Goal: Task Accomplishment & Management: Manage account settings

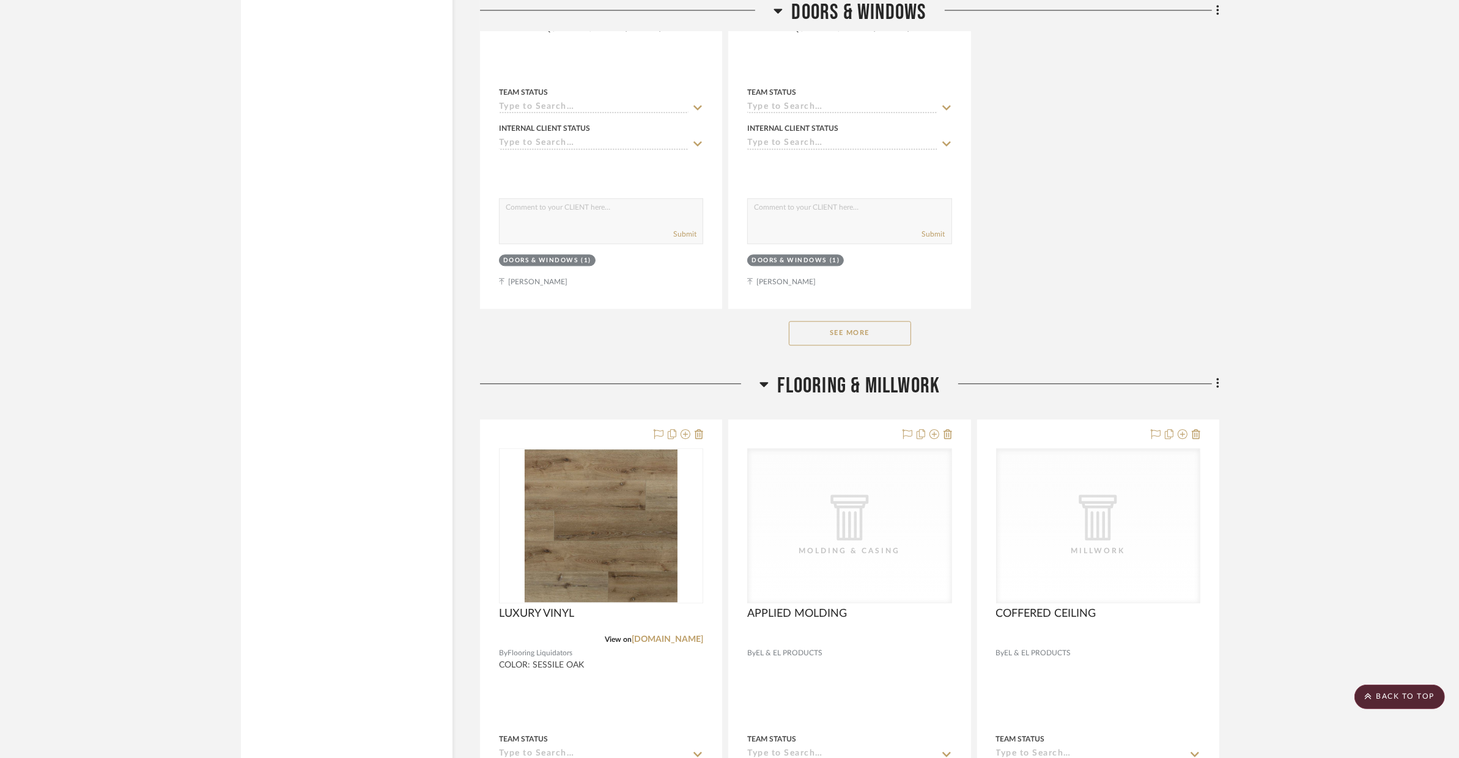
scroll to position [3517, 0]
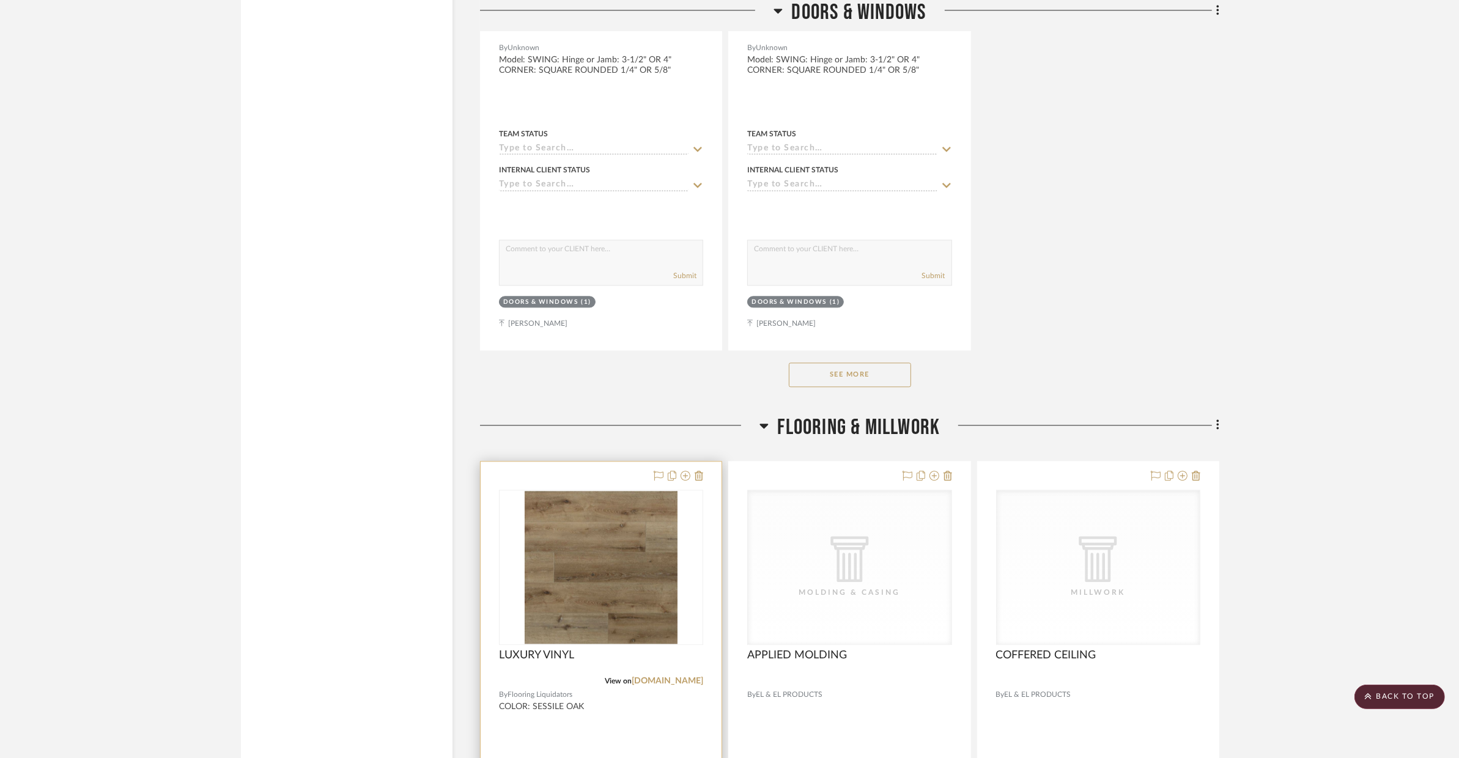
click at [606, 543] on img "0" at bounding box center [601, 567] width 153 height 153
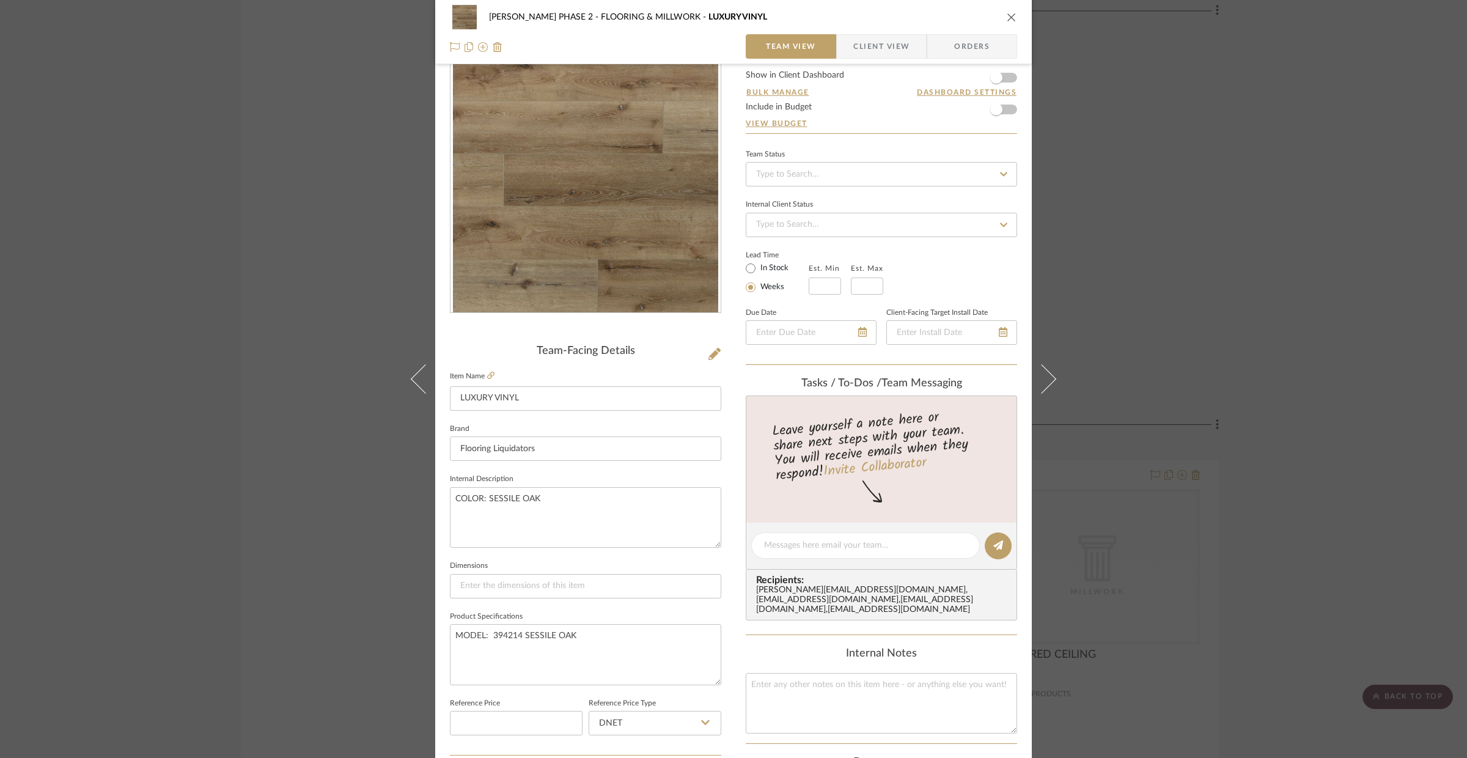
scroll to position [39, 0]
click at [315, 584] on div "HARMAN PHASE 2 FLOORING & MILLWORK LUXURY VINYL Team View Client View Orders Te…" at bounding box center [733, 379] width 1467 height 758
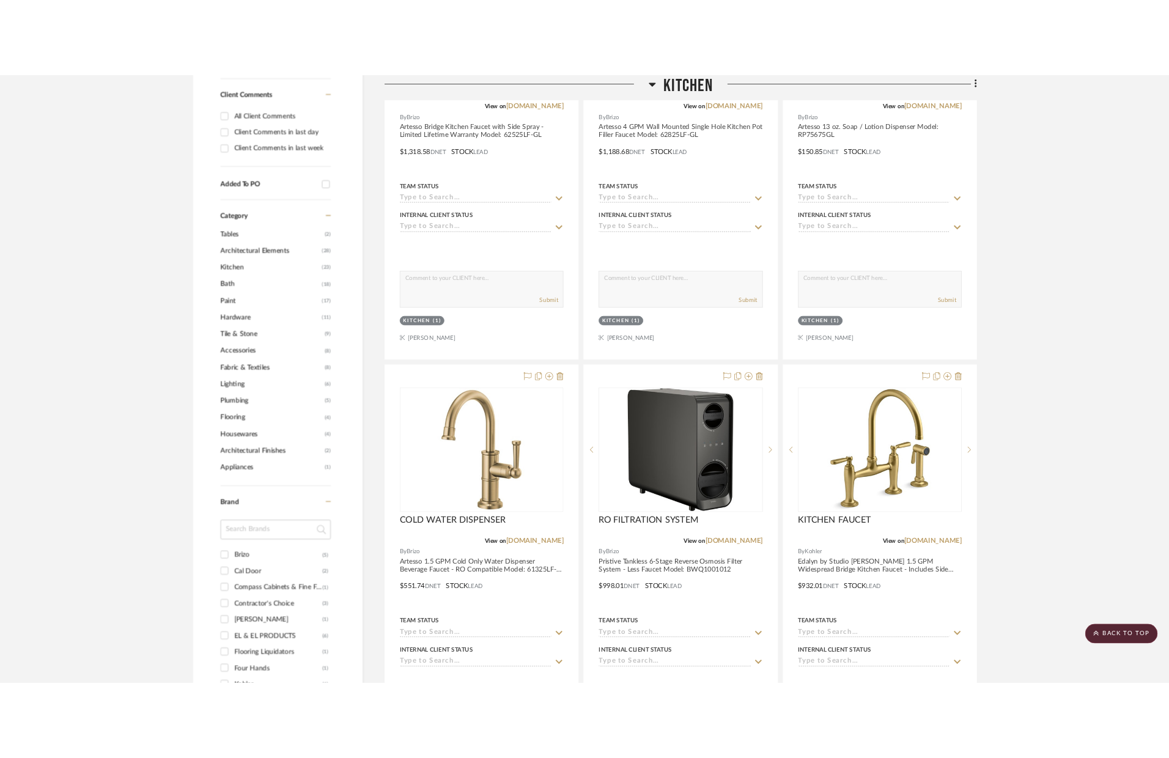
scroll to position [0, 0]
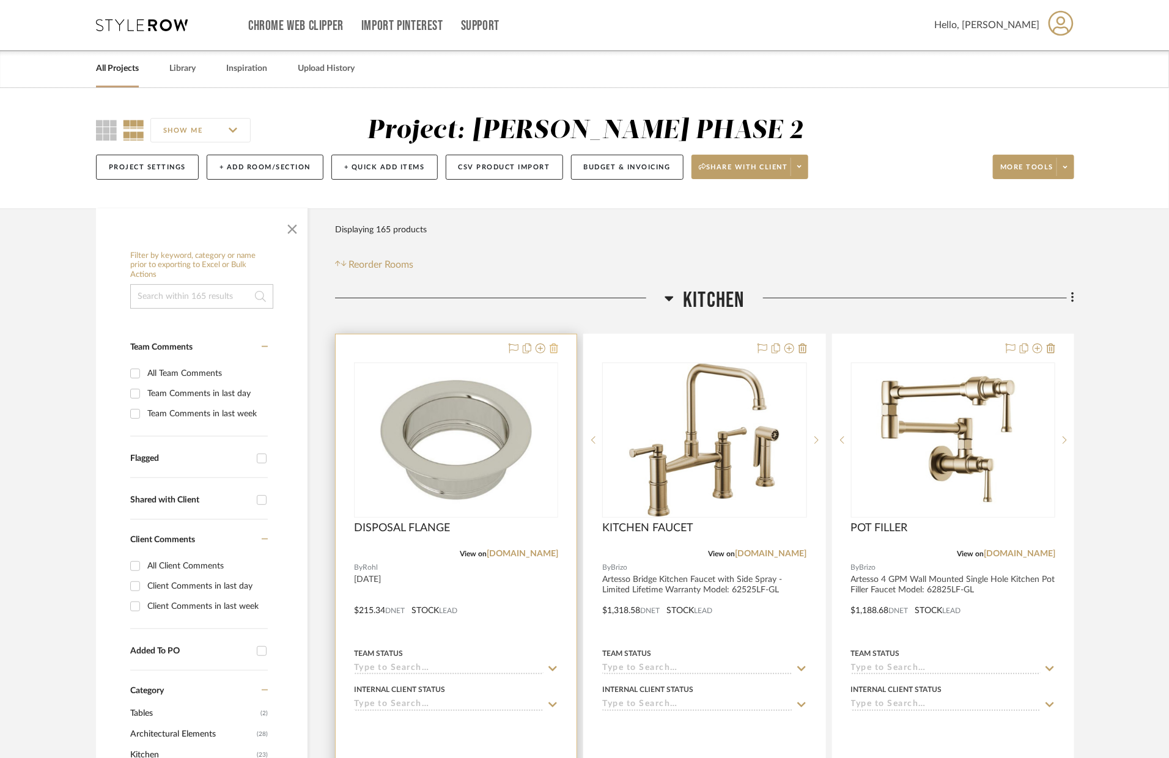
click at [554, 348] on icon at bounding box center [554, 349] width 9 height 10
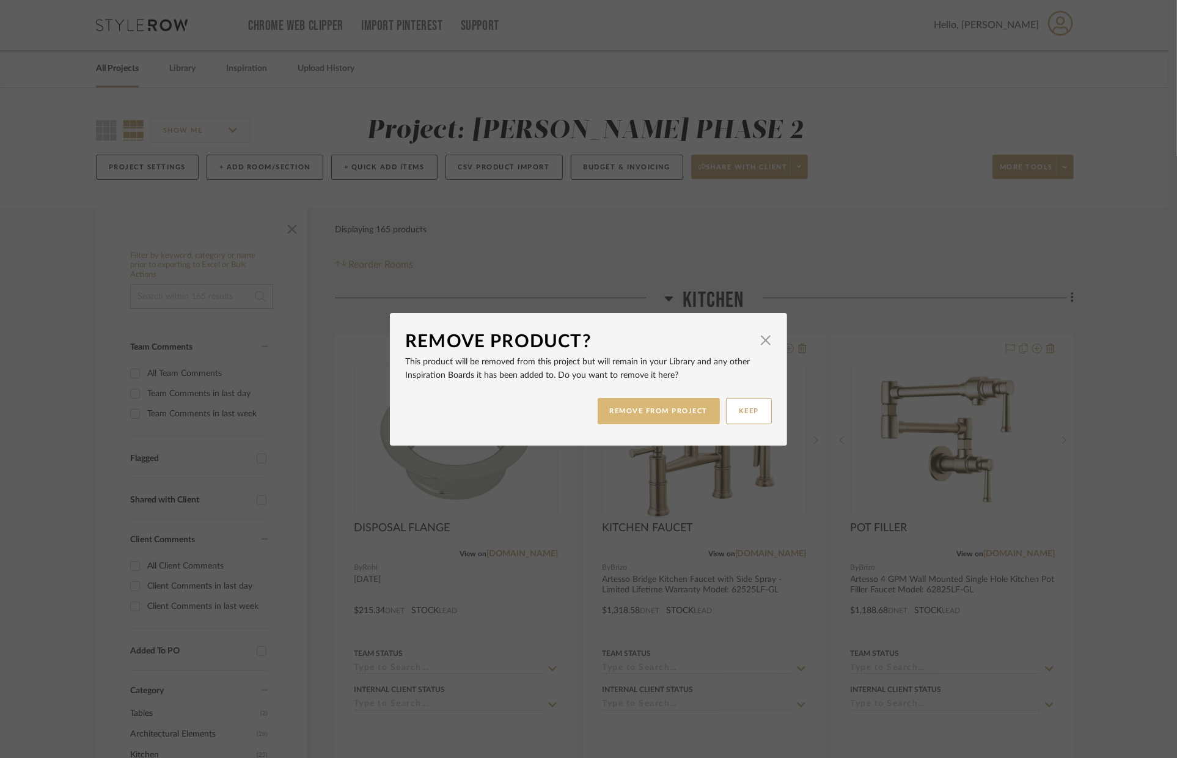
click at [650, 405] on button "REMOVE FROM PROJECT" at bounding box center [659, 411] width 123 height 26
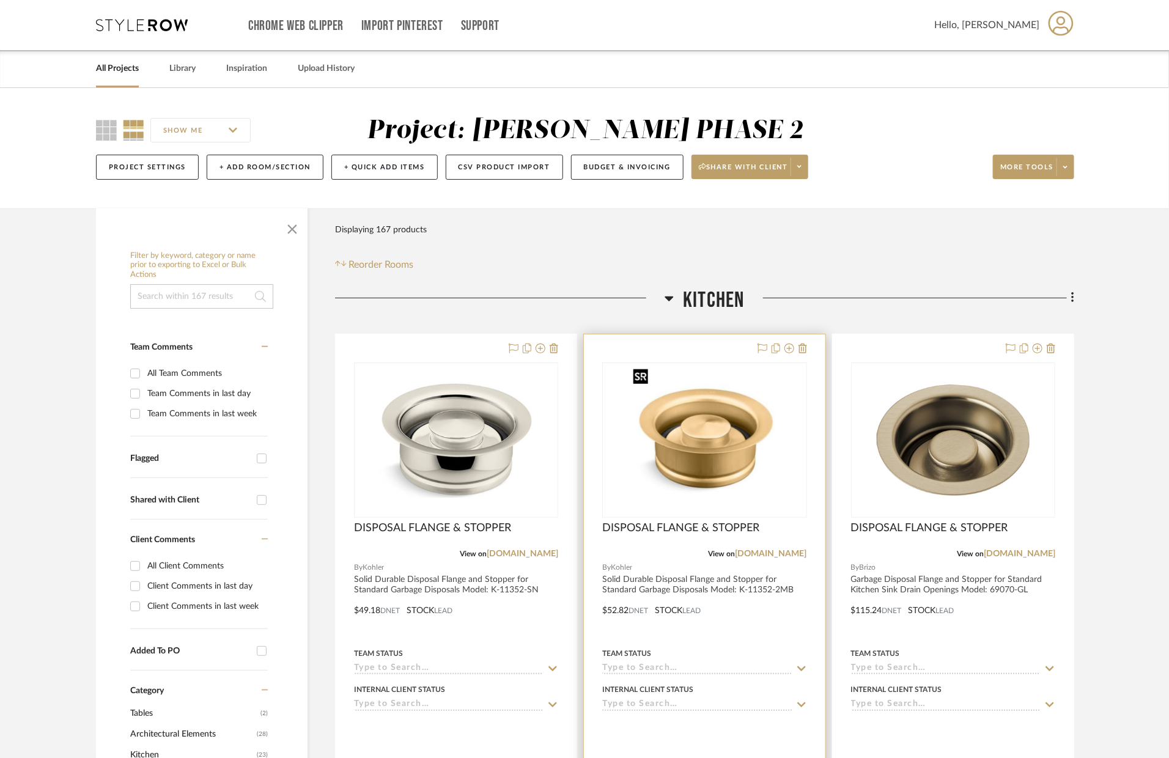
click at [738, 422] on img "0" at bounding box center [704, 440] width 153 height 153
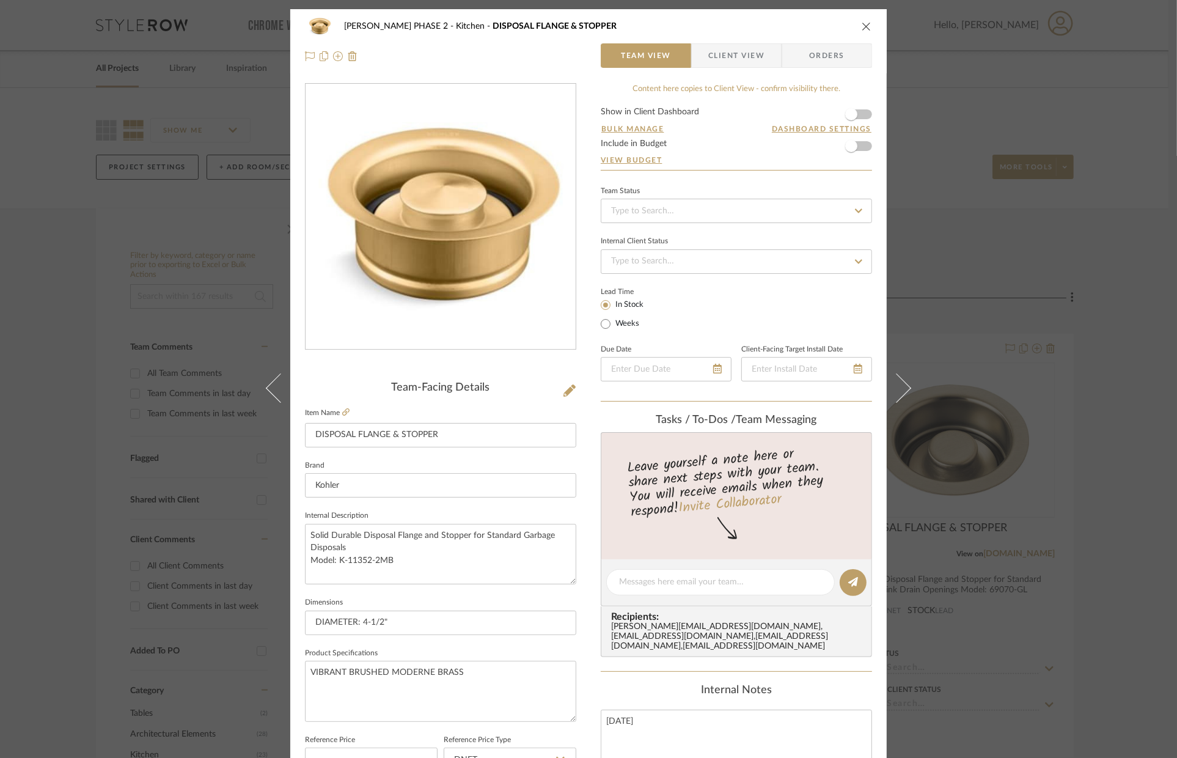
click at [866, 21] on icon "close" at bounding box center [867, 26] width 10 height 10
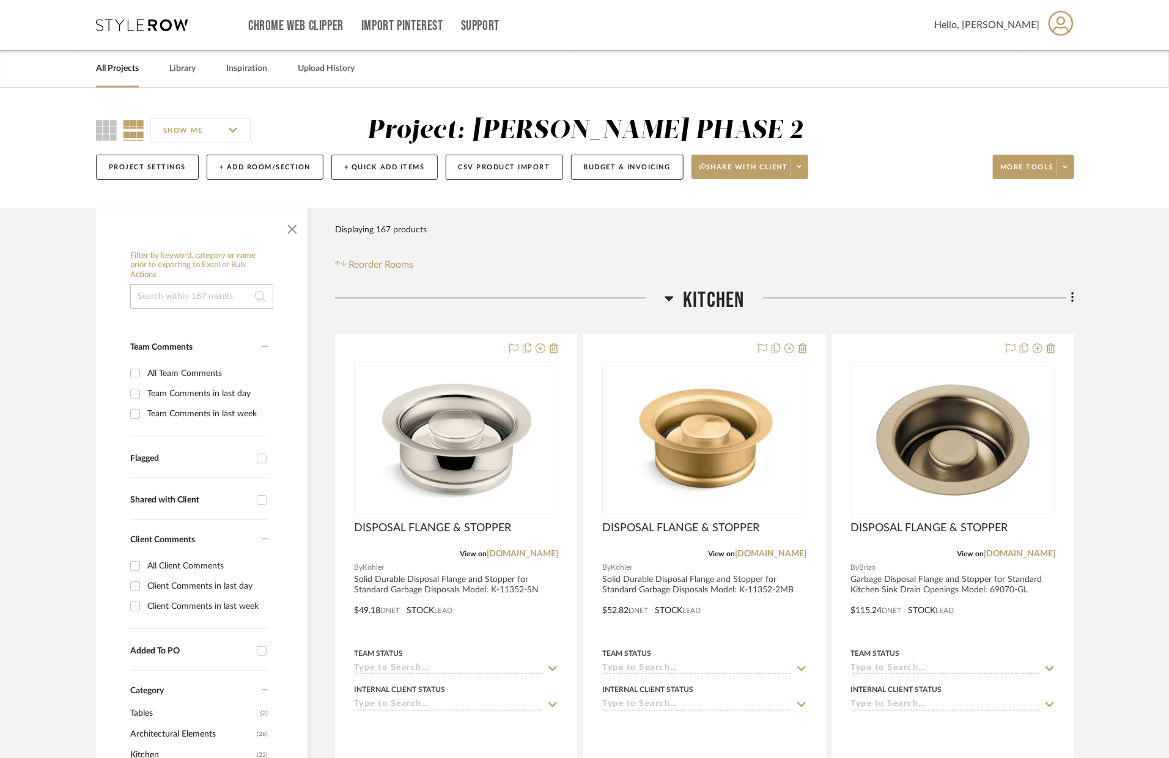
click at [161, 66] on div "All Projects Library Inspiration Upload History" at bounding box center [585, 68] width 1014 height 37
click at [179, 65] on link "Library" at bounding box center [182, 69] width 26 height 17
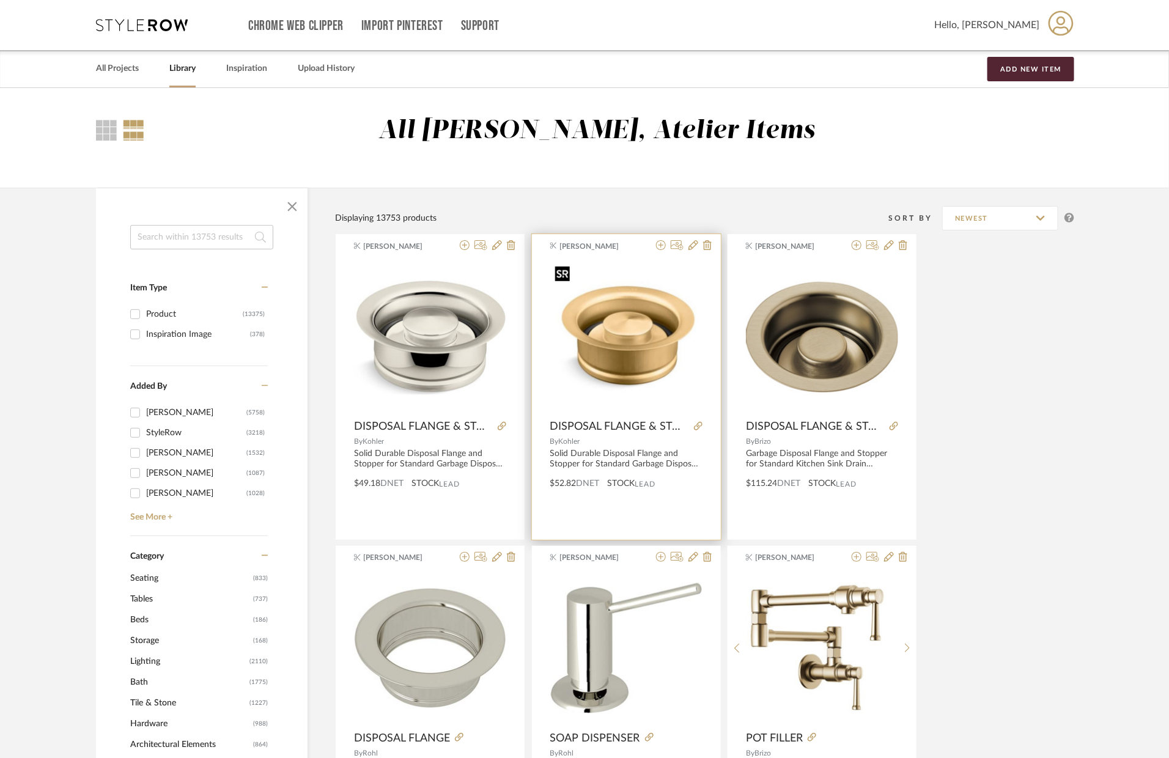
click at [680, 330] on img "0" at bounding box center [626, 337] width 152 height 152
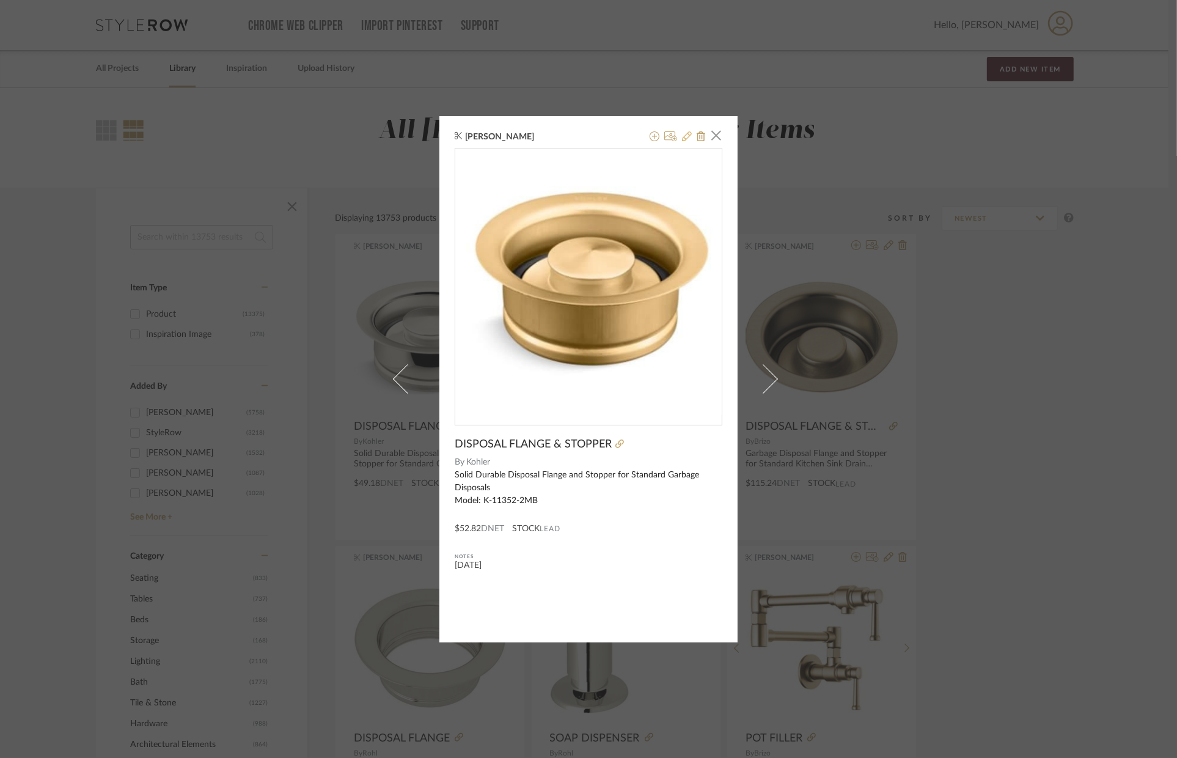
click at [682, 134] on icon at bounding box center [687, 136] width 10 height 10
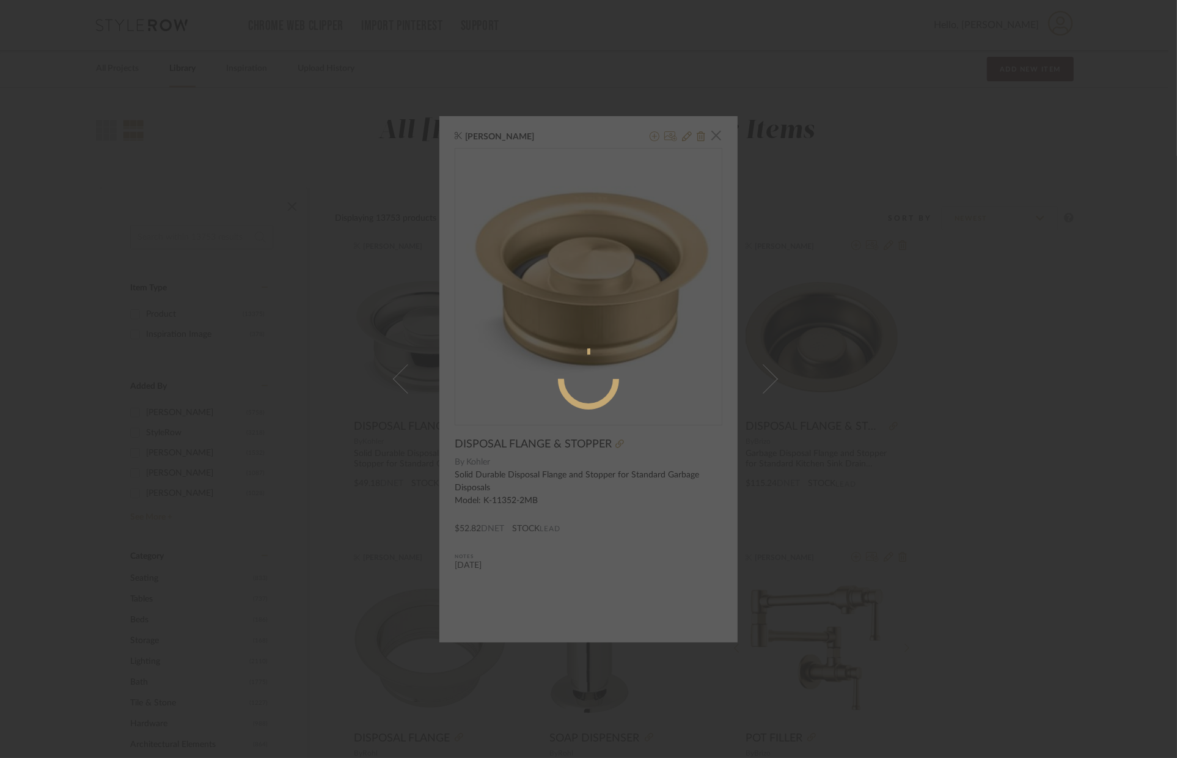
radio input "true"
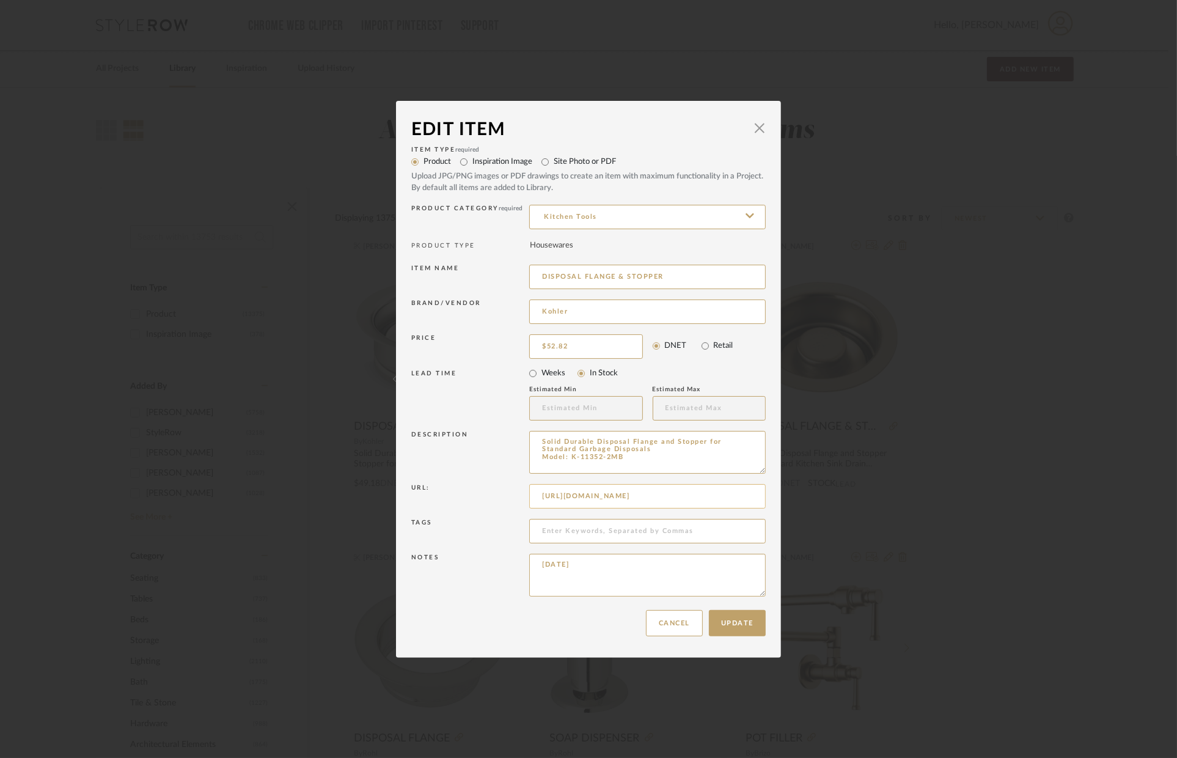
click at [646, 499] on input "https://www.build.com/kohler-k-11352/s559091?uid=4120624&searchId=5lgy1lmAp2" at bounding box center [647, 496] width 237 height 24
paste input "s1.img-b.com/build.com/mediabase/specifications/kohler/559091/kohler-k-11352-sp…"
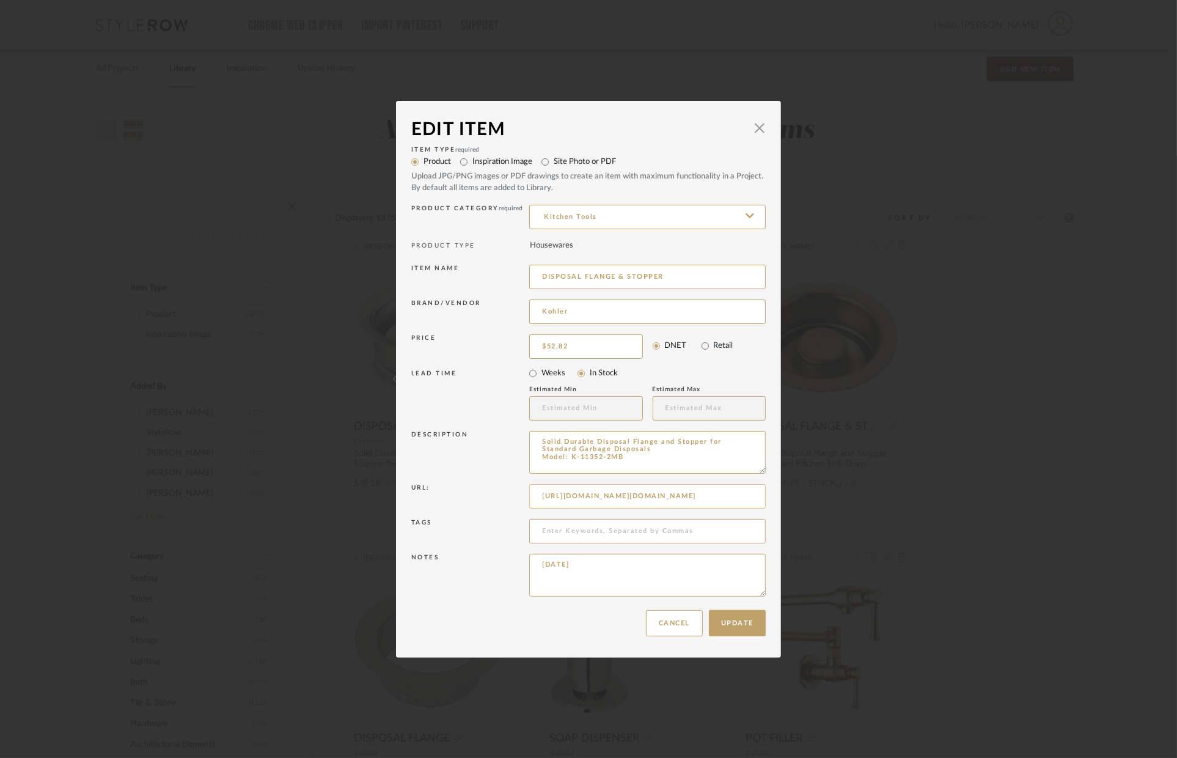
scroll to position [0, 230]
type input "https://s1.img-b.com/build.com/mediabase/specifications/kohler/559091/kohler-k-…"
click at [632, 523] on input at bounding box center [647, 531] width 237 height 24
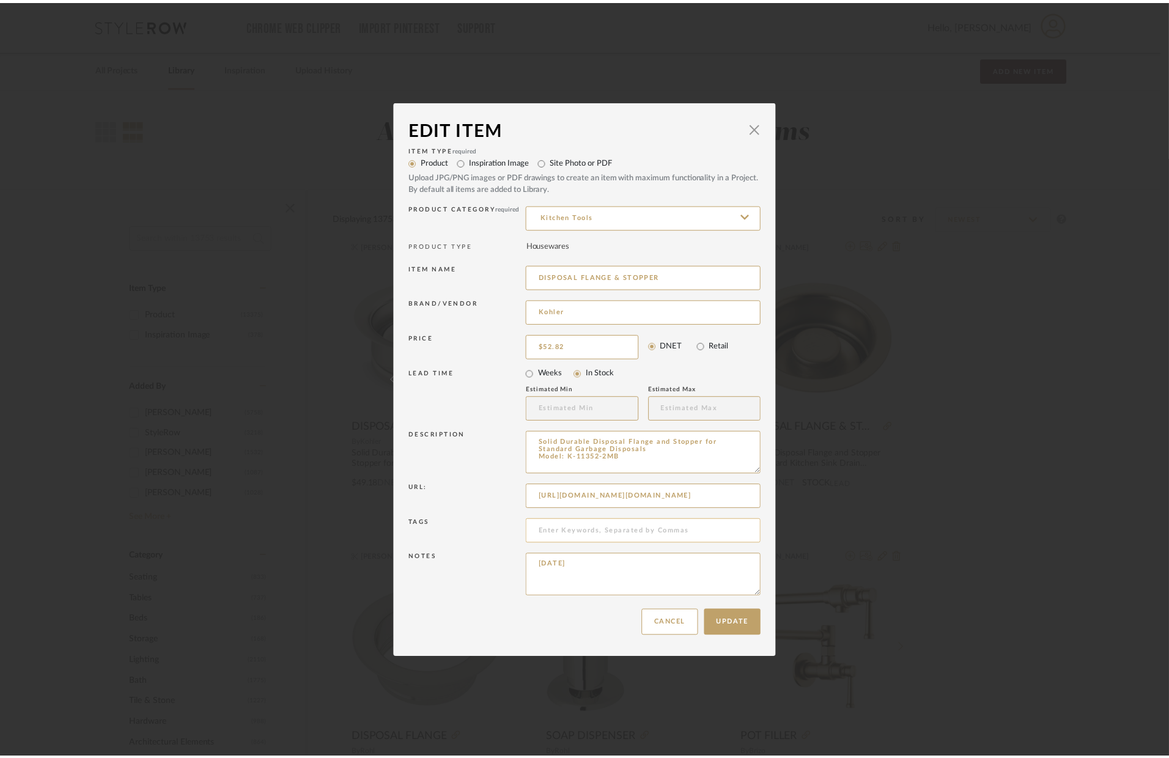
scroll to position [0, 0]
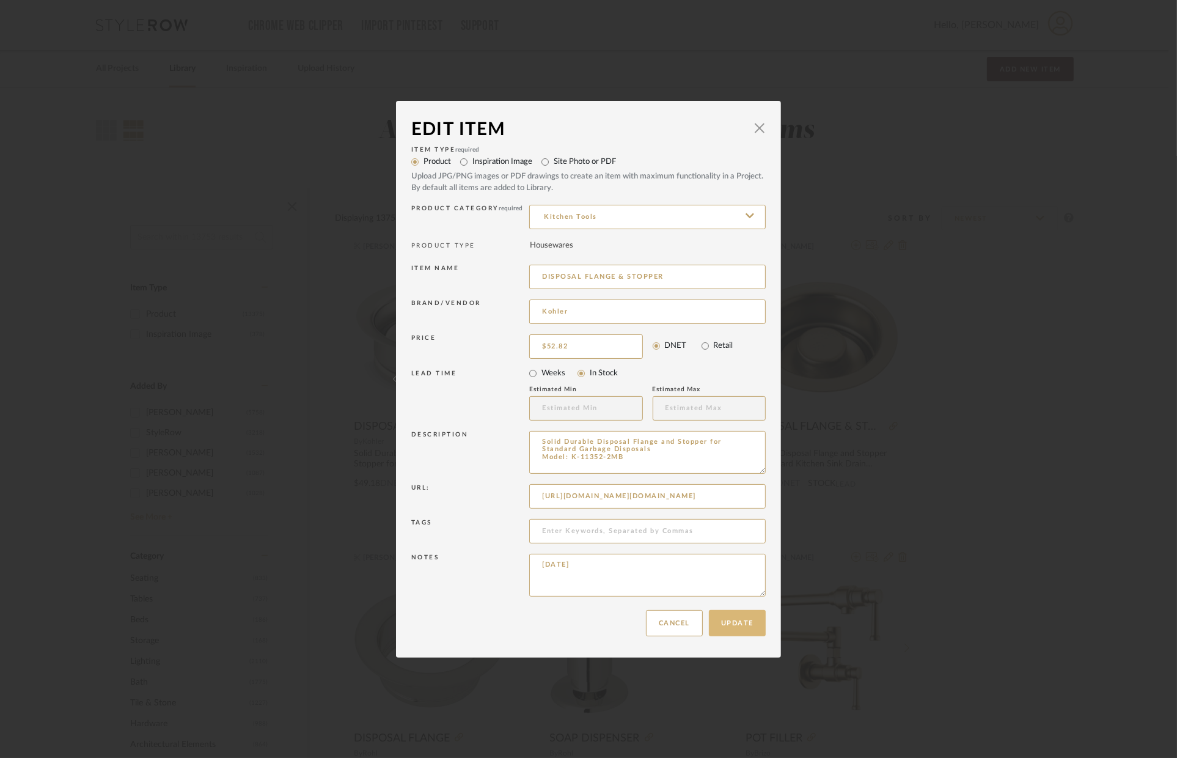
click at [736, 622] on button "Update" at bounding box center [737, 623] width 57 height 26
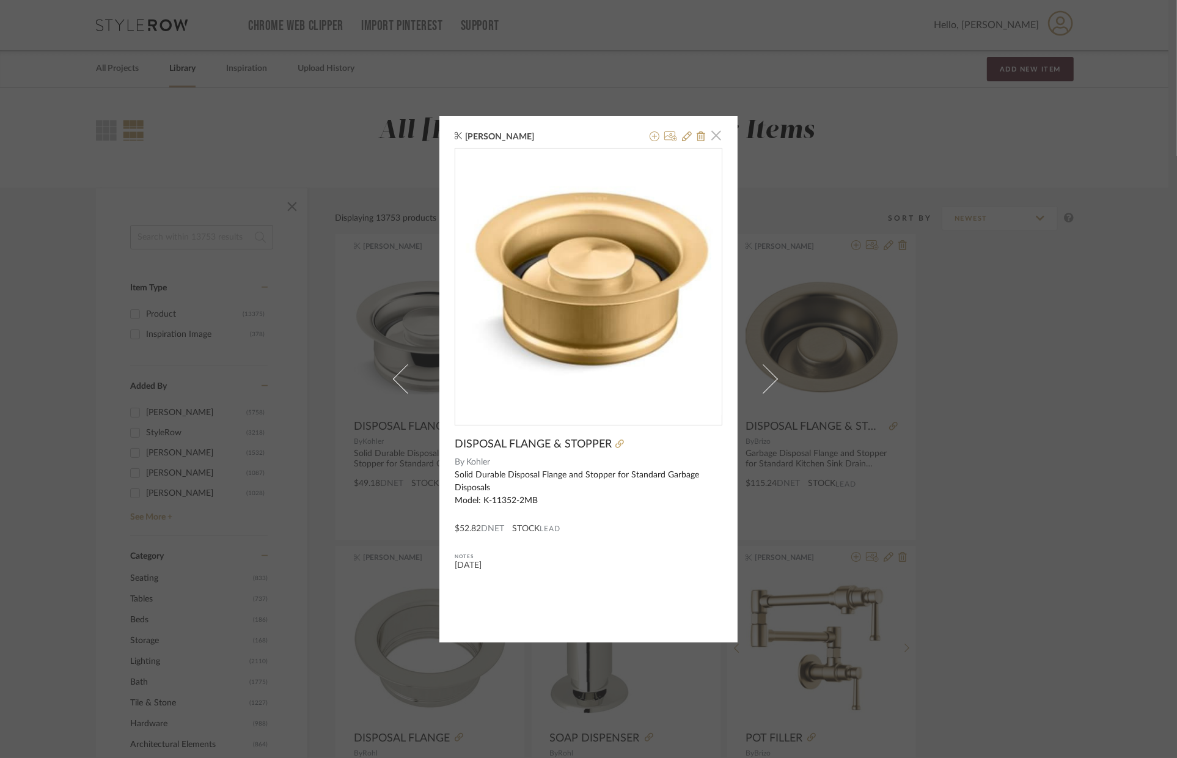
click at [716, 131] on span "button" at bounding box center [716, 135] width 24 height 24
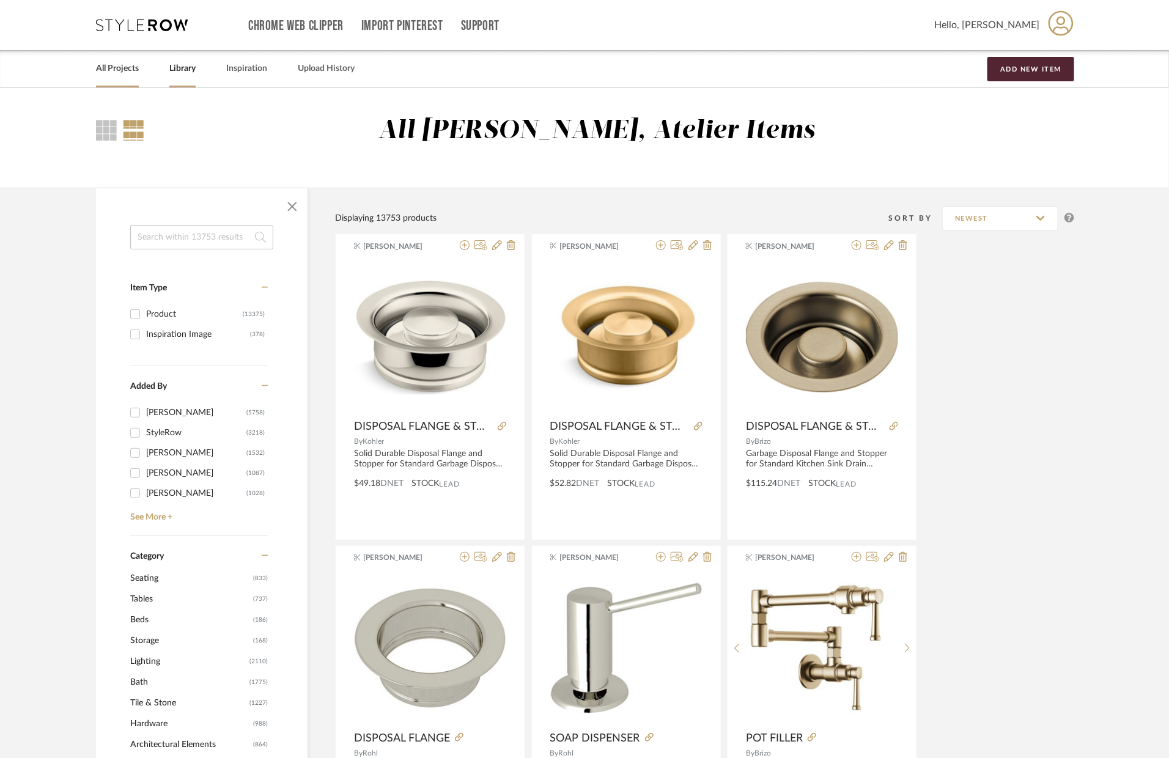
click at [133, 54] on div "All Projects" at bounding box center [117, 68] width 43 height 37
click at [107, 74] on link "All Projects" at bounding box center [117, 69] width 43 height 17
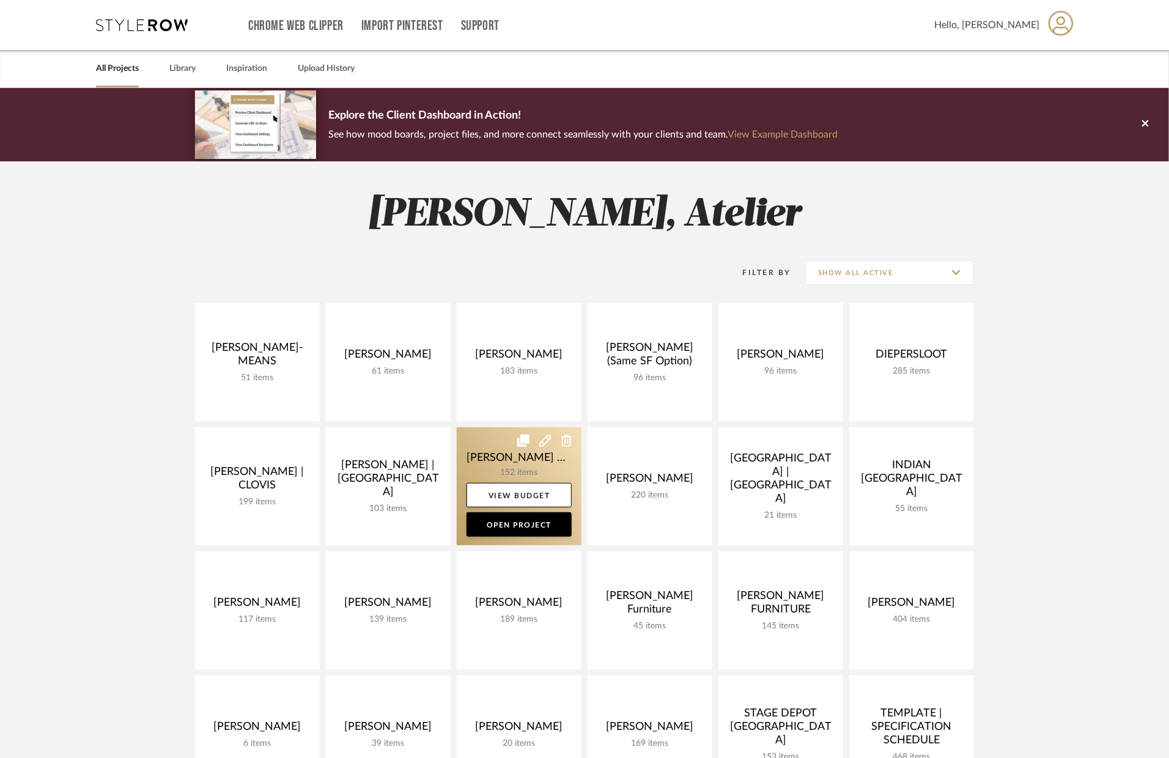
click at [543, 458] on link at bounding box center [519, 486] width 125 height 118
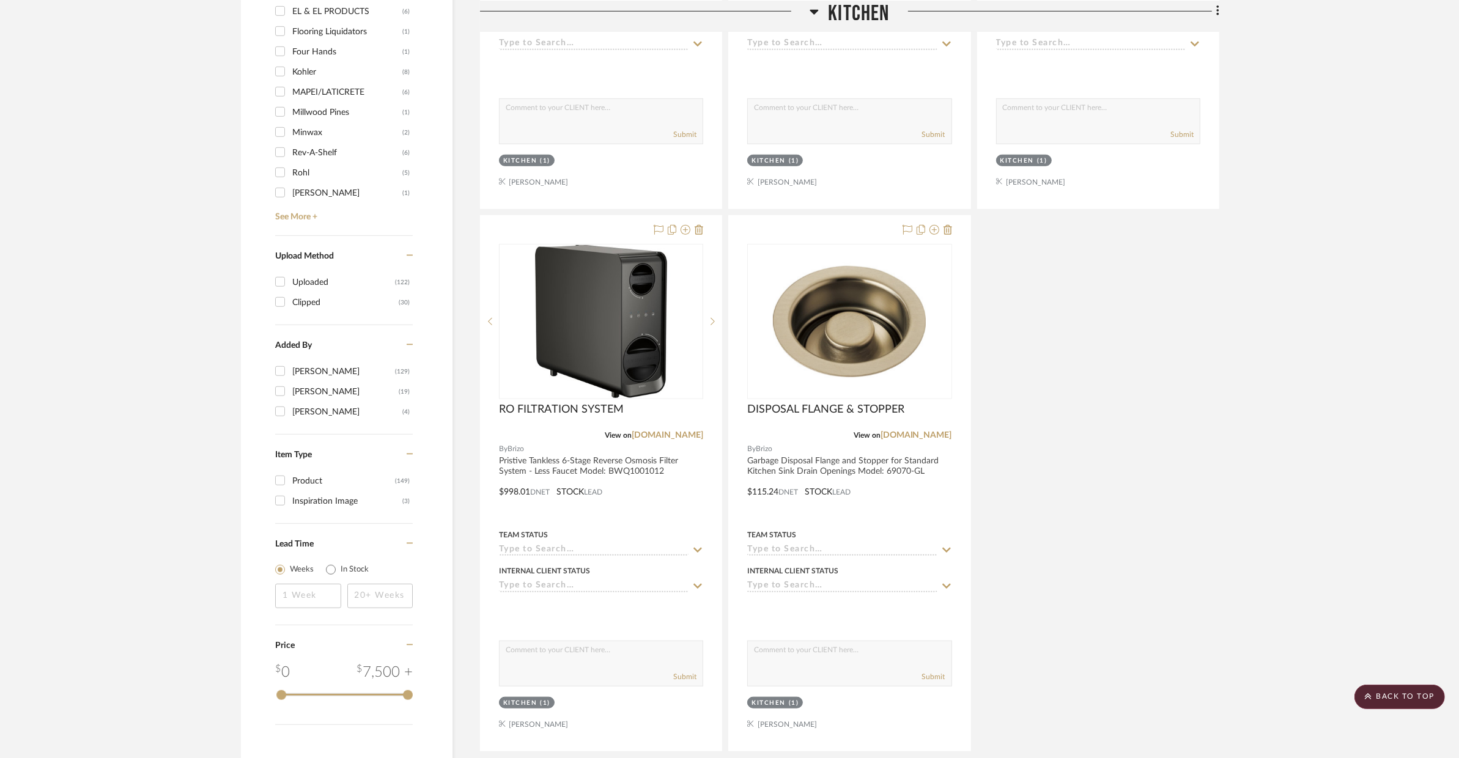
scroll to position [1282, 0]
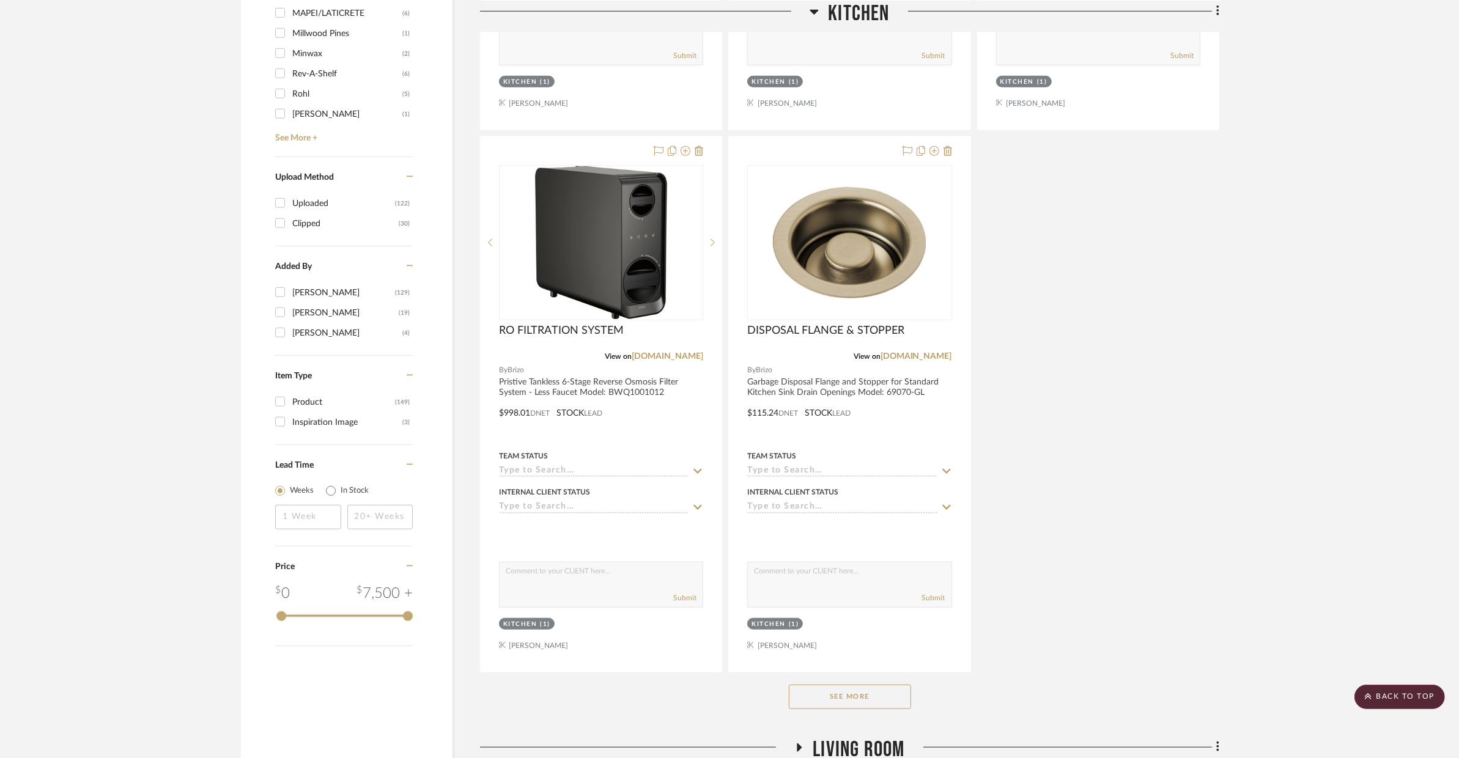
click at [895, 698] on button "See More" at bounding box center [850, 697] width 122 height 24
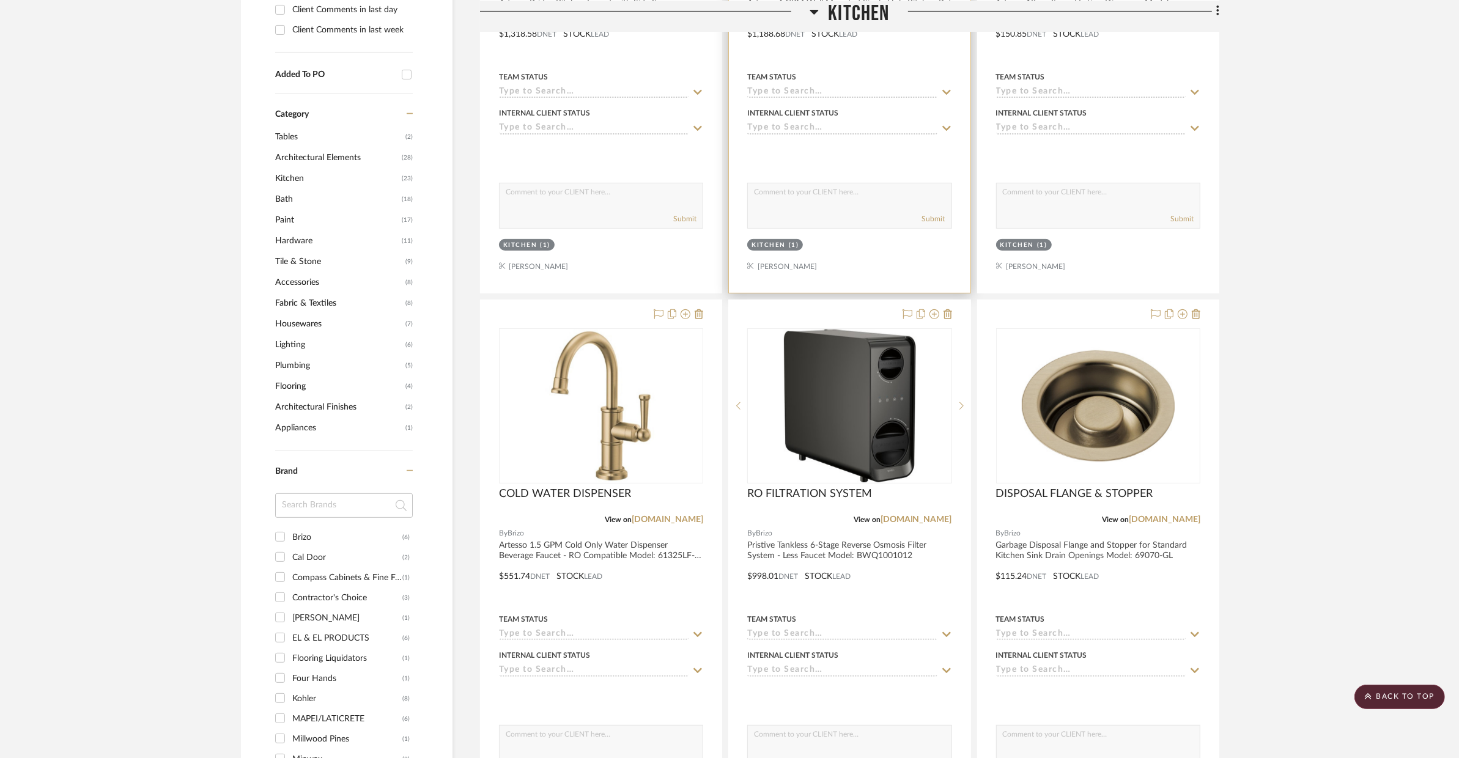
scroll to position [370, 0]
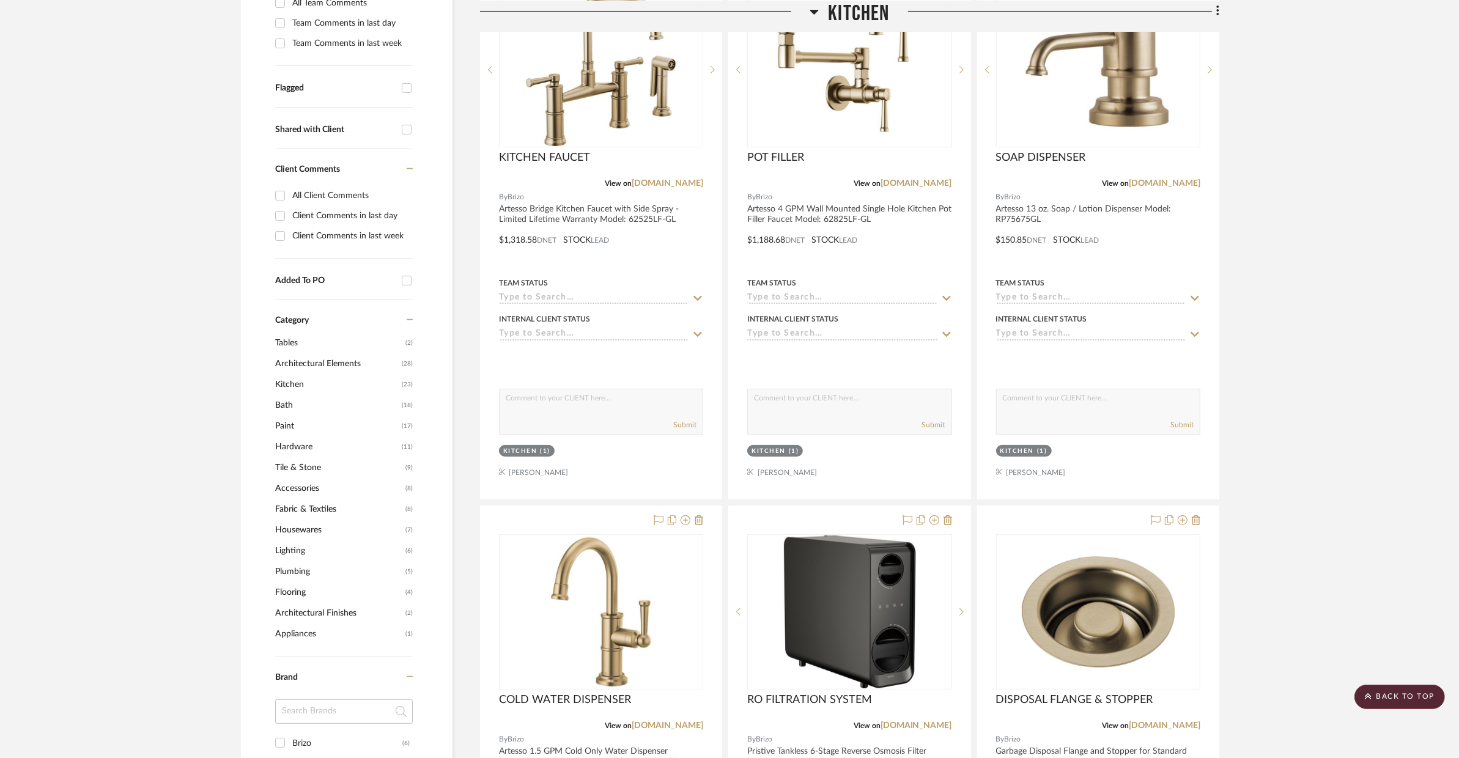
drag, startPoint x: 613, startPoint y: 466, endPoint x: 529, endPoint y: 1, distance: 472.8
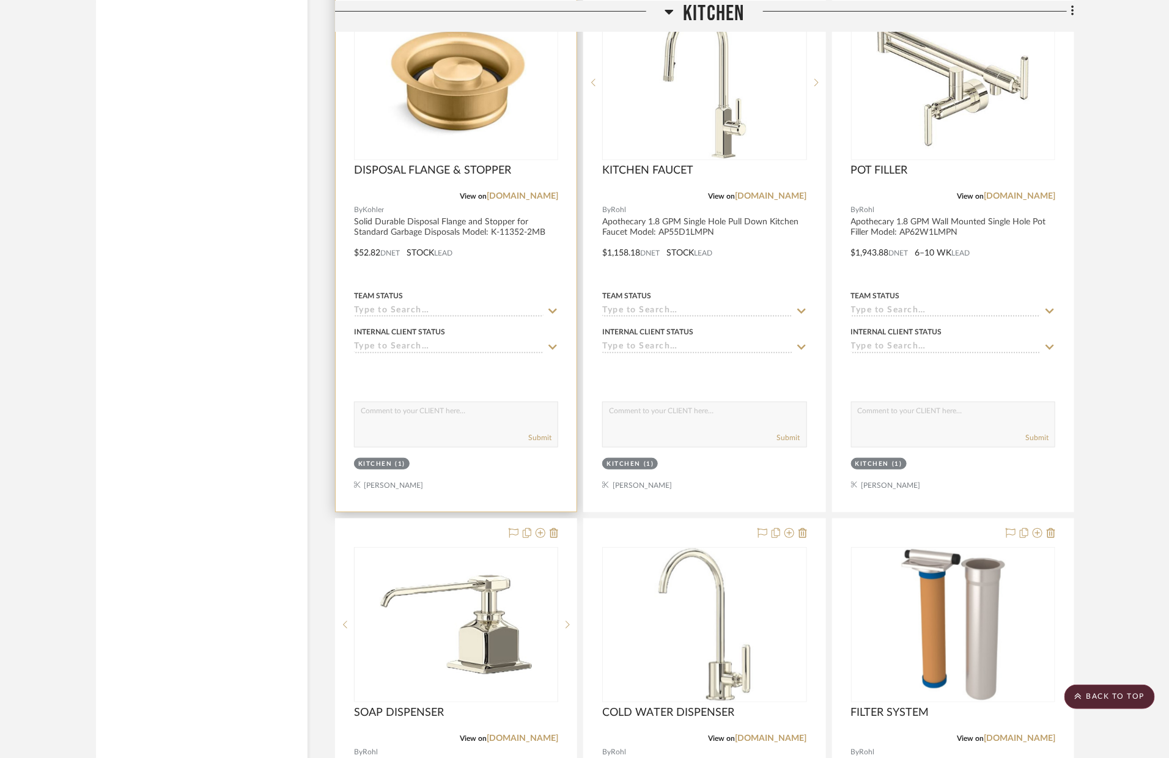
scroll to position [2684, 0]
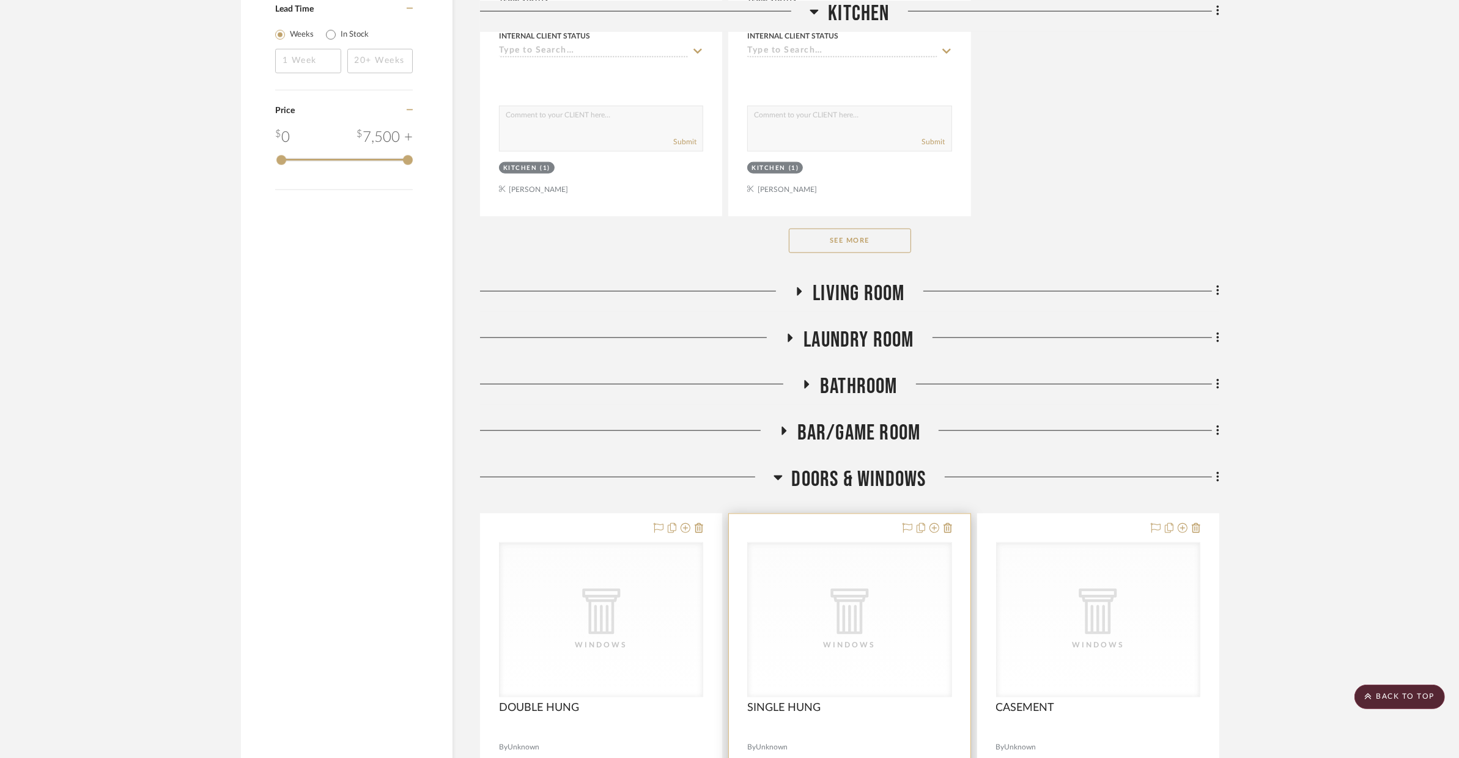
scroll to position [1743, 0]
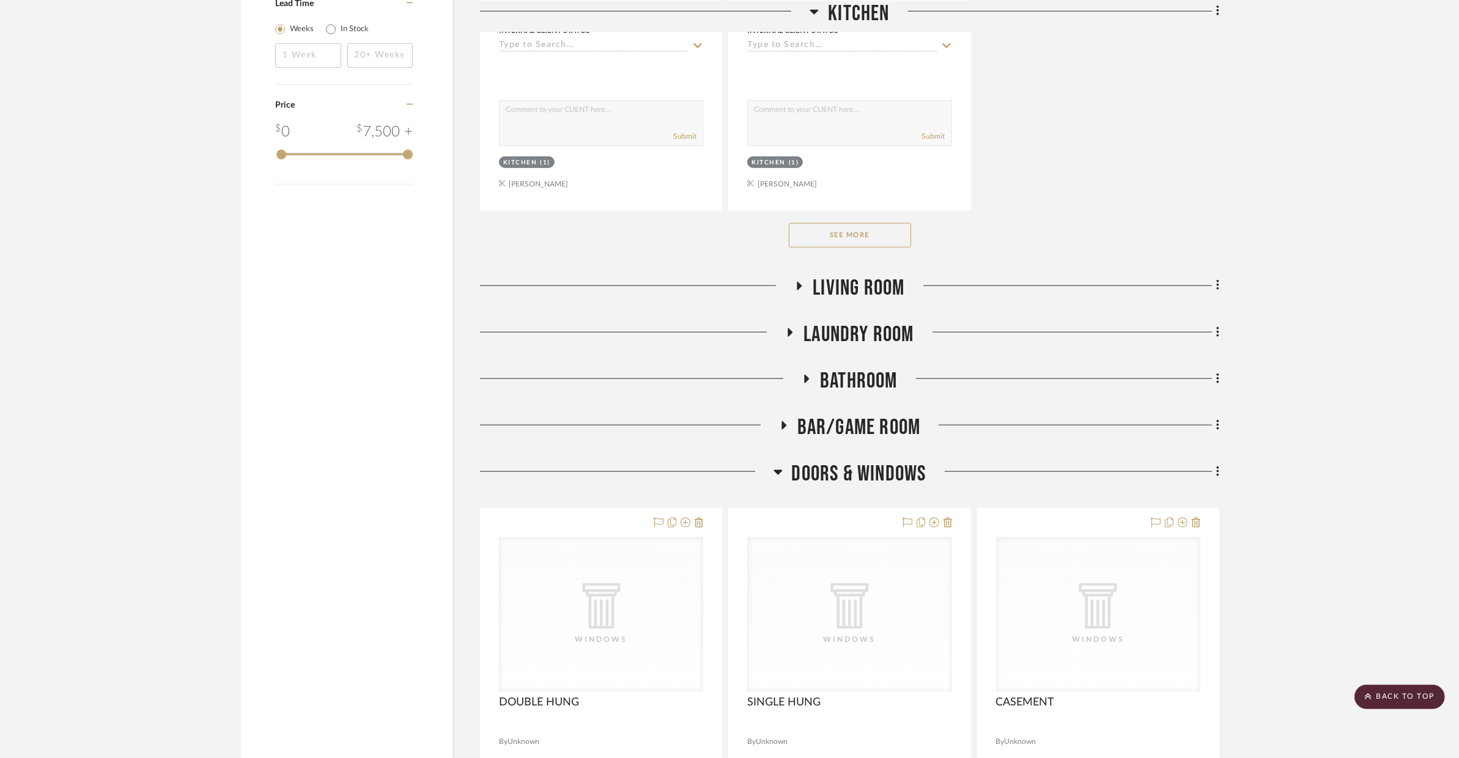
click at [902, 240] on button "See More" at bounding box center [850, 235] width 122 height 24
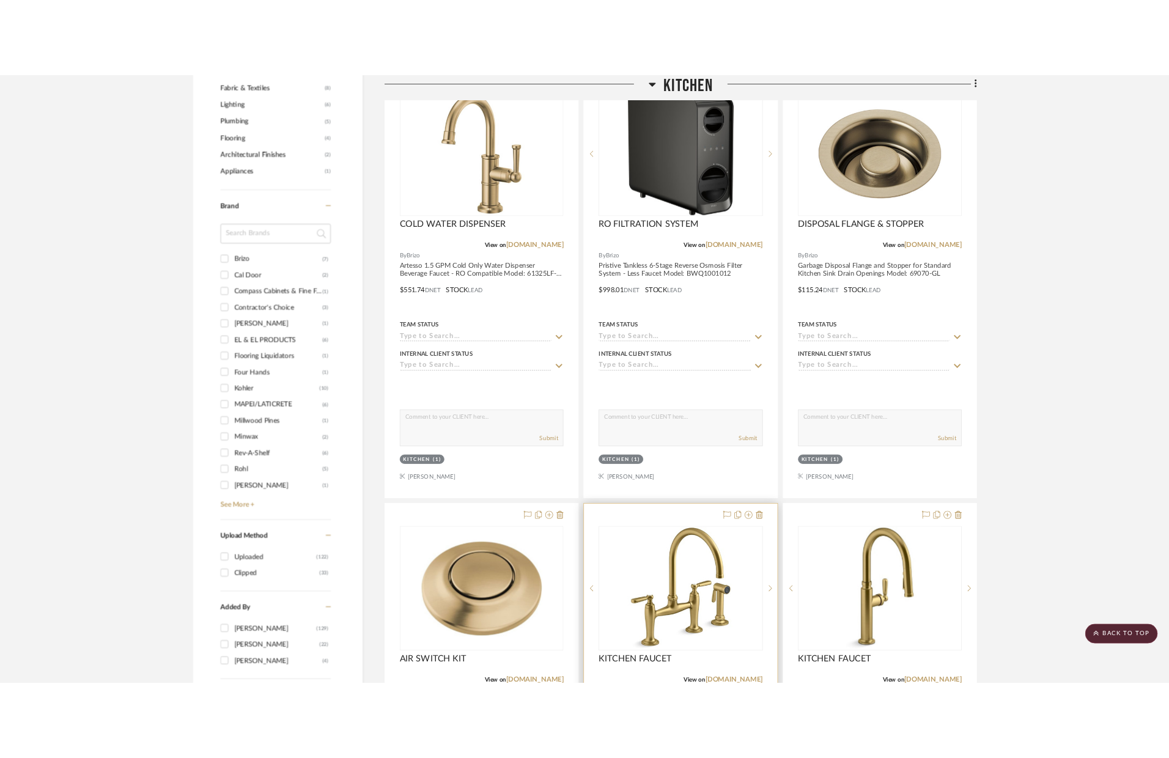
scroll to position [893, 0]
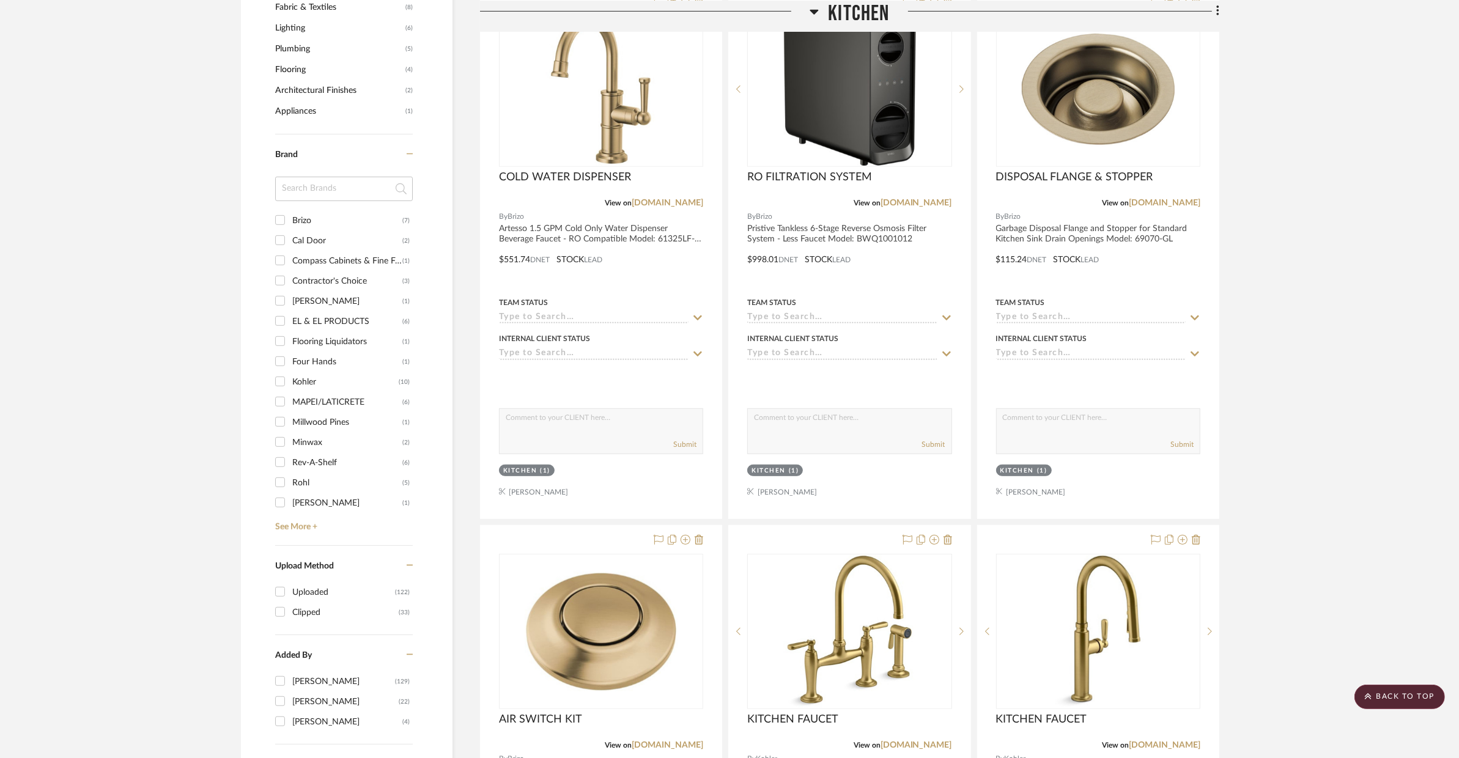
drag, startPoint x: 702, startPoint y: 261, endPoint x: 337, endPoint y: 1, distance: 448.3
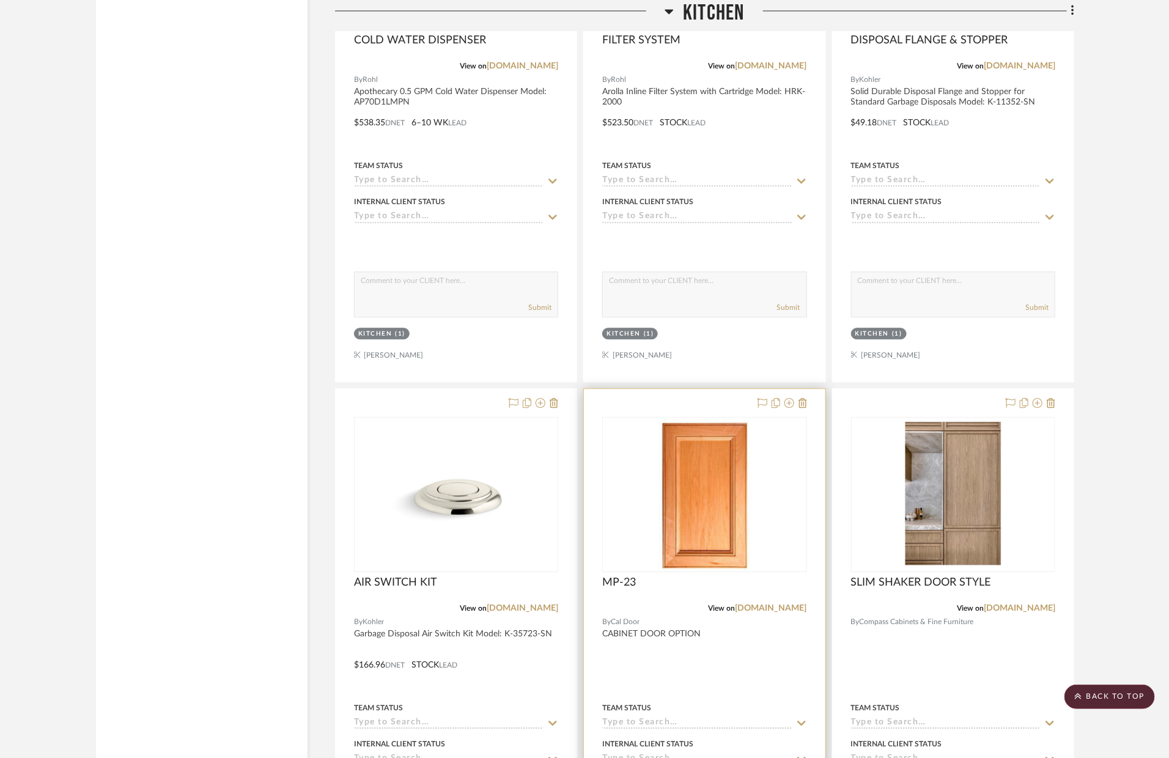
scroll to position [3767, 0]
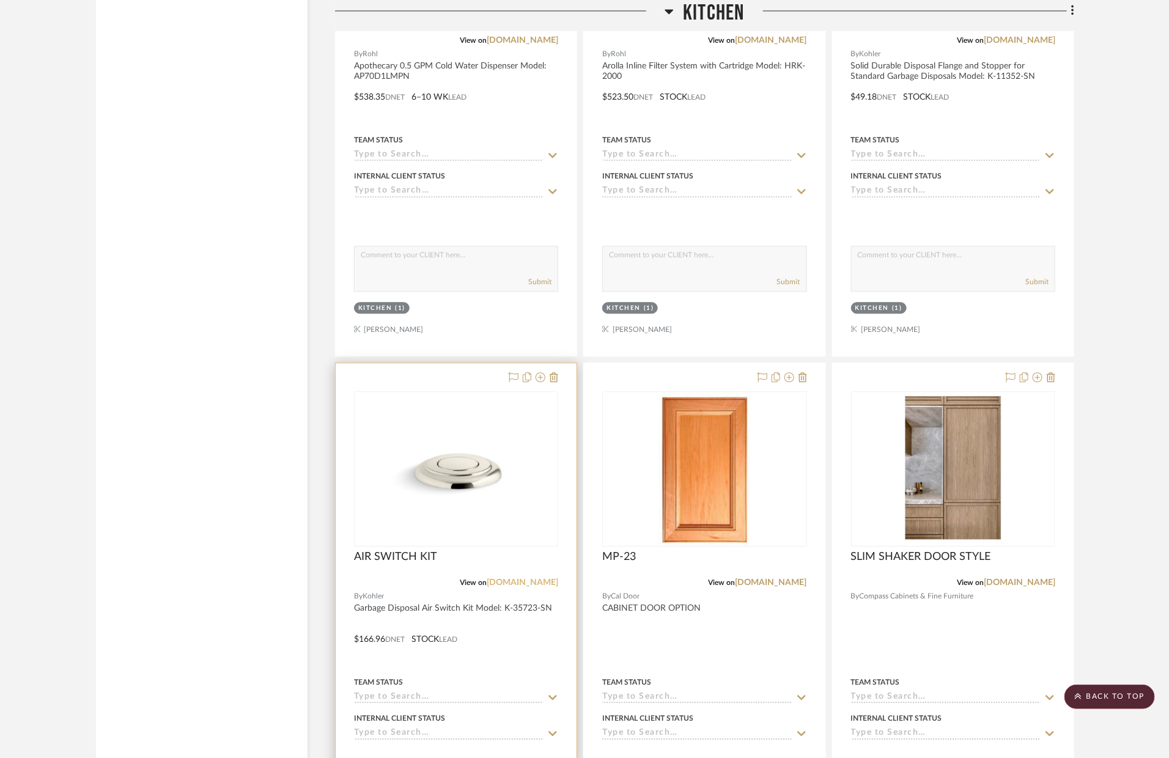
click at [530, 580] on link "[DOMAIN_NAME]" at bounding box center [523, 582] width 72 height 9
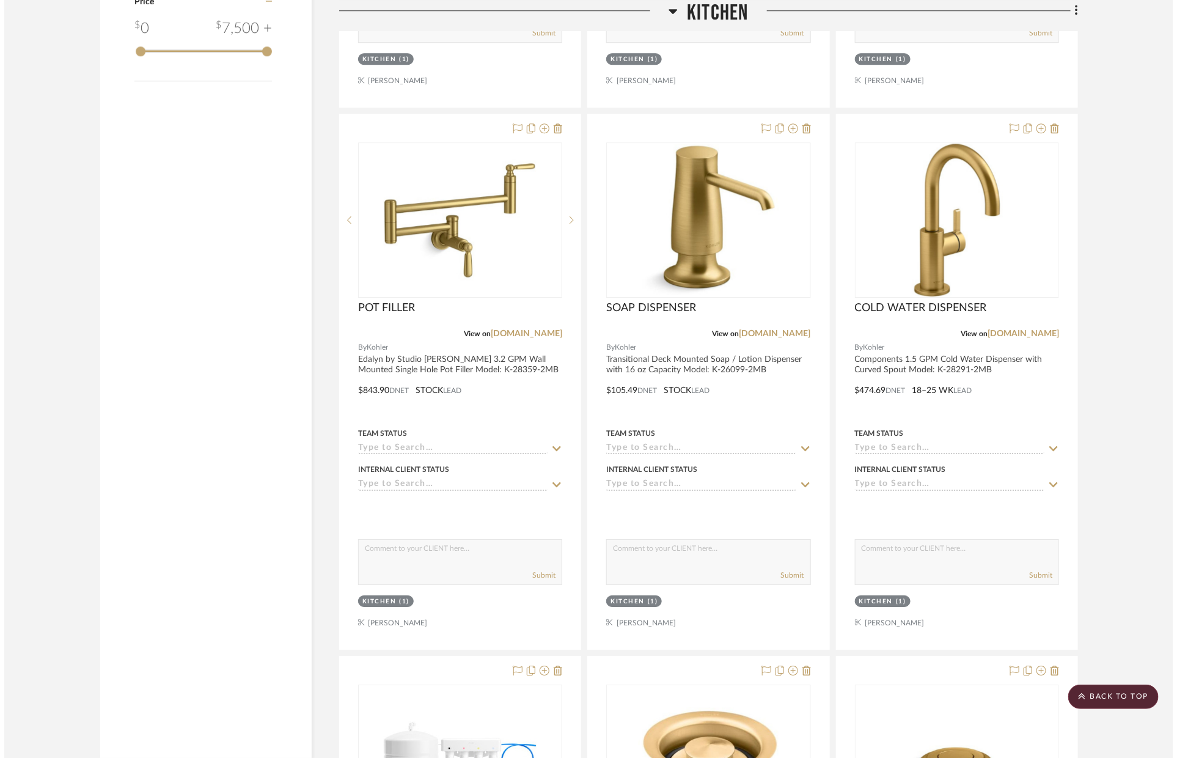
scroll to position [0, 0]
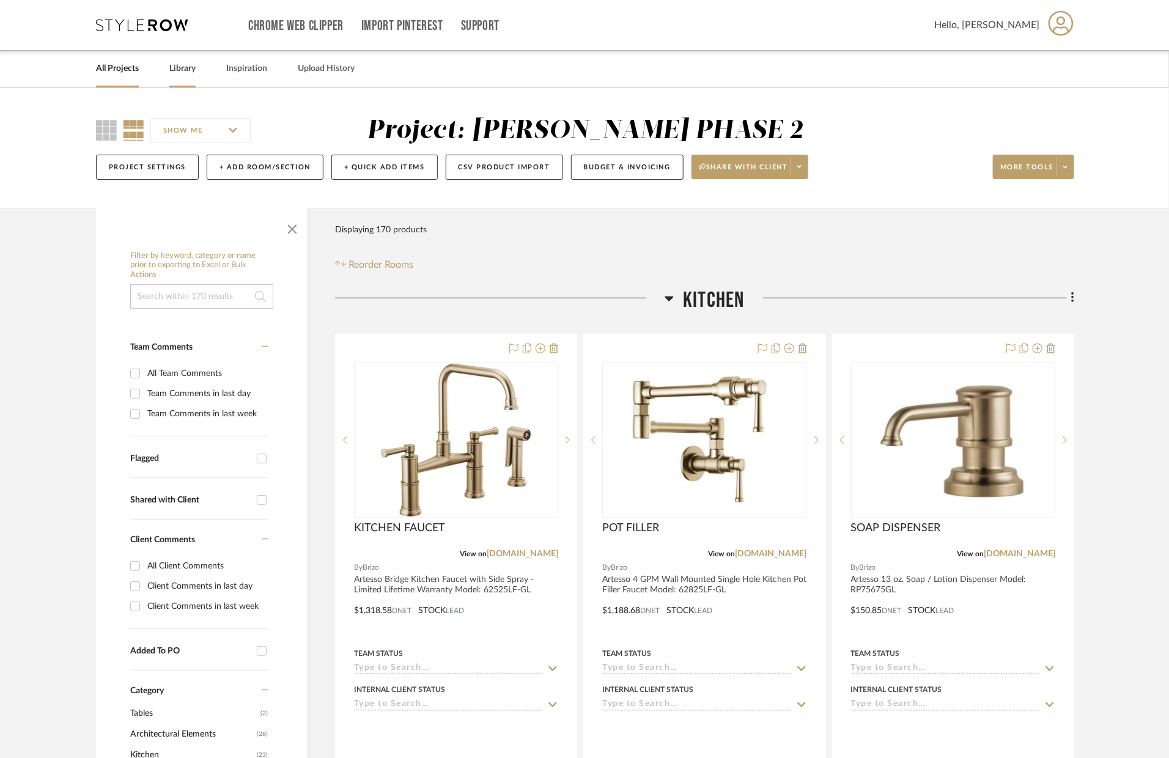
click at [185, 67] on link "Library" at bounding box center [182, 69] width 26 height 17
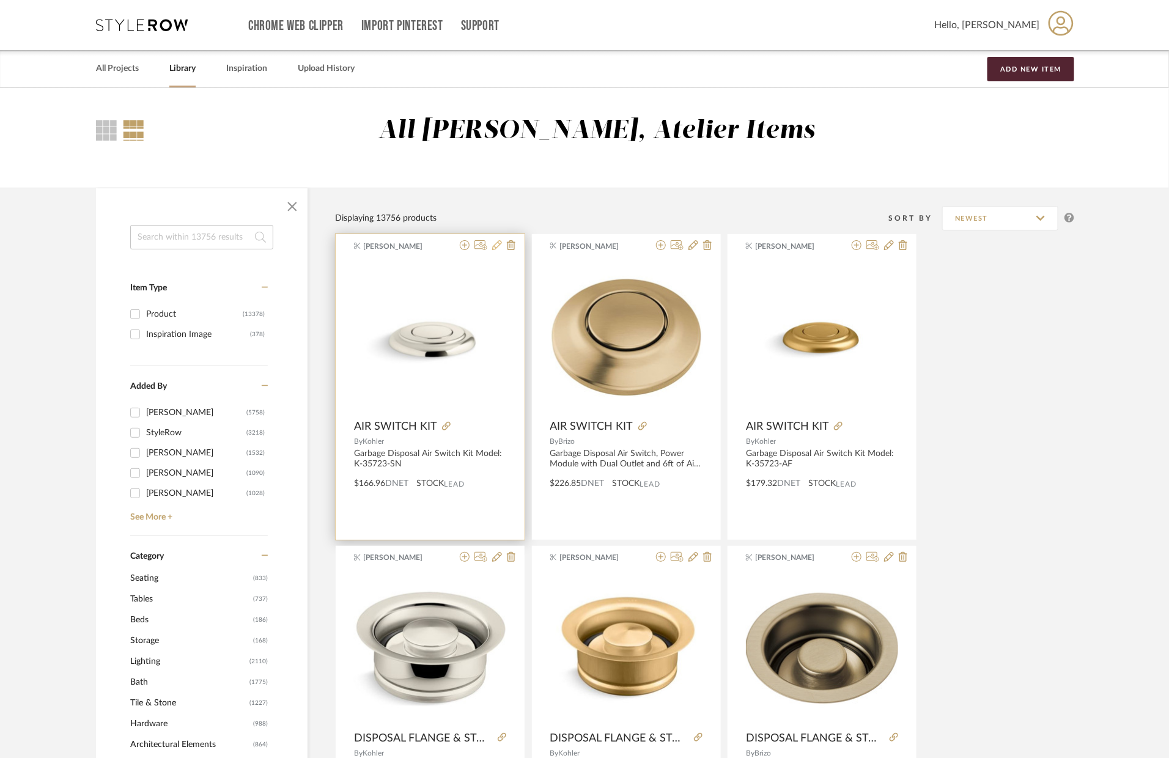
click at [496, 248] on icon at bounding box center [497, 245] width 10 height 10
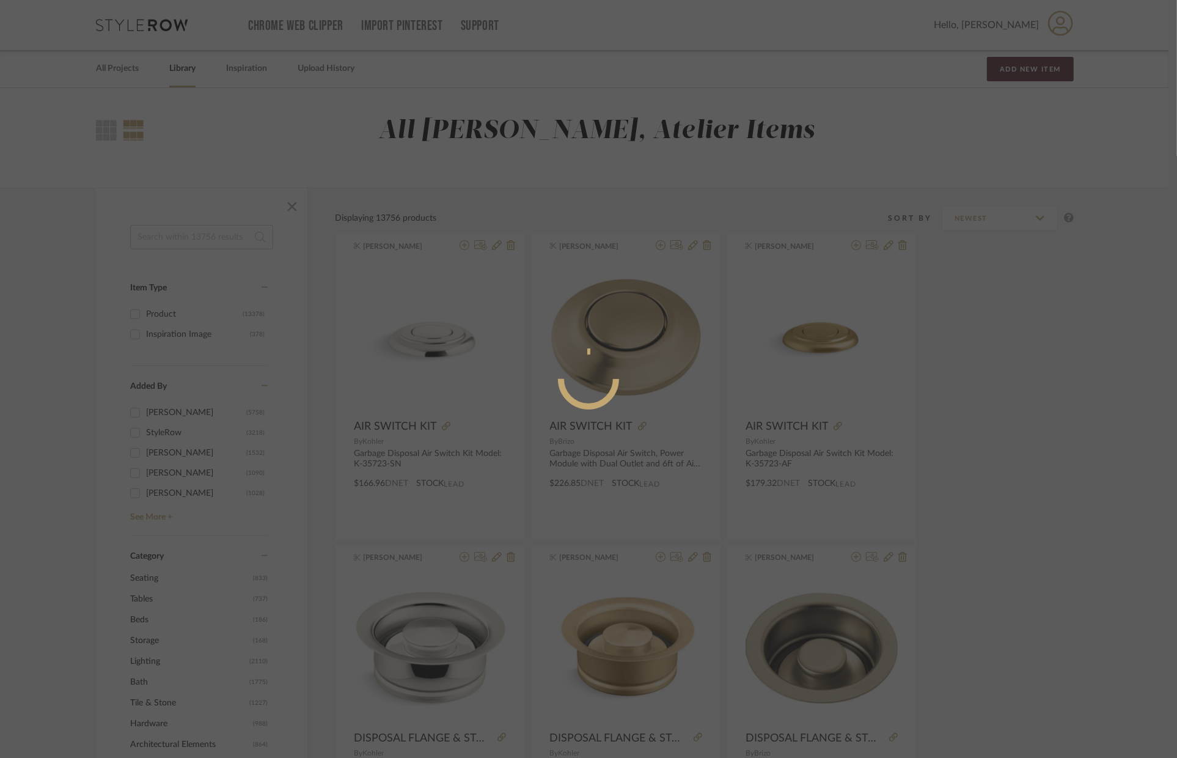
radio input "true"
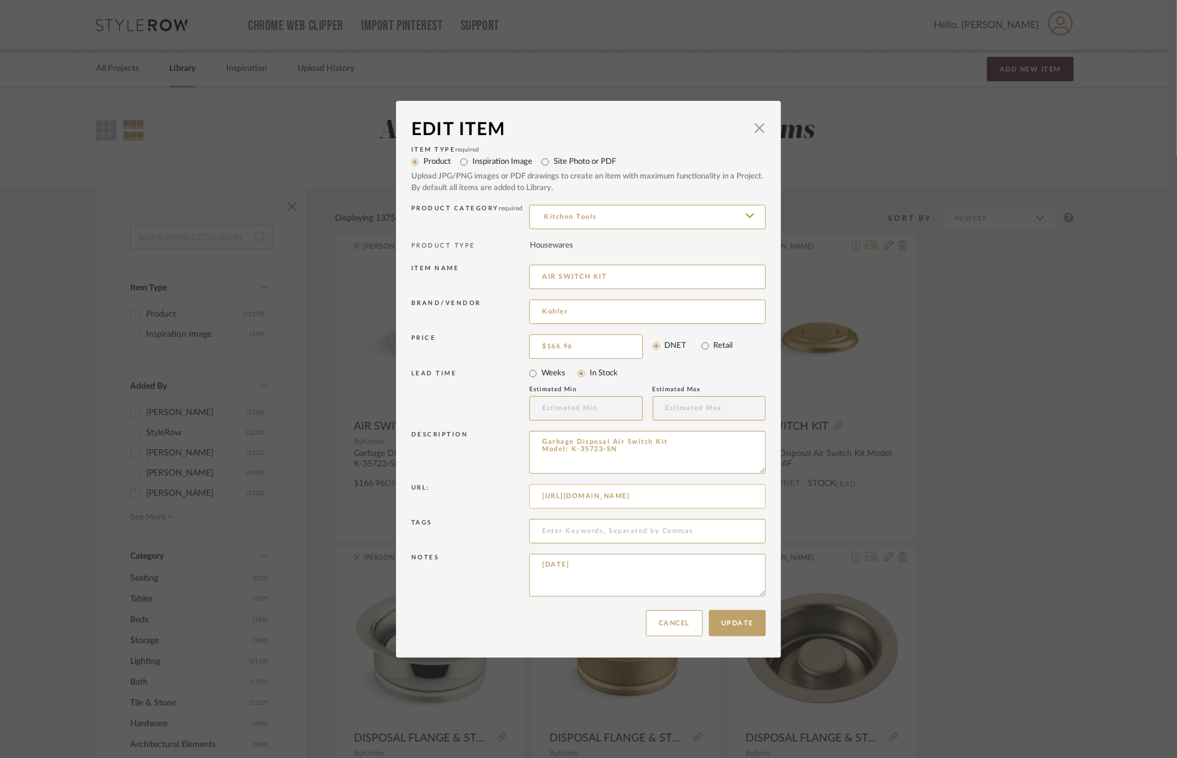
click at [576, 492] on input "https://www.build.com/kohler-k-35723/s1902529?uid=4495128&searchId=6mGOCm2PKh" at bounding box center [647, 496] width 237 height 24
paste input "s1.img-b.com/build.com/mediabase/specifications/kohler/1902529/kohler-k-35723-s…"
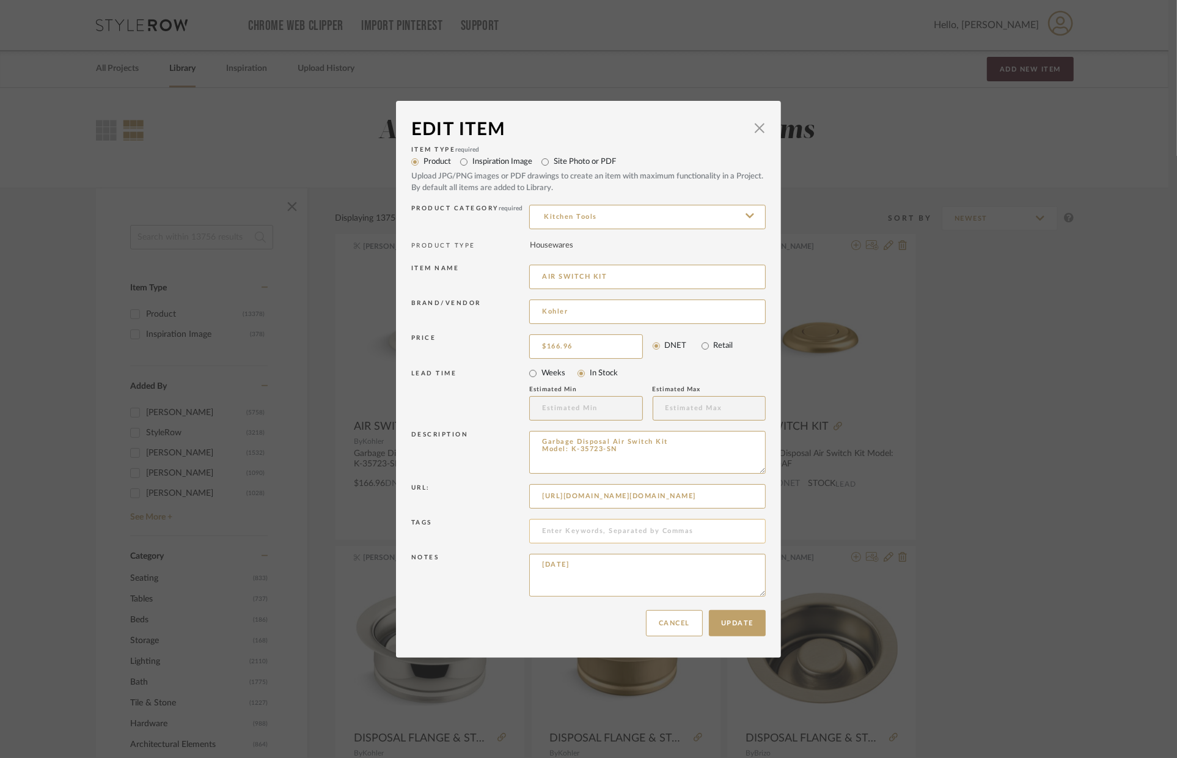
scroll to position [0, 234]
type input "https://s1.img-b.com/build.com/mediabase/specifications/kohler/1902529/kohler-k…"
click at [740, 617] on button "Update" at bounding box center [737, 623] width 57 height 26
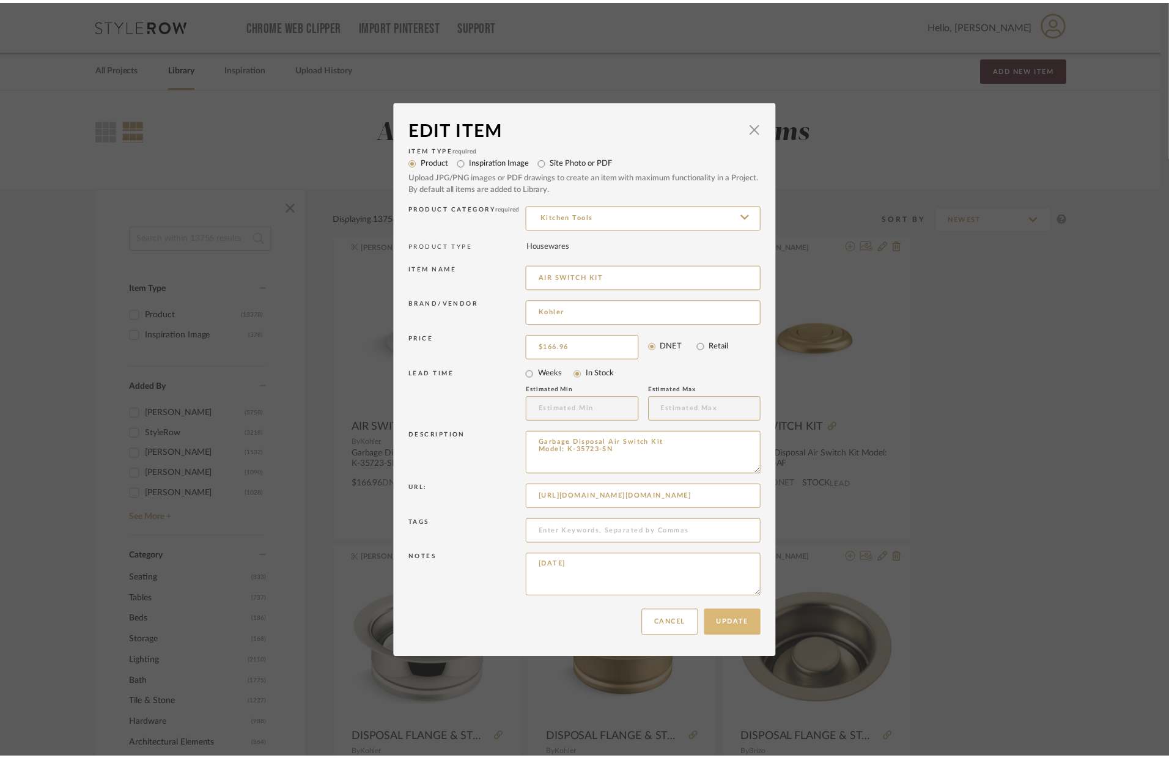
scroll to position [0, 0]
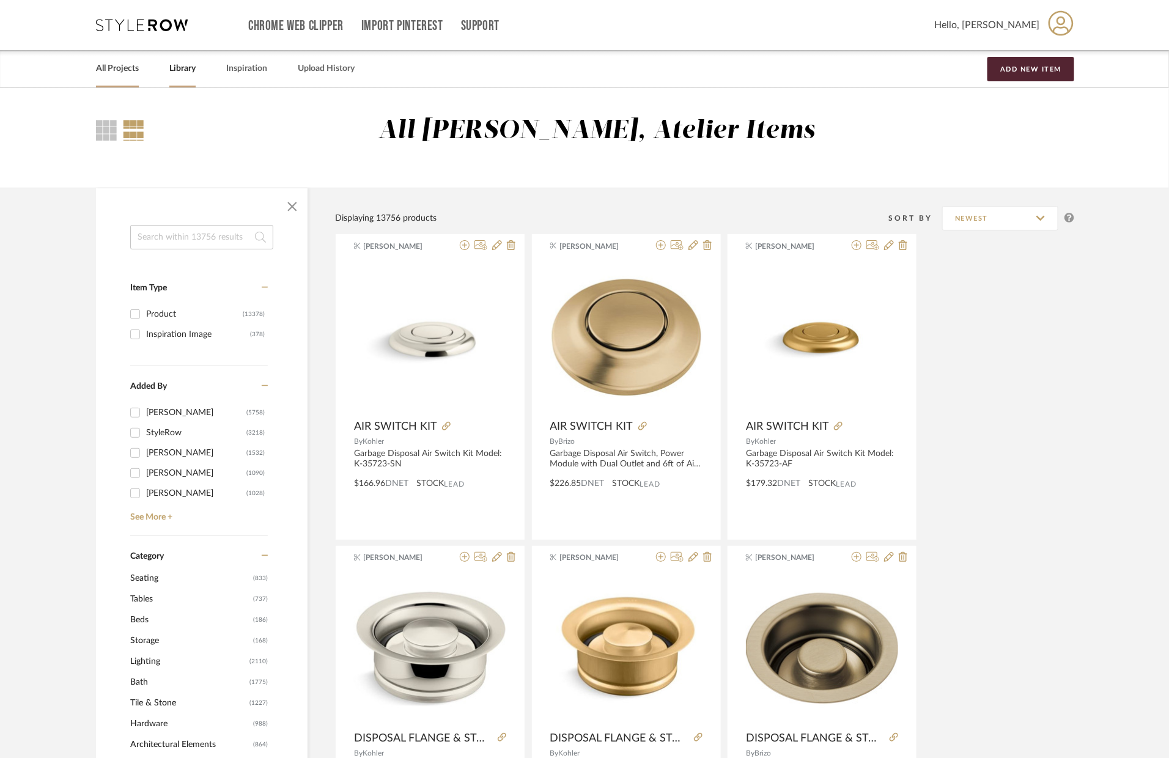
click at [134, 73] on link "All Projects" at bounding box center [117, 69] width 43 height 17
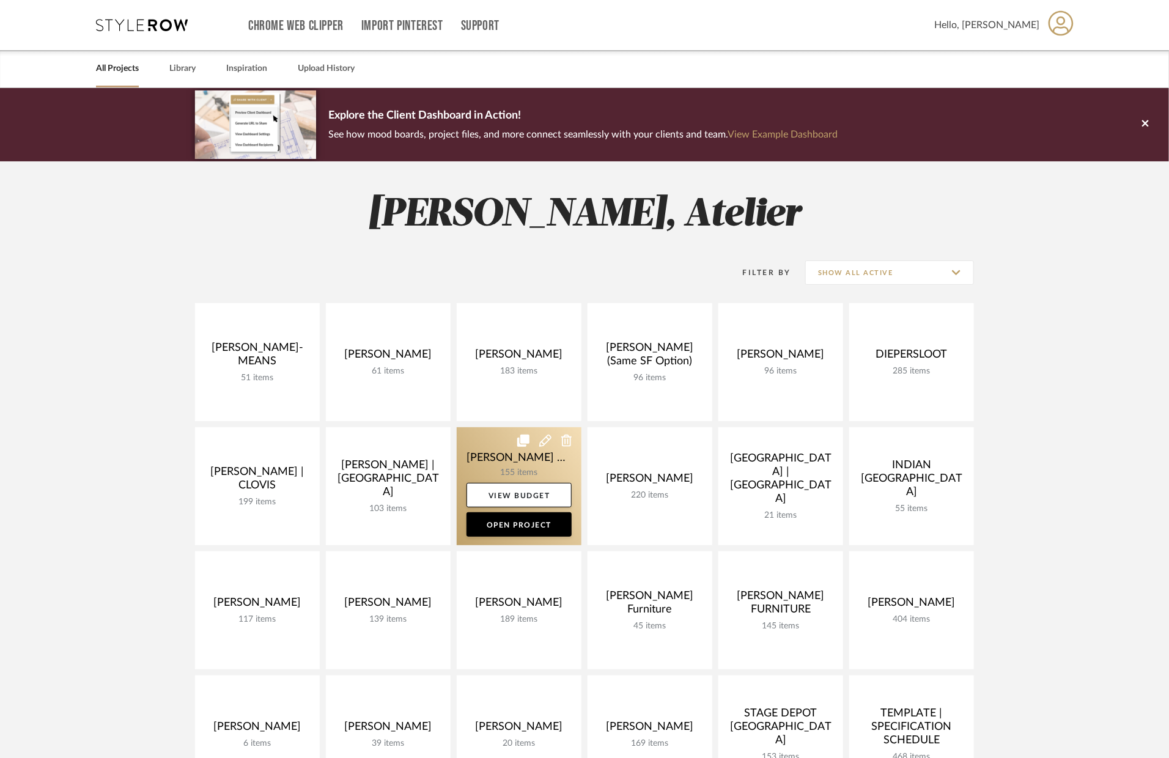
click at [527, 463] on link at bounding box center [519, 486] width 125 height 118
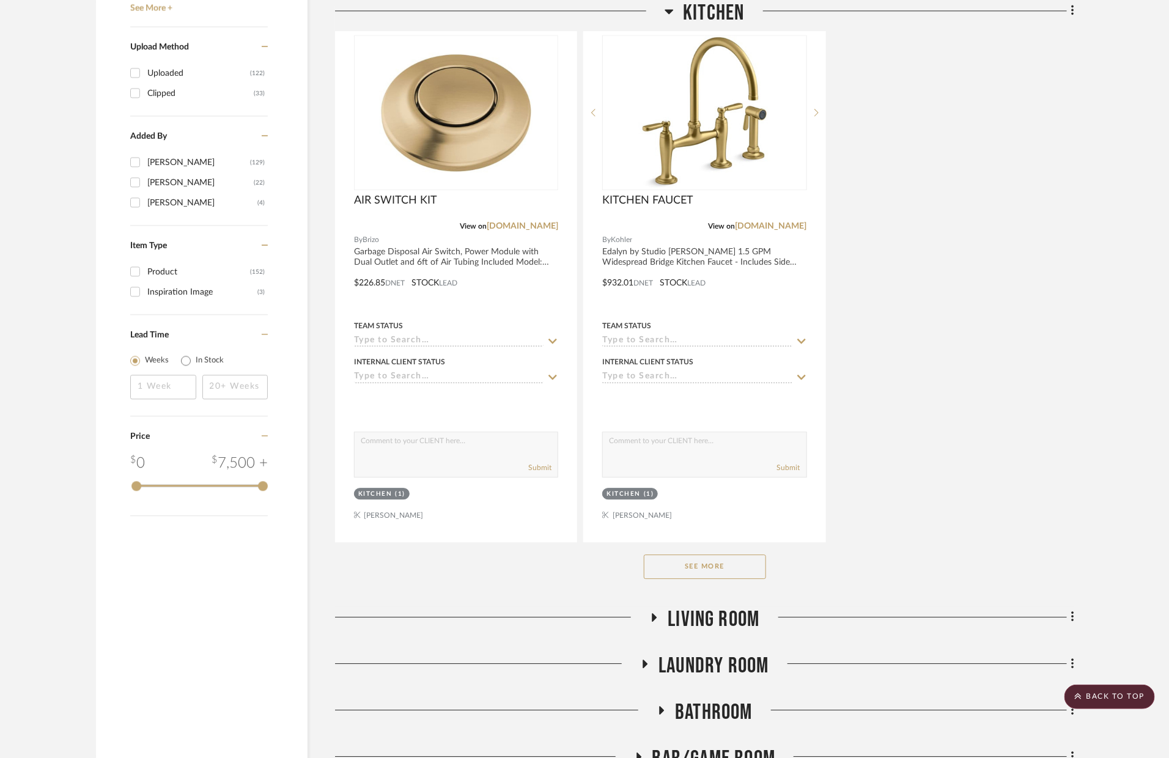
scroll to position [1468, 0]
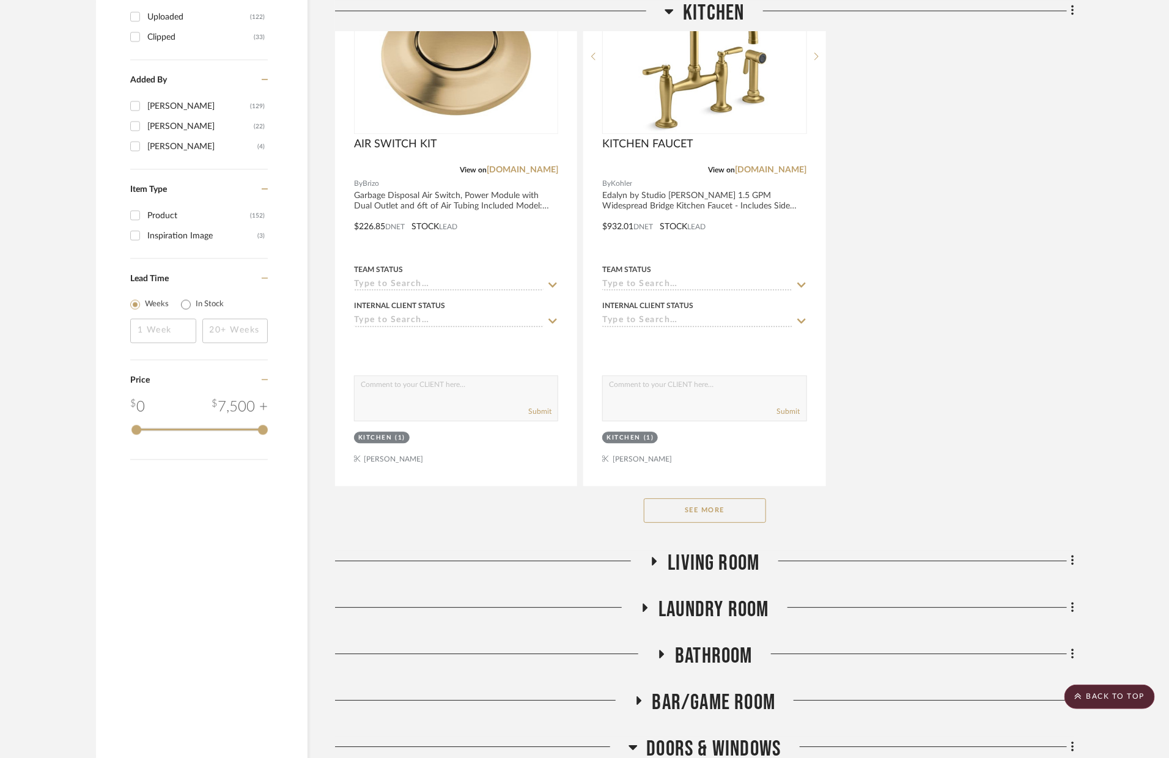
click at [737, 510] on button "See More" at bounding box center [705, 510] width 122 height 24
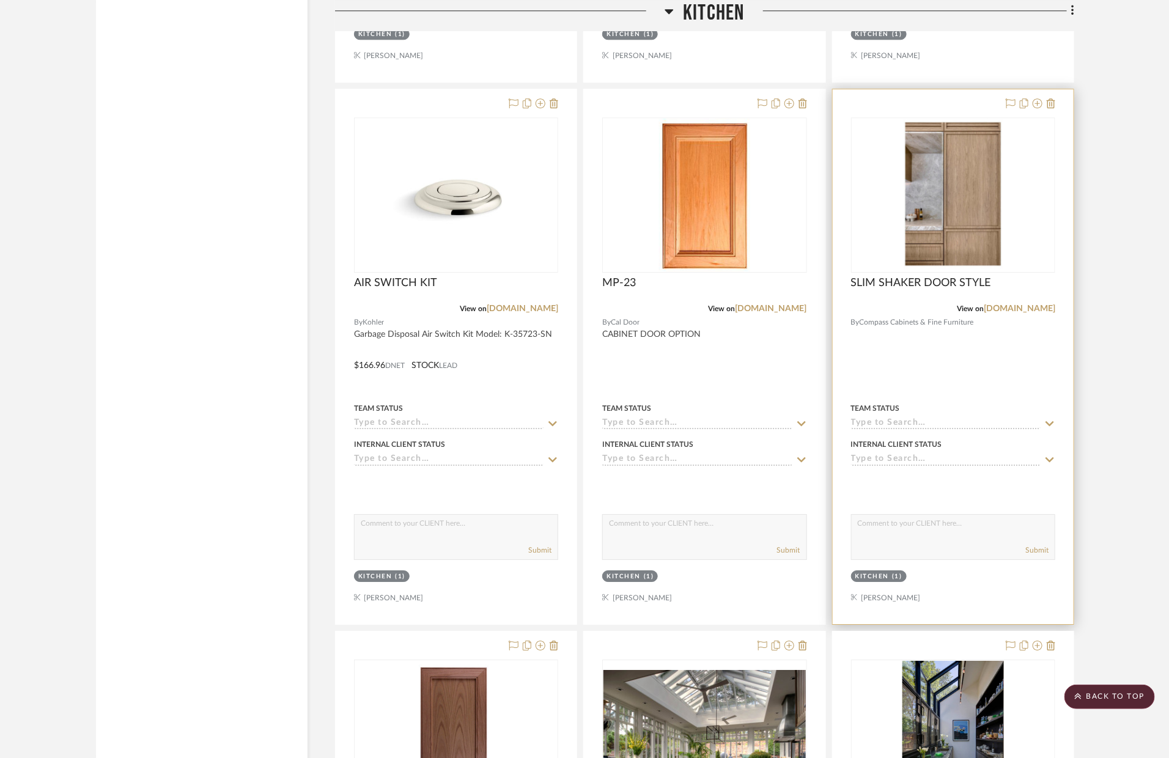
scroll to position [4090, 0]
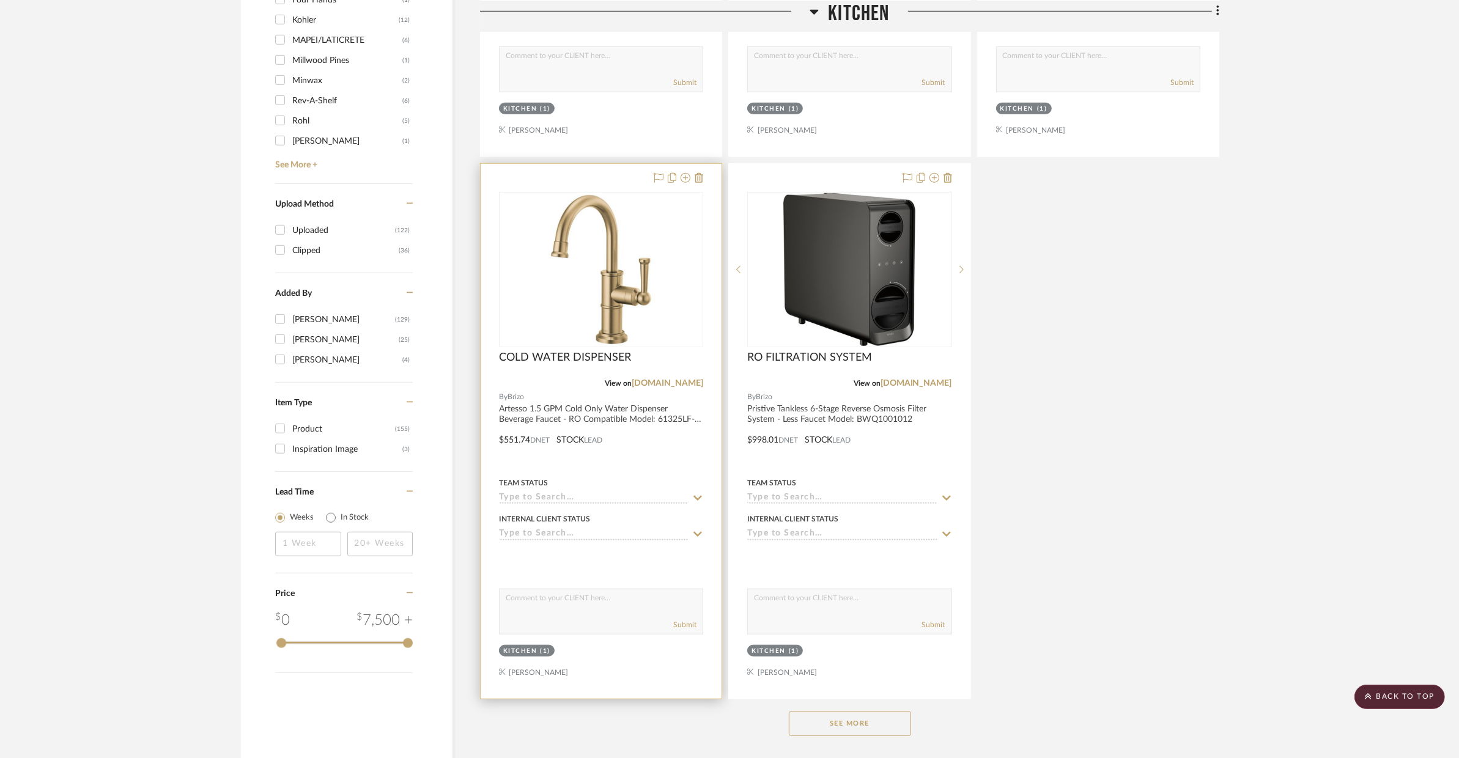
scroll to position [1296, 0]
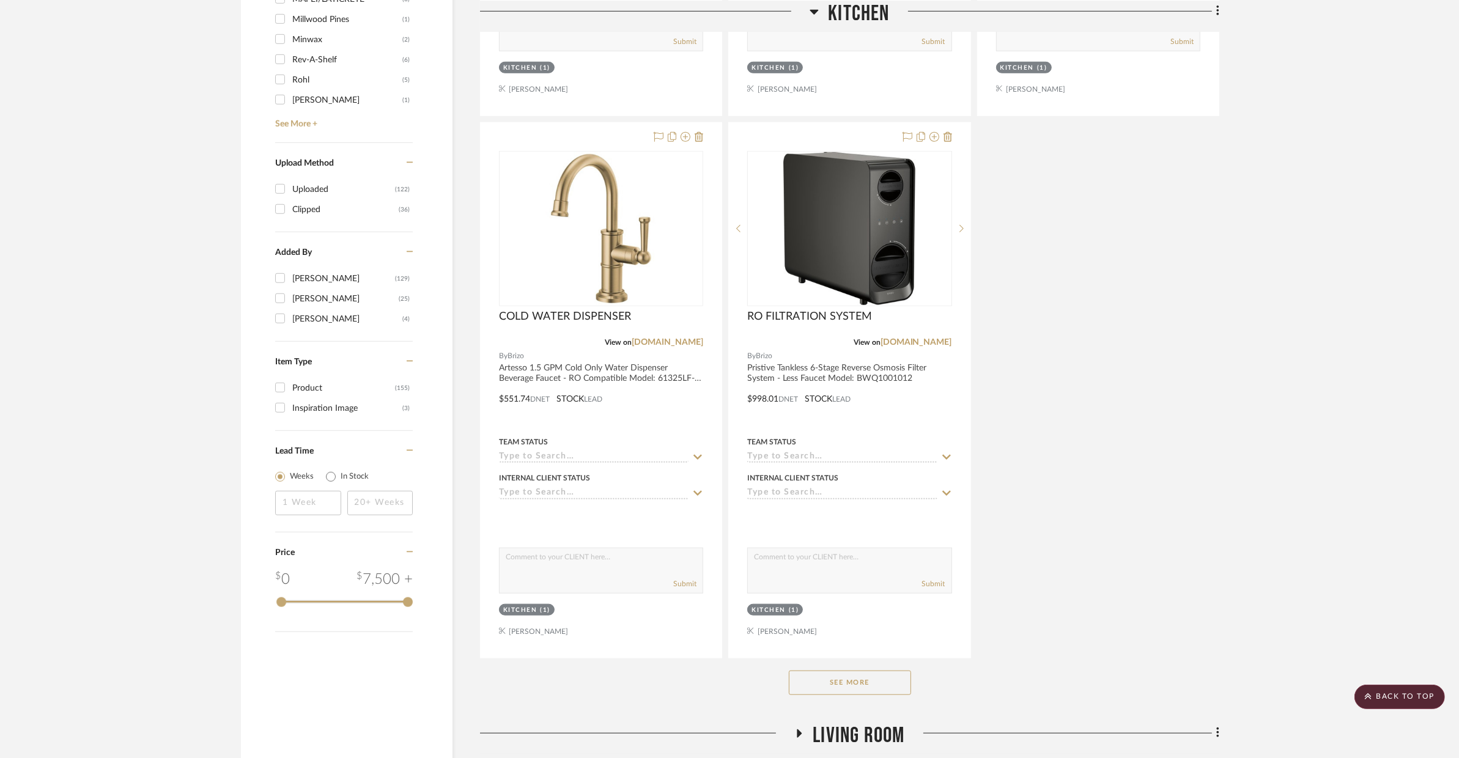
click at [895, 690] on button "See More" at bounding box center [850, 683] width 122 height 24
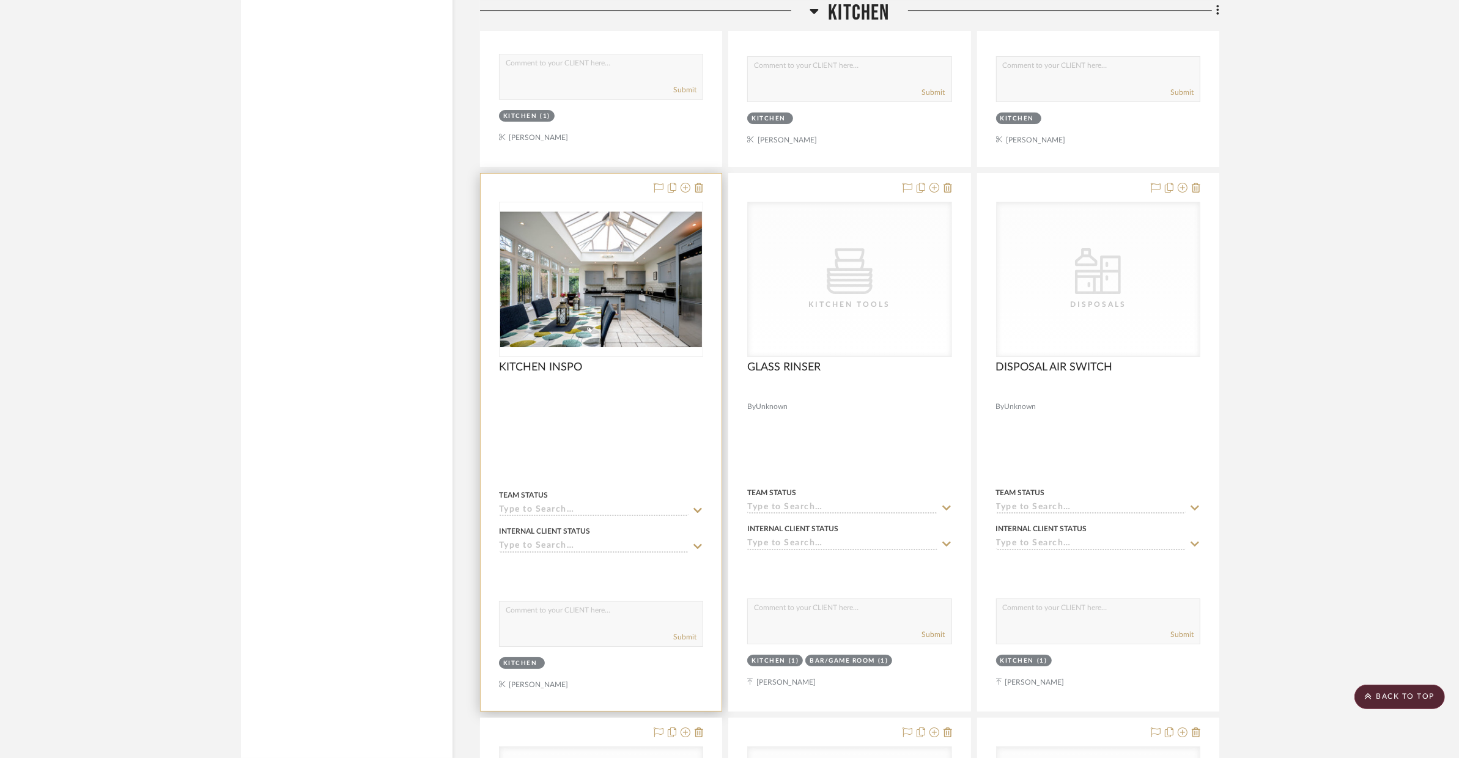
scroll to position [5572, 0]
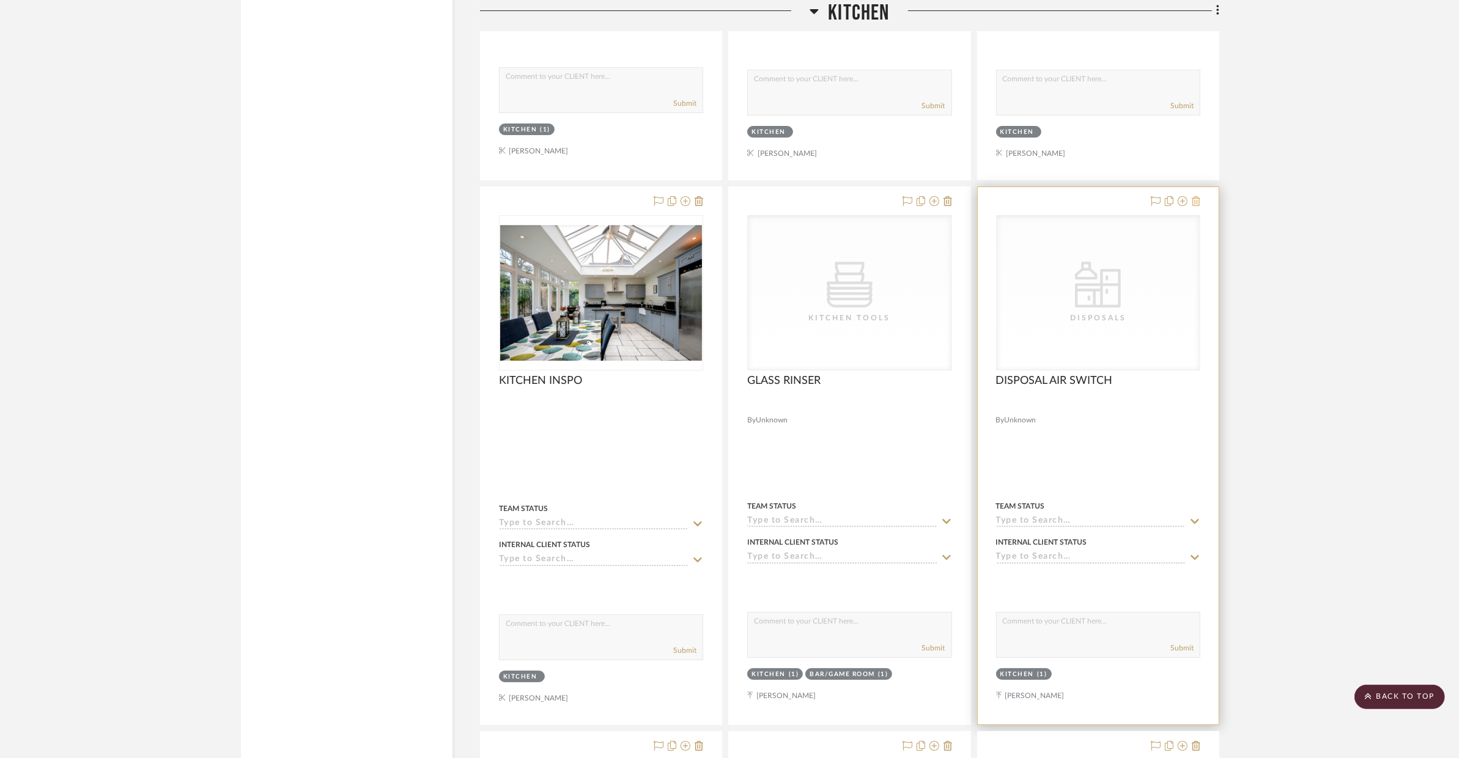
click at [1177, 204] on icon at bounding box center [1195, 201] width 9 height 10
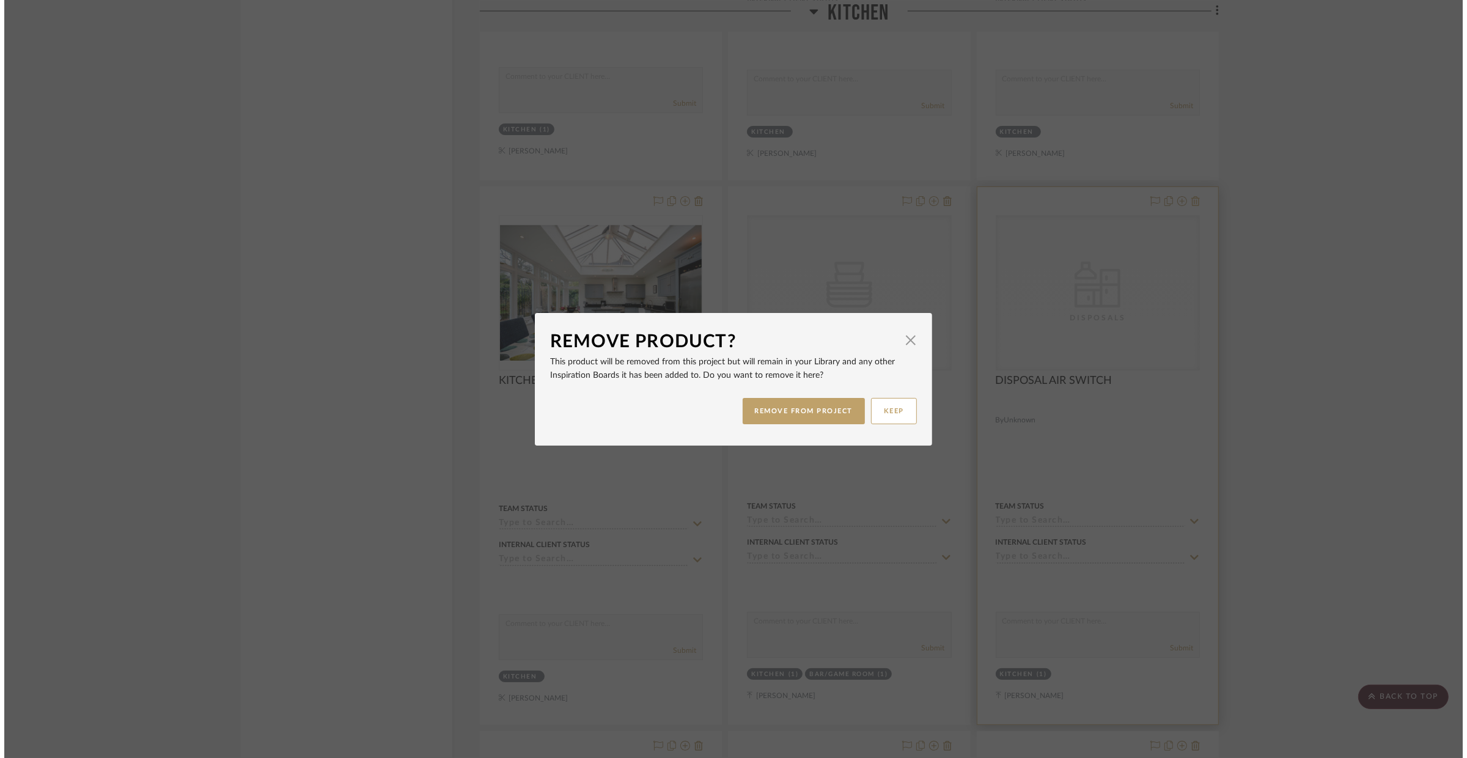
scroll to position [0, 0]
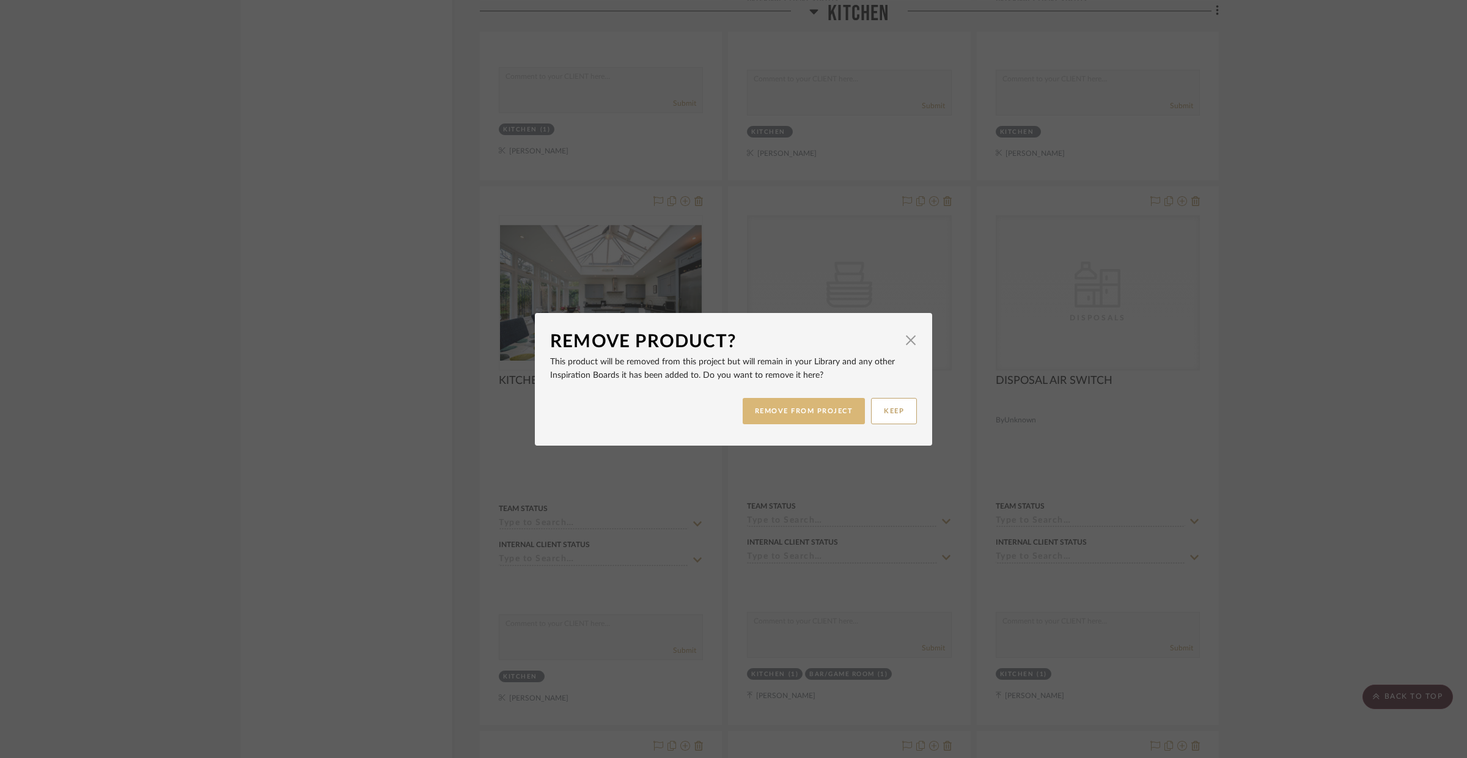
click at [815, 406] on button "REMOVE FROM PROJECT" at bounding box center [804, 411] width 123 height 26
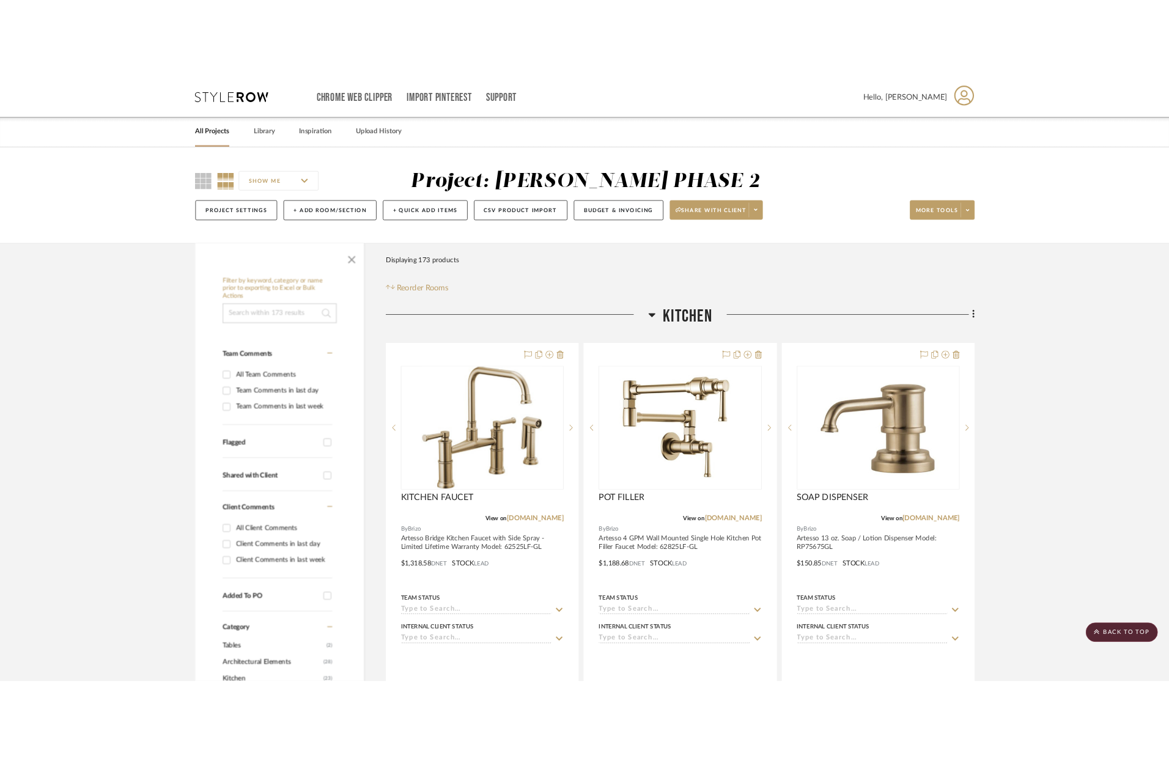
scroll to position [5572, 0]
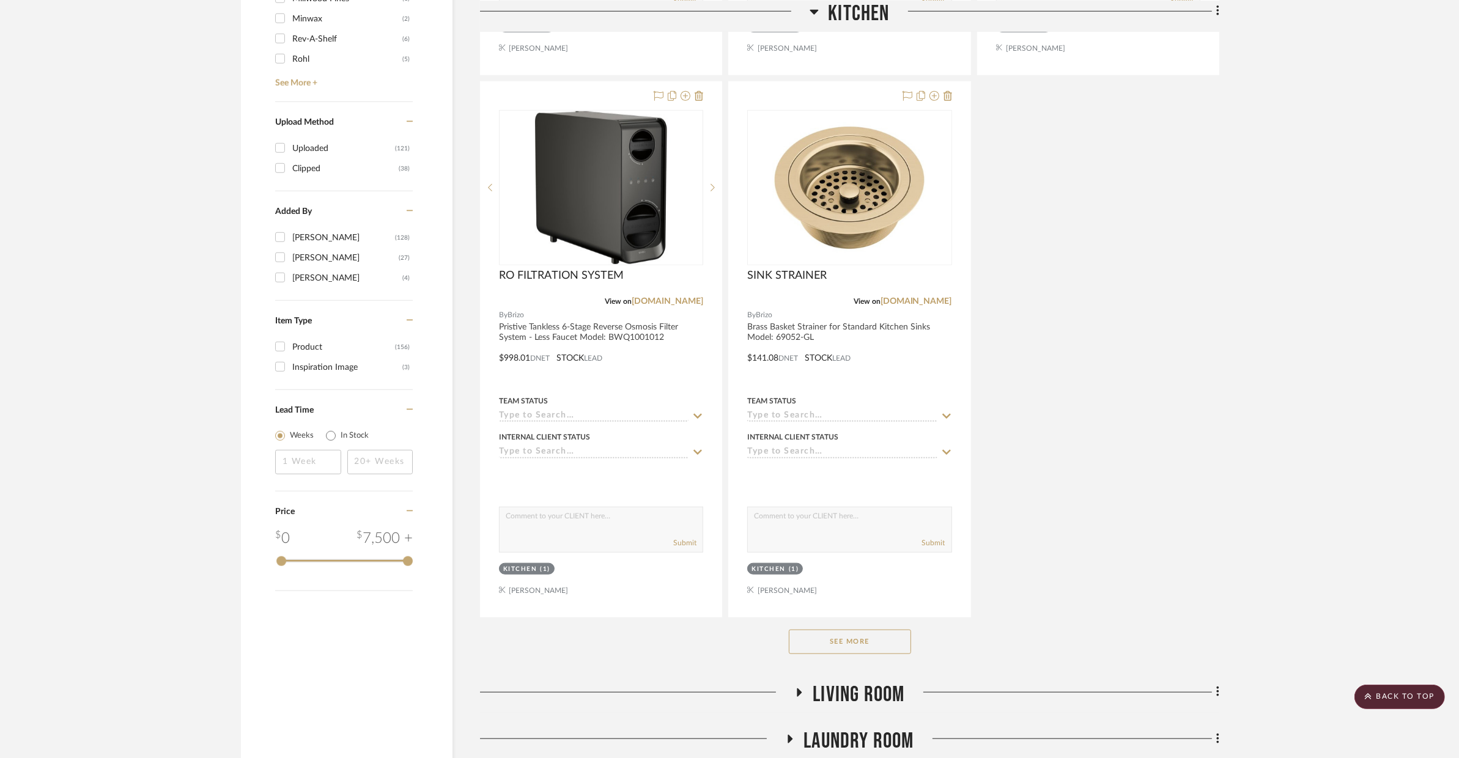
scroll to position [1401, 0]
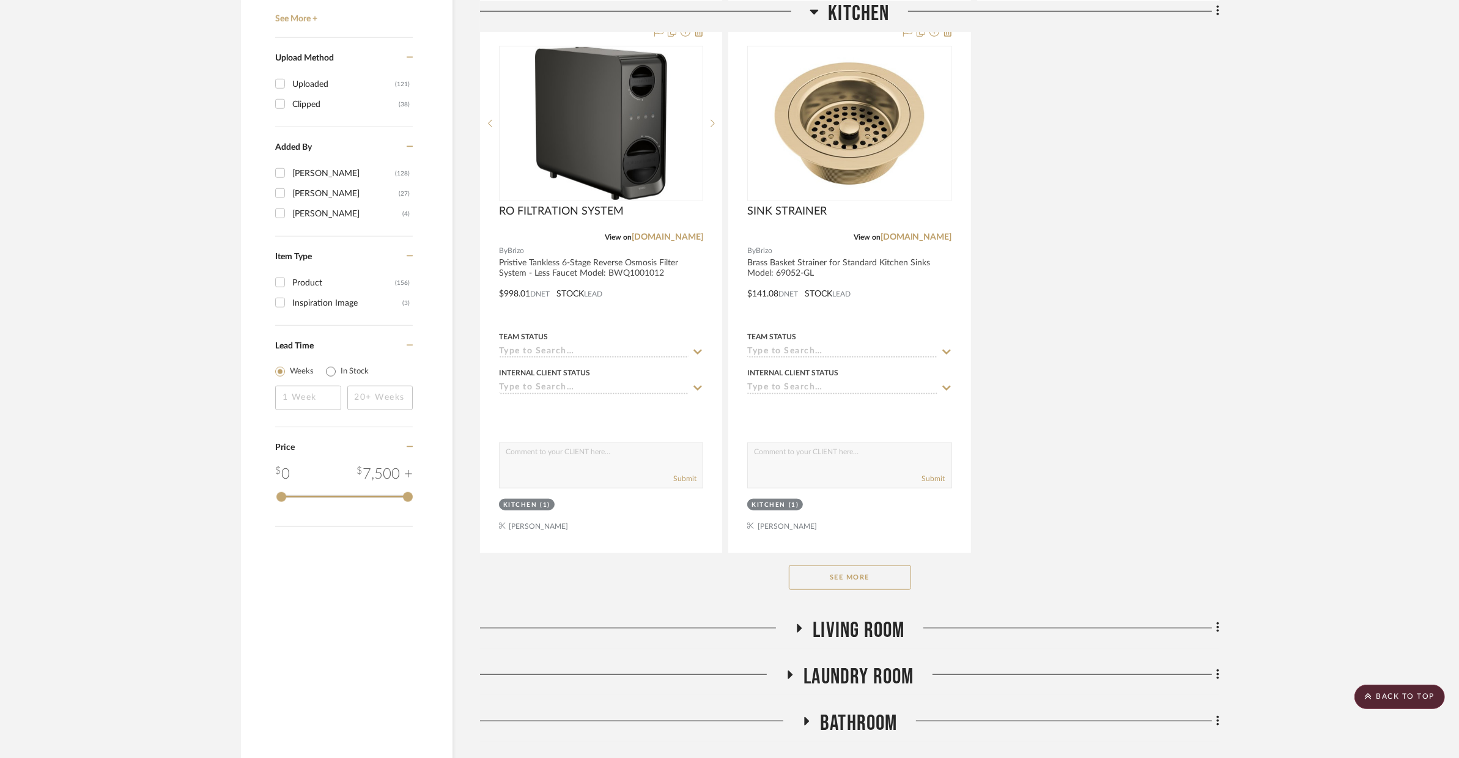
click at [850, 576] on button "See More" at bounding box center [850, 577] width 122 height 24
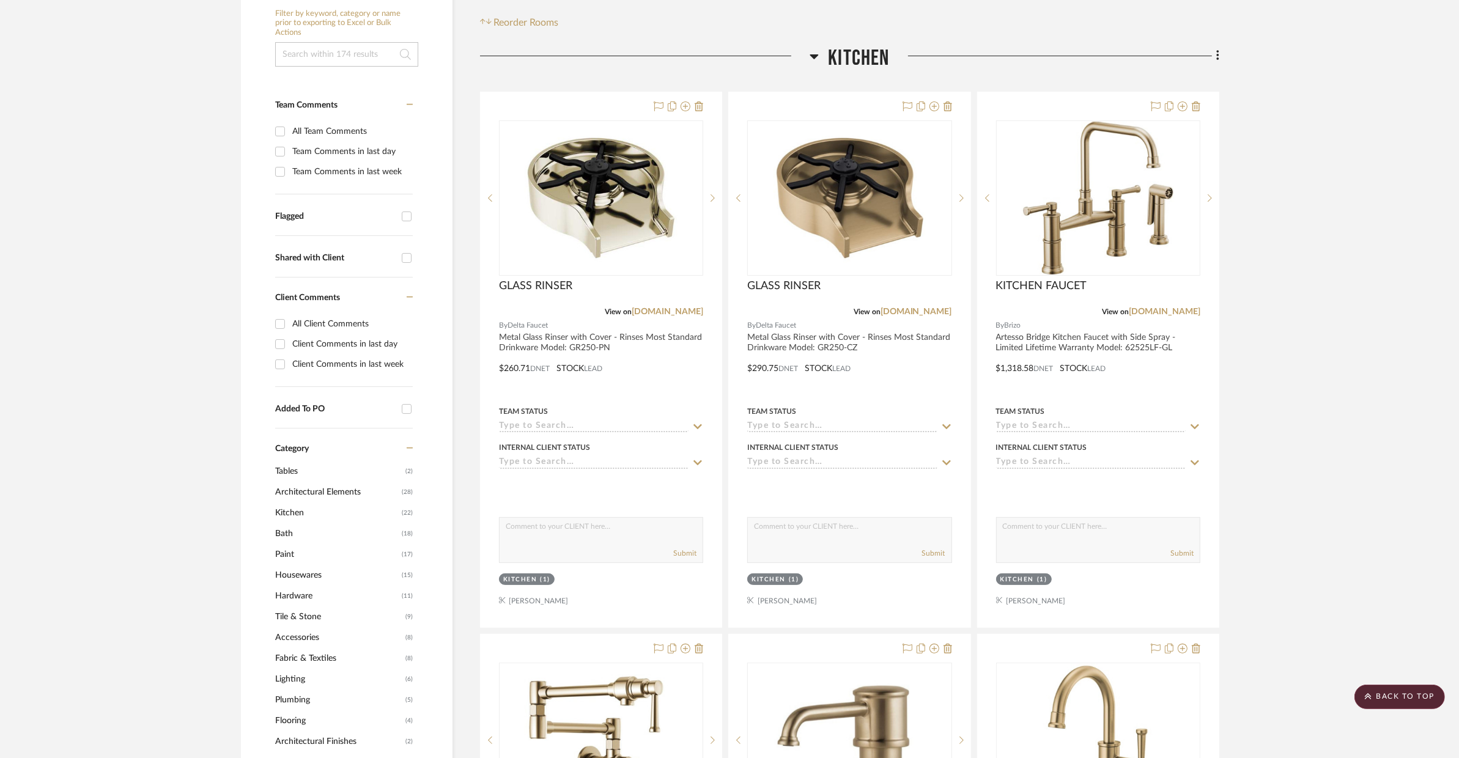
scroll to position [175, 0]
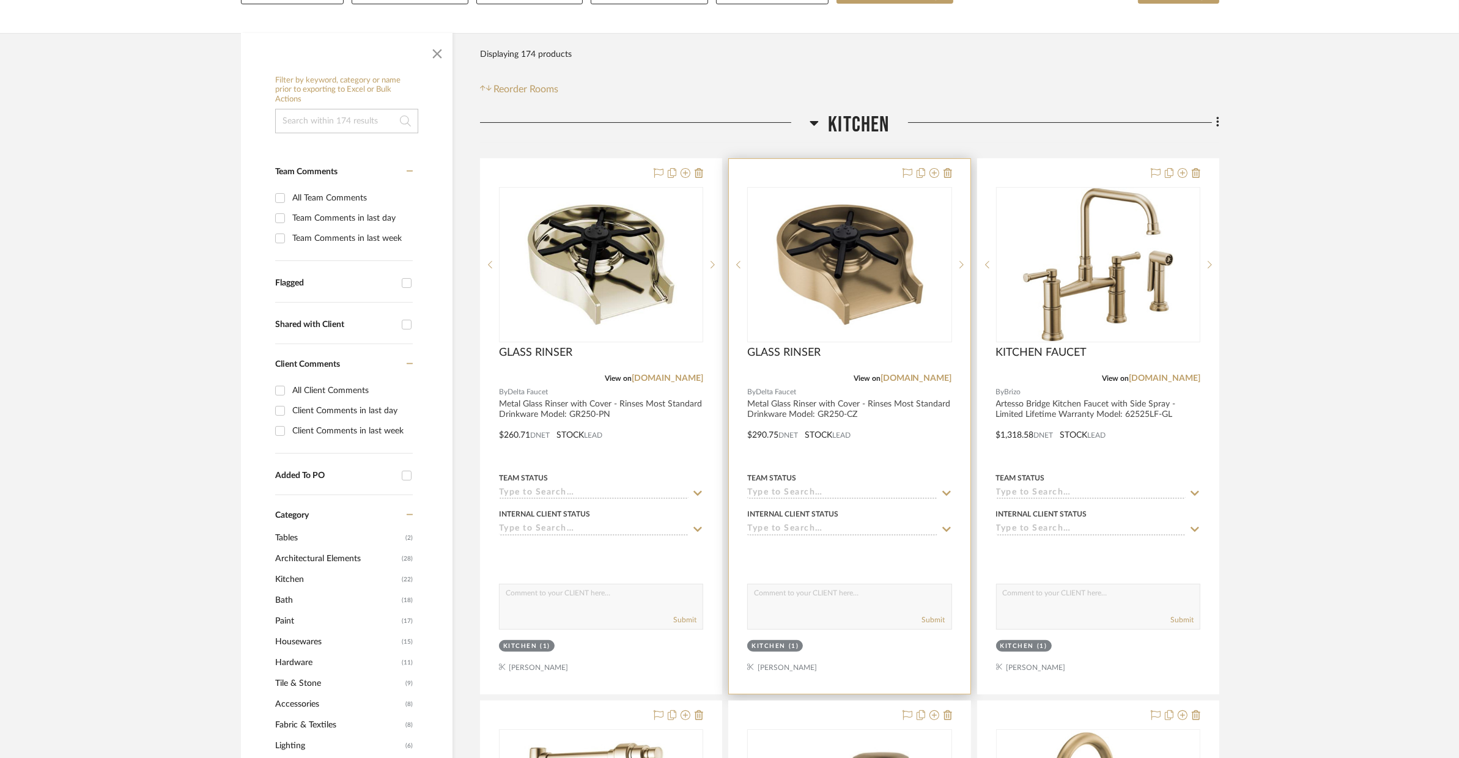
drag, startPoint x: 842, startPoint y: 481, endPoint x: 849, endPoint y: 512, distance: 31.9
click at [842, 482] on div "Team Status" at bounding box center [849, 478] width 204 height 11
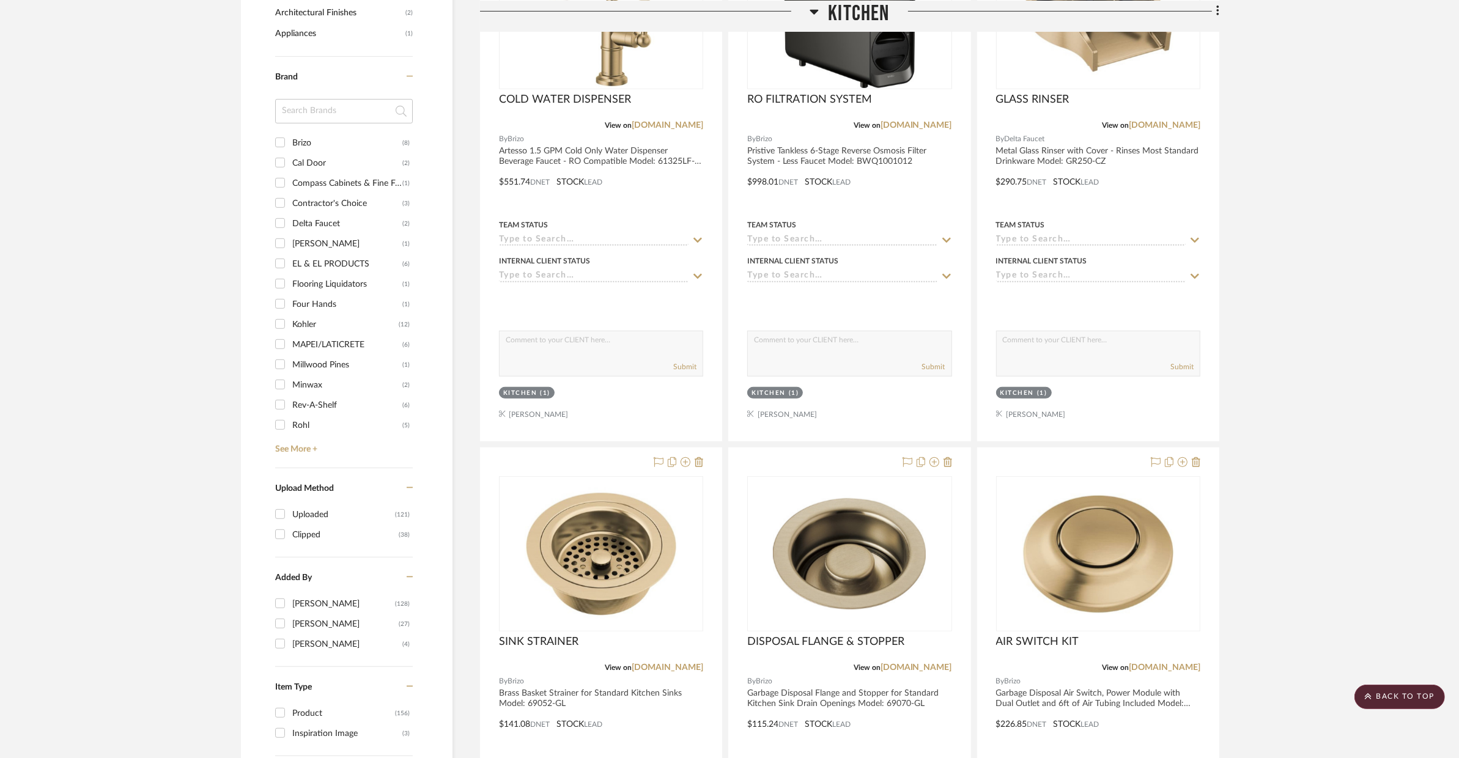
scroll to position [0, 0]
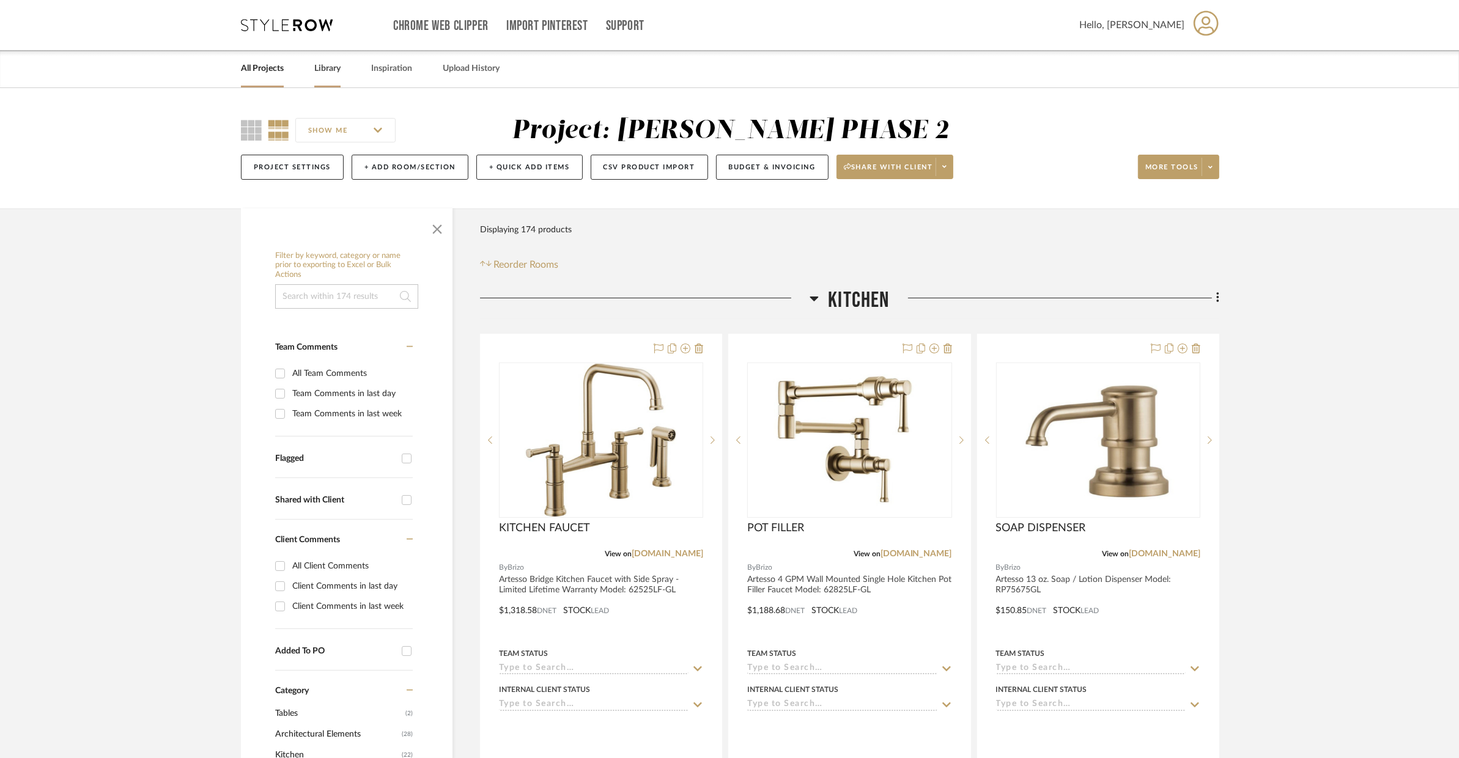
click at [322, 68] on link "Library" at bounding box center [327, 69] width 26 height 17
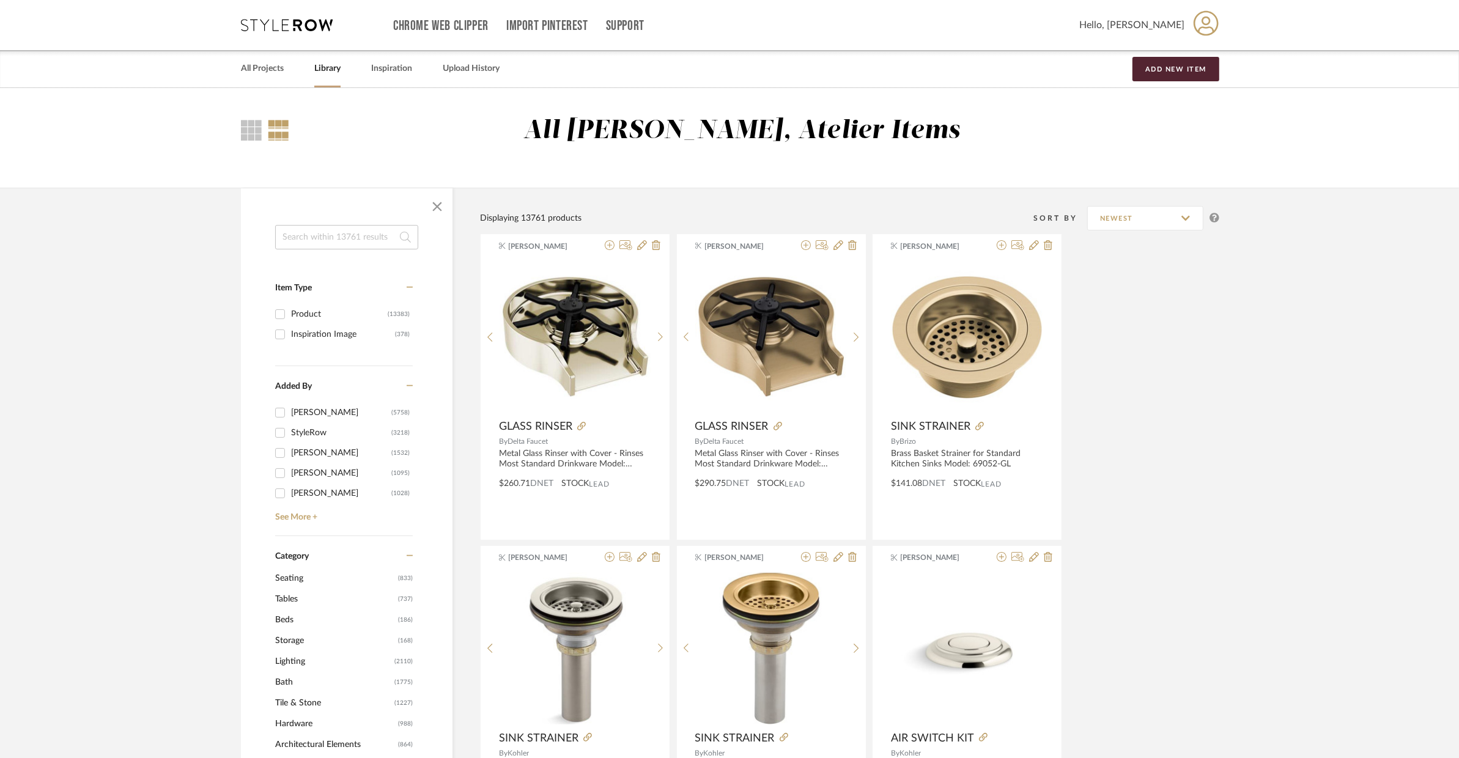
click at [334, 231] on input at bounding box center [346, 237] width 143 height 24
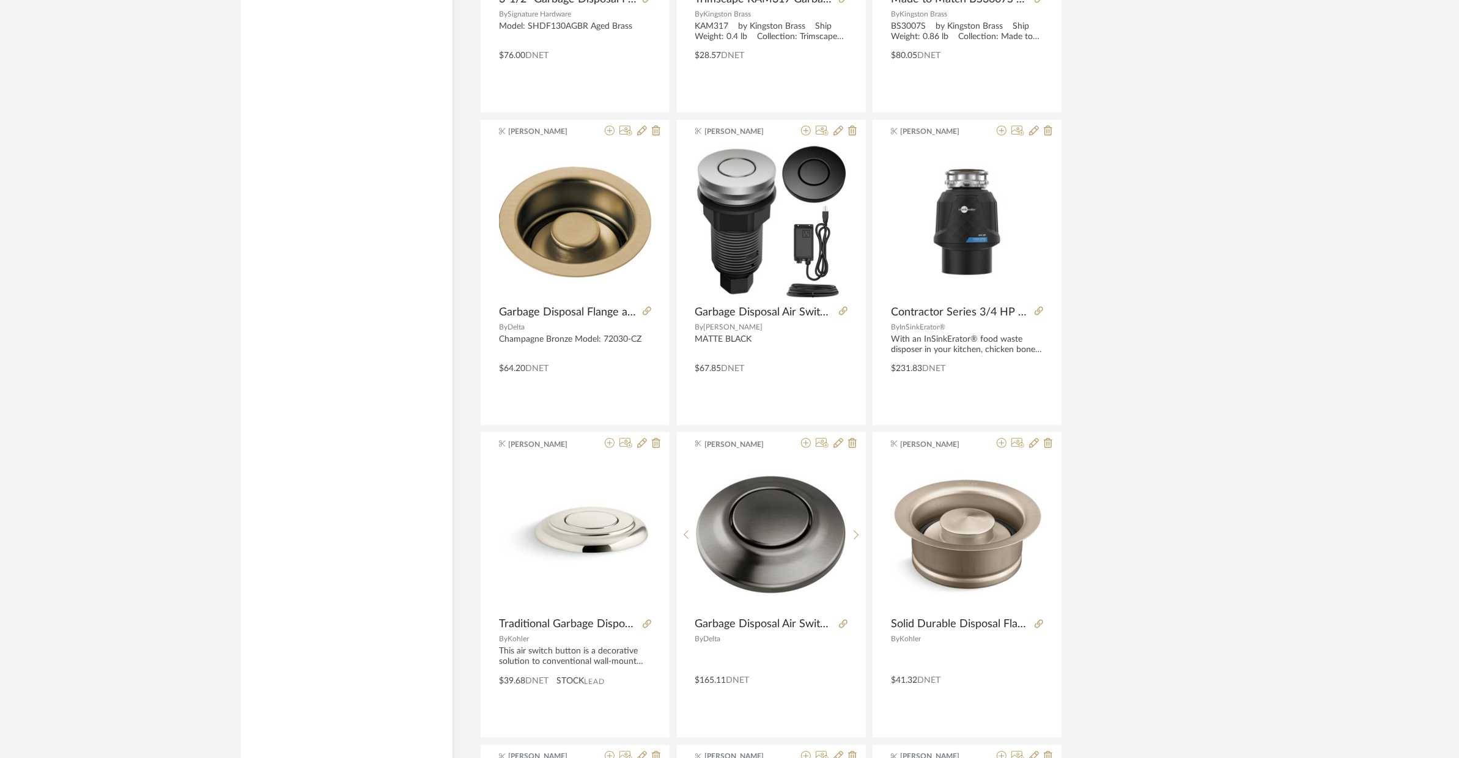
scroll to position [2226, 0]
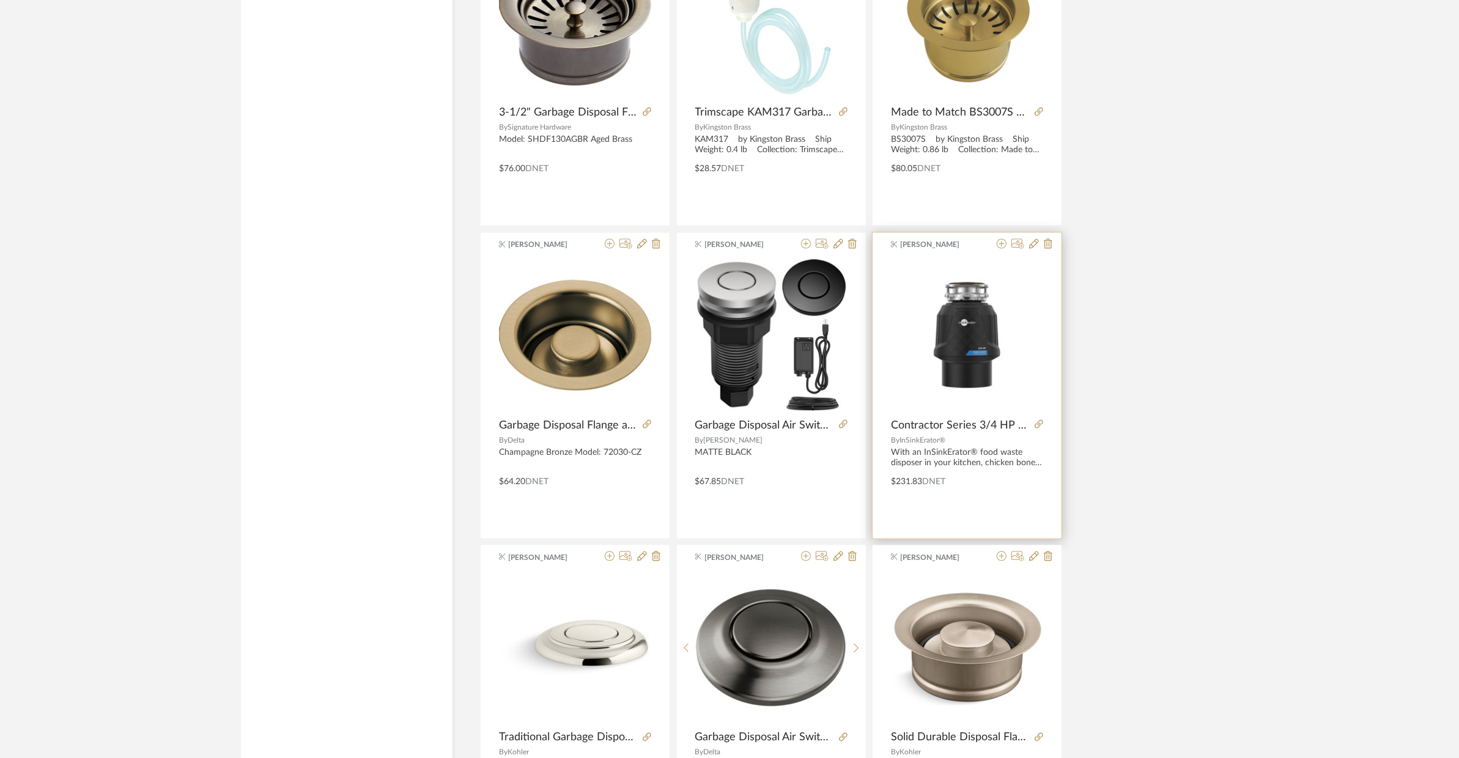
click at [1031, 438] on div "By InSinkErator®" at bounding box center [967, 440] width 152 height 9
click at [0, 0] on img at bounding box center [0, 0] width 0 height 0
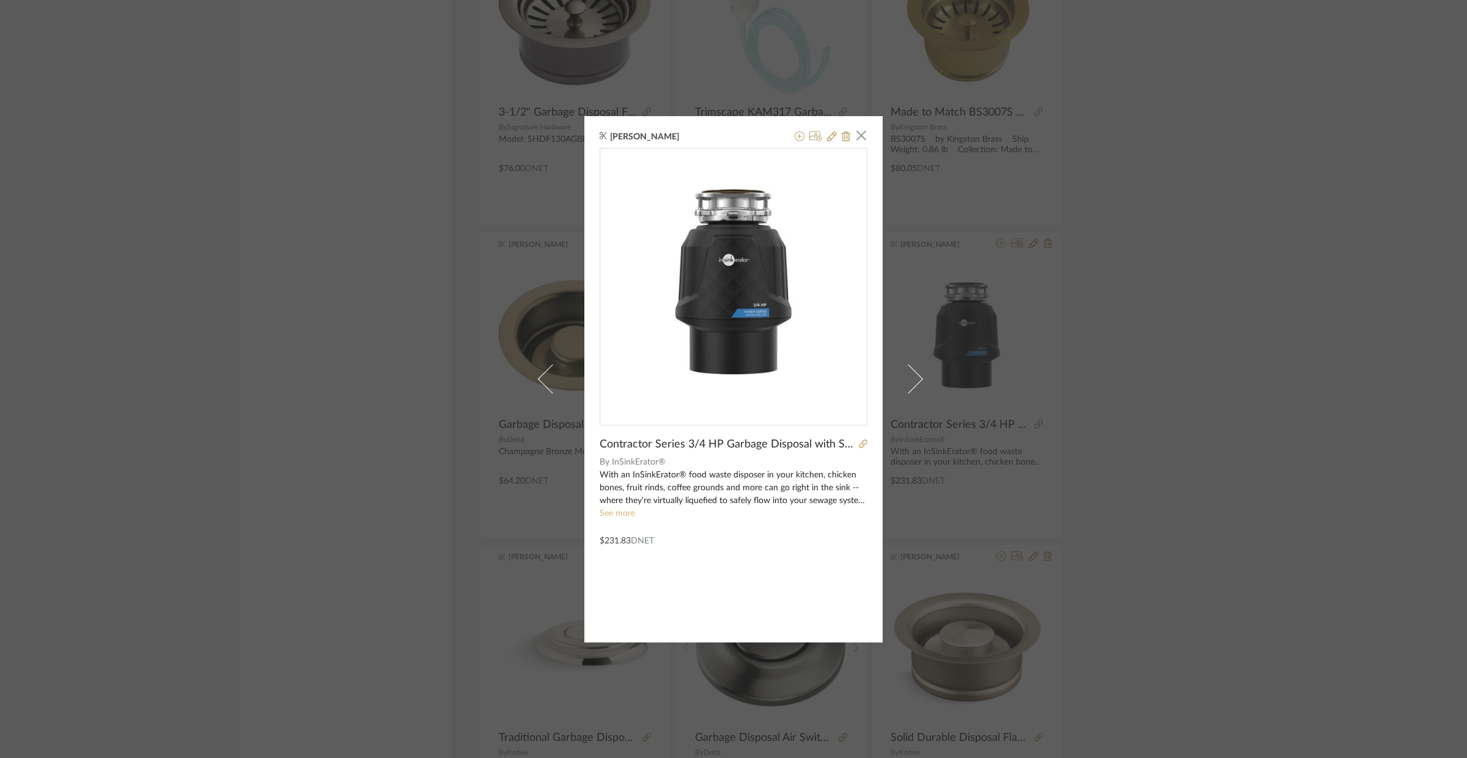
click at [625, 512] on link "See more" at bounding box center [617, 513] width 35 height 9
click at [1177, 351] on div "[PERSON_NAME] × Contractor Series 3/4 HP Garbage Disposal with Stainless Steel …" at bounding box center [733, 379] width 1467 height 758
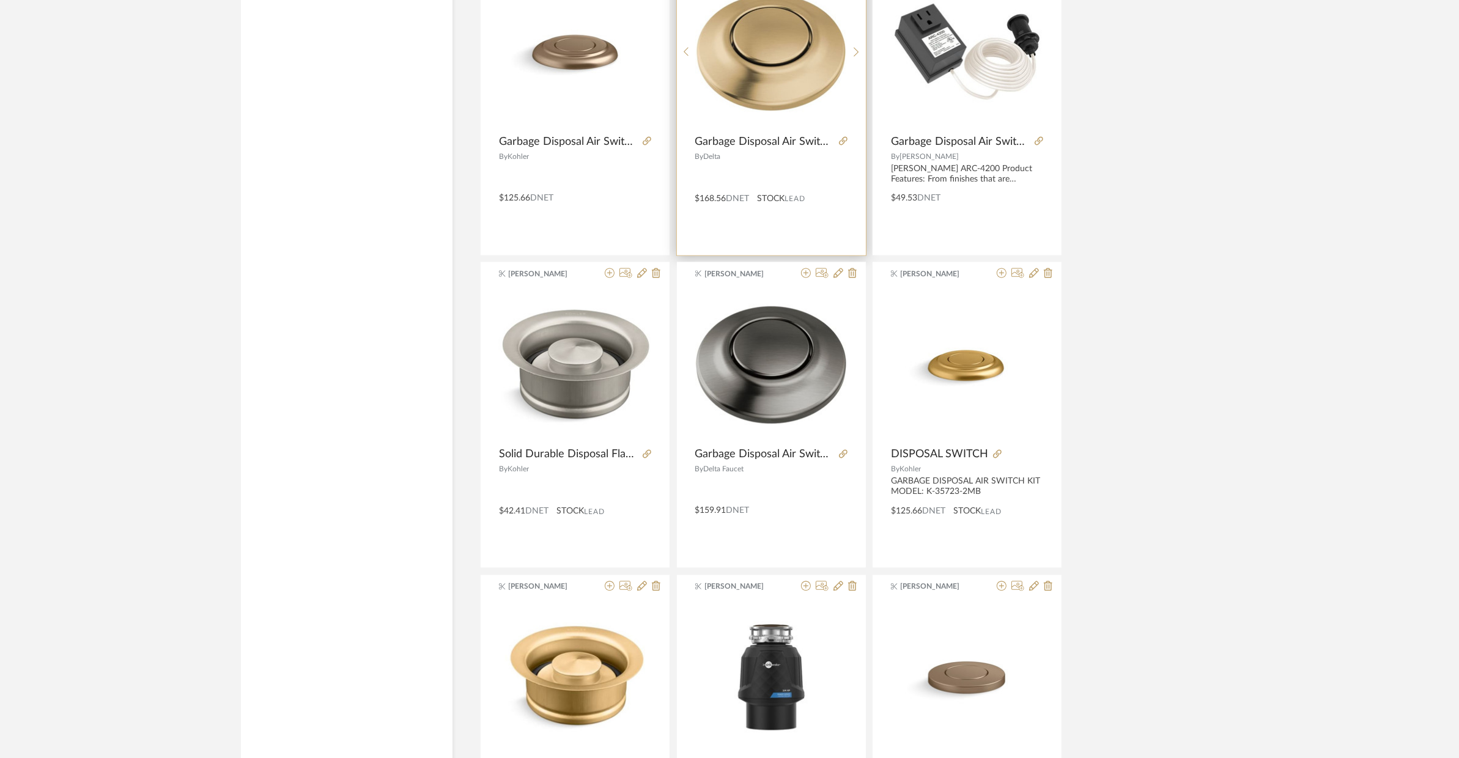
scroll to position [3390, 0]
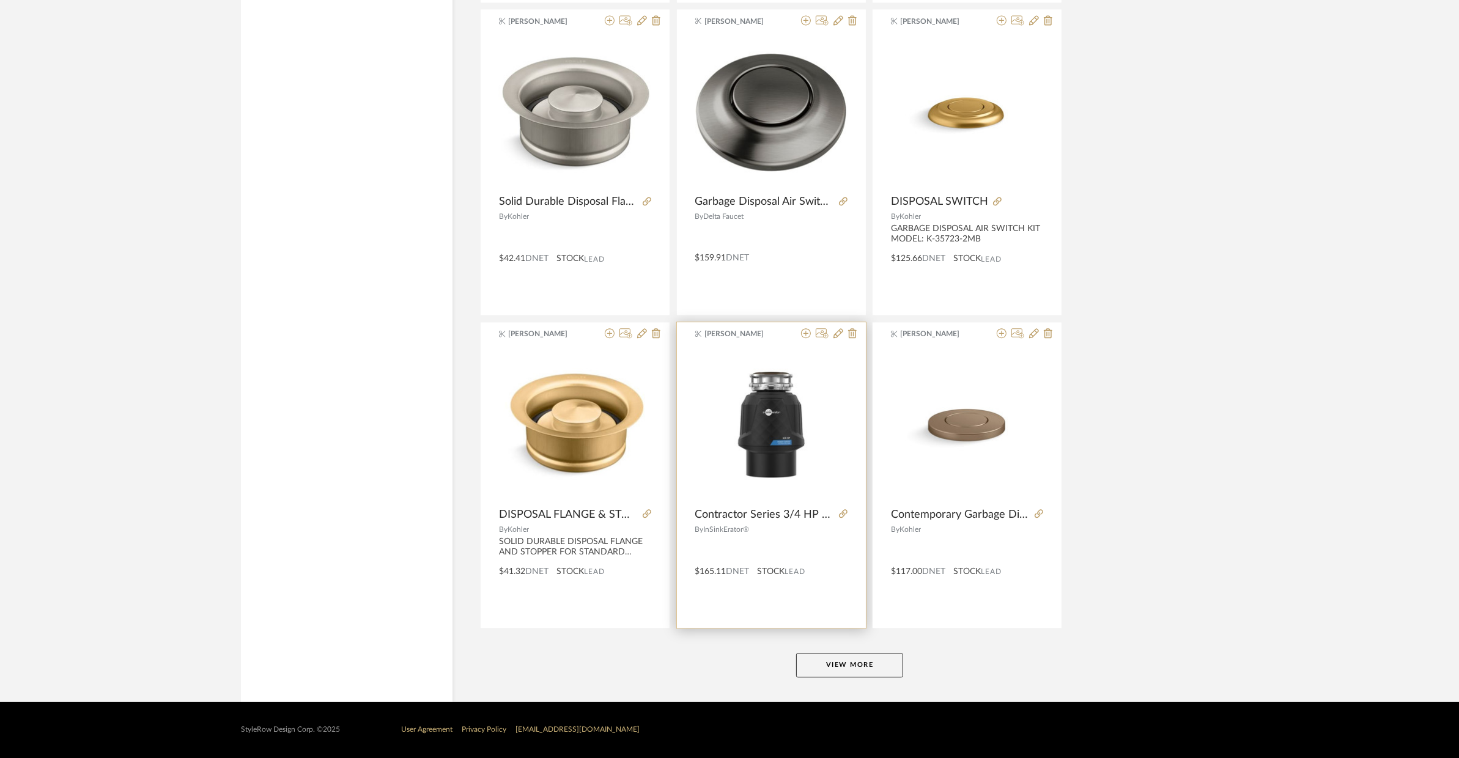
click at [806, 543] on div at bounding box center [771, 547] width 152 height 21
click at [761, 568] on span "STOCK" at bounding box center [771, 571] width 28 height 13
click at [749, 531] on span "InSinkErator®" at bounding box center [727, 529] width 46 height 7
click at [781, 520] on span "Contractor Series 3/4 HP Garbage Disposal with Stainless Steel Grind components…" at bounding box center [764, 514] width 139 height 13
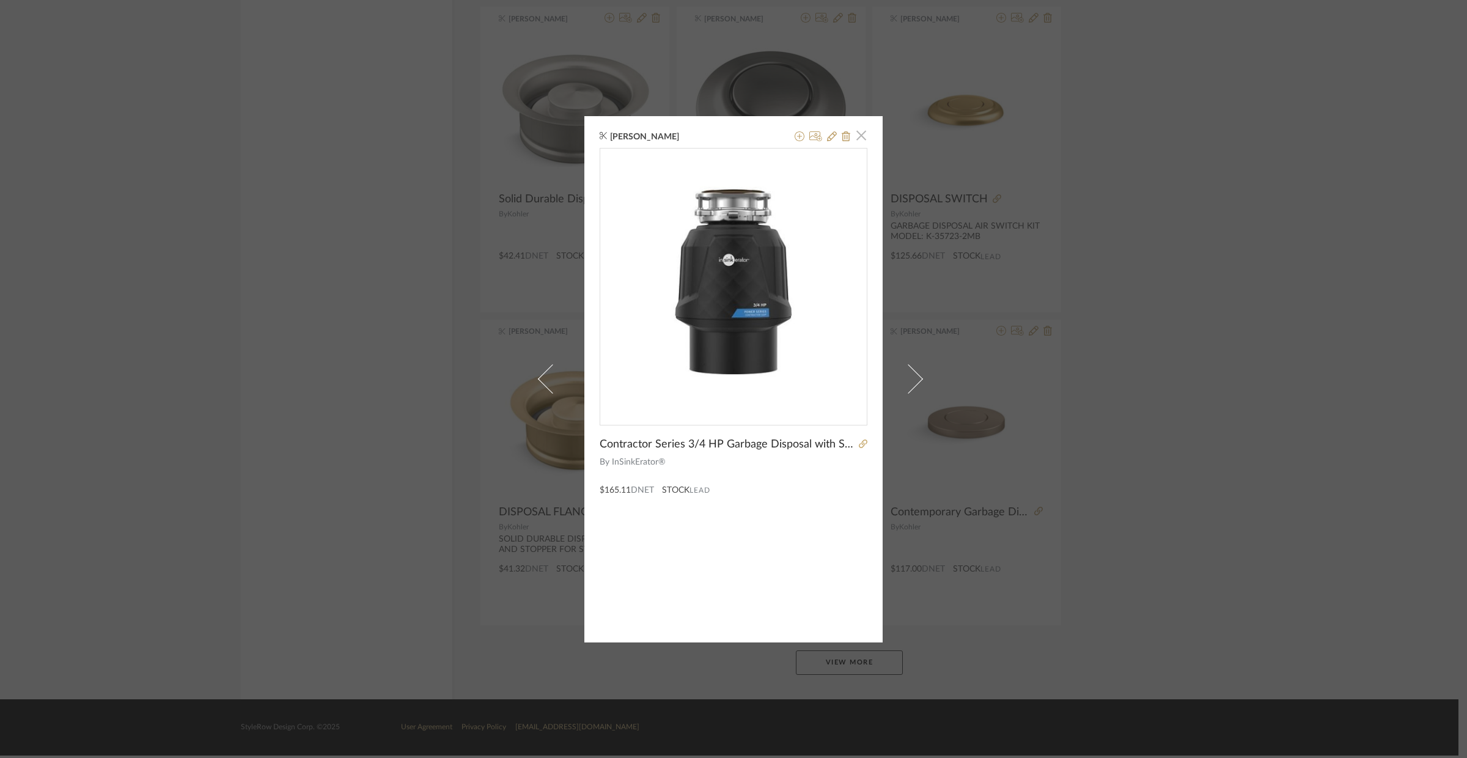
click at [858, 138] on span "button" at bounding box center [861, 135] width 24 height 24
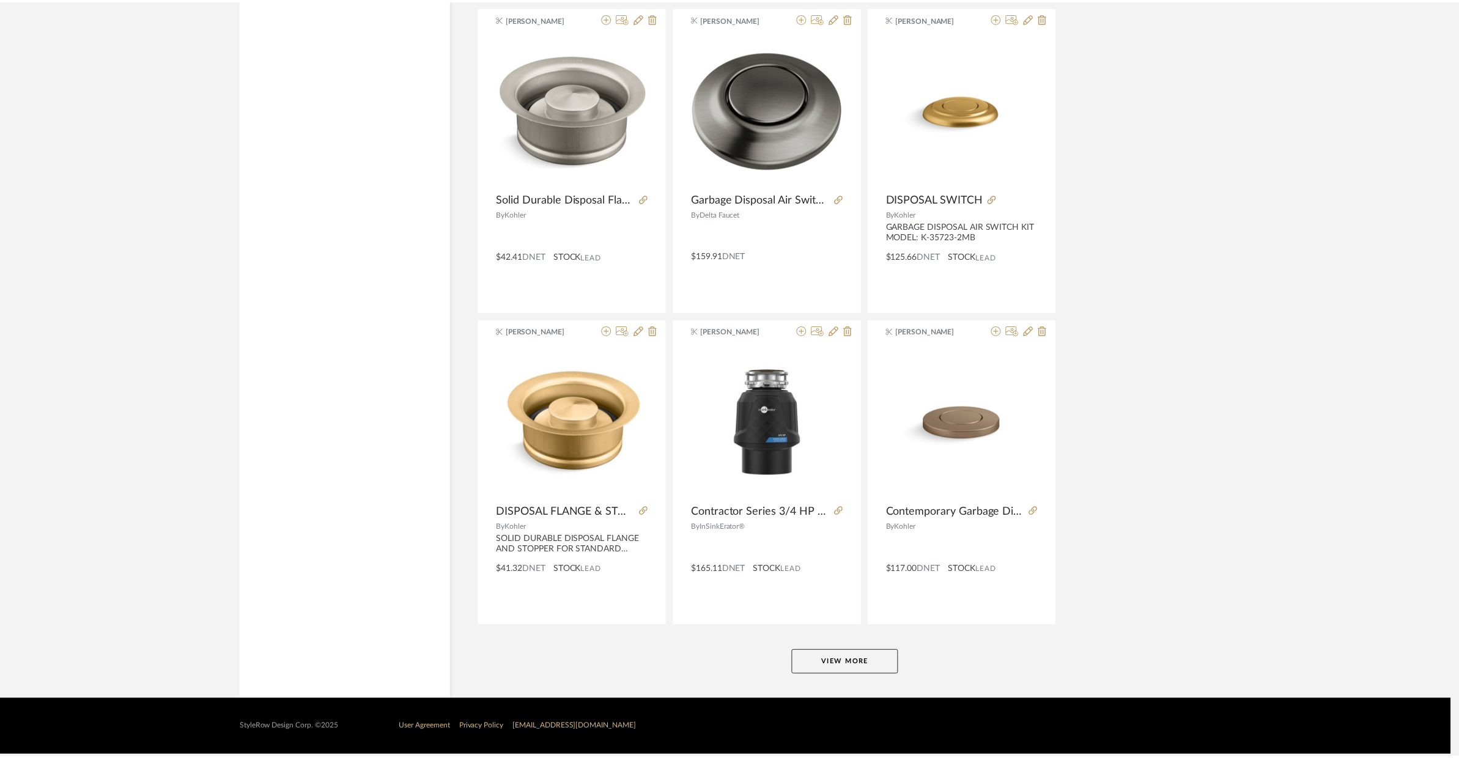
scroll to position [3390, 0]
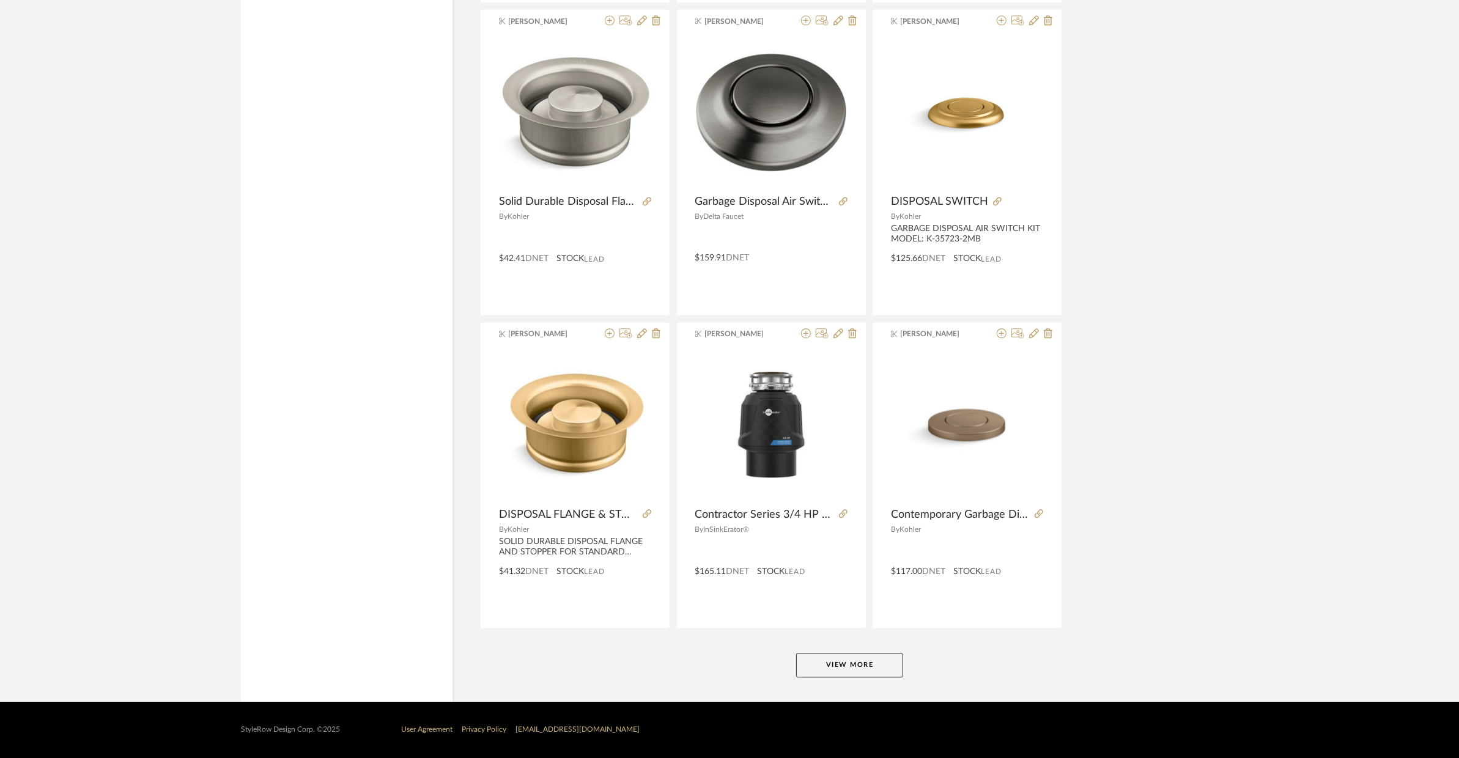
click at [804, 664] on button "View More" at bounding box center [849, 665] width 107 height 24
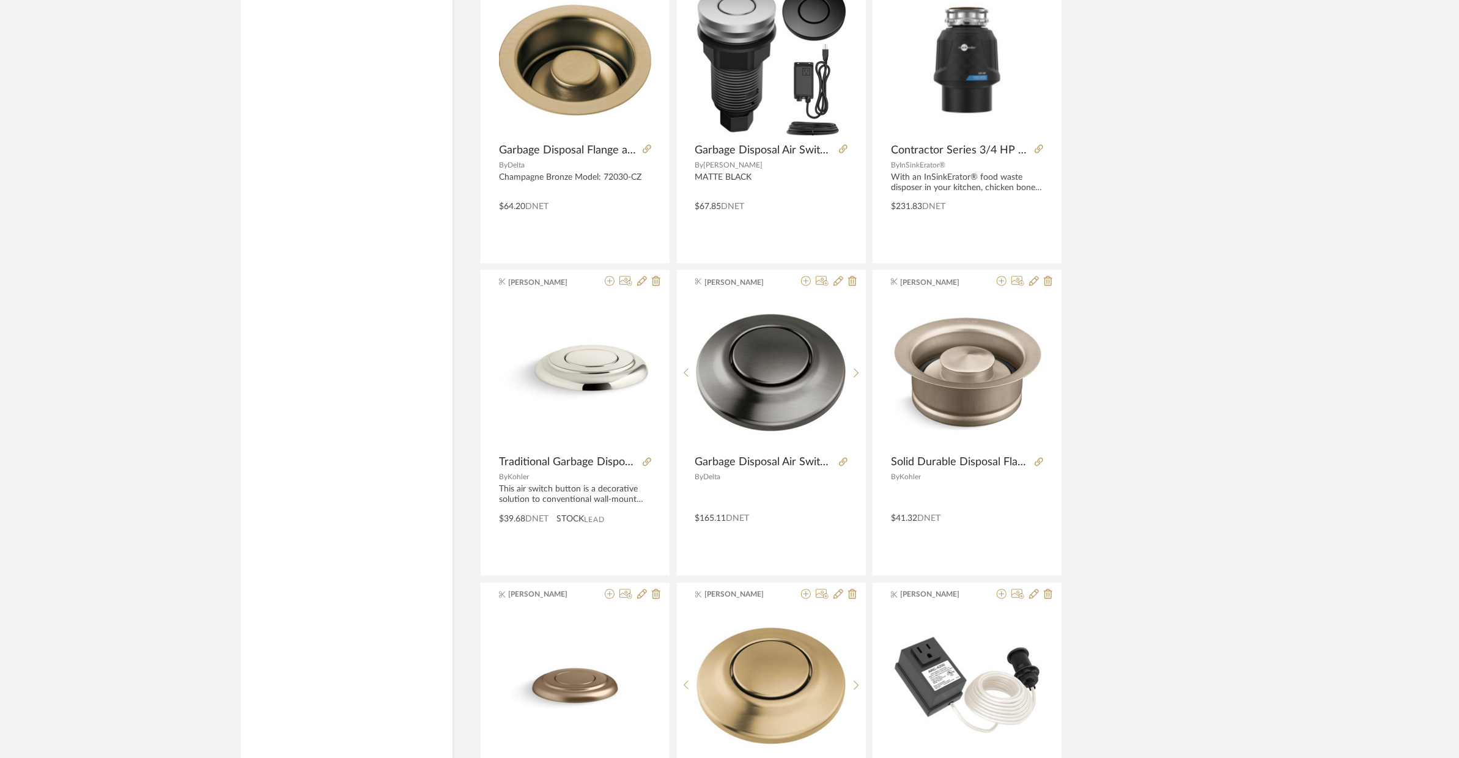
scroll to position [0, 0]
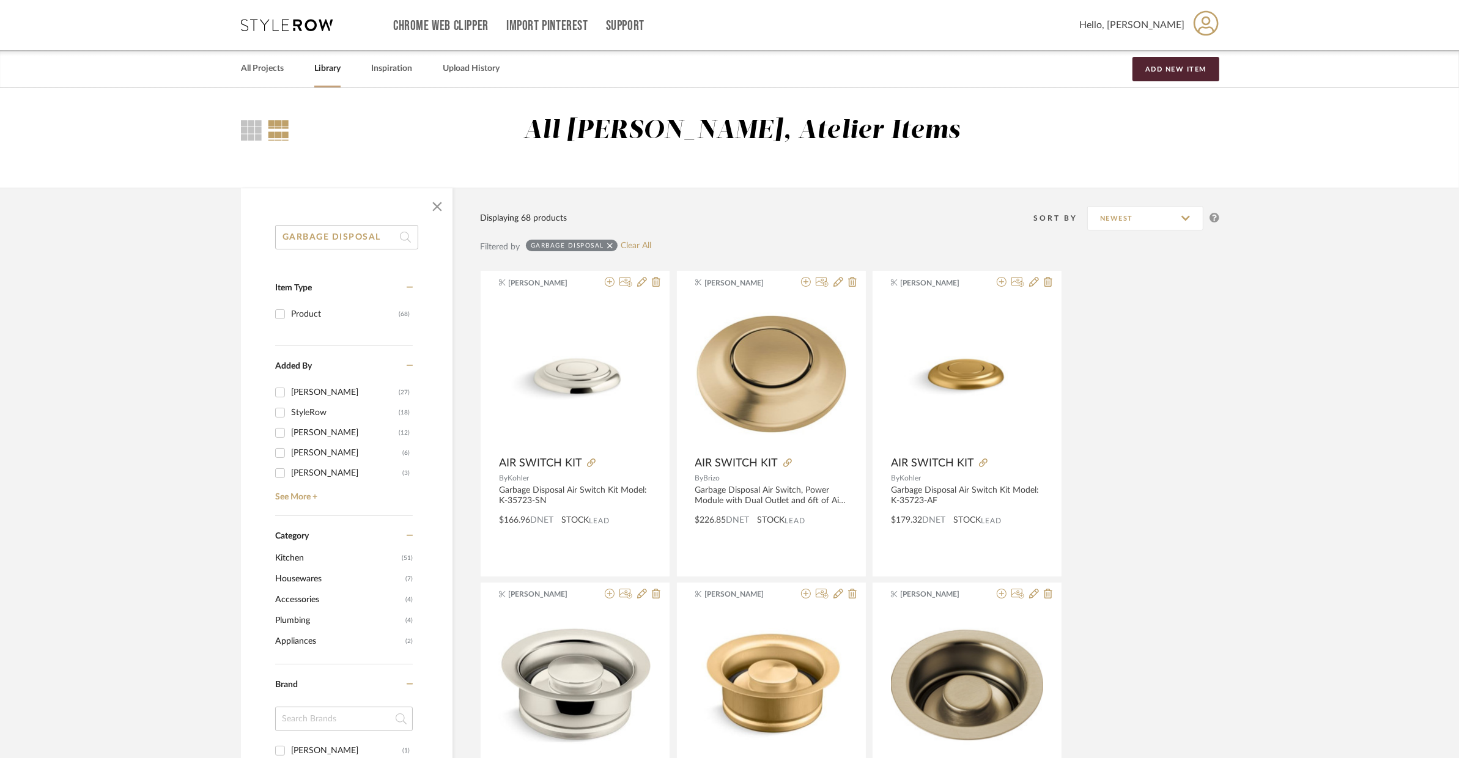
click at [367, 249] on div "GARBAGE DISPOSAL Item Type Product (68) Added By Khrysten Taylor (27) StyleRow …" at bounding box center [347, 767] width 212 height 1084
click at [368, 241] on input "GARBAGE DISPOSAL" at bounding box center [346, 237] width 143 height 24
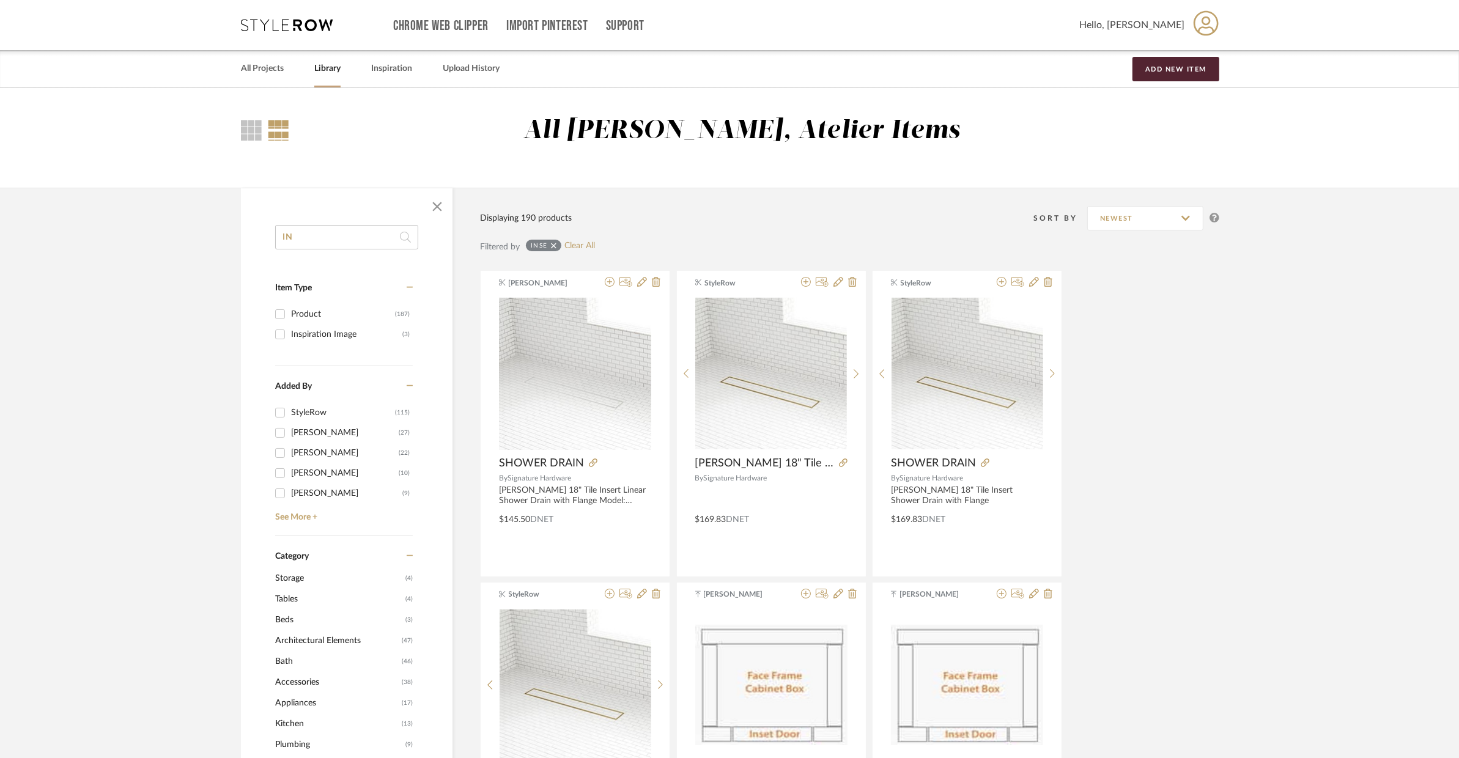
type input "I"
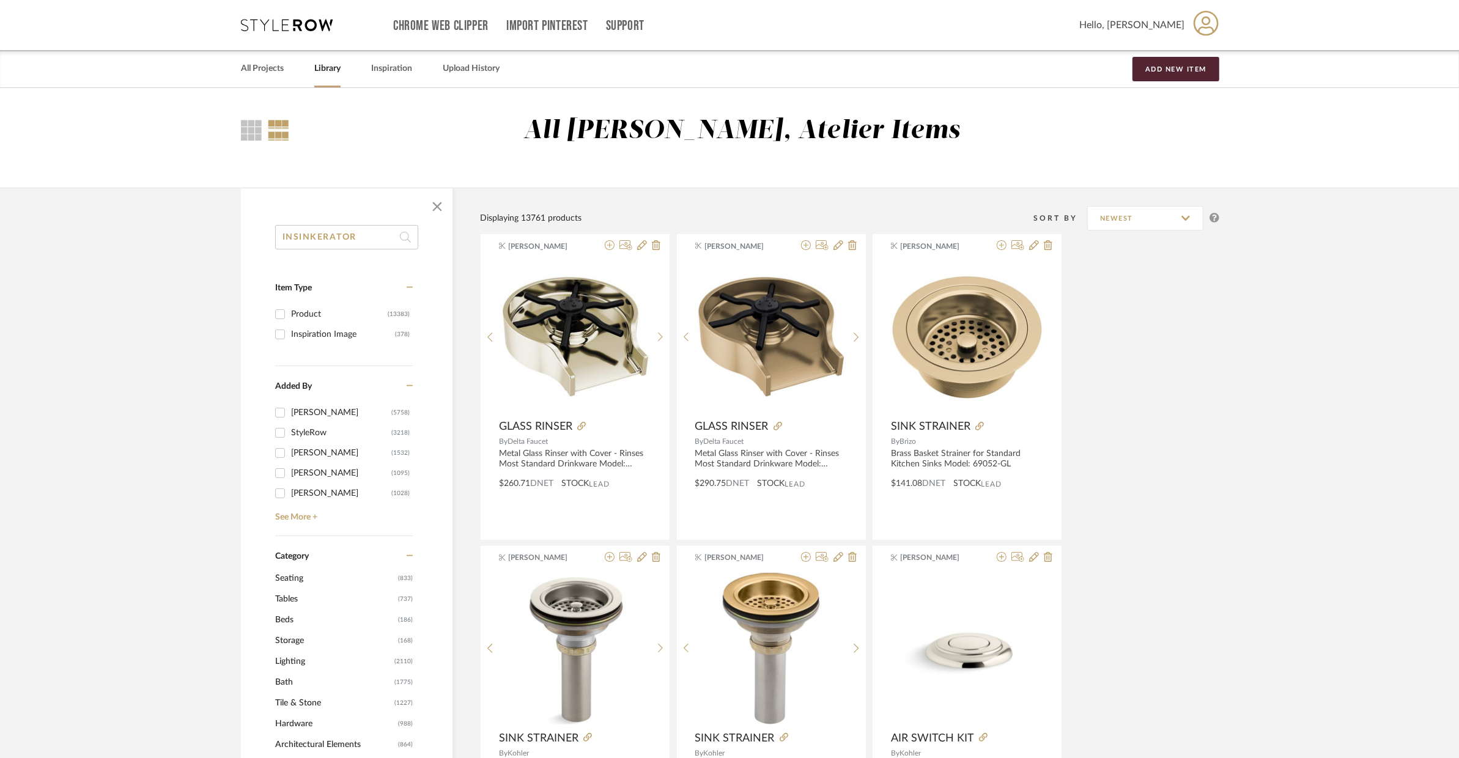
type input "INSINKERATOR"
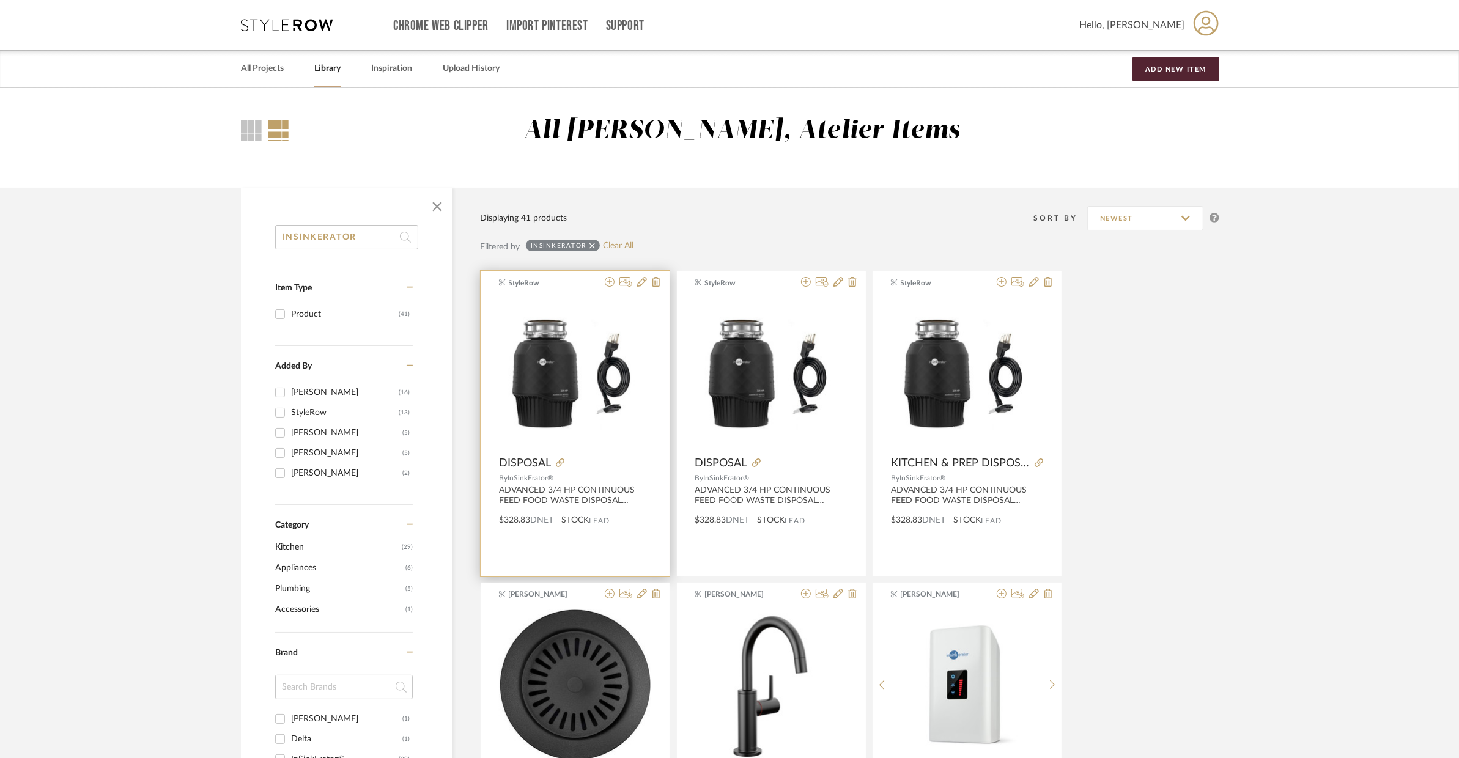
click at [616, 469] on div at bounding box center [601, 463] width 100 height 13
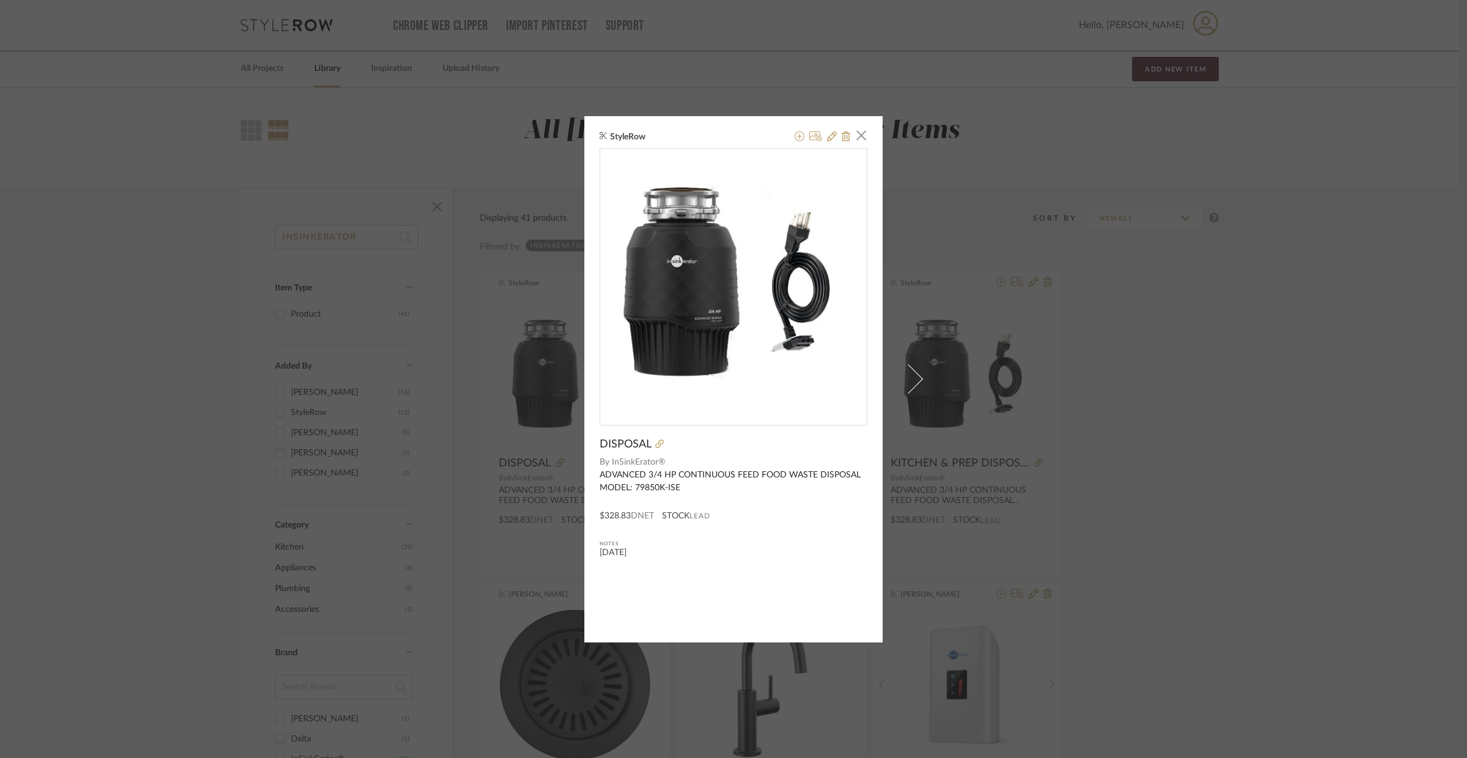
click at [1177, 411] on div "StyleRow × DISPOSAL By InSinkErator® ADVANCED 3/4 HP CONTINUOUS FEED FOOD WASTE…" at bounding box center [733, 379] width 1467 height 758
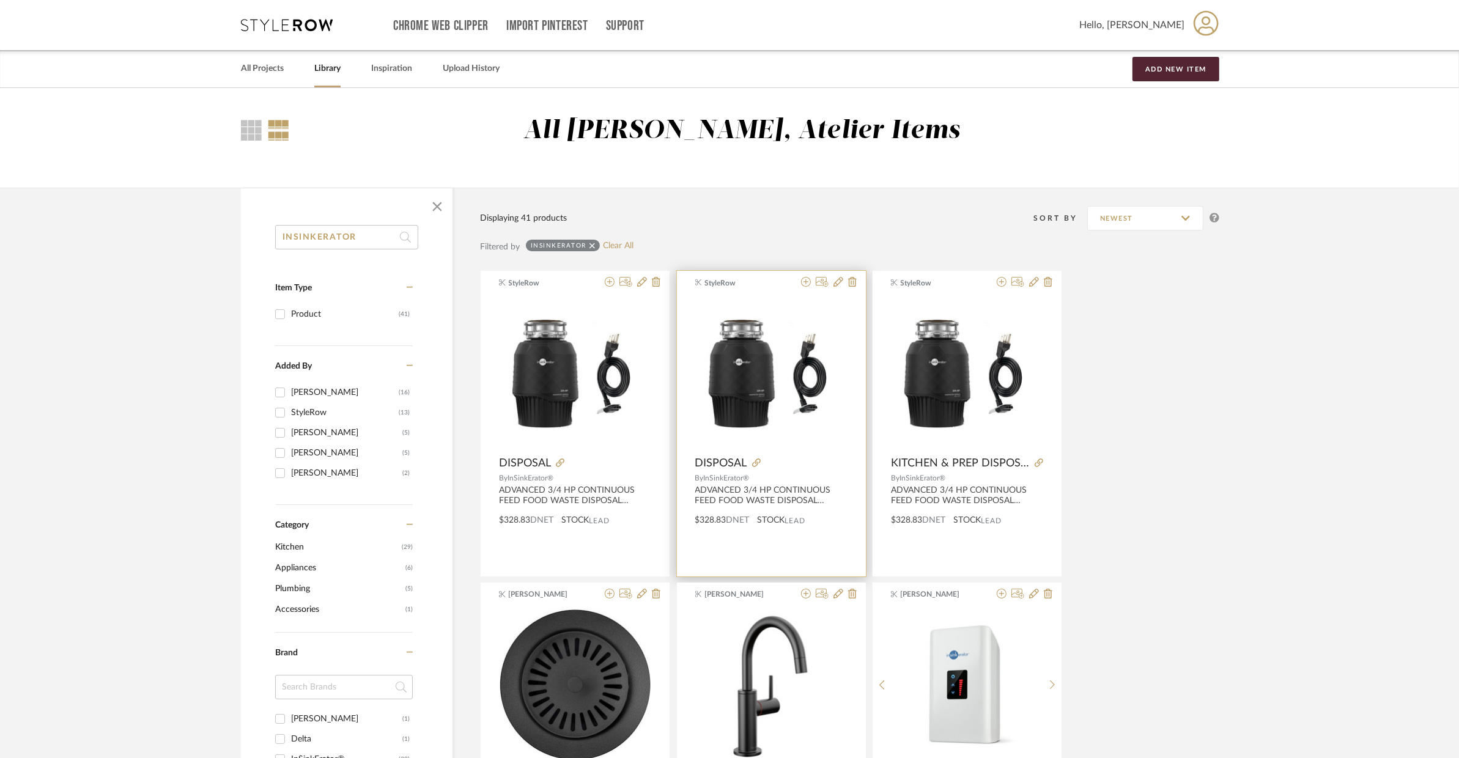
click at [812, 550] on div "StyleRow DISPOSAL By InSinkErator® ADVANCED 3/4 HP CONTINUOUS FEED FOOD WASTE D…" at bounding box center [771, 424] width 189 height 306
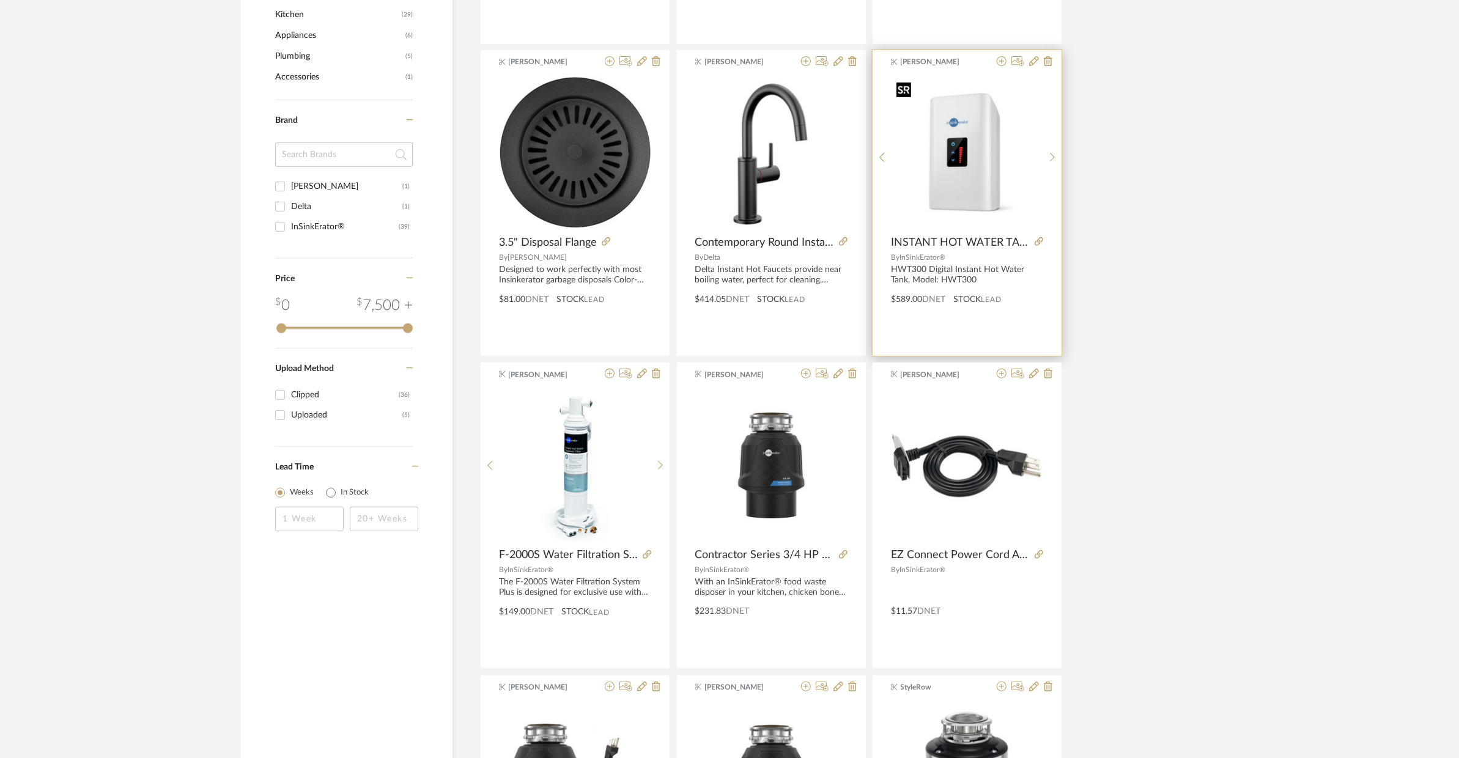
scroll to position [10, 0]
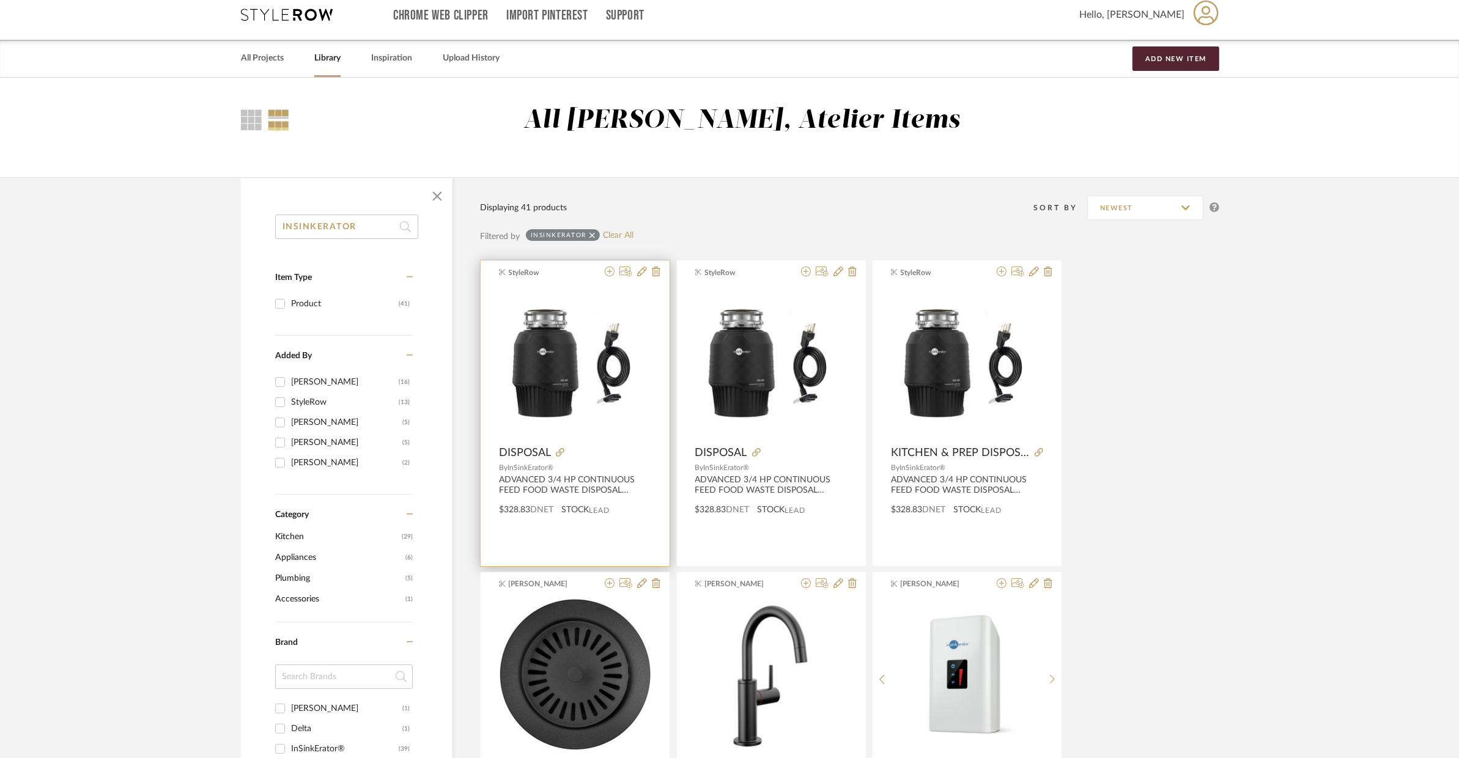
click at [647, 496] on div "ADVANCED 3/4 HP CONTINUOUS FEED FOOD WASTE DISPOSAL MODEL: 79850K-ISE" at bounding box center [575, 486] width 189 height 23
click at [642, 273] on icon at bounding box center [642, 272] width 10 height 10
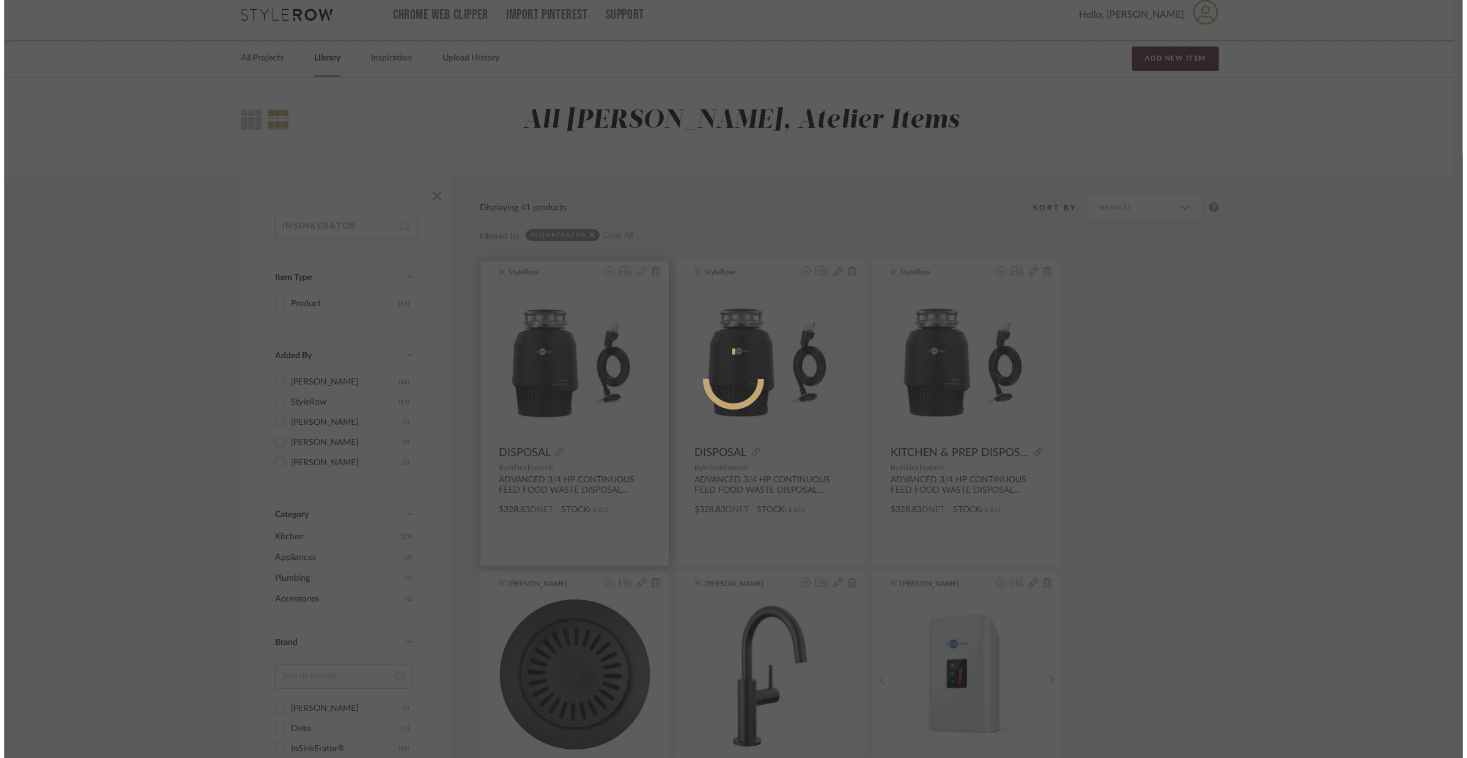
scroll to position [0, 0]
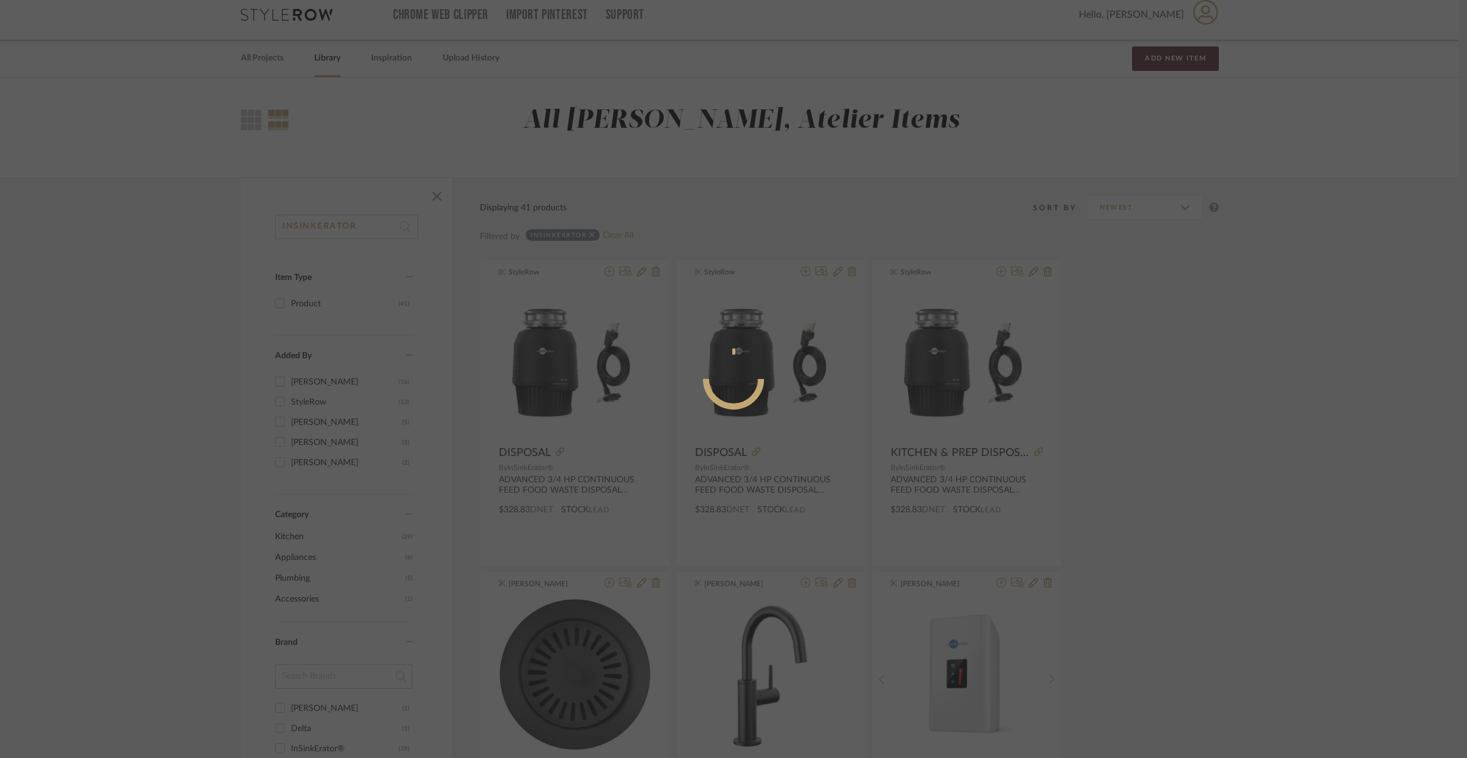
radio input "true"
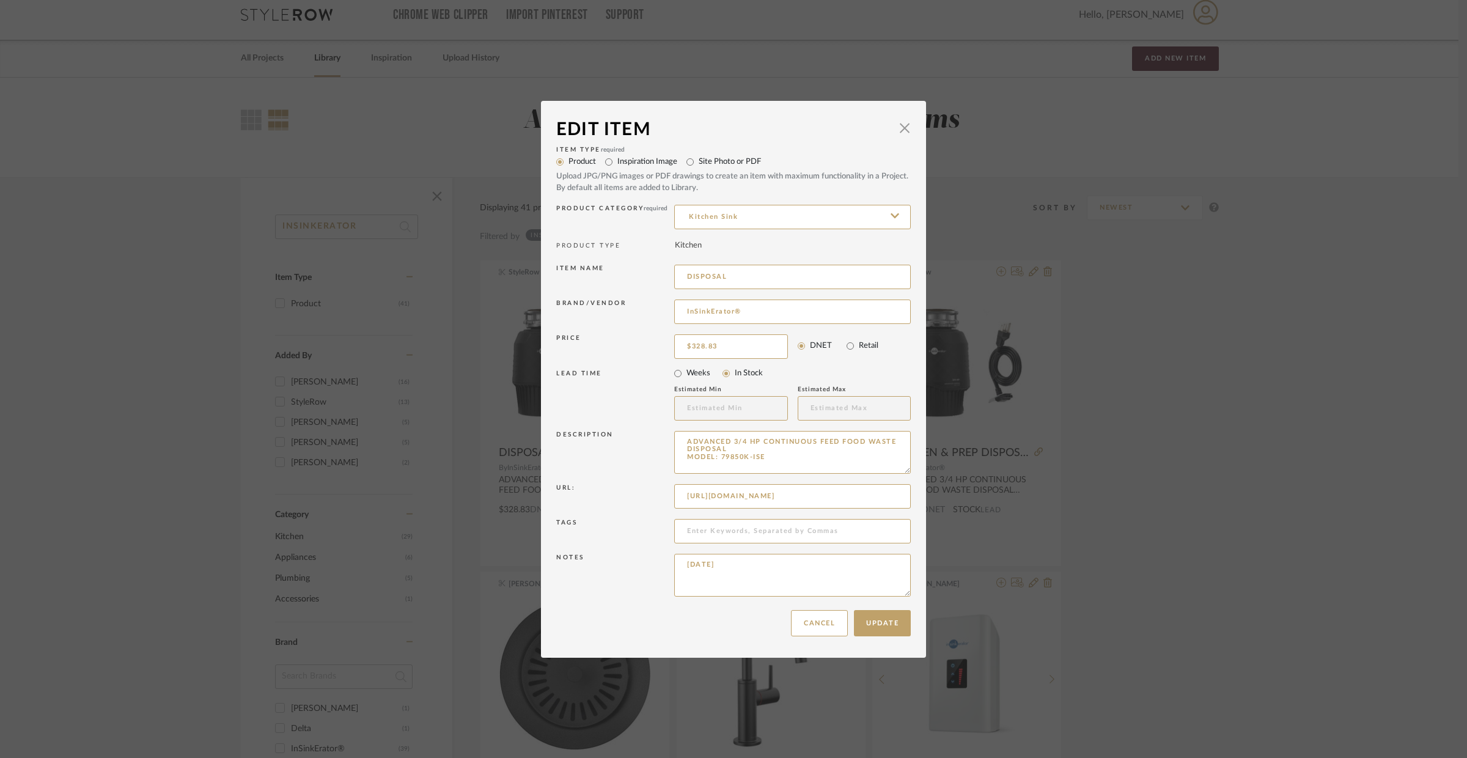
scroll to position [0, 53]
drag, startPoint x: 677, startPoint y: 494, endPoint x: 1003, endPoint y: 493, distance: 325.8
click at [1003, 493] on div "Edit Item × Item Type required Product Inspiration Image Site Photo or PDF Uplo…" at bounding box center [733, 379] width 1467 height 758
click at [731, 504] on input "https://www.build.com/insinkerator-pro-750/s896902?uid=2610834" at bounding box center [792, 496] width 237 height 24
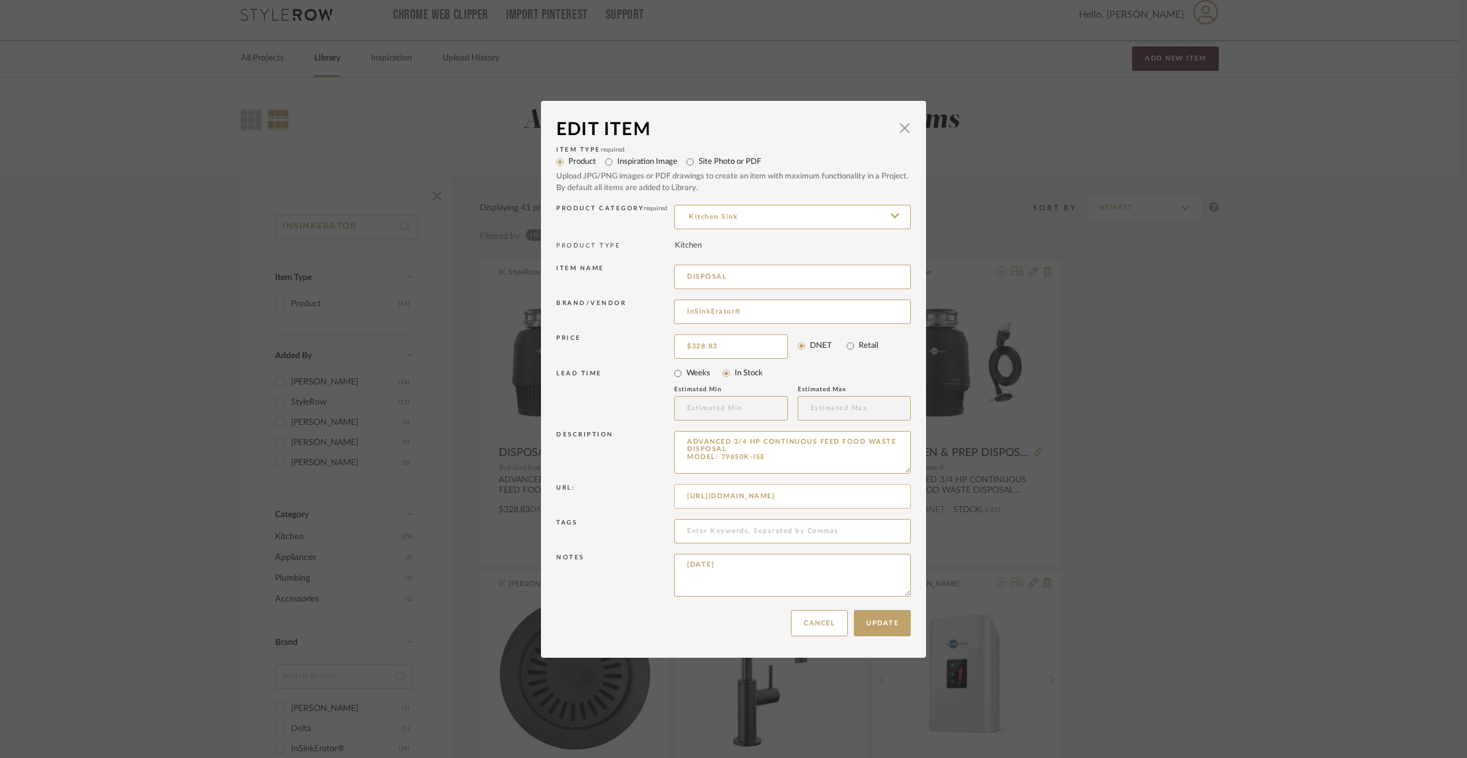
click at [731, 504] on input "https://www.build.com/insinkerator-pro-750/s896902?uid=2610834" at bounding box center [792, 496] width 237 height 24
paste input "s1.img-b.com/build.com/mediabase/specifications/insinkerator/896902/insinkerato…"
type input "https://s1.img-b.com/build.com/mediabase/specifications/insinkerator/896902/ins…"
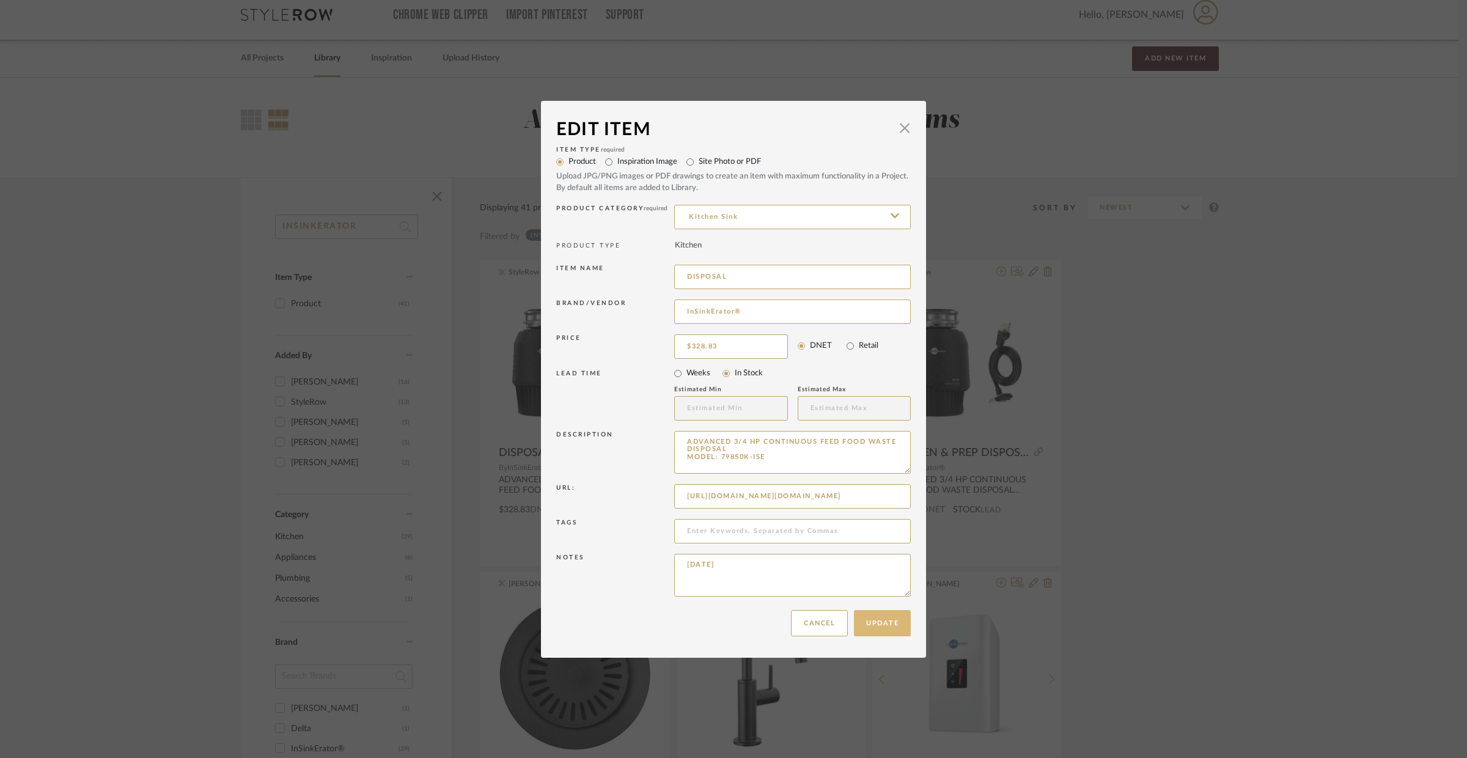
scroll to position [0, 0]
click at [869, 613] on button "Update" at bounding box center [882, 623] width 57 height 26
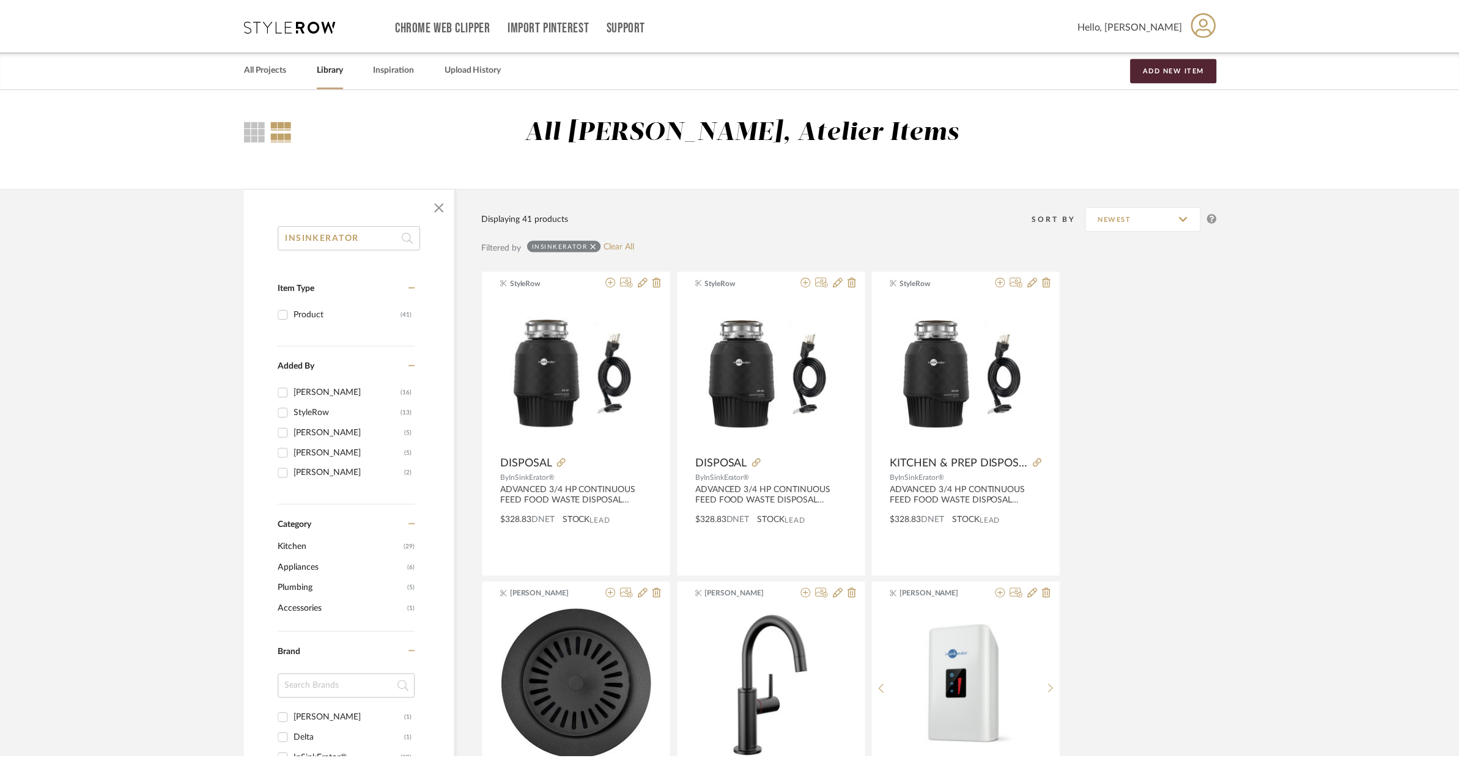
scroll to position [10, 0]
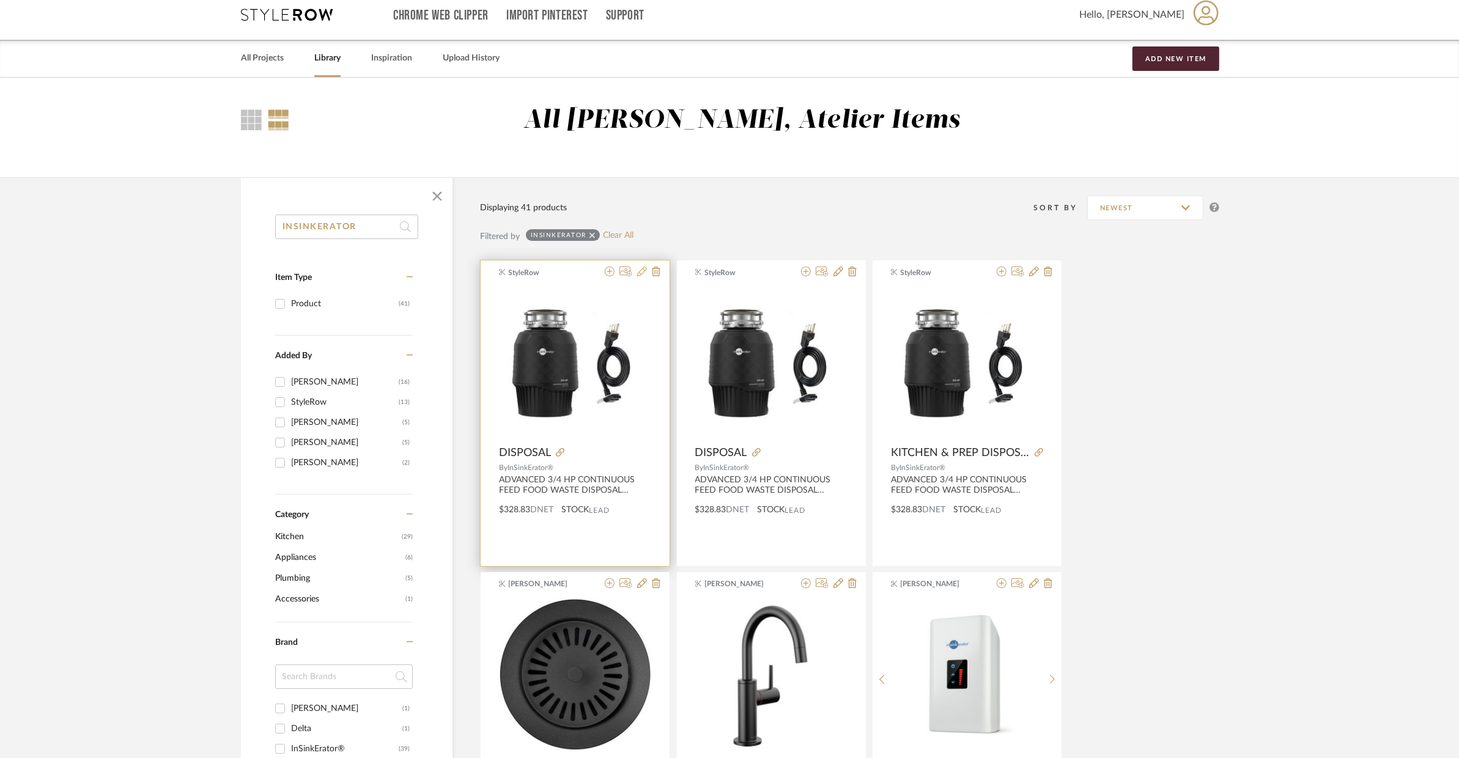
click at [642, 275] on icon at bounding box center [642, 272] width 10 height 10
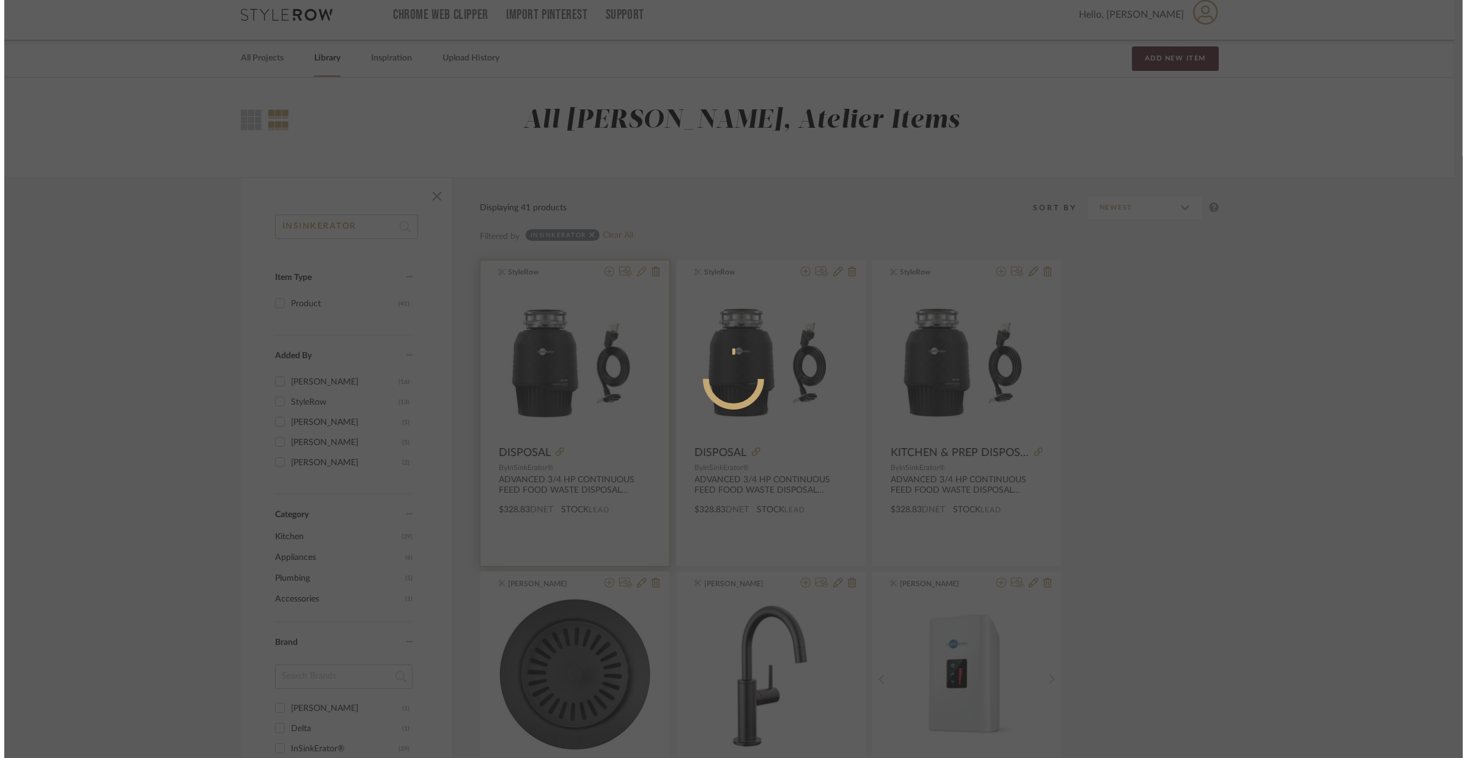
scroll to position [0, 0]
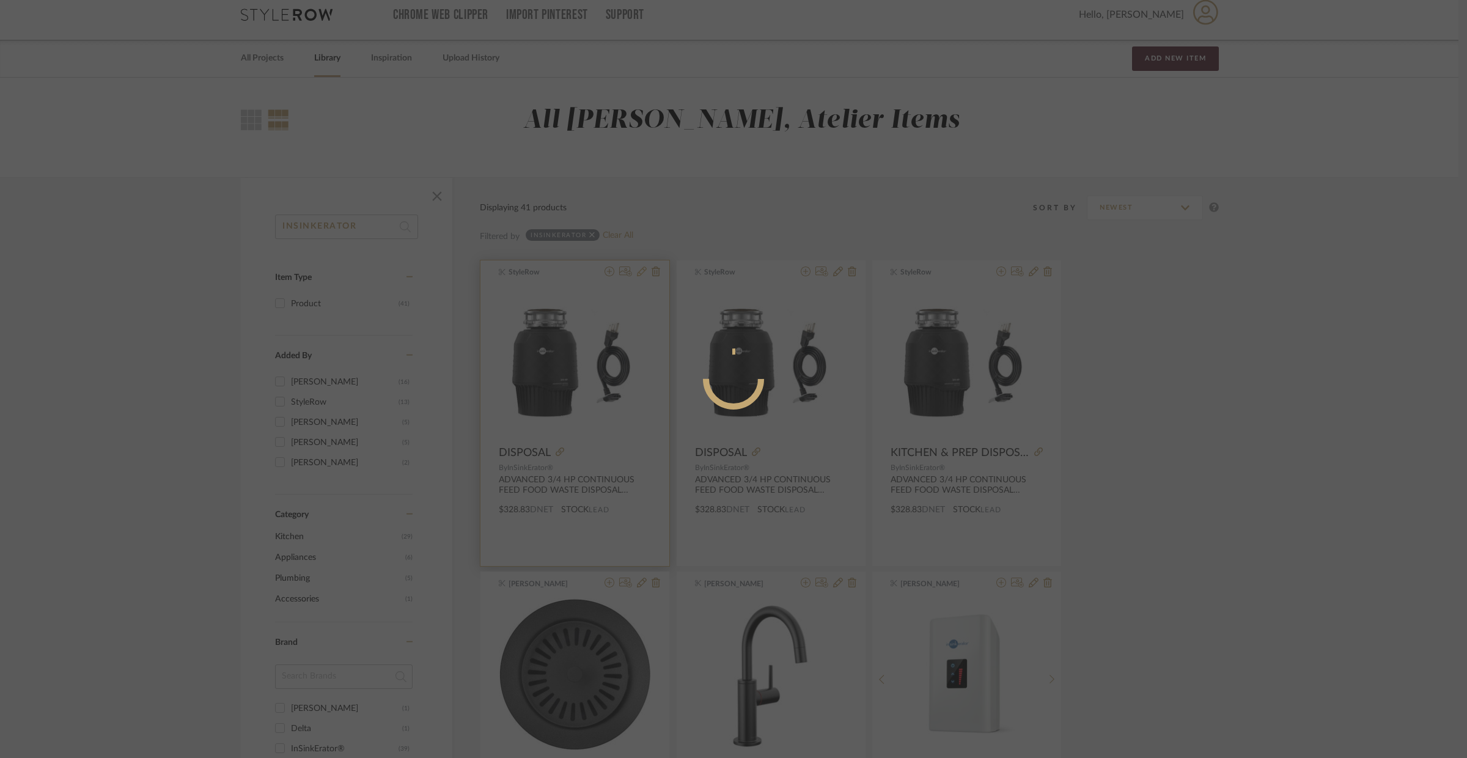
radio input "true"
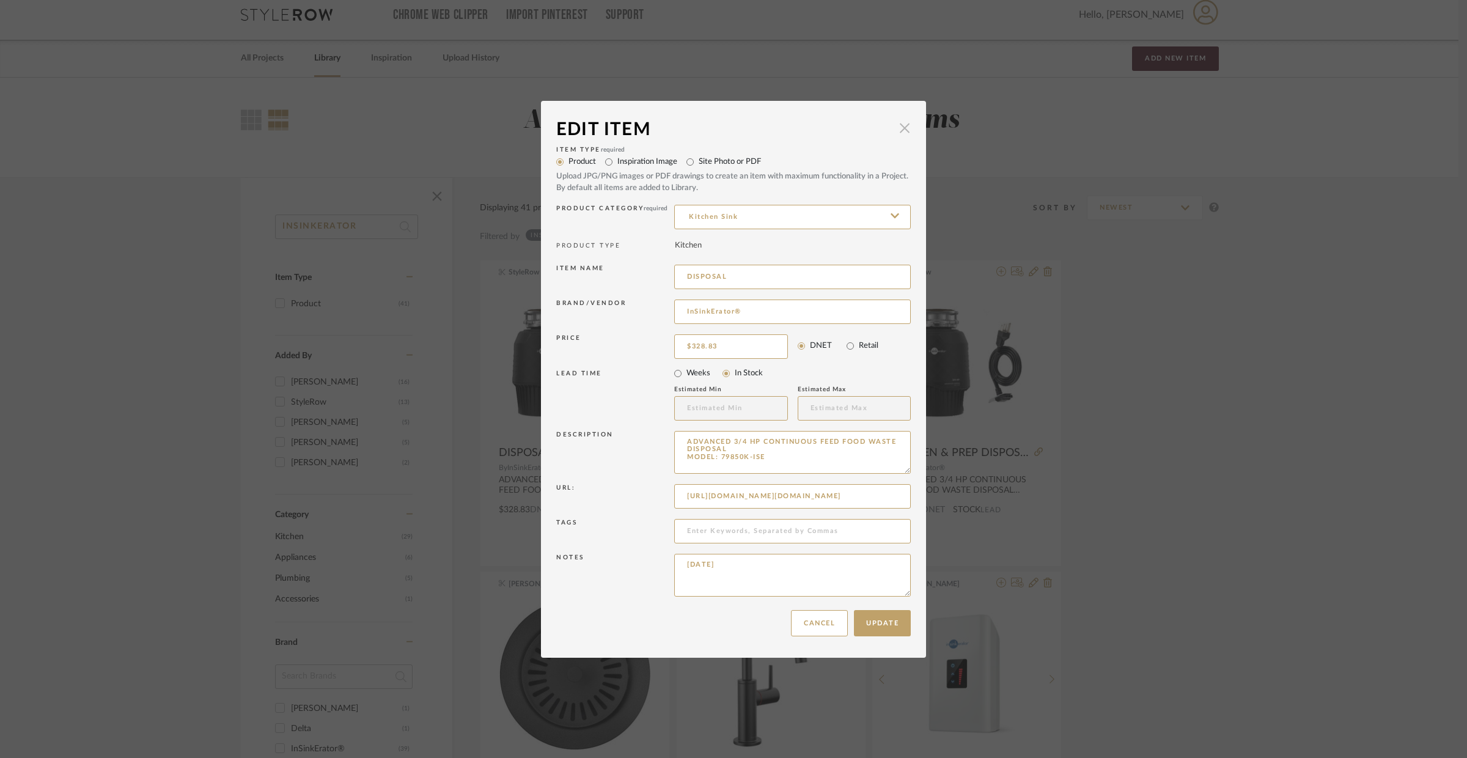
click at [904, 133] on span "button" at bounding box center [905, 128] width 24 height 24
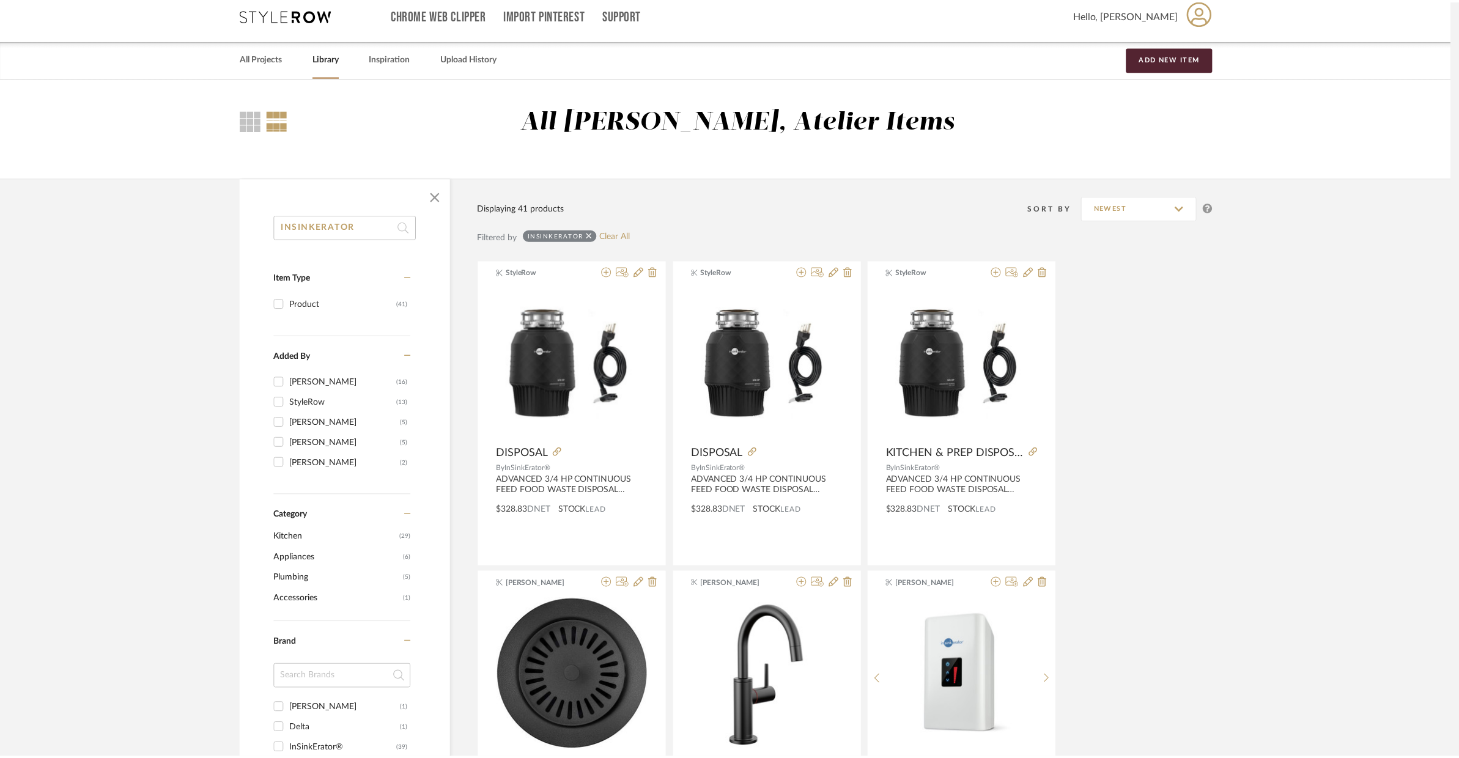
scroll to position [10, 0]
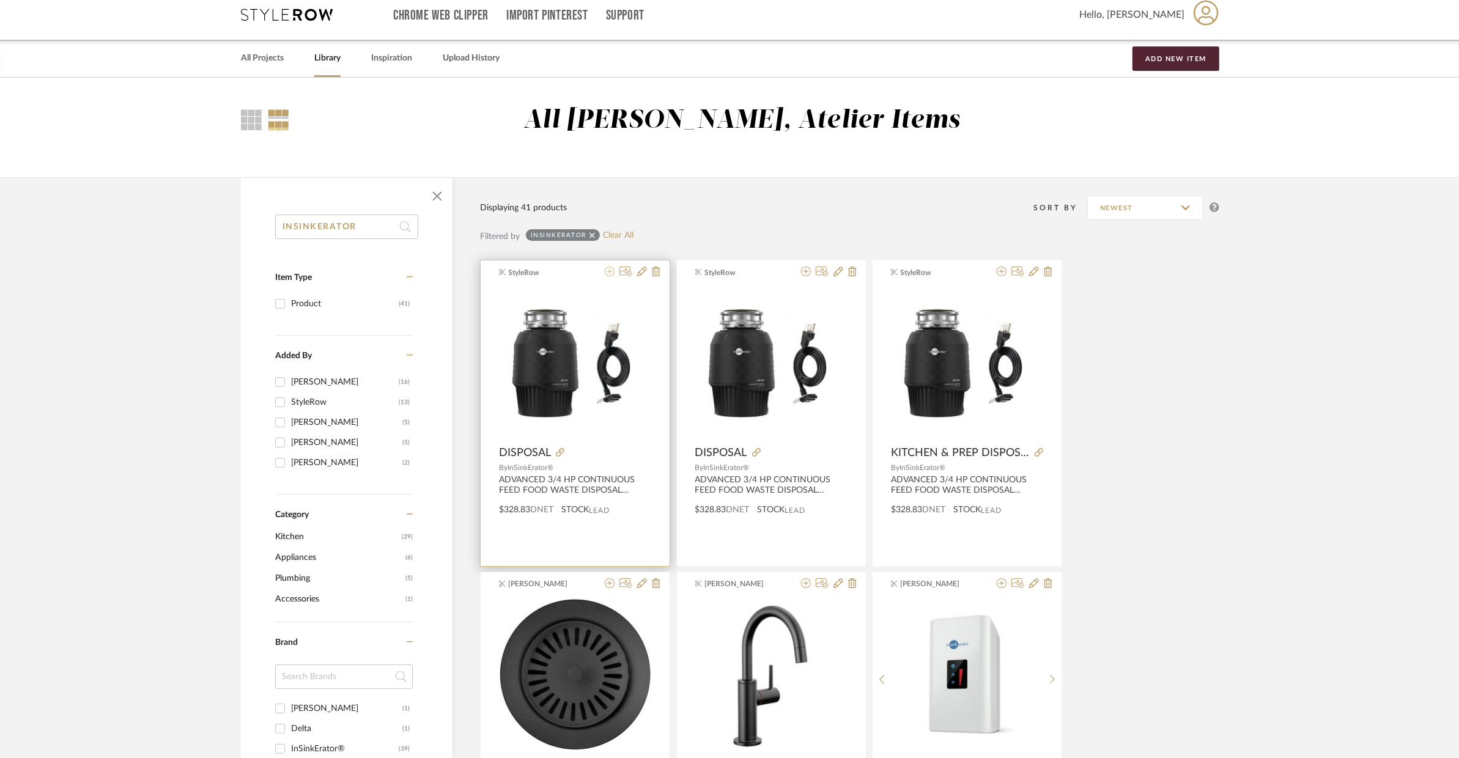
click at [612, 271] on icon at bounding box center [610, 272] width 10 height 10
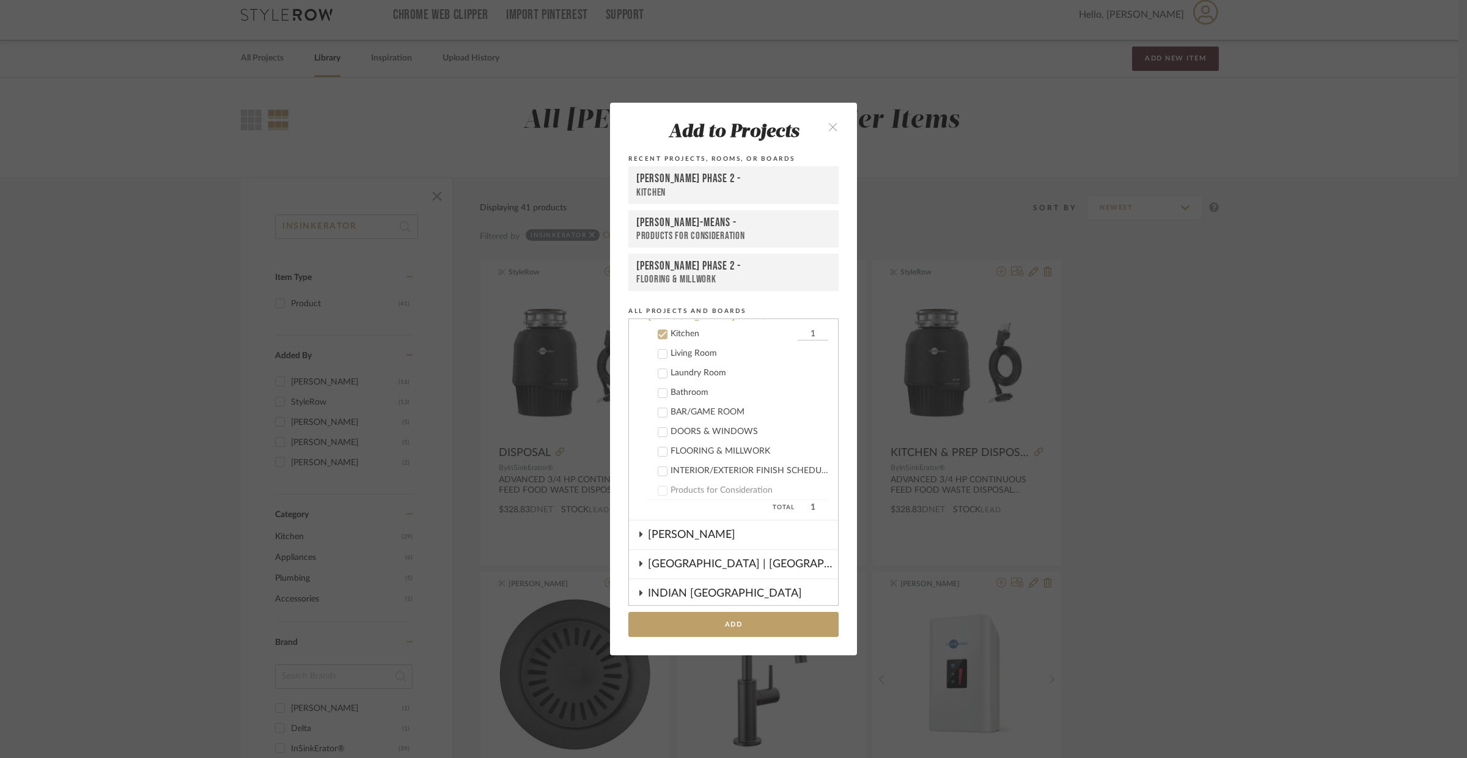
scroll to position [234, 0]
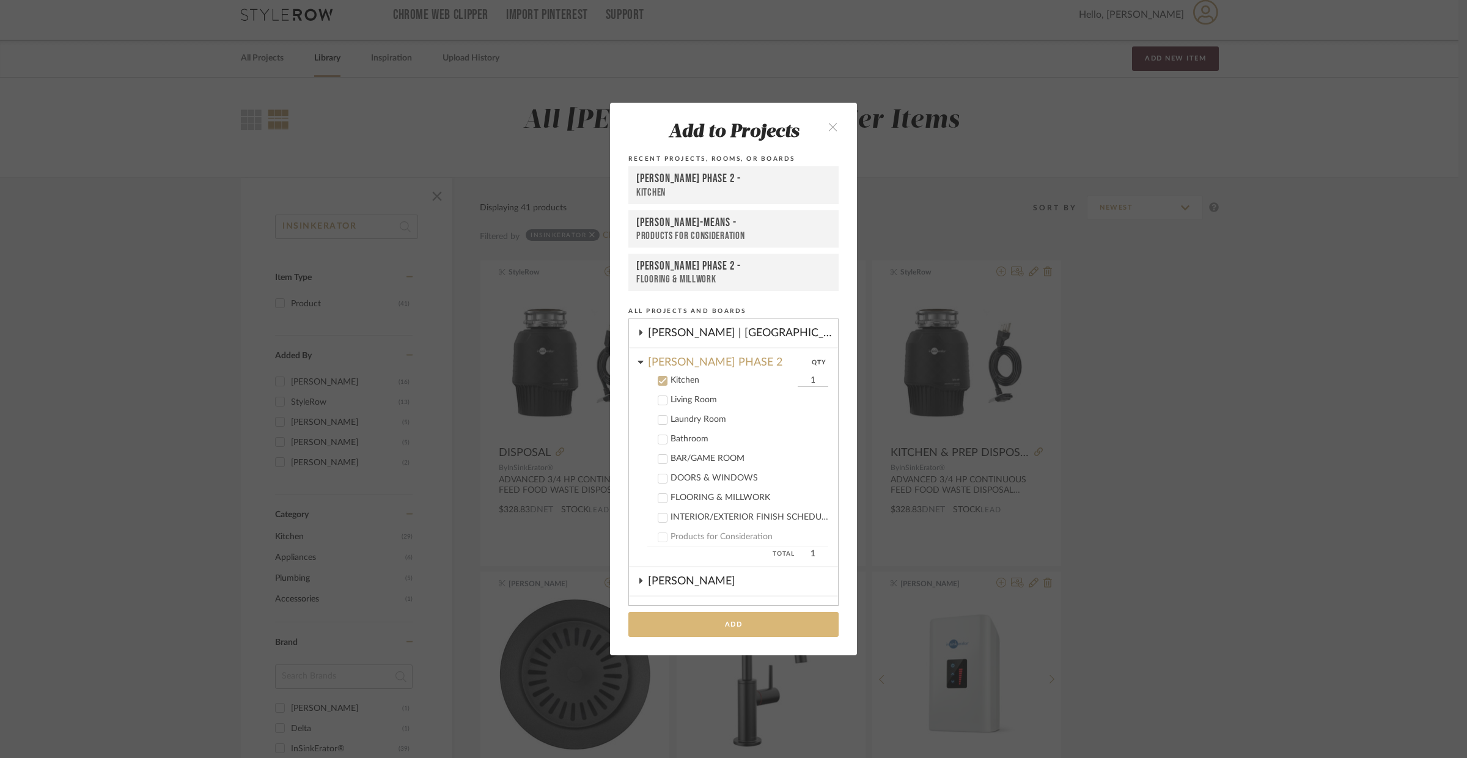
click at [749, 614] on button "Add" at bounding box center [733, 624] width 210 height 25
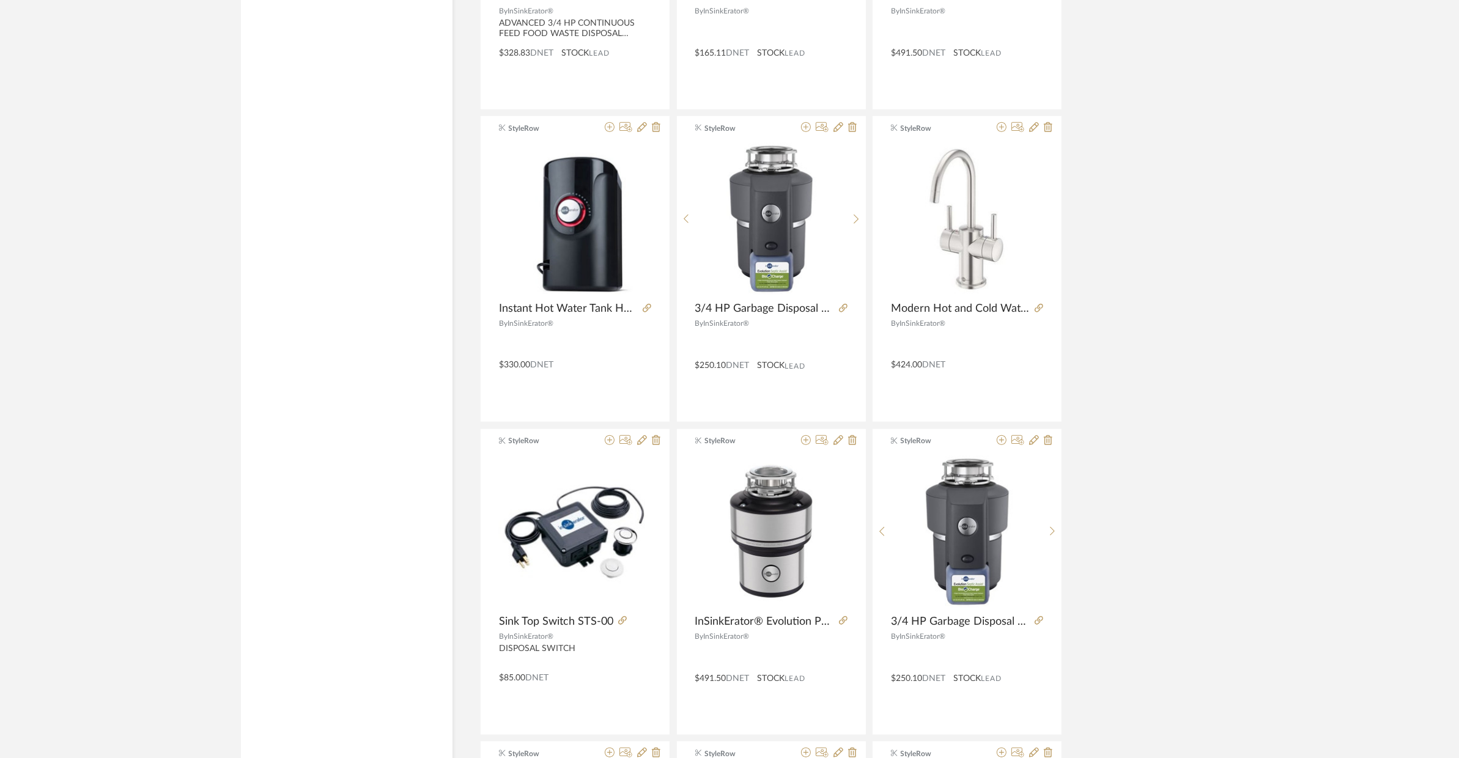
scroll to position [0, 0]
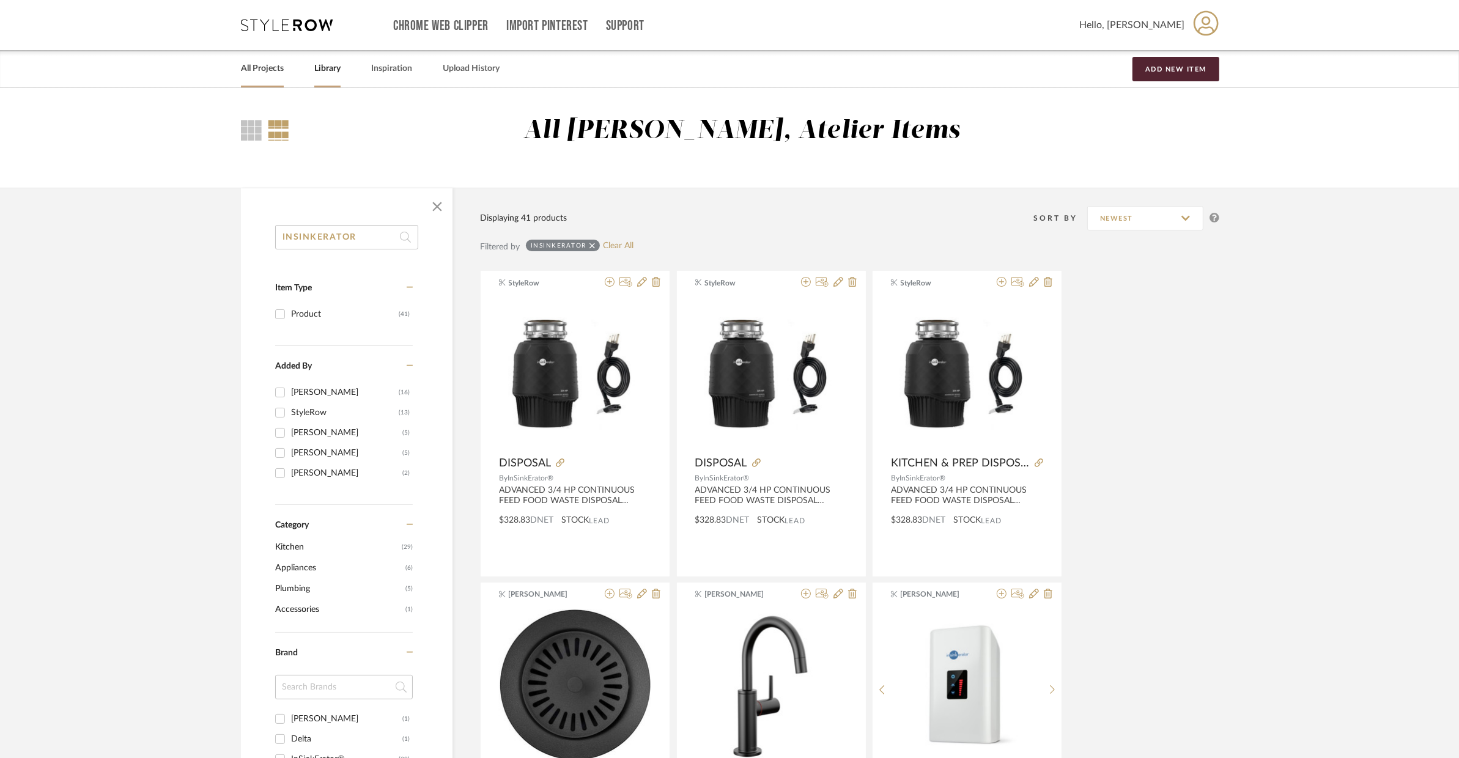
click at [254, 74] on link "All Projects" at bounding box center [262, 69] width 43 height 17
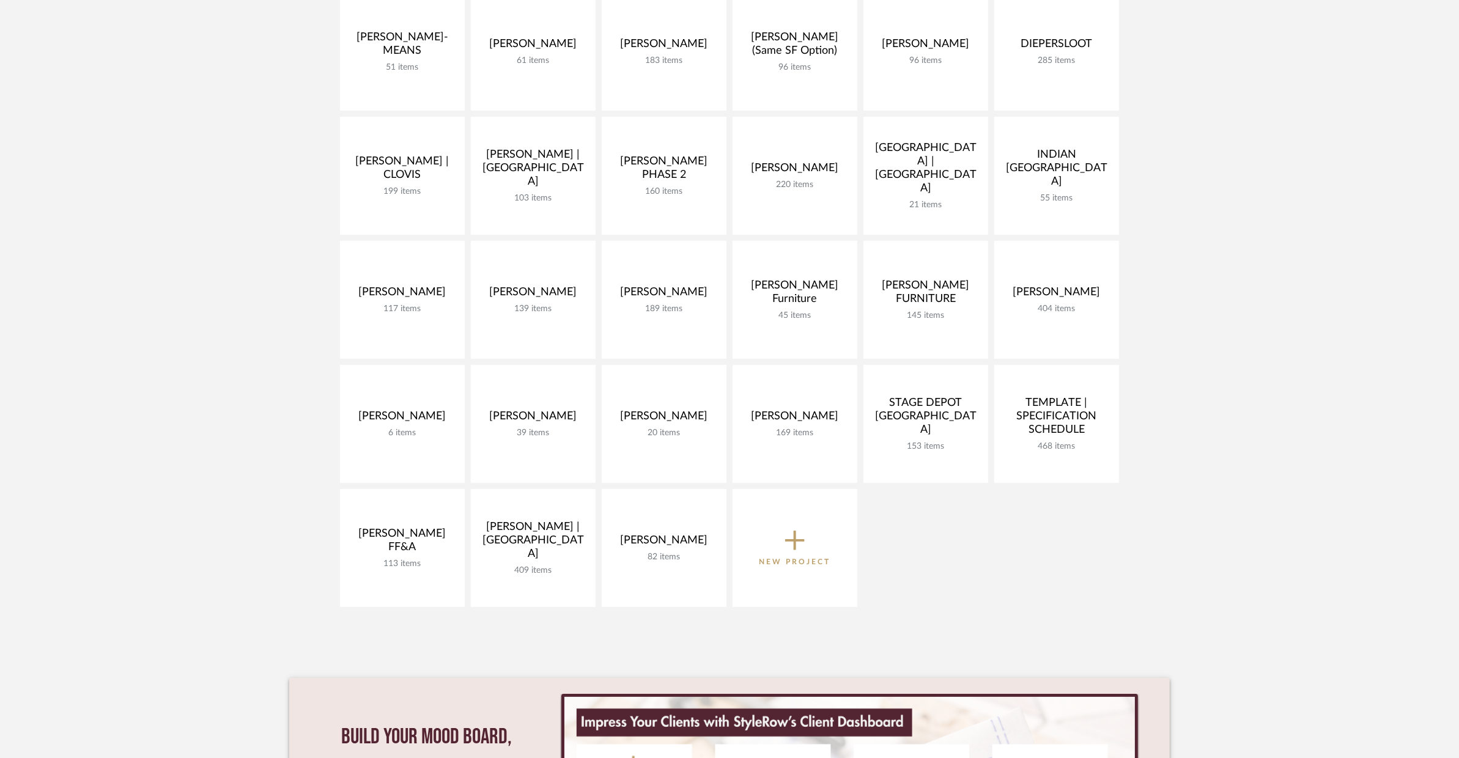
scroll to position [105, 0]
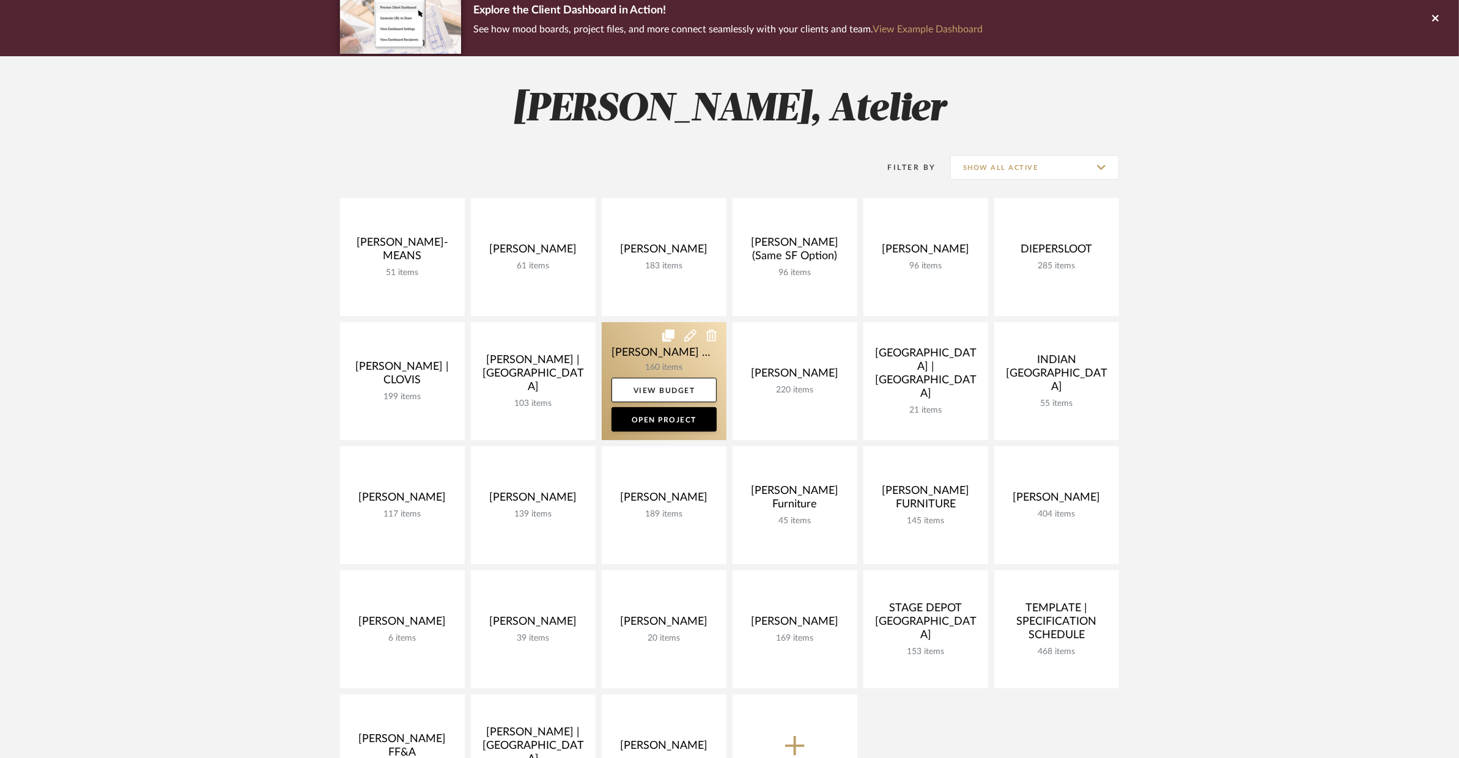
click at [637, 350] on link at bounding box center [664, 381] width 125 height 118
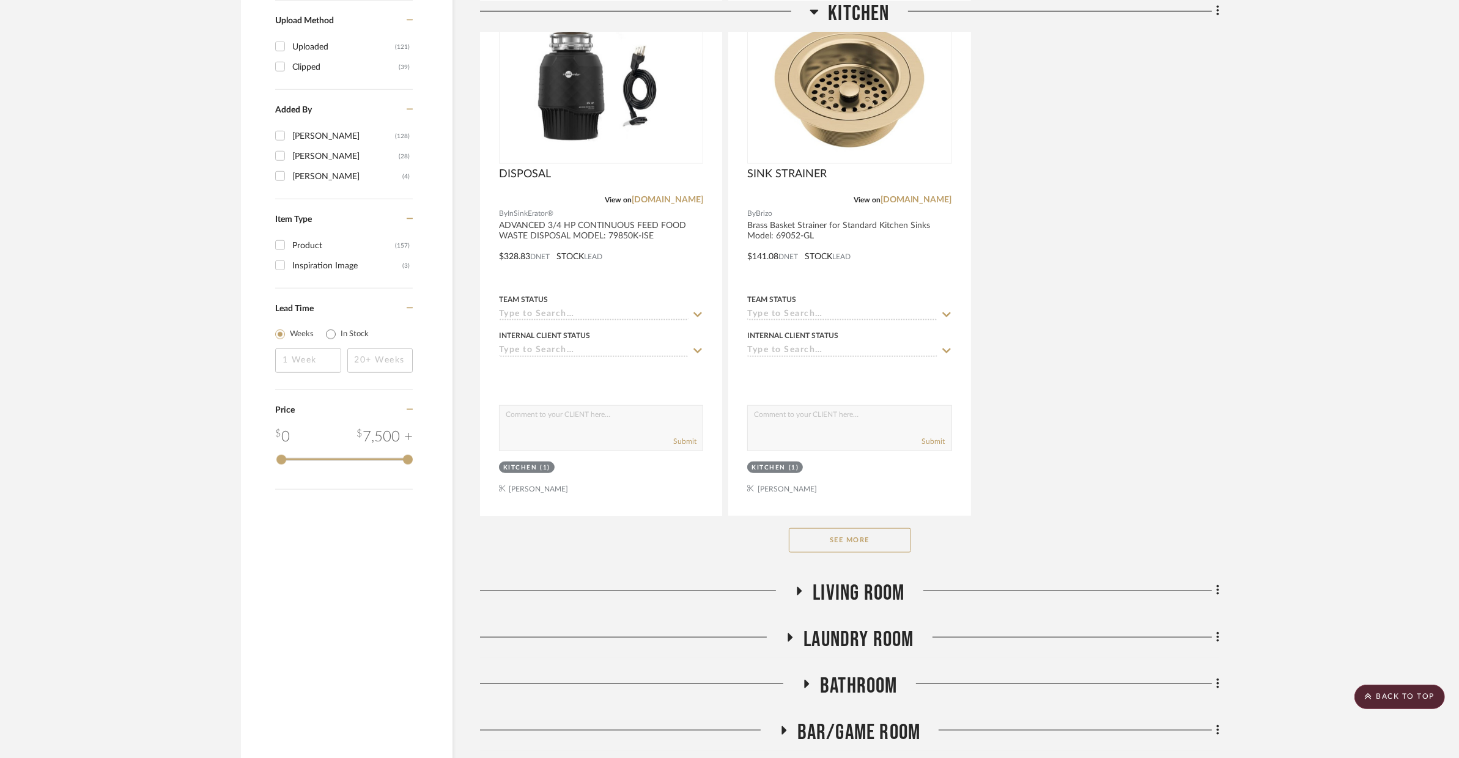
scroll to position [1573, 0]
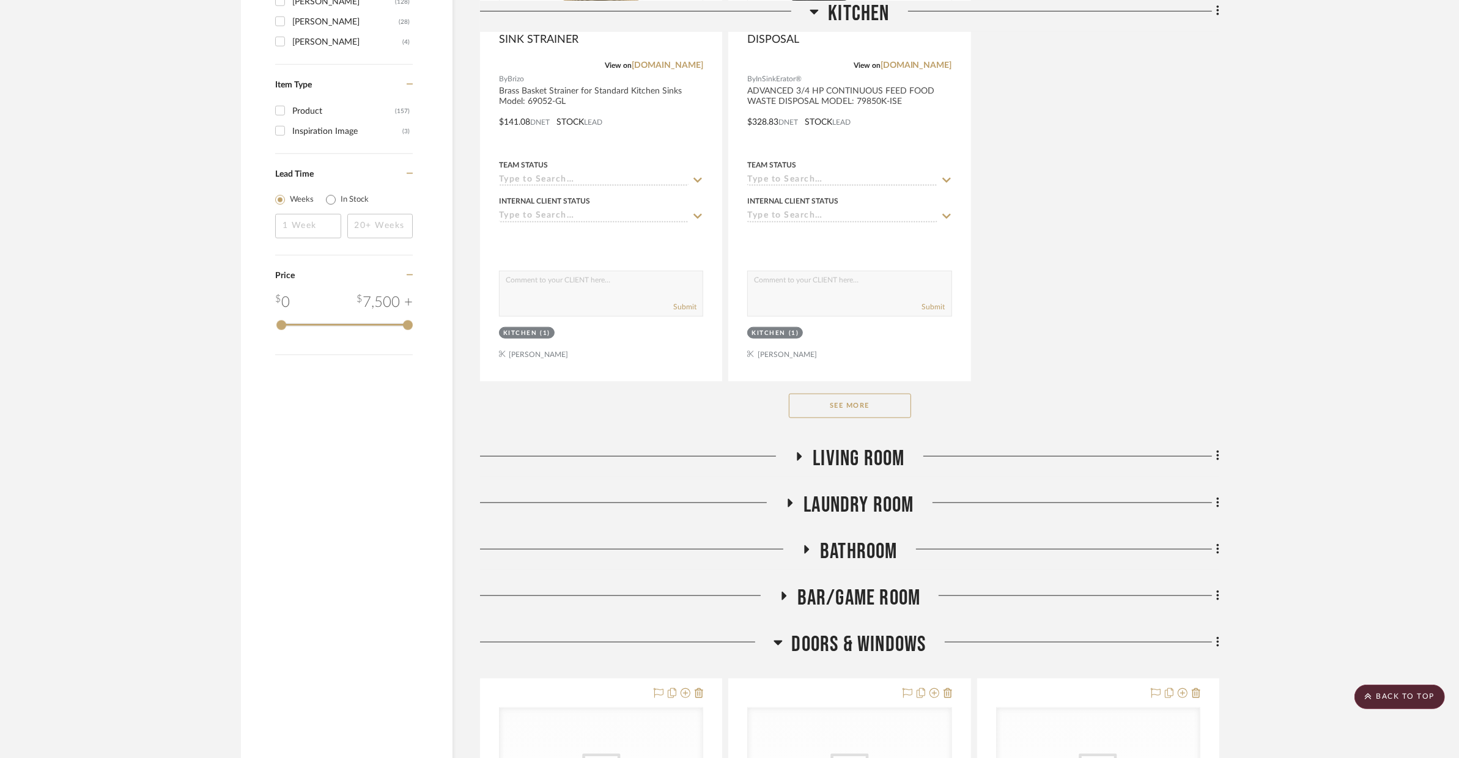
click at [855, 408] on button "See More" at bounding box center [850, 406] width 122 height 24
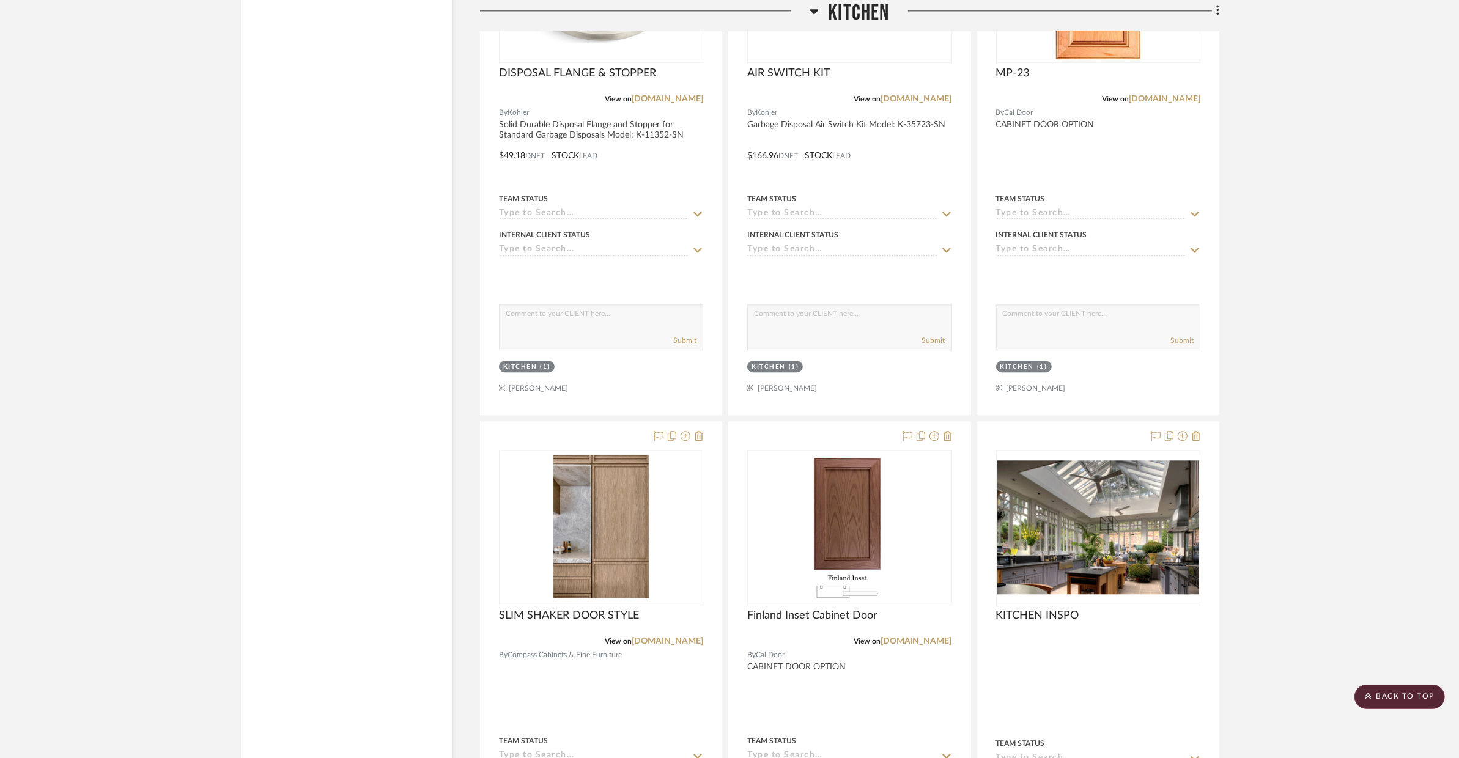
scroll to position [4203, 0]
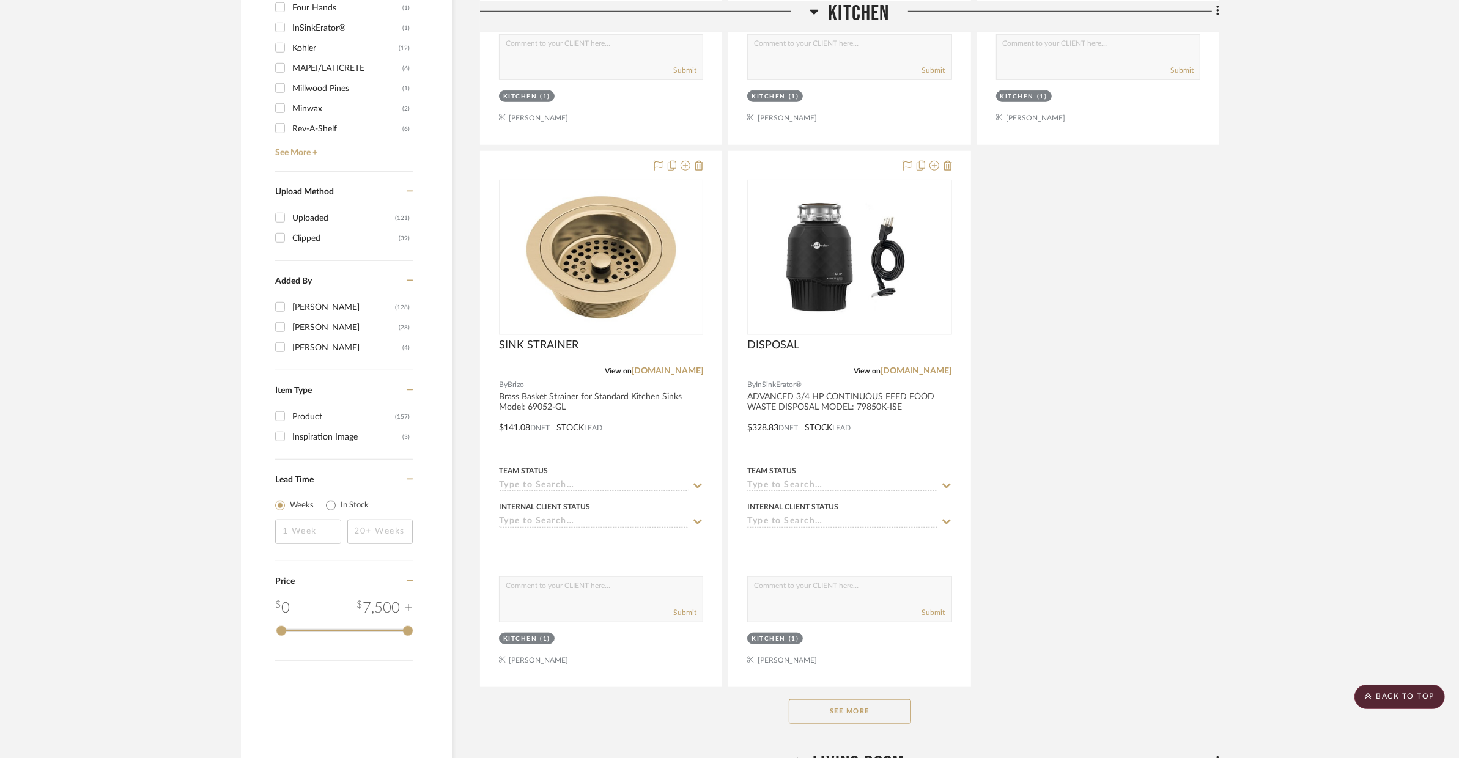
scroll to position [1345, 0]
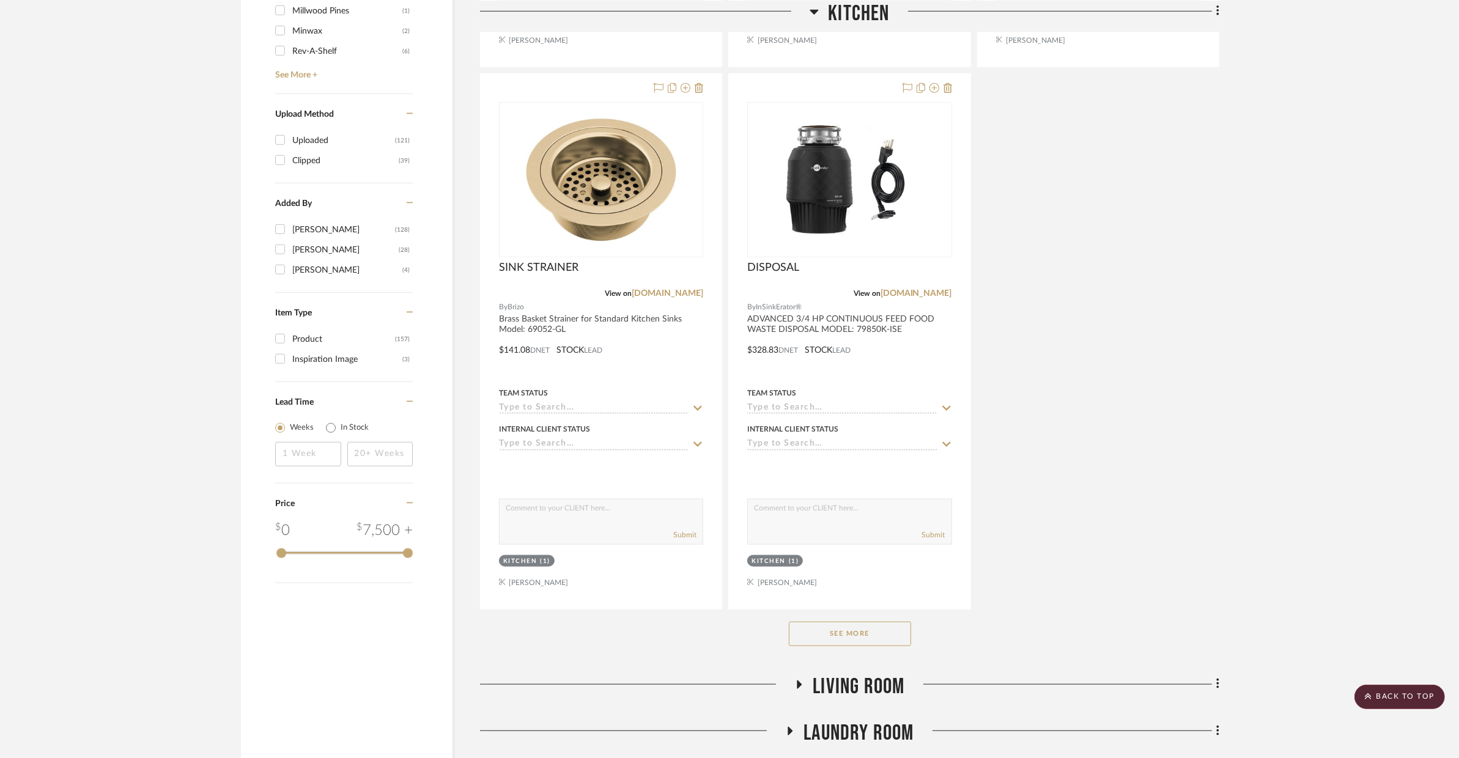
click at [847, 648] on div "See More" at bounding box center [849, 633] width 739 height 49
click at [846, 638] on button "See More" at bounding box center [850, 634] width 122 height 24
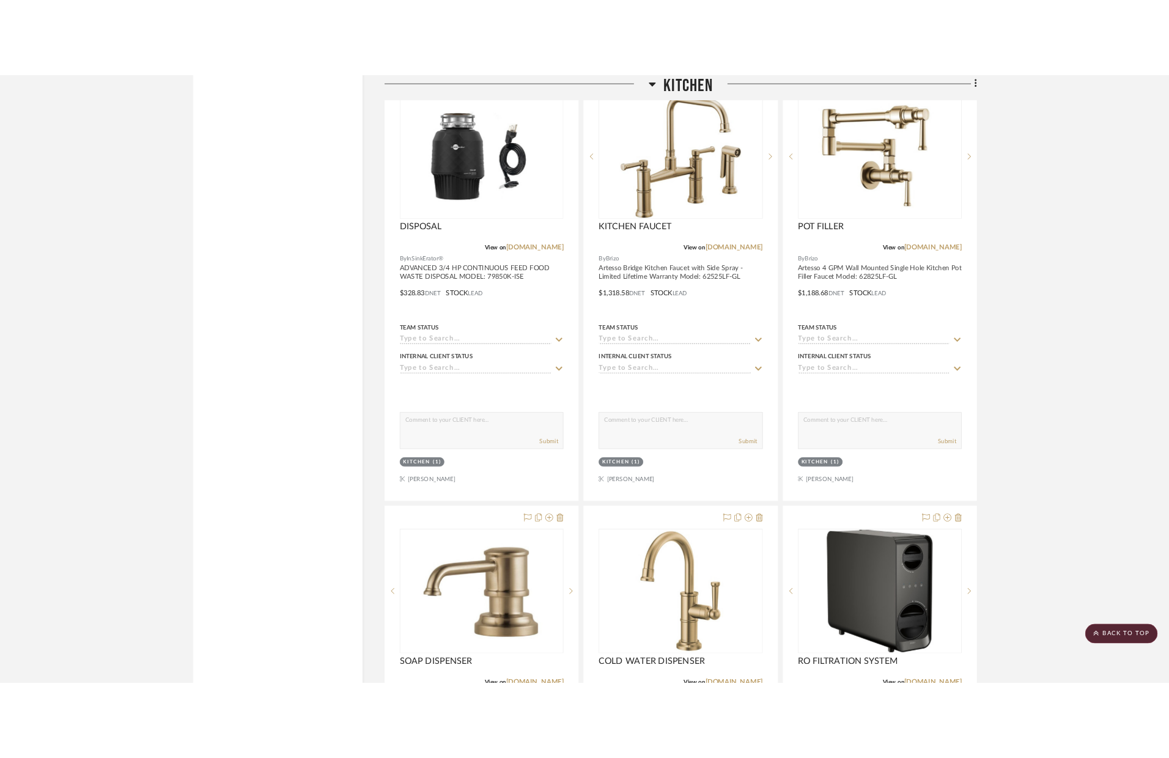
scroll to position [1761, 0]
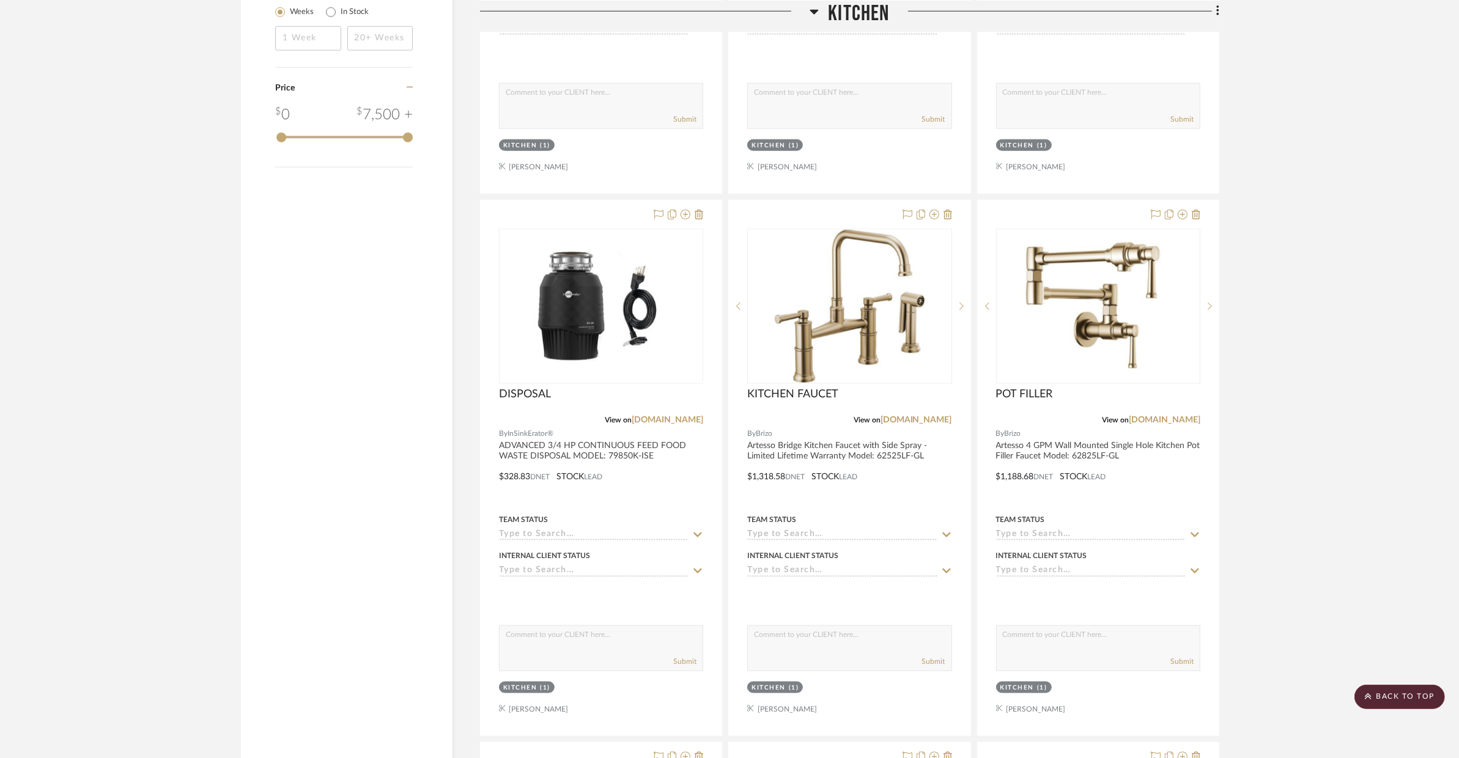
drag, startPoint x: 632, startPoint y: 679, endPoint x: 789, endPoint y: 1, distance: 696.5
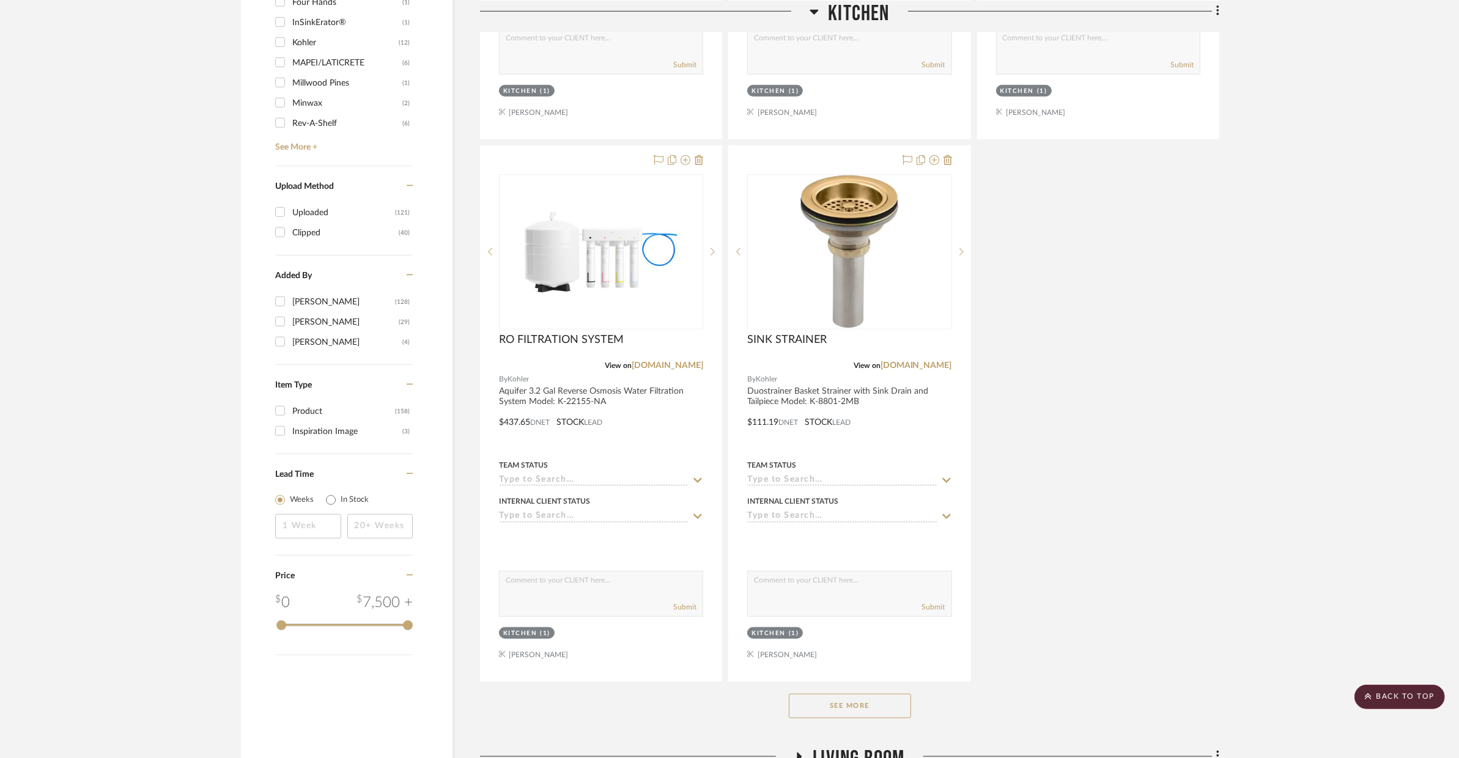
scroll to position [1369, 0]
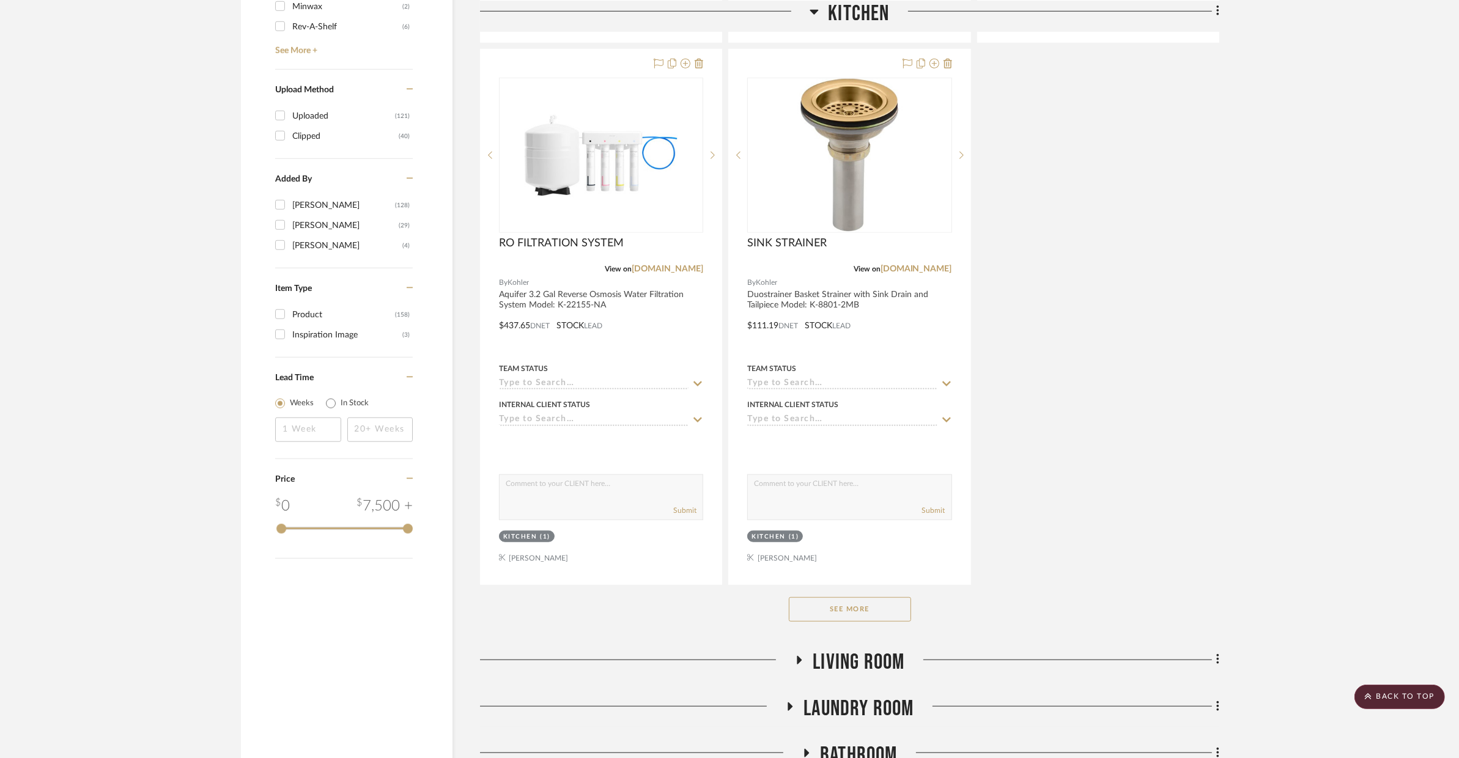
click at [874, 608] on button "See More" at bounding box center [850, 609] width 122 height 24
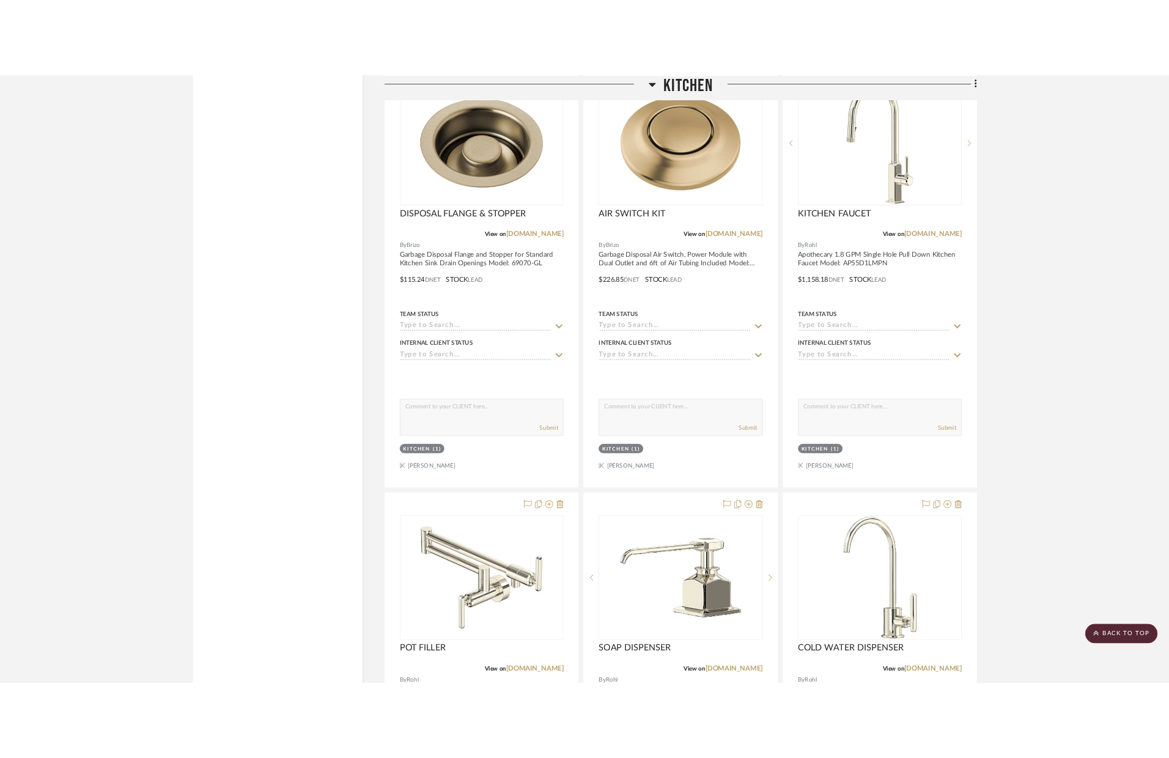
scroll to position [3625, 0]
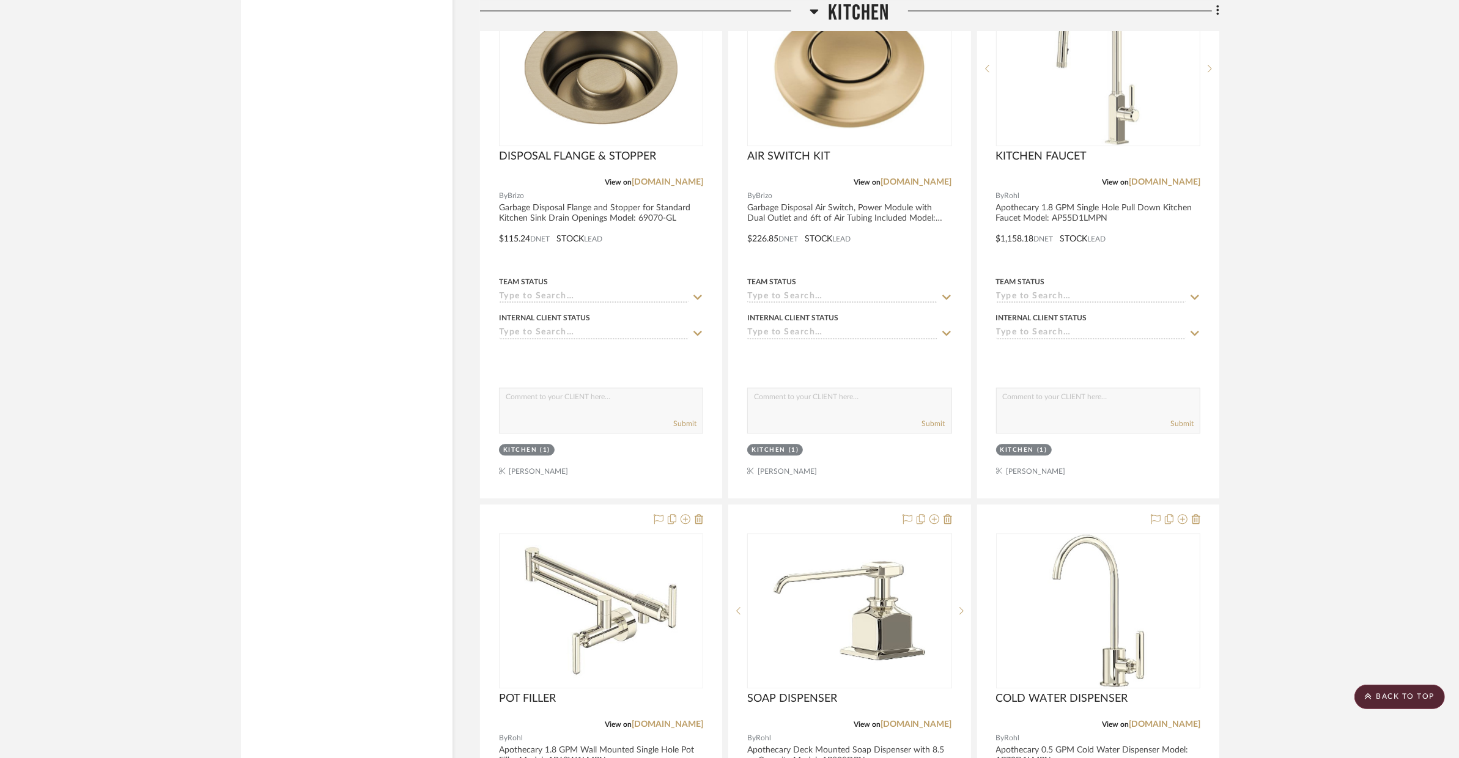
drag, startPoint x: 641, startPoint y: 417, endPoint x: 828, endPoint y: 0, distance: 457.2
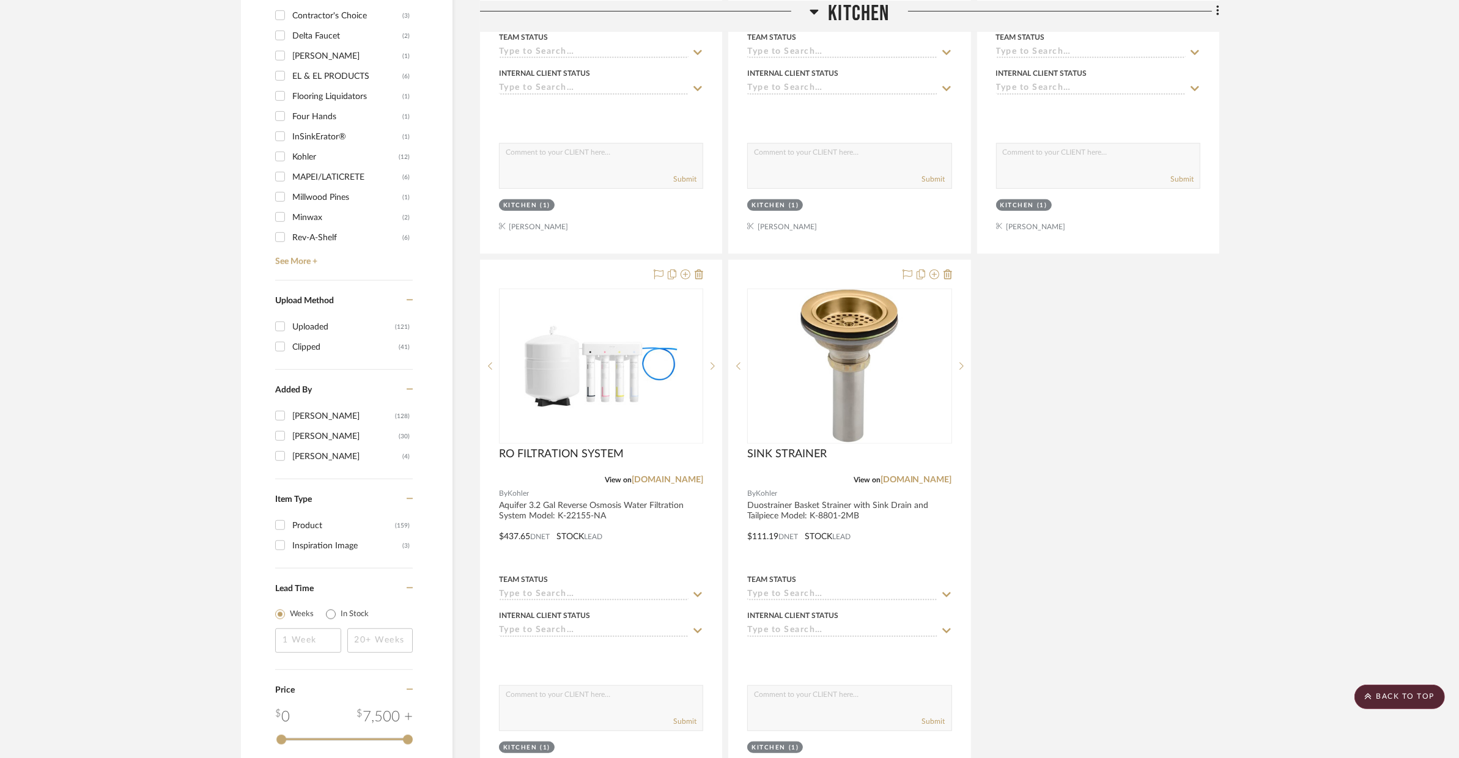
scroll to position [1826, 0]
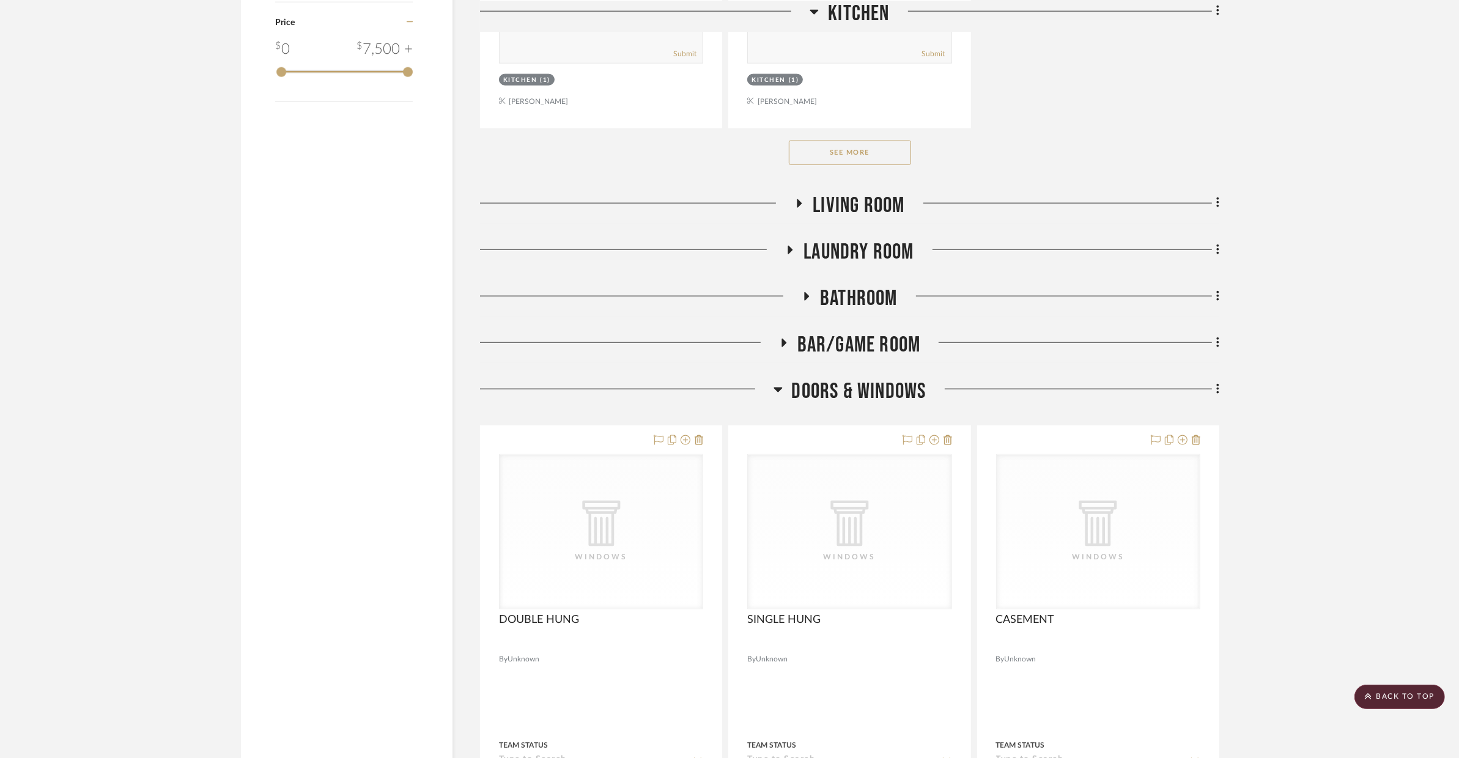
click at [869, 150] on button "See More" at bounding box center [850, 153] width 122 height 24
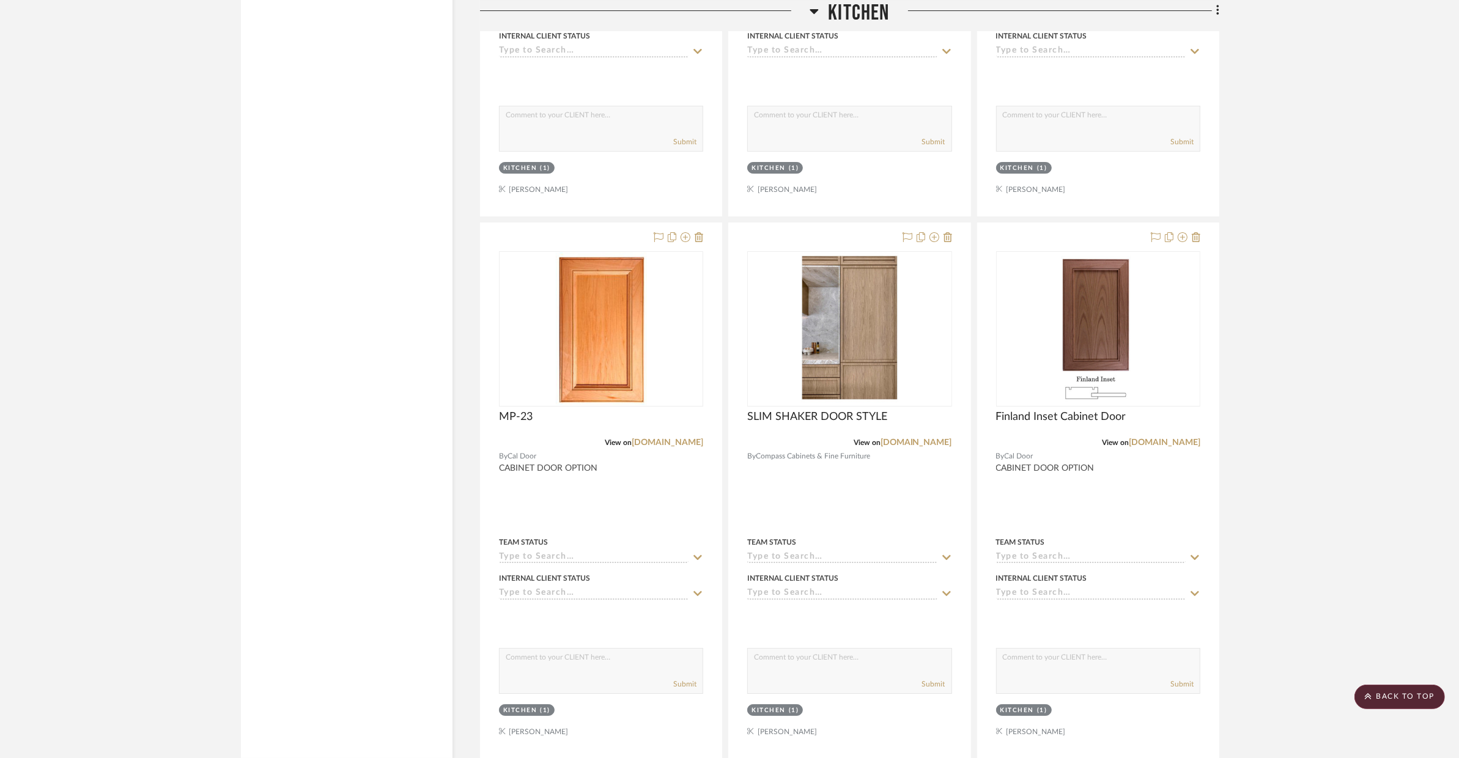
scroll to position [5547, 0]
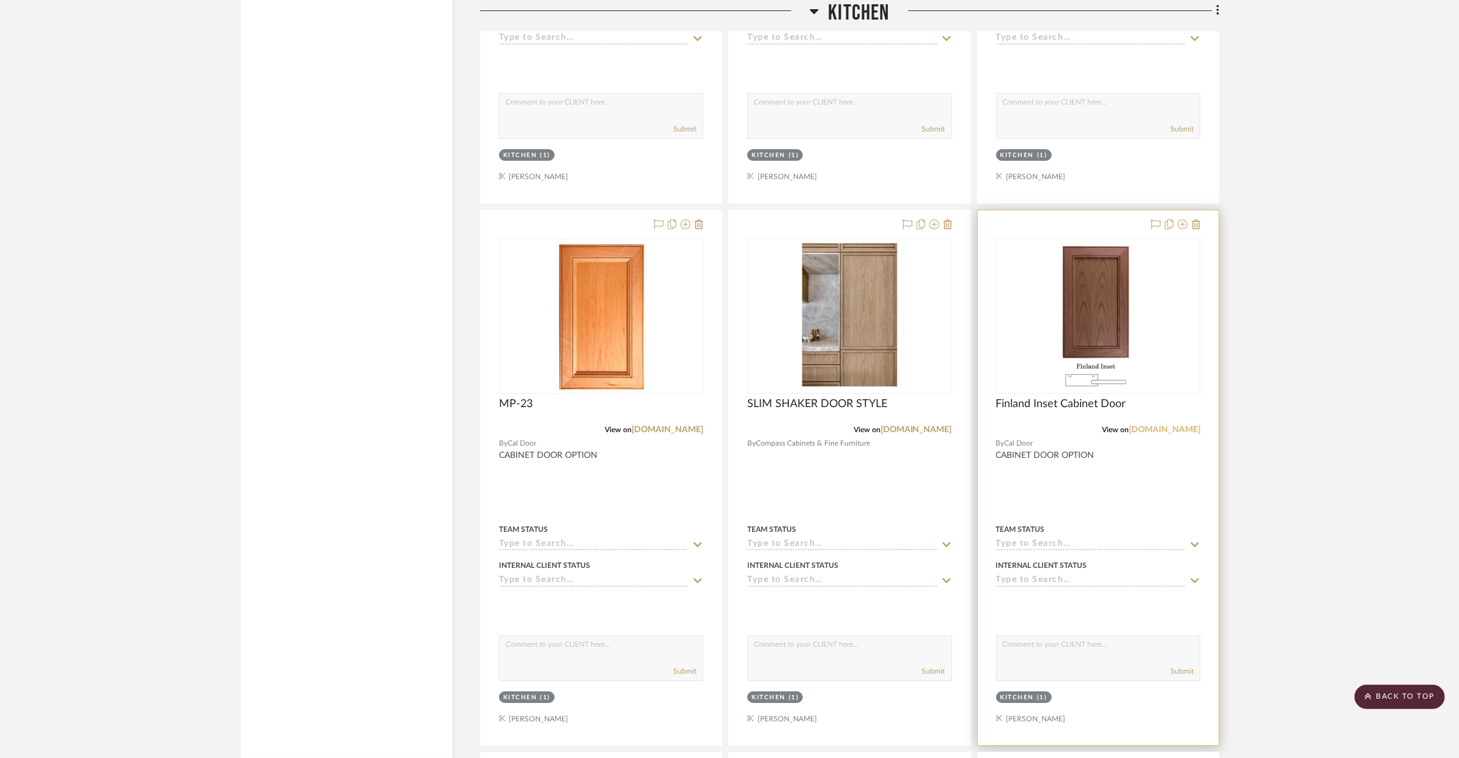
click at [1177, 429] on link "[DOMAIN_NAME]" at bounding box center [1165, 429] width 72 height 9
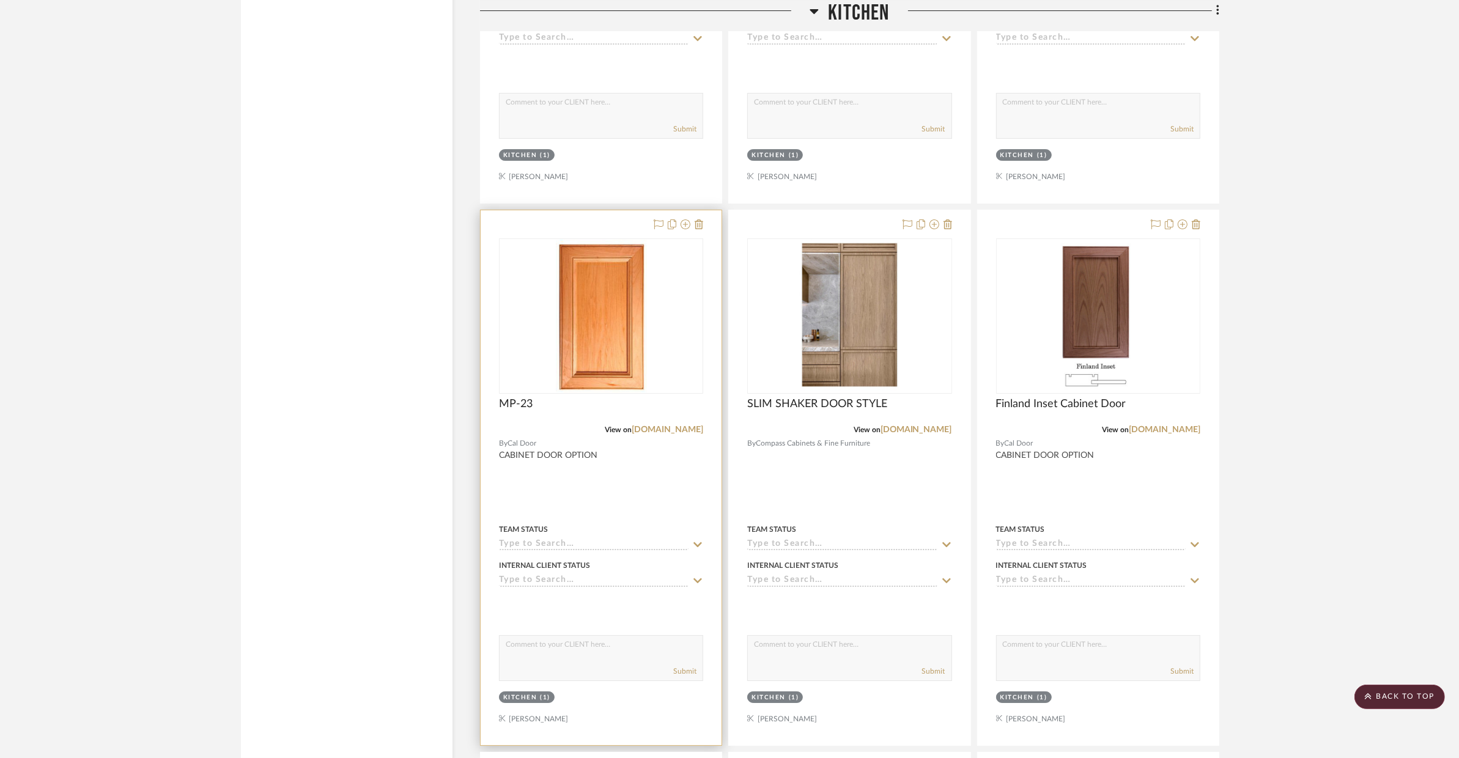
click at [616, 482] on div at bounding box center [601, 477] width 241 height 535
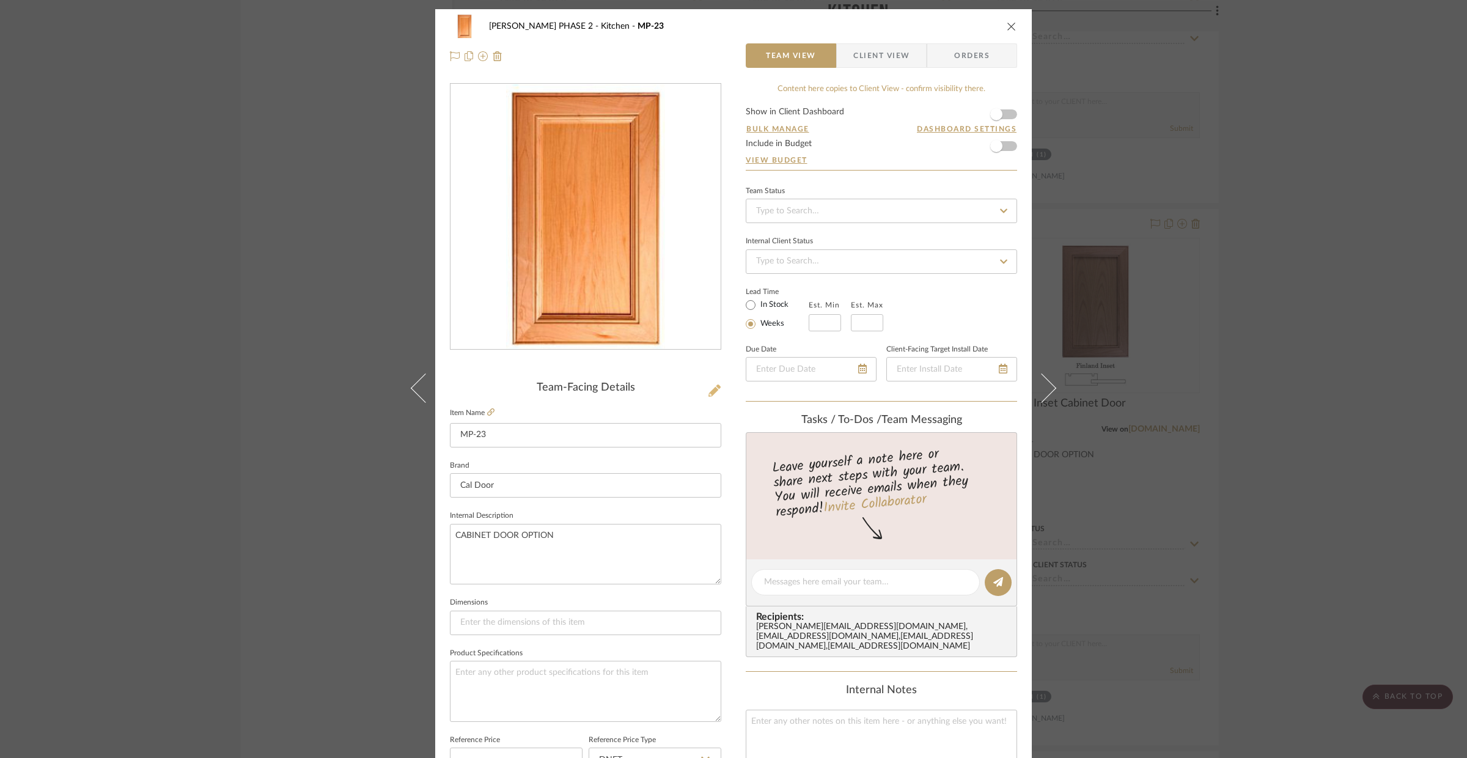
click at [712, 388] on icon at bounding box center [715, 391] width 12 height 12
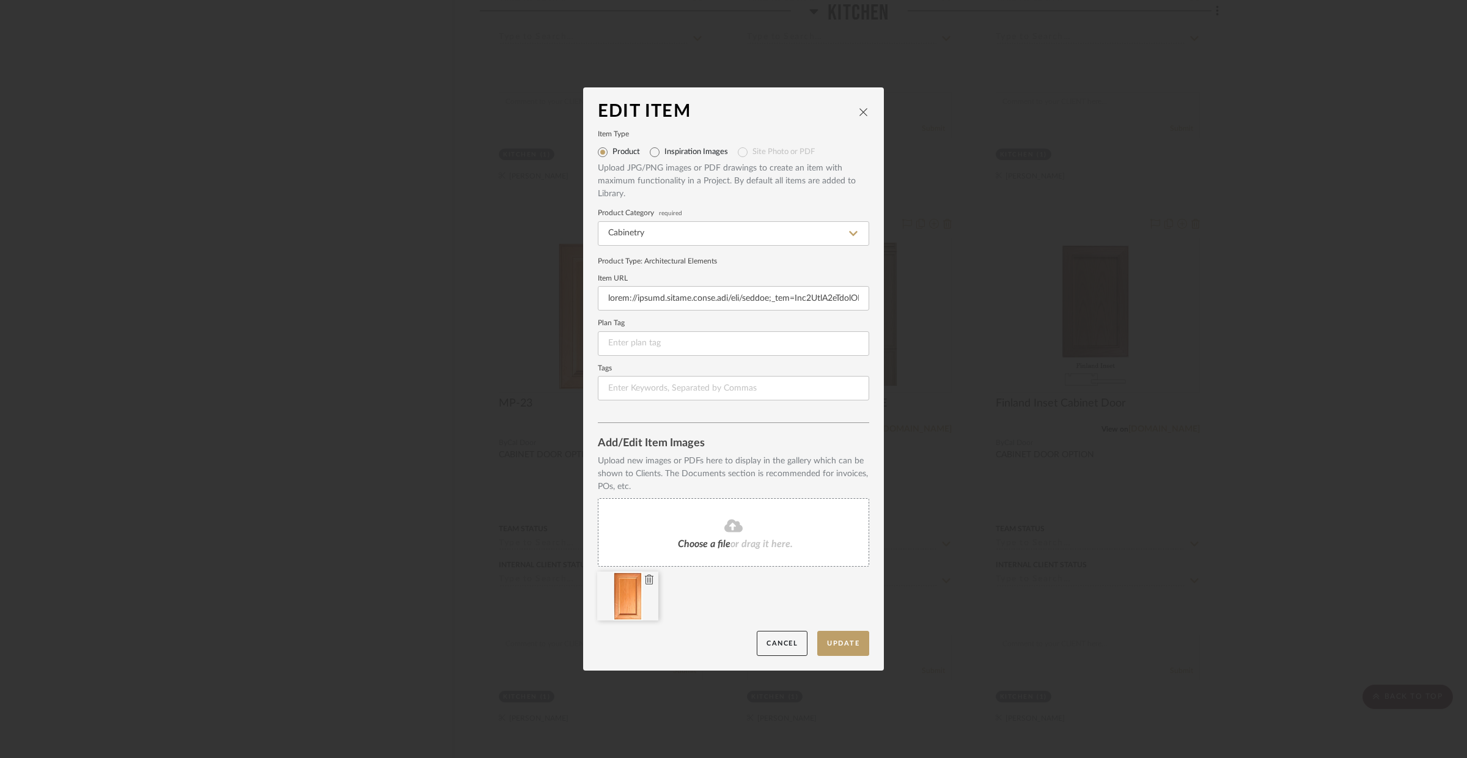
click at [647, 583] on icon at bounding box center [649, 580] width 9 height 10
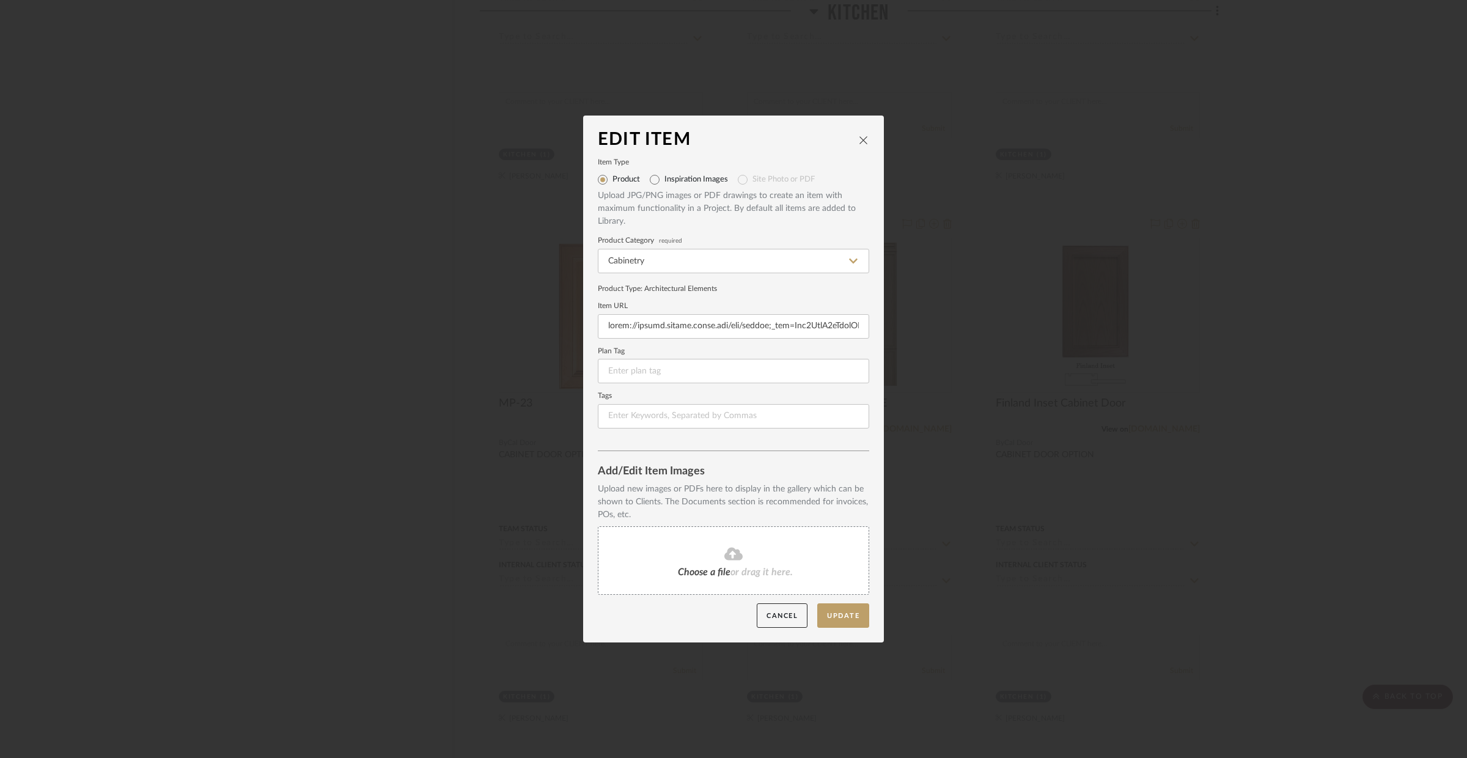
click at [685, 538] on div "Choose a file or drag it here." at bounding box center [733, 560] width 271 height 68
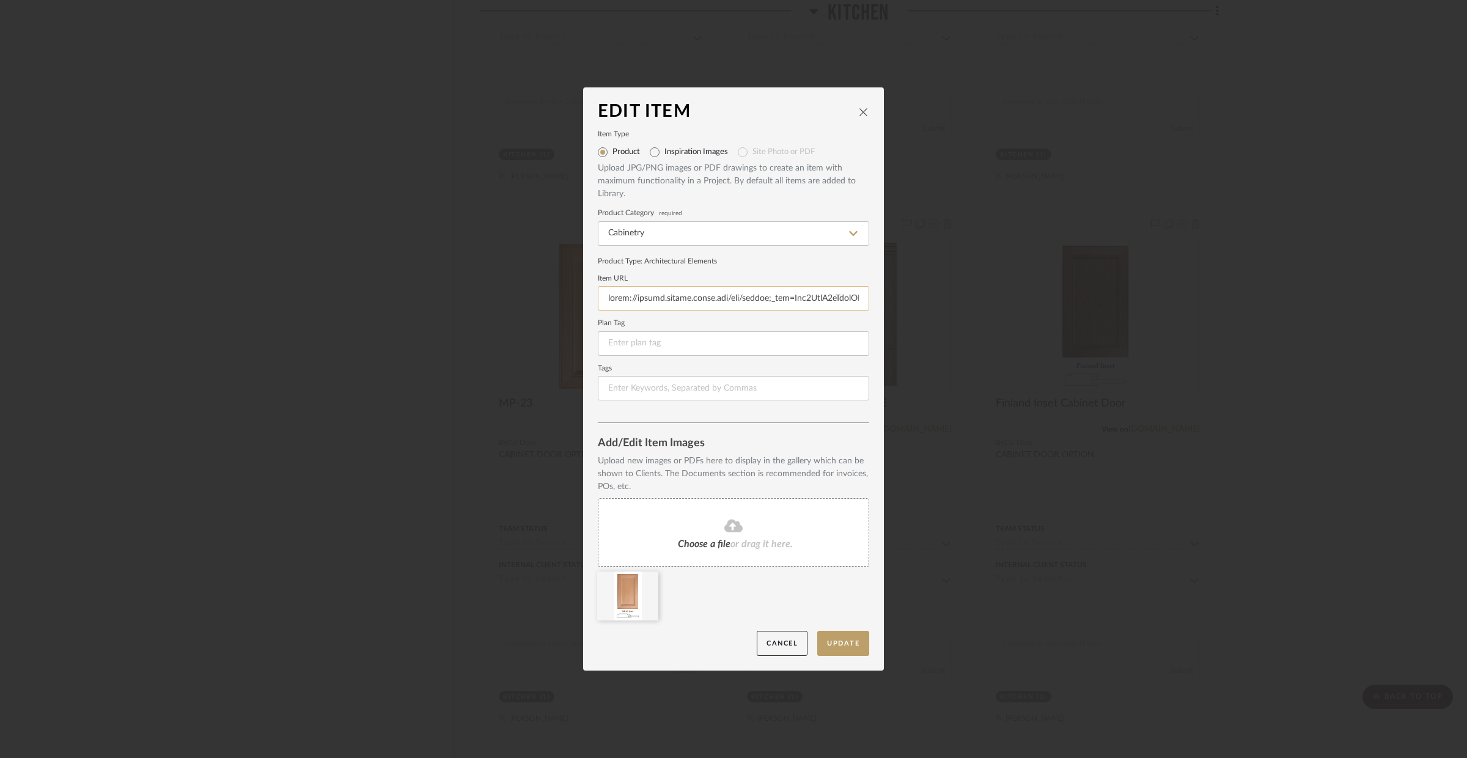
click at [691, 292] on input at bounding box center [733, 298] width 271 height 24
click at [699, 293] on input at bounding box center [733, 298] width 271 height 24
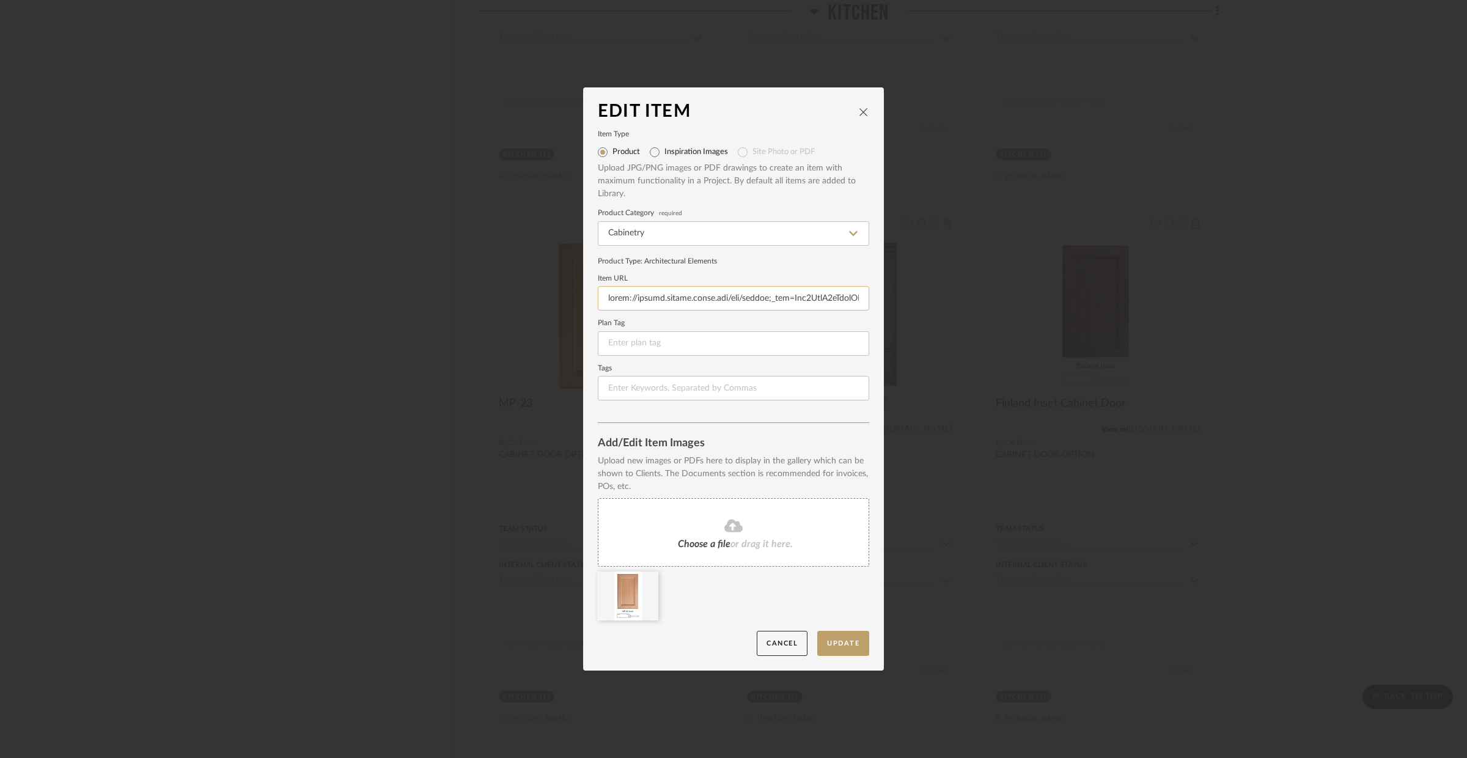
click at [699, 293] on input at bounding box center [733, 298] width 271 height 24
paste input "[DOMAIN_NAME][URL]"
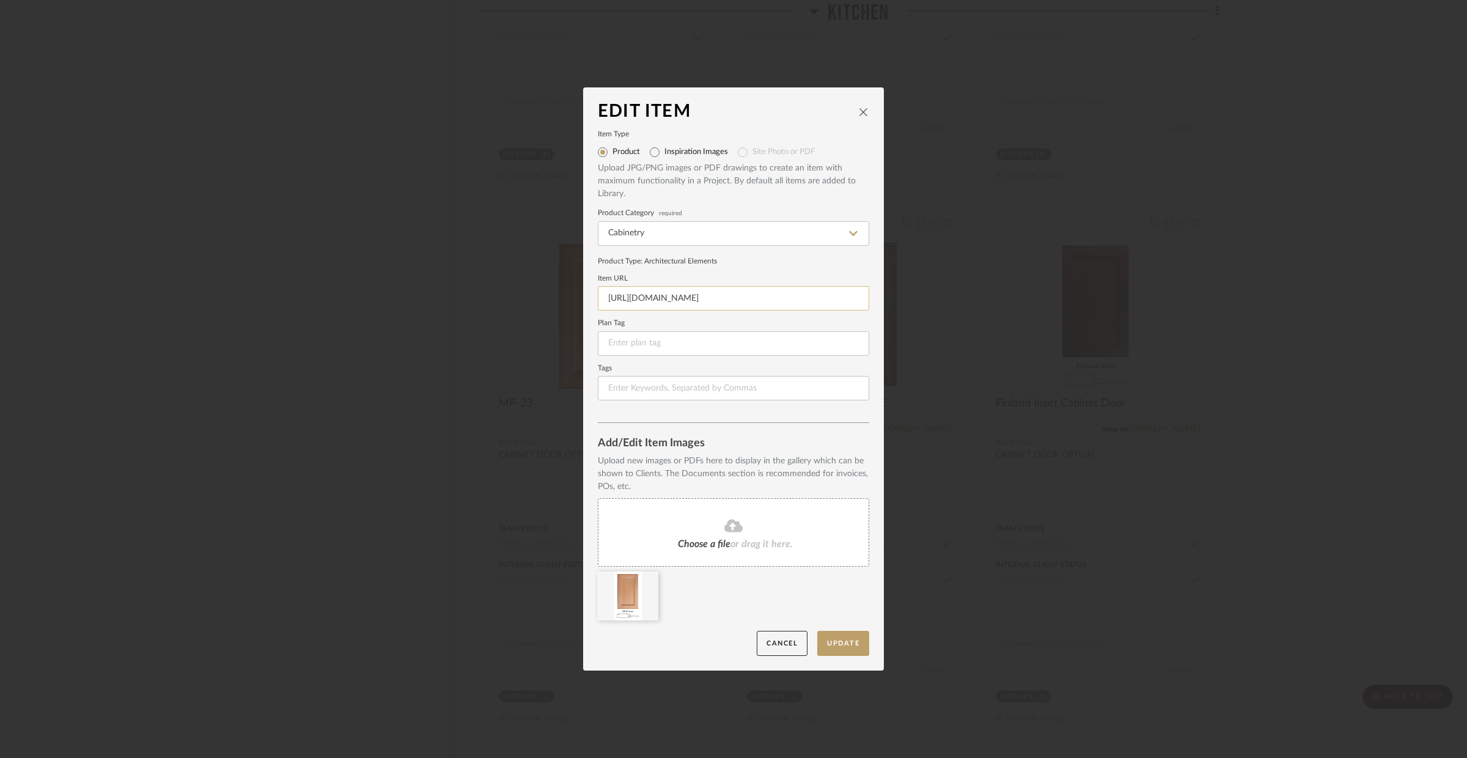
scroll to position [0, 304]
type input "[URL][DOMAIN_NAME]"
click at [686, 336] on input at bounding box center [733, 343] width 271 height 24
drag, startPoint x: 660, startPoint y: 393, endPoint x: 782, endPoint y: 532, distance: 184.9
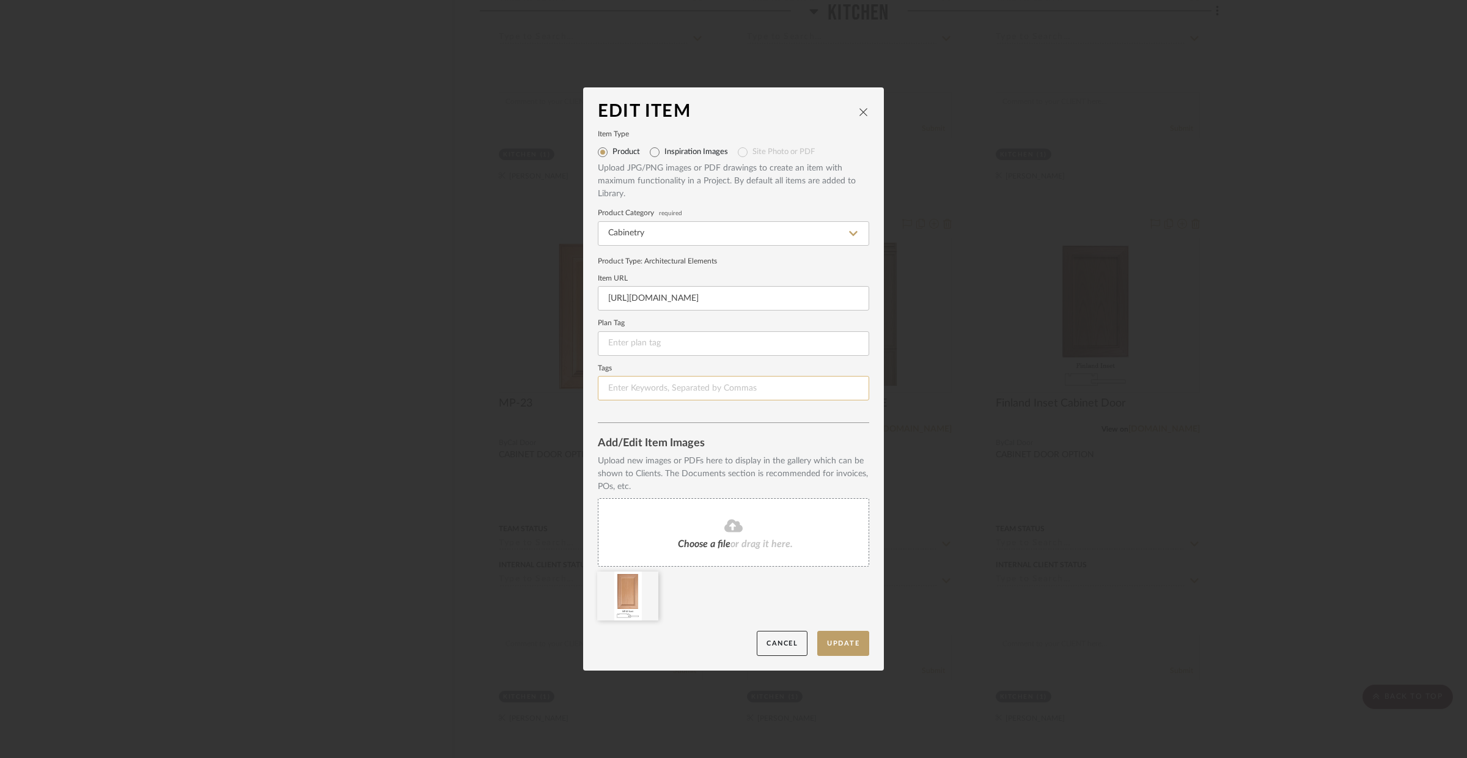
click at [660, 393] on input at bounding box center [733, 388] width 271 height 24
click at [833, 634] on button "Update" at bounding box center [843, 643] width 52 height 25
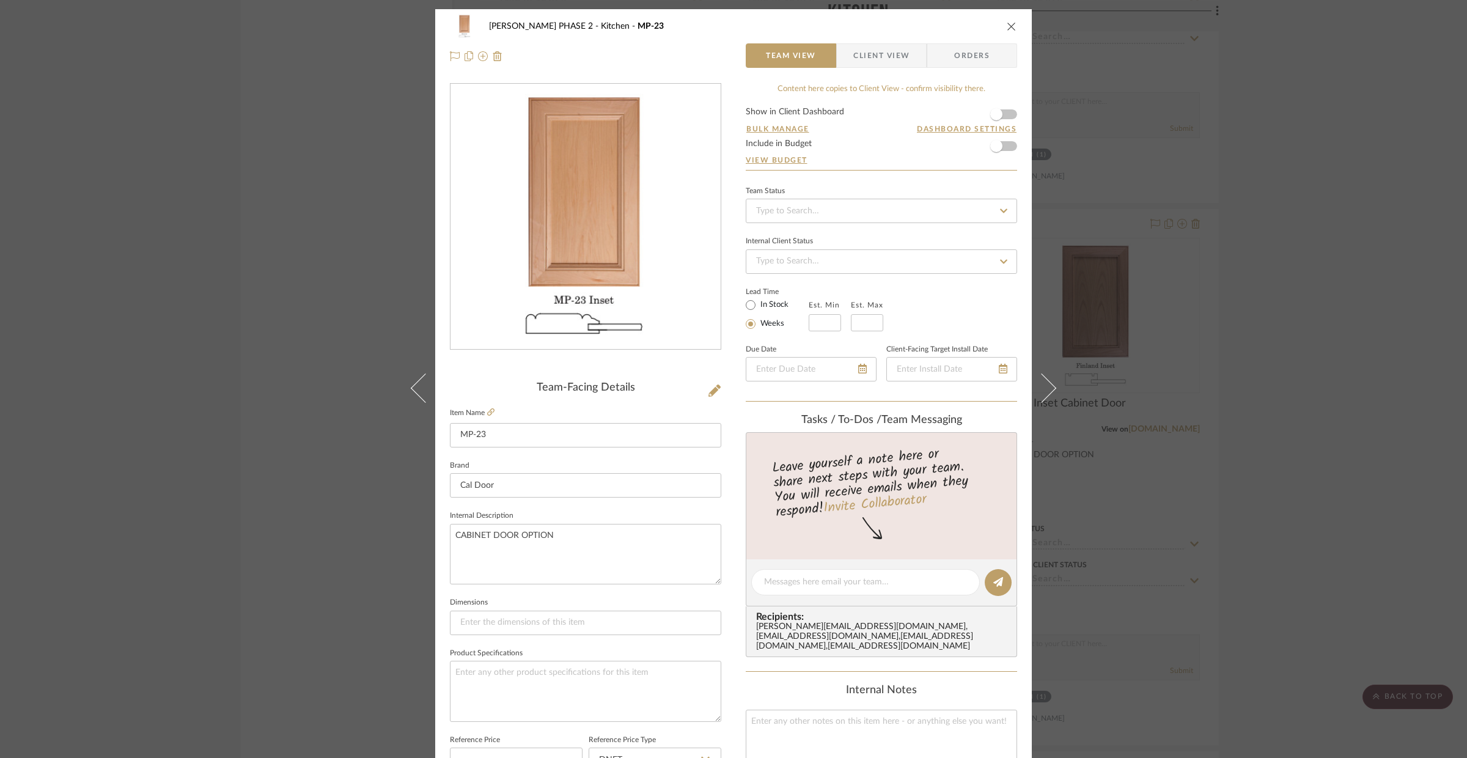
click at [1006, 29] on button "close" at bounding box center [1011, 26] width 11 height 11
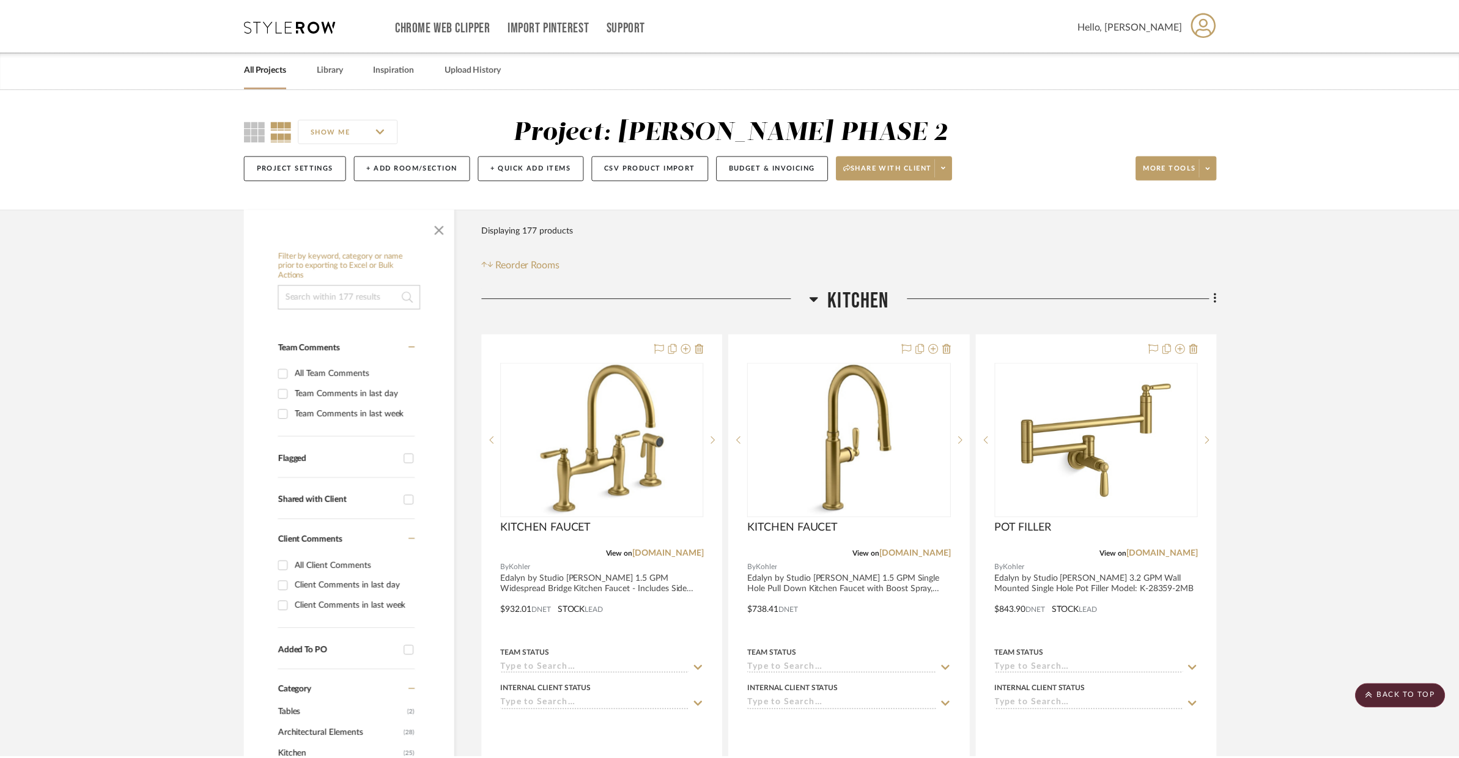
scroll to position [5547, 0]
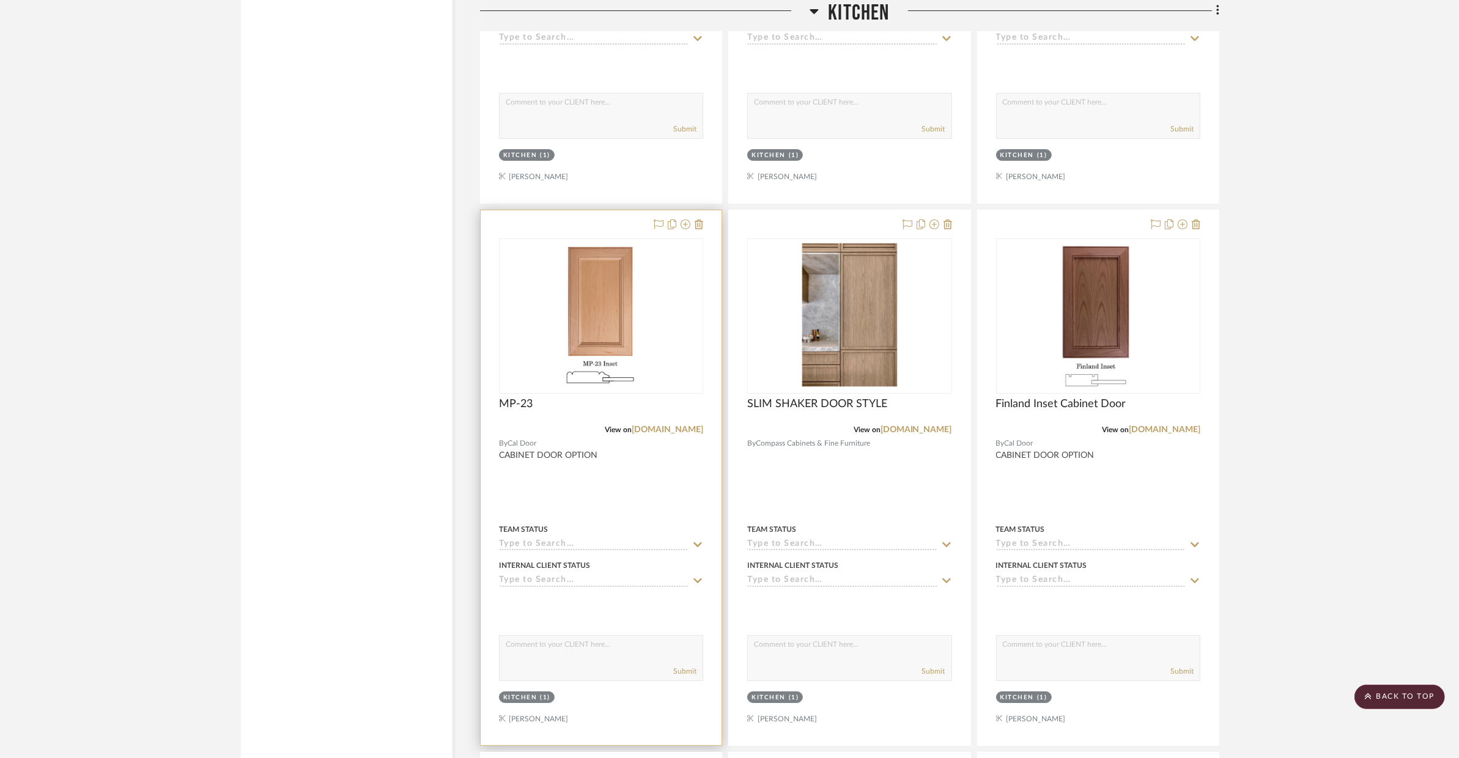
click at [595, 509] on div at bounding box center [601, 477] width 241 height 535
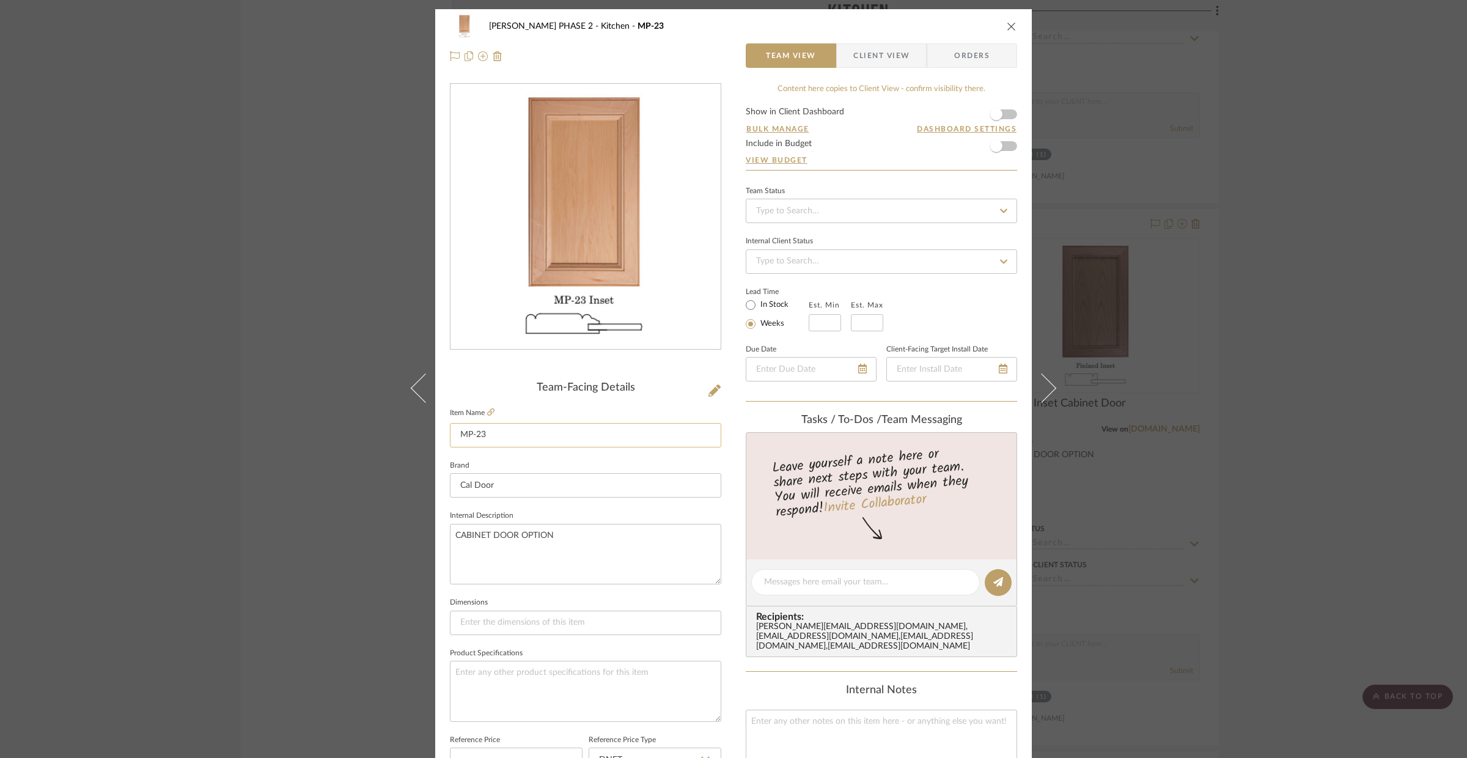
click at [515, 441] on input "MP-23" at bounding box center [585, 435] width 271 height 24
type input "MP-23 INSET"
click at [572, 581] on textarea "CABINET DOOR OPTION" at bounding box center [585, 554] width 271 height 61
click at [1007, 26] on icon "close" at bounding box center [1012, 26] width 10 height 10
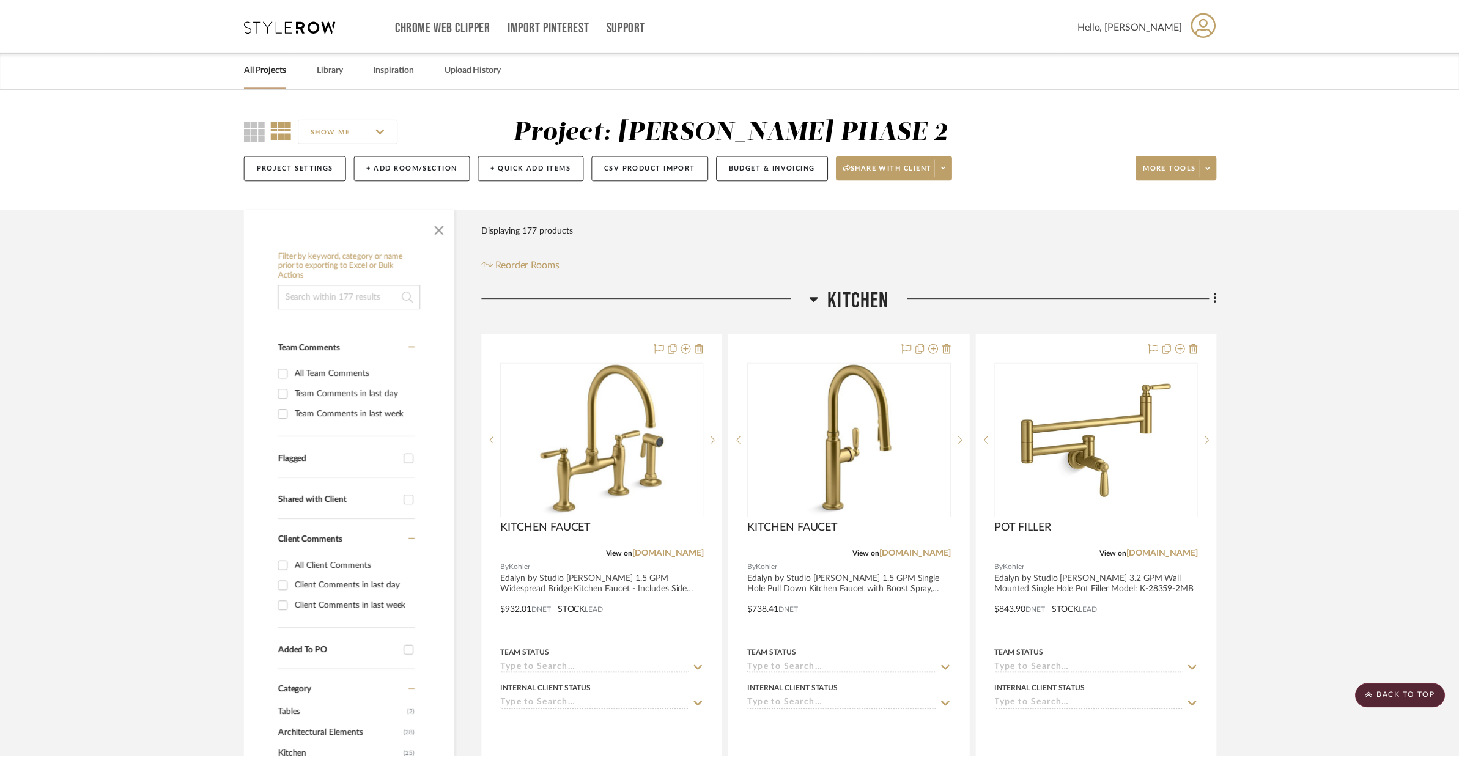
scroll to position [5547, 0]
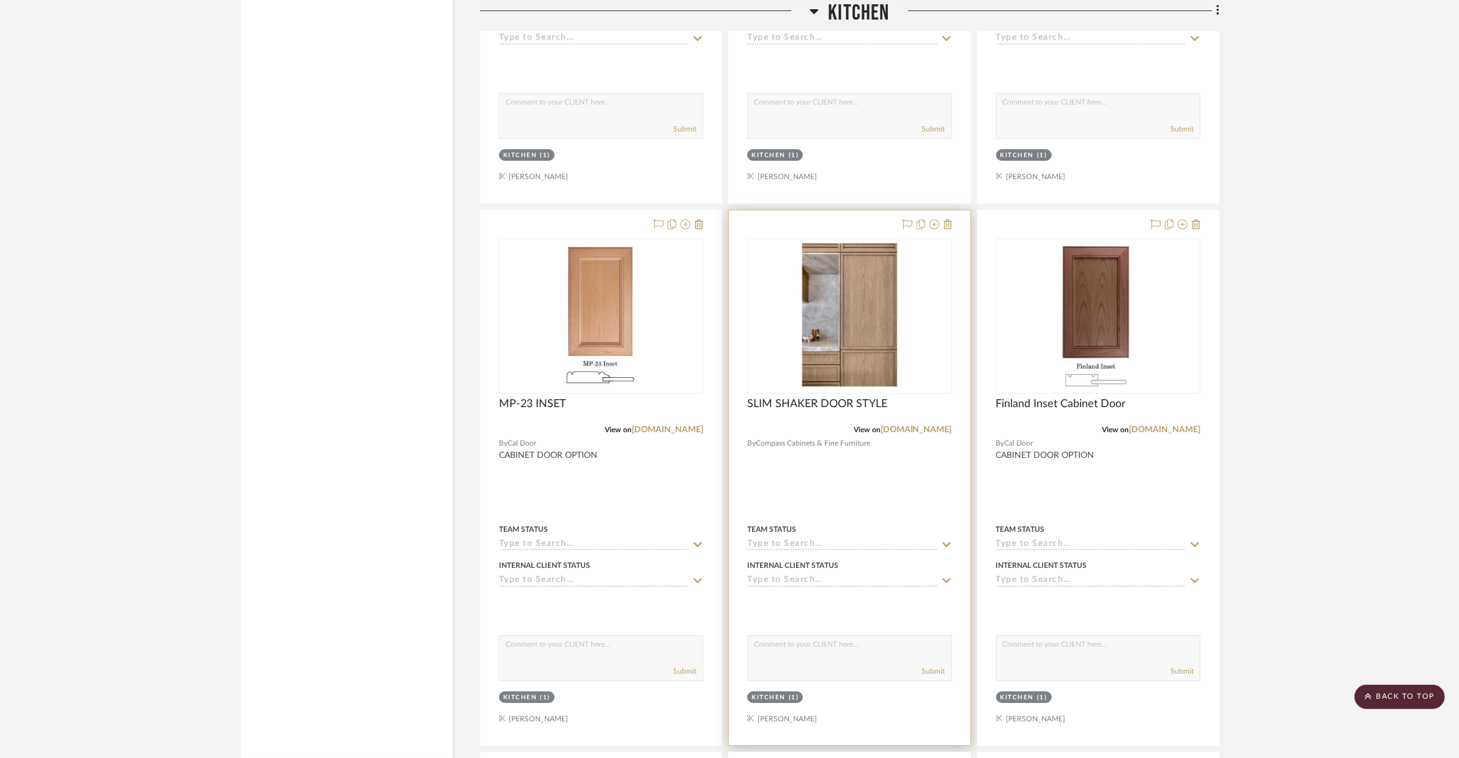
click at [947, 465] on div at bounding box center [849, 477] width 241 height 535
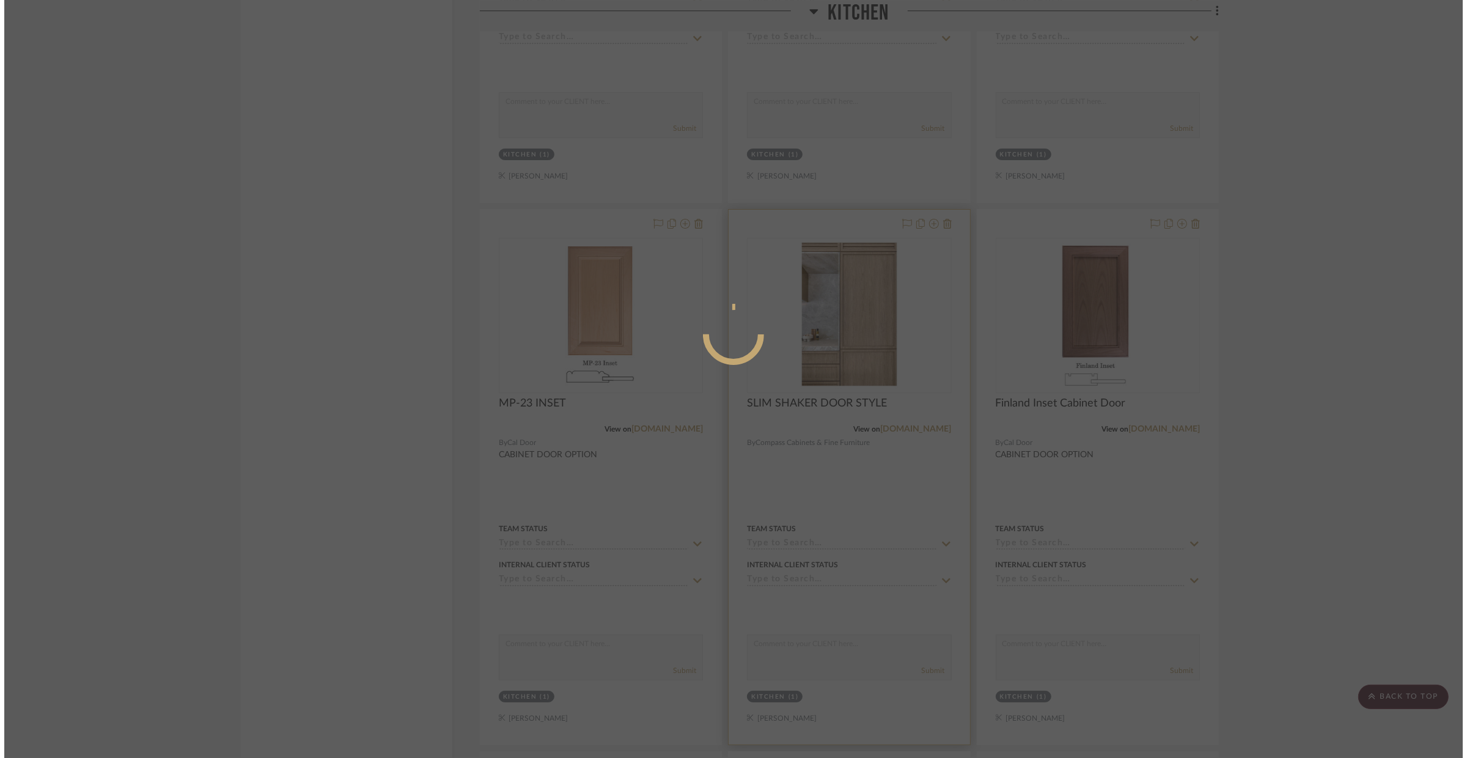
scroll to position [0, 0]
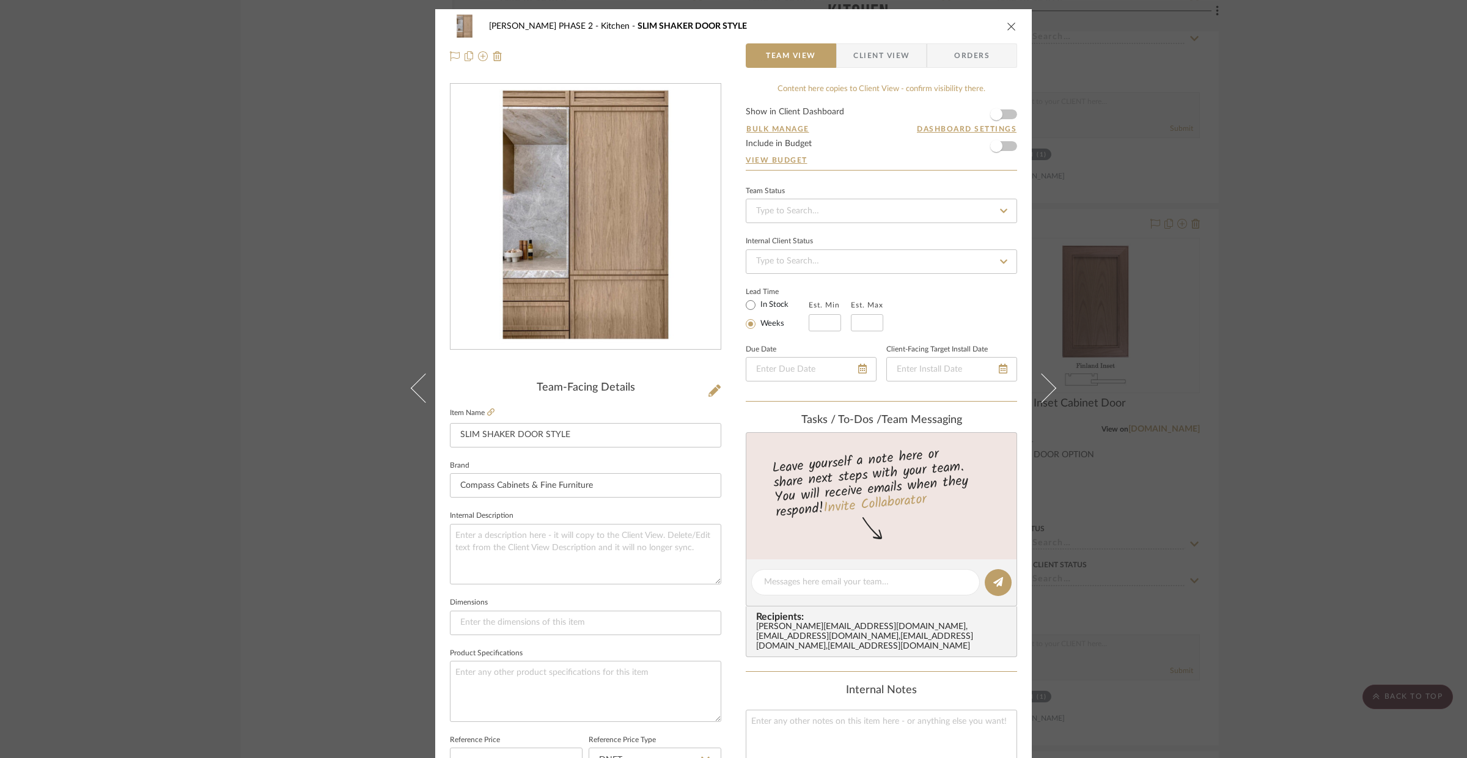
click at [1007, 27] on icon "close" at bounding box center [1012, 26] width 10 height 10
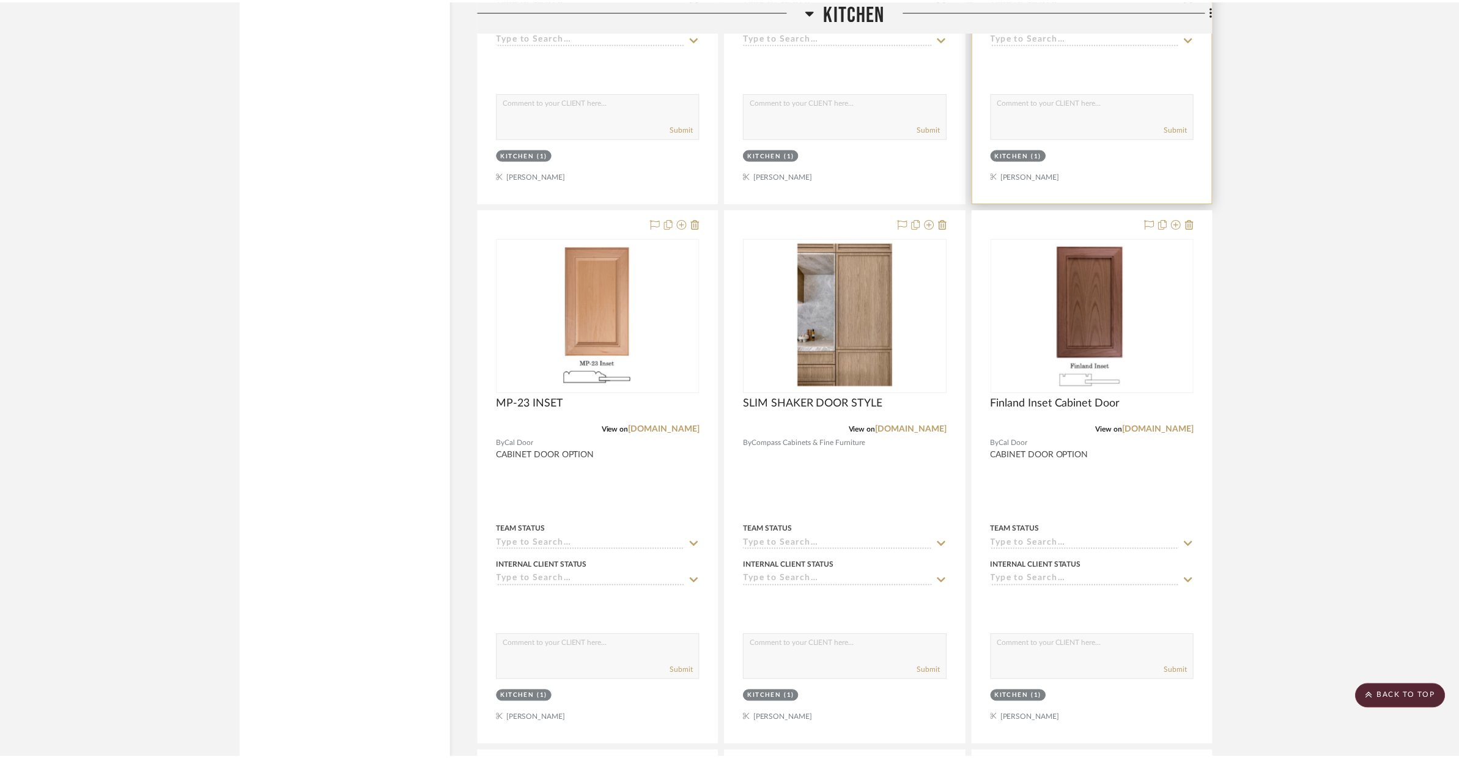
scroll to position [5547, 0]
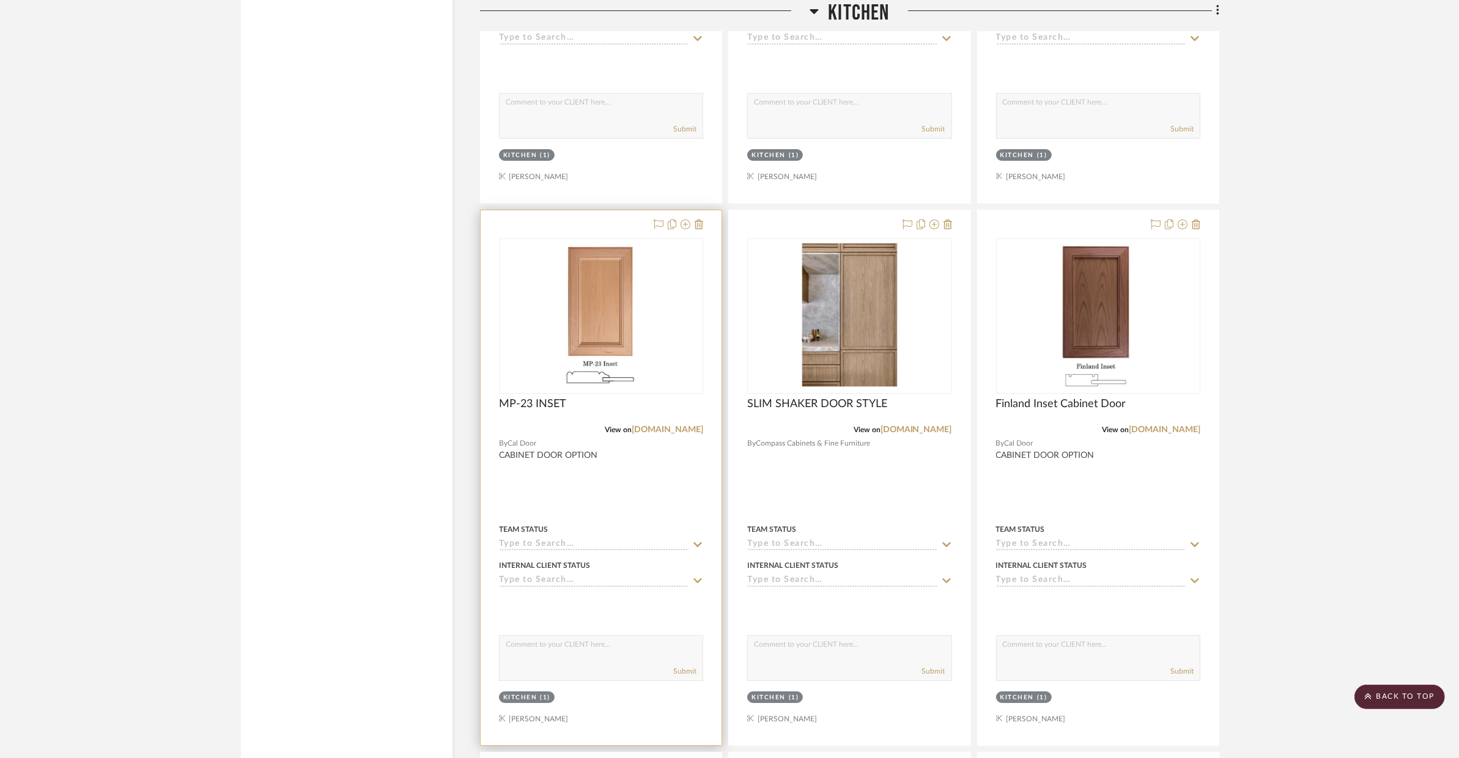
click at [655, 477] on div at bounding box center [601, 477] width 241 height 535
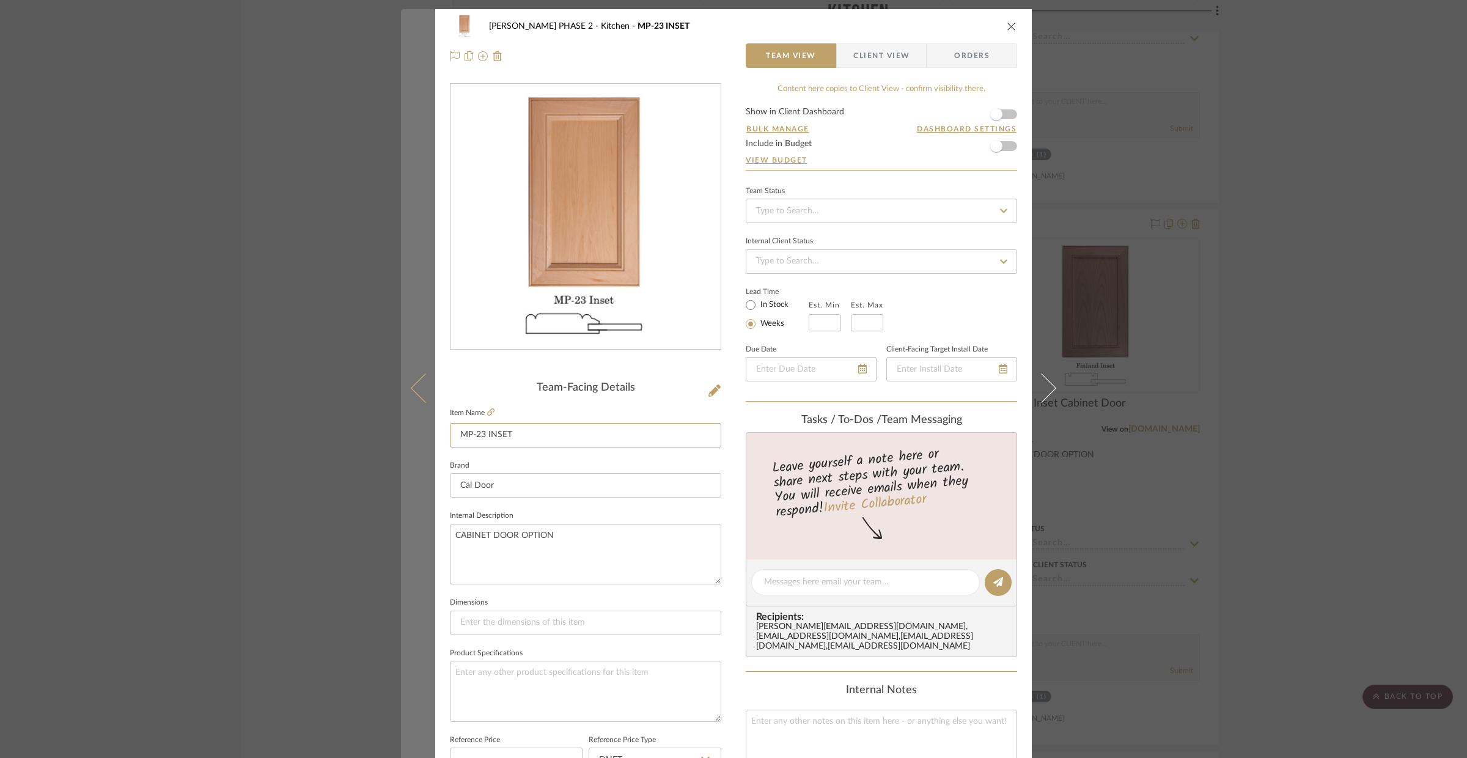
drag, startPoint x: 542, startPoint y: 440, endPoint x: 418, endPoint y: 436, distance: 124.2
click at [418, 436] on mat-dialog-content "[PERSON_NAME] PHASE 2 Kitchen MP-23 INSET Team View Client View Orders Team-Fac…" at bounding box center [733, 573] width 665 height 1129
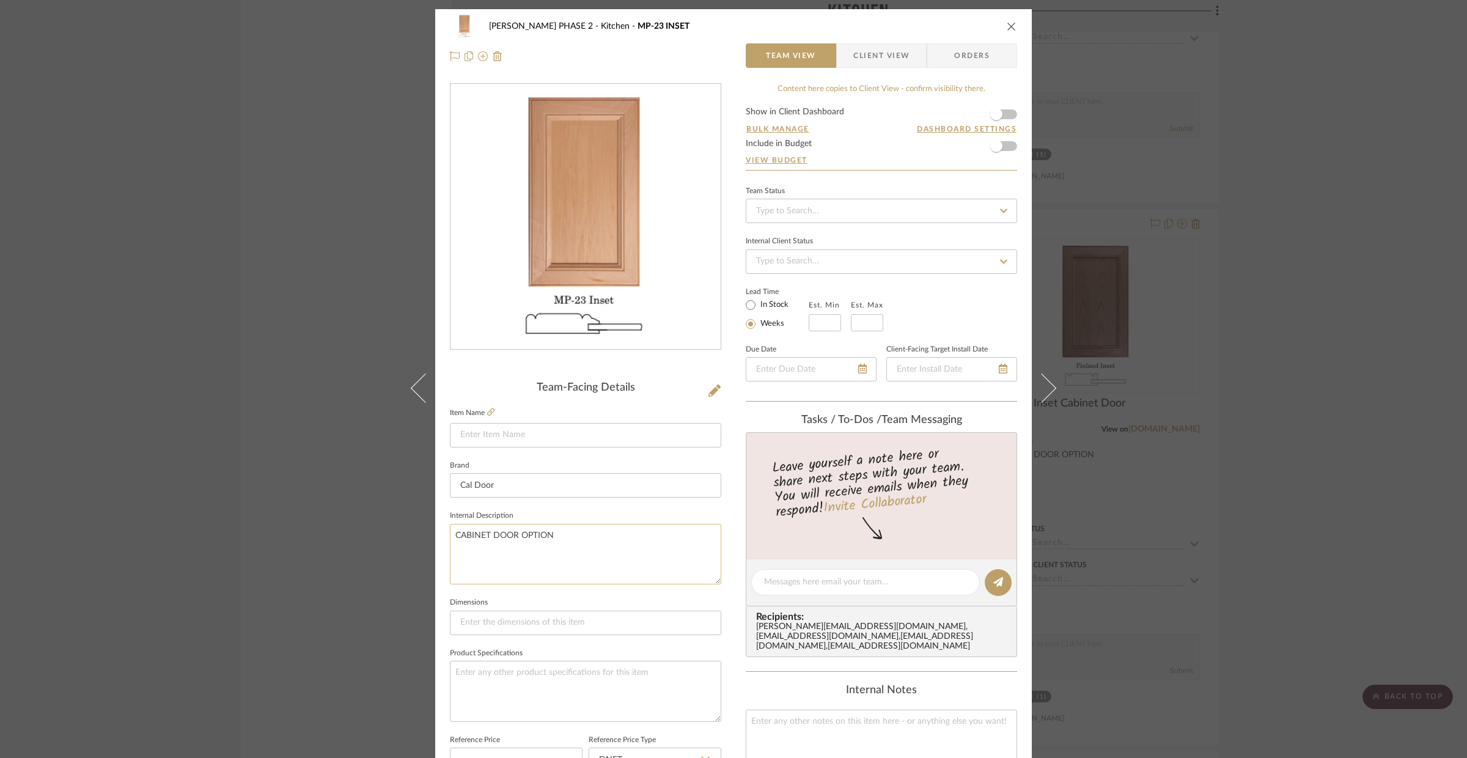
click at [609, 545] on textarea "CABINET DOOR OPTION" at bounding box center [585, 554] width 271 height 61
type textarea "CABINET DOOR OPTION"
paste textarea "MP-23 INSET"
click at [553, 534] on textarea "CABINET DOOR OPTIONMP-23 INSET" at bounding box center [585, 554] width 271 height 61
click at [551, 536] on textarea "CABINET DOOR OPTIONMP-23 INSET" at bounding box center [585, 554] width 271 height 61
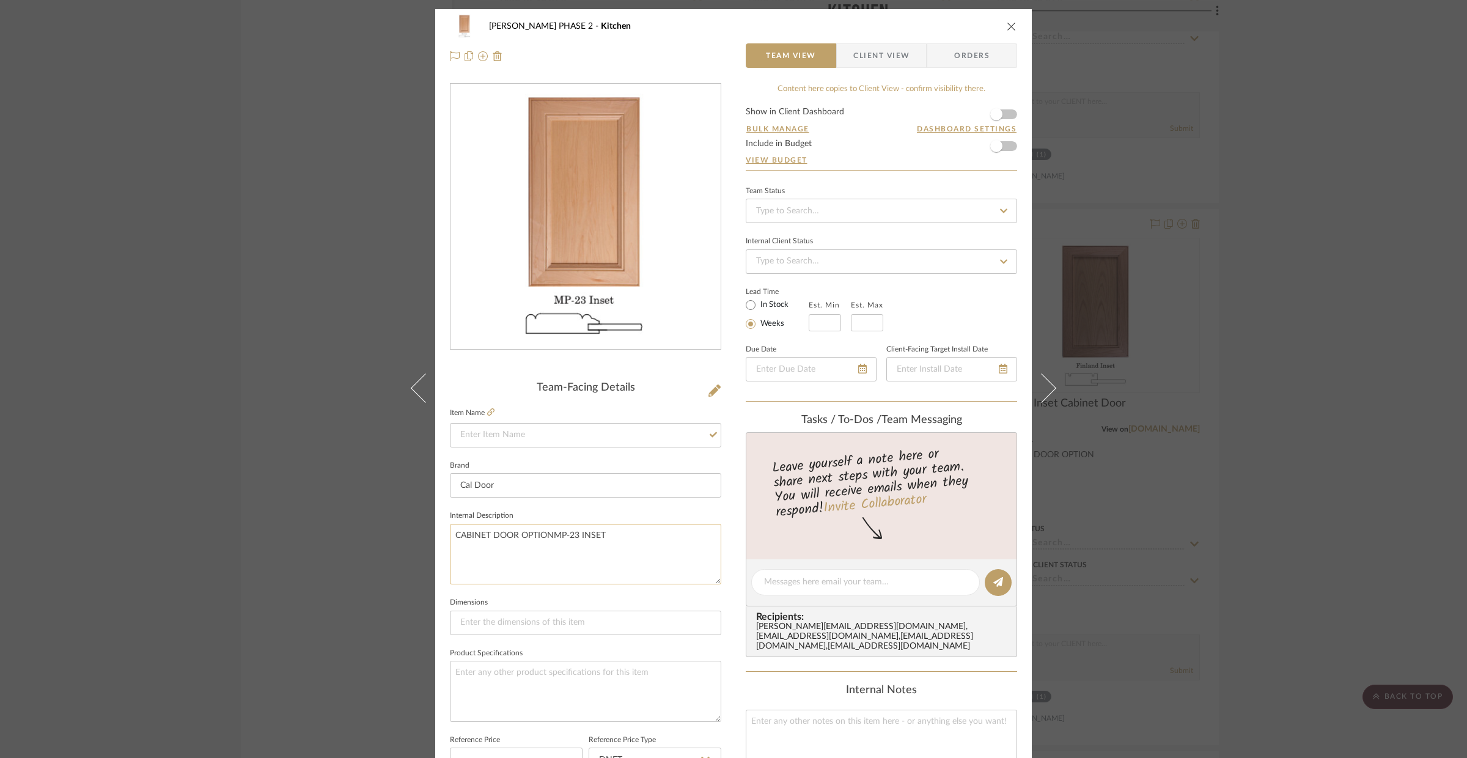
click at [551, 536] on textarea "CABINET DOOR OPTIONMP-23 INSET" at bounding box center [585, 554] width 271 height 61
click at [550, 537] on textarea "CABINET DOOR OPTIONMP-23 INSET" at bounding box center [585, 554] width 271 height 61
drag, startPoint x: 550, startPoint y: 537, endPoint x: 451, endPoint y: 536, distance: 99.7
click at [451, 536] on textarea "CABINET DOOR OPTIONMP-23 INSET" at bounding box center [585, 554] width 271 height 61
type textarea "MP-23 INSET"
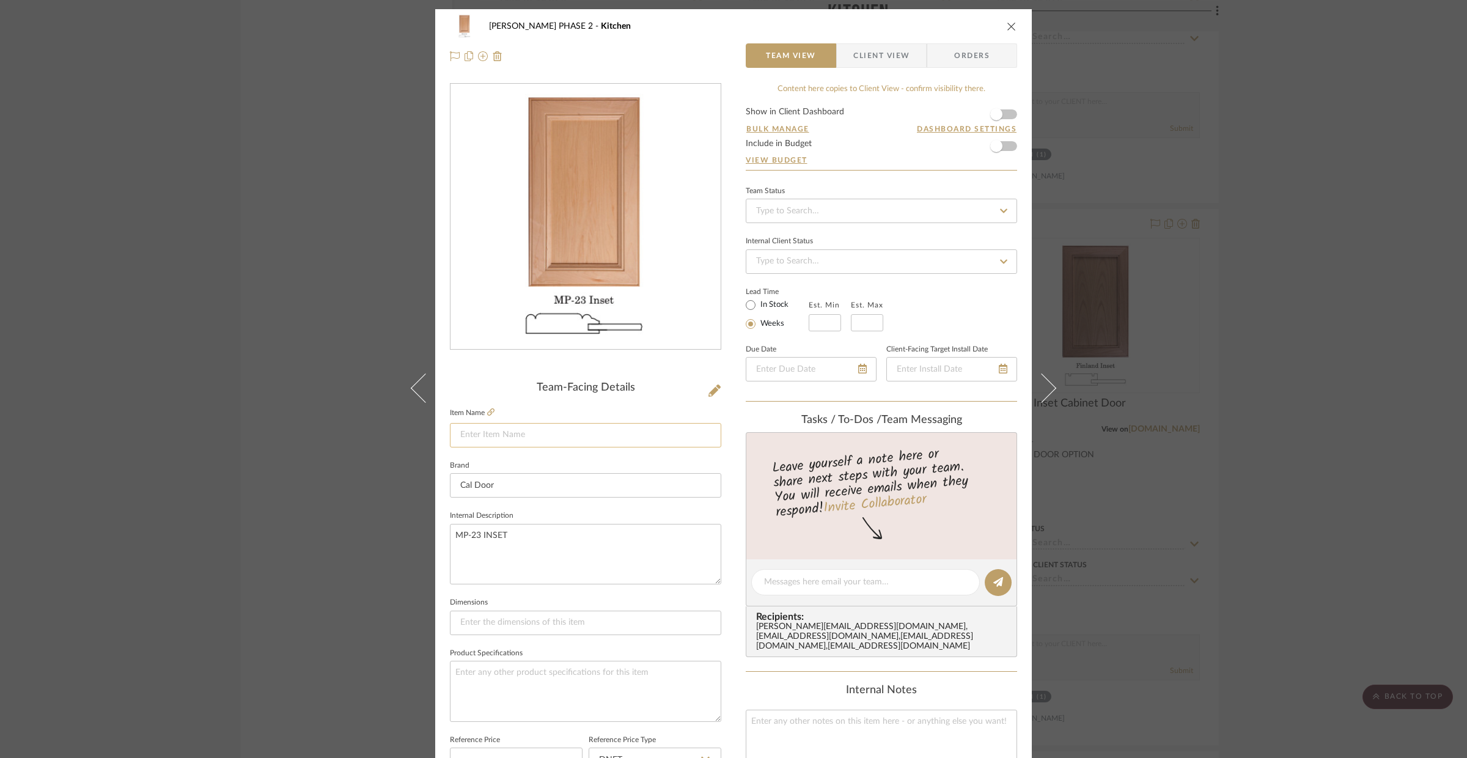
click at [530, 441] on input at bounding box center [585, 435] width 271 height 24
paste input "CABINET DOOR OPTION"
type input "CABINET DOOR OPTION"
click at [561, 534] on textarea "MP-23 INSET" at bounding box center [585, 554] width 271 height 61
click at [1177, 461] on div "[PERSON_NAME] PHASE 2 Kitchen CABINET DOOR OPTION Team View Client View Orders …" at bounding box center [733, 379] width 1467 height 758
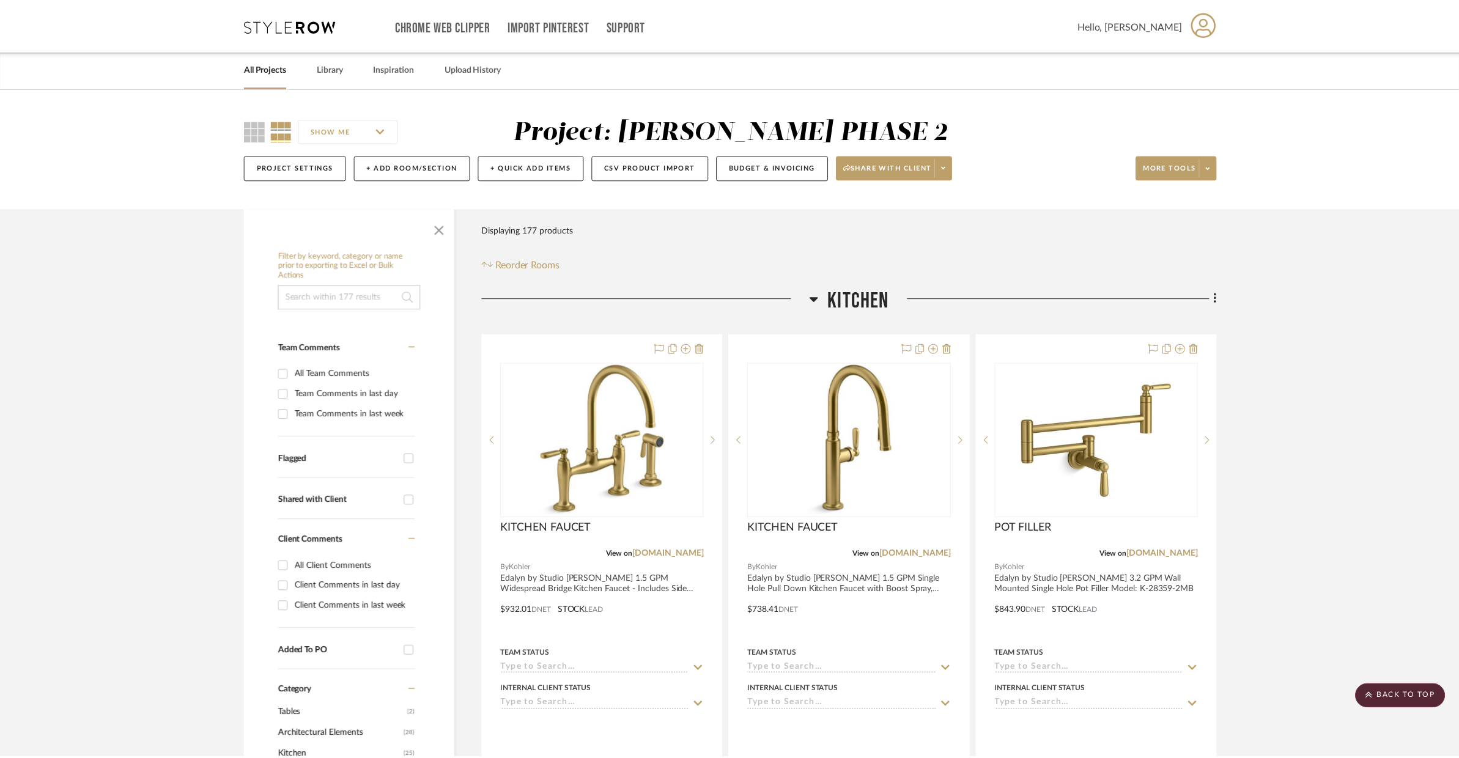
scroll to position [5547, 0]
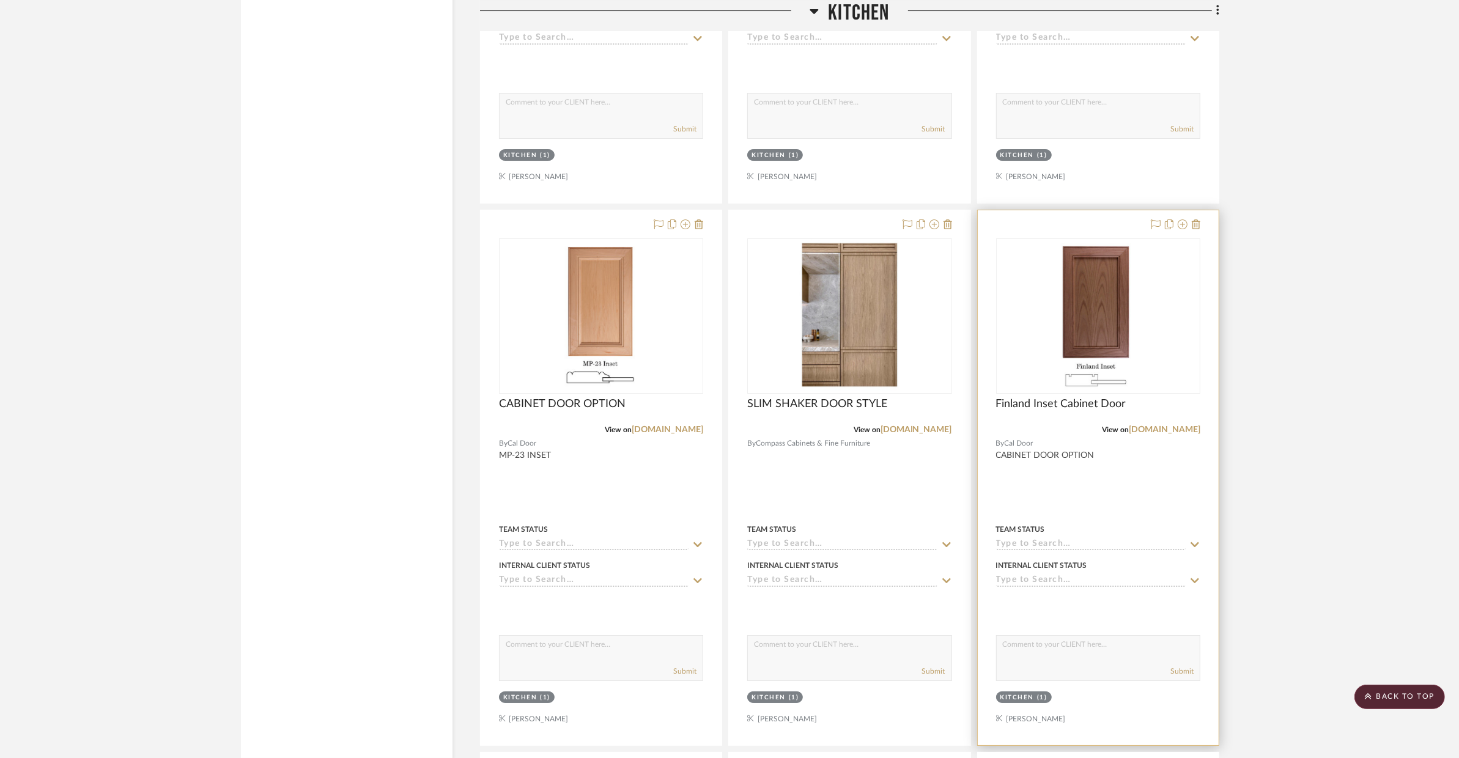
click at [1080, 471] on div at bounding box center [1098, 477] width 241 height 535
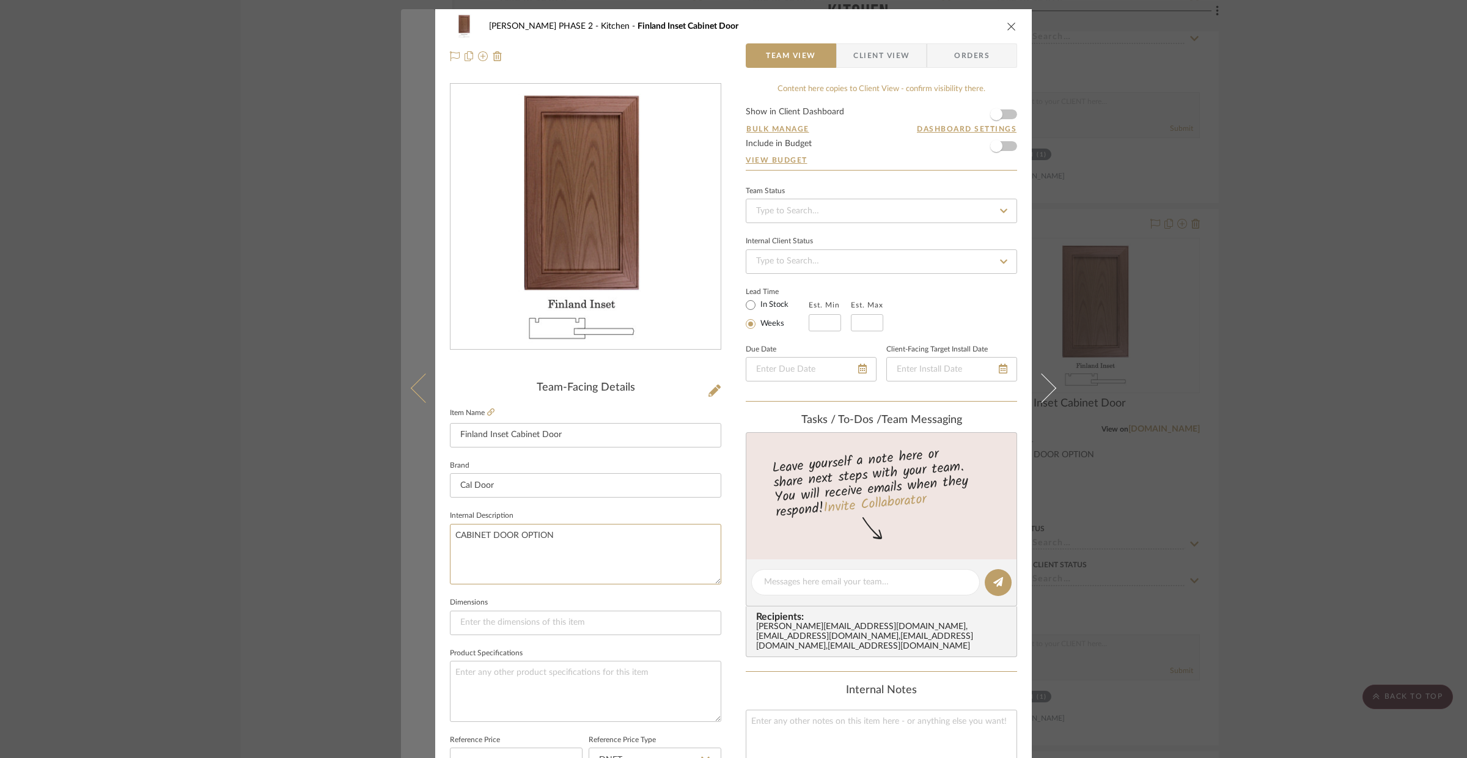
drag, startPoint x: 587, startPoint y: 539, endPoint x: 429, endPoint y: 535, distance: 159.0
click at [429, 535] on mat-dialog-content "[PERSON_NAME] PHASE 2 Kitchen Finland Inset Cabinet Door Team View Client View …" at bounding box center [733, 573] width 665 height 1129
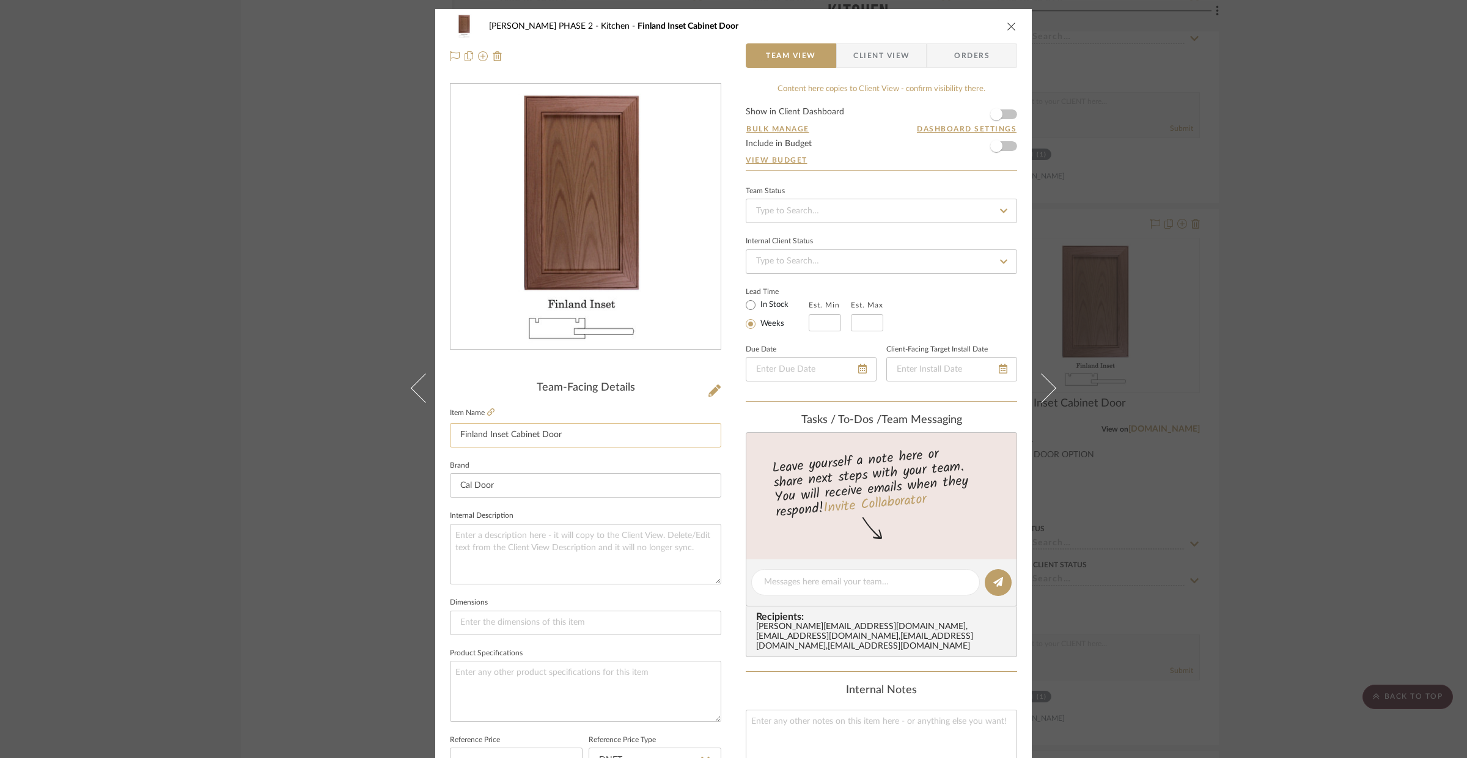
click at [457, 438] on input "Finland Inset Cabinet Door" at bounding box center [585, 435] width 271 height 24
paste input "CABINET DOOR OPTION"
drag, startPoint x: 655, startPoint y: 438, endPoint x: 556, endPoint y: 433, distance: 99.8
click at [556, 433] on input "CABINET DOOR OPTIONFinland Inset Cabinet Door" at bounding box center [585, 435] width 271 height 24
type input "CABINET DOOR OPTION"
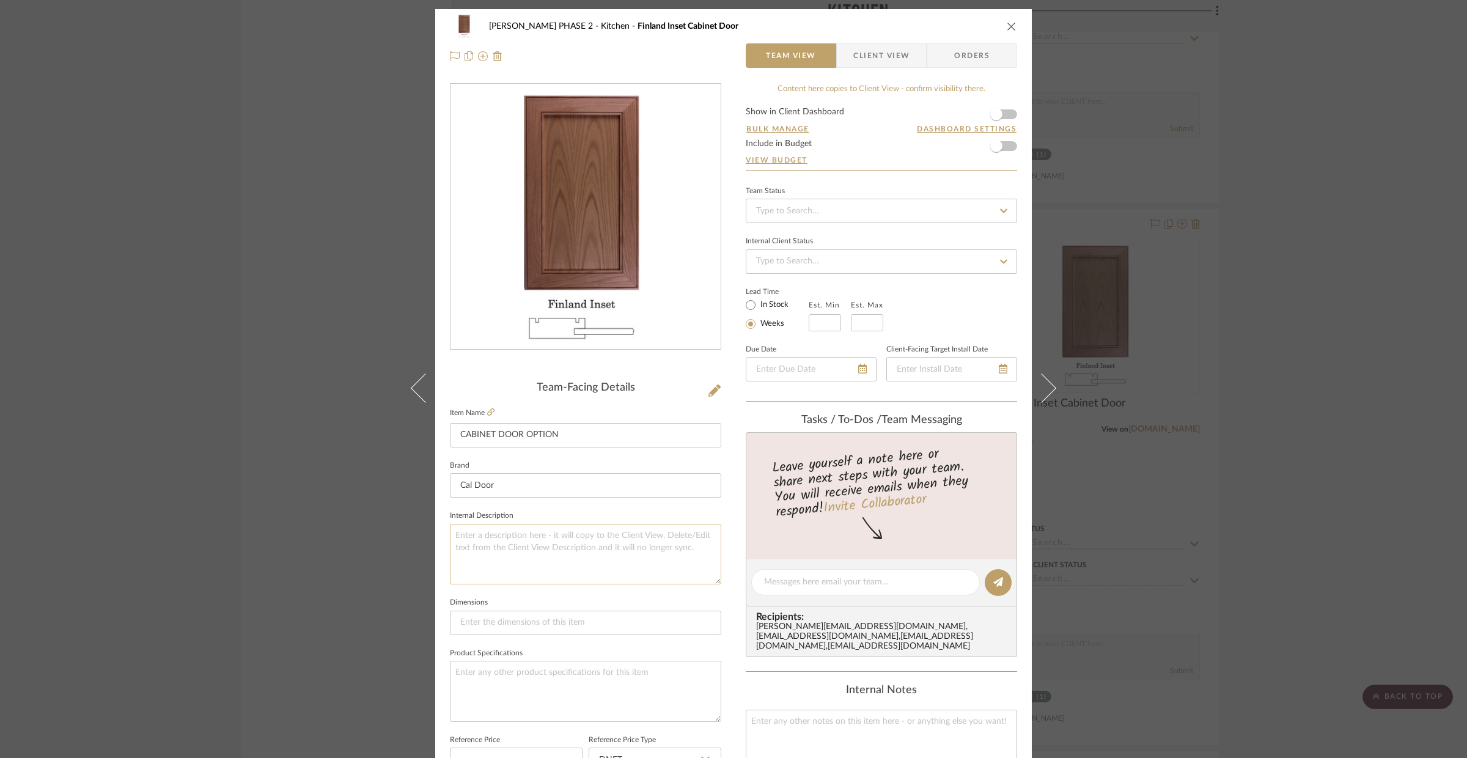
click at [609, 551] on textarea at bounding box center [585, 554] width 271 height 61
type textarea "FINLAND INSET"
click at [580, 676] on textarea at bounding box center [585, 691] width 271 height 61
click at [1009, 21] on icon "close" at bounding box center [1012, 26] width 10 height 10
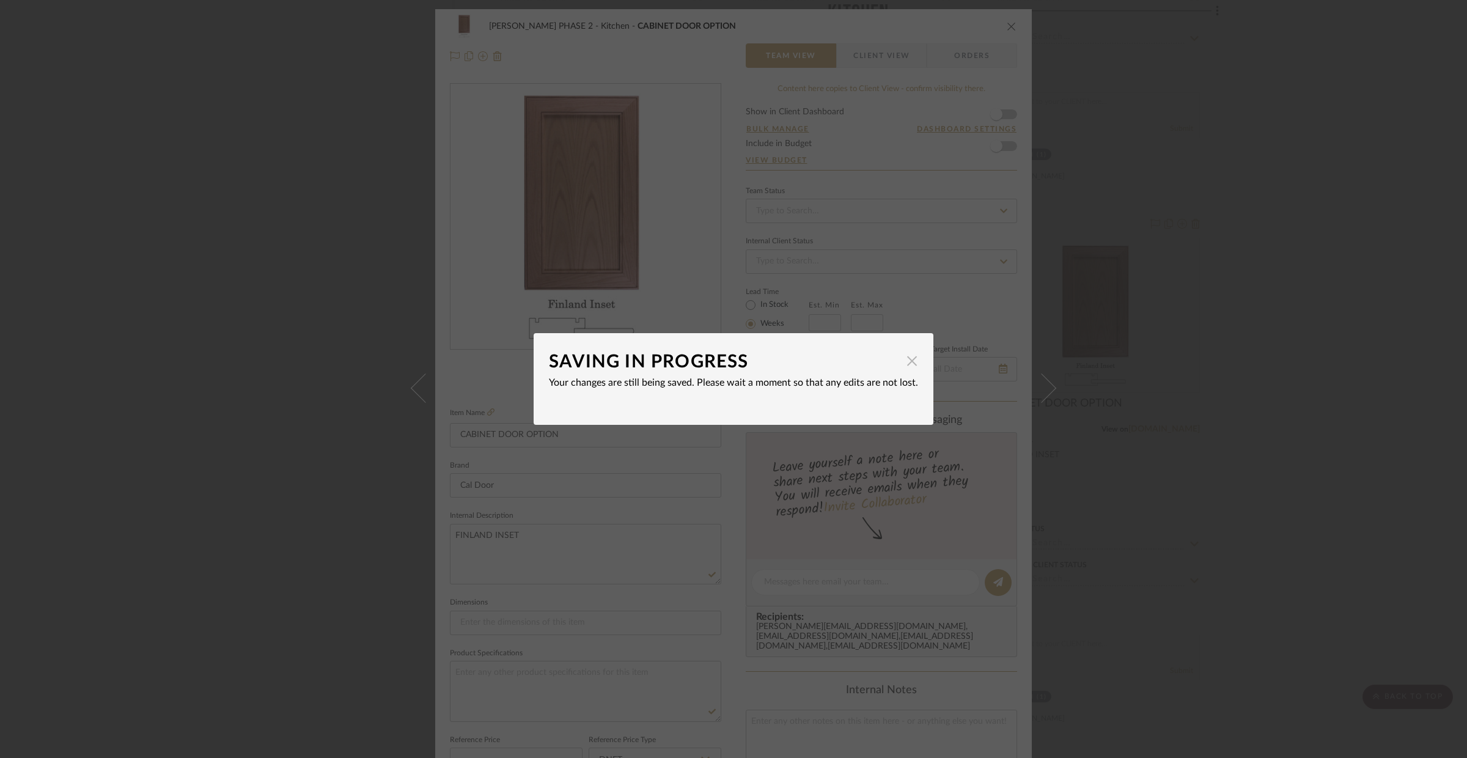
click at [902, 366] on span "button" at bounding box center [912, 360] width 24 height 24
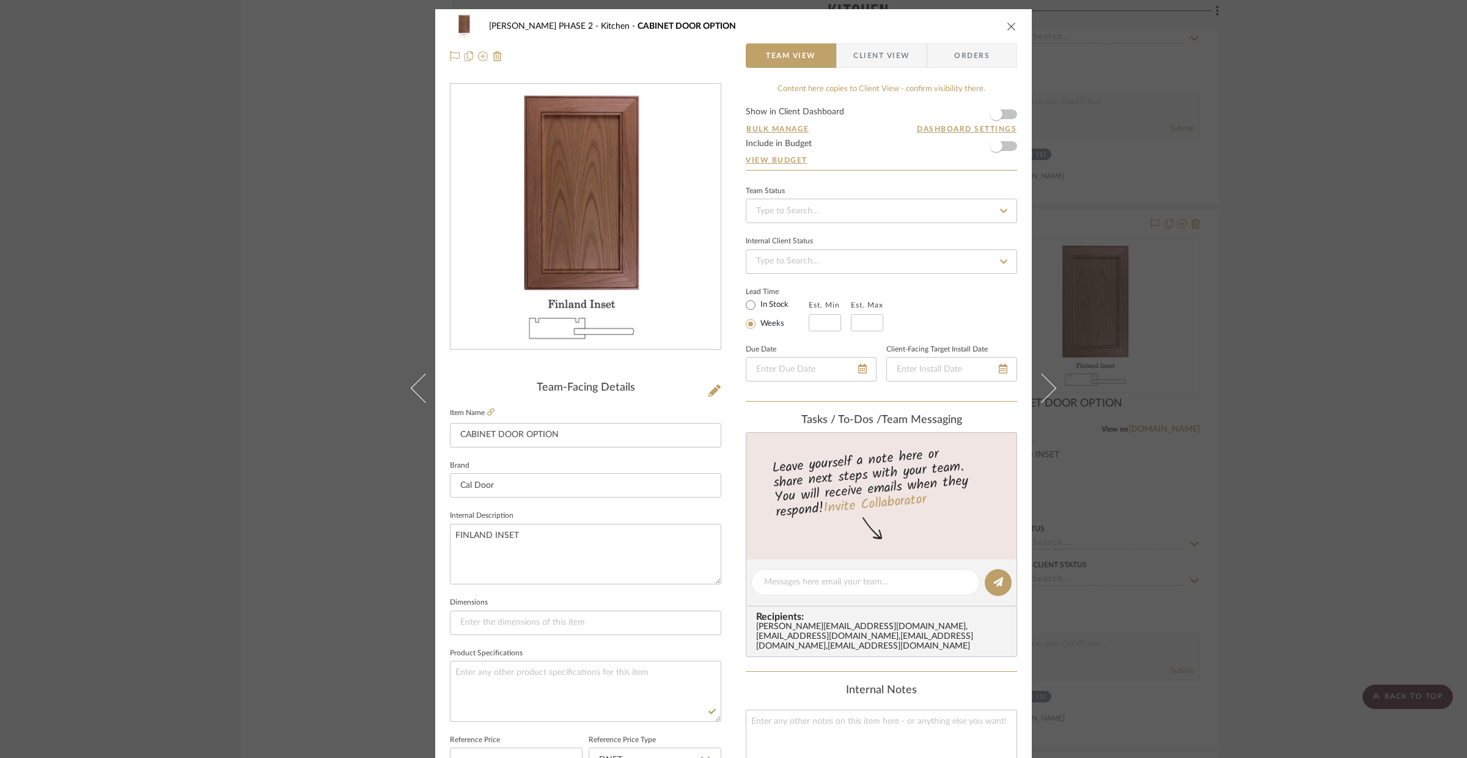
click at [1014, 28] on div "[PERSON_NAME] PHASE 2 Kitchen CABINET DOOR OPTION Team View Client View Orders" at bounding box center [733, 41] width 597 height 64
click at [1009, 28] on icon "close" at bounding box center [1012, 26] width 10 height 10
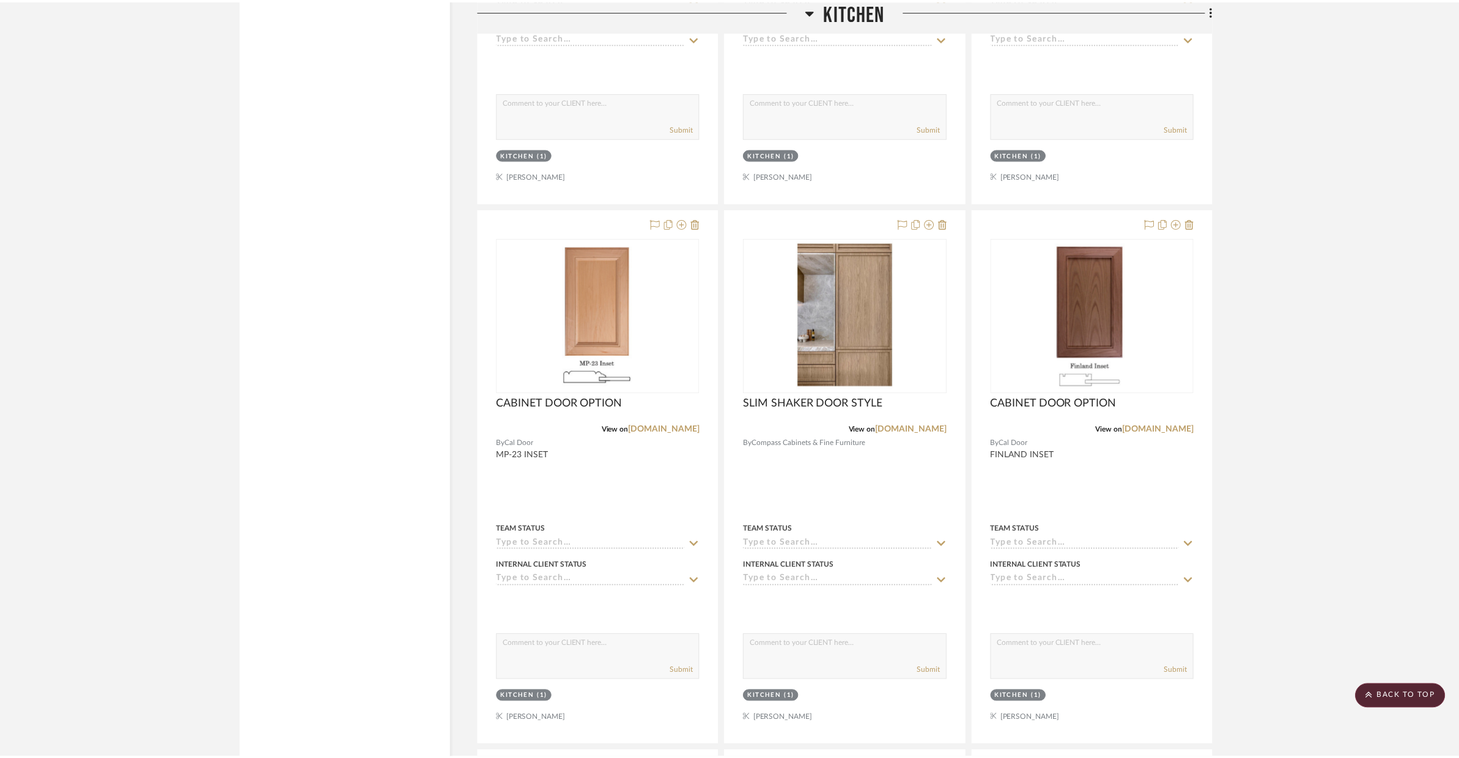
scroll to position [5547, 0]
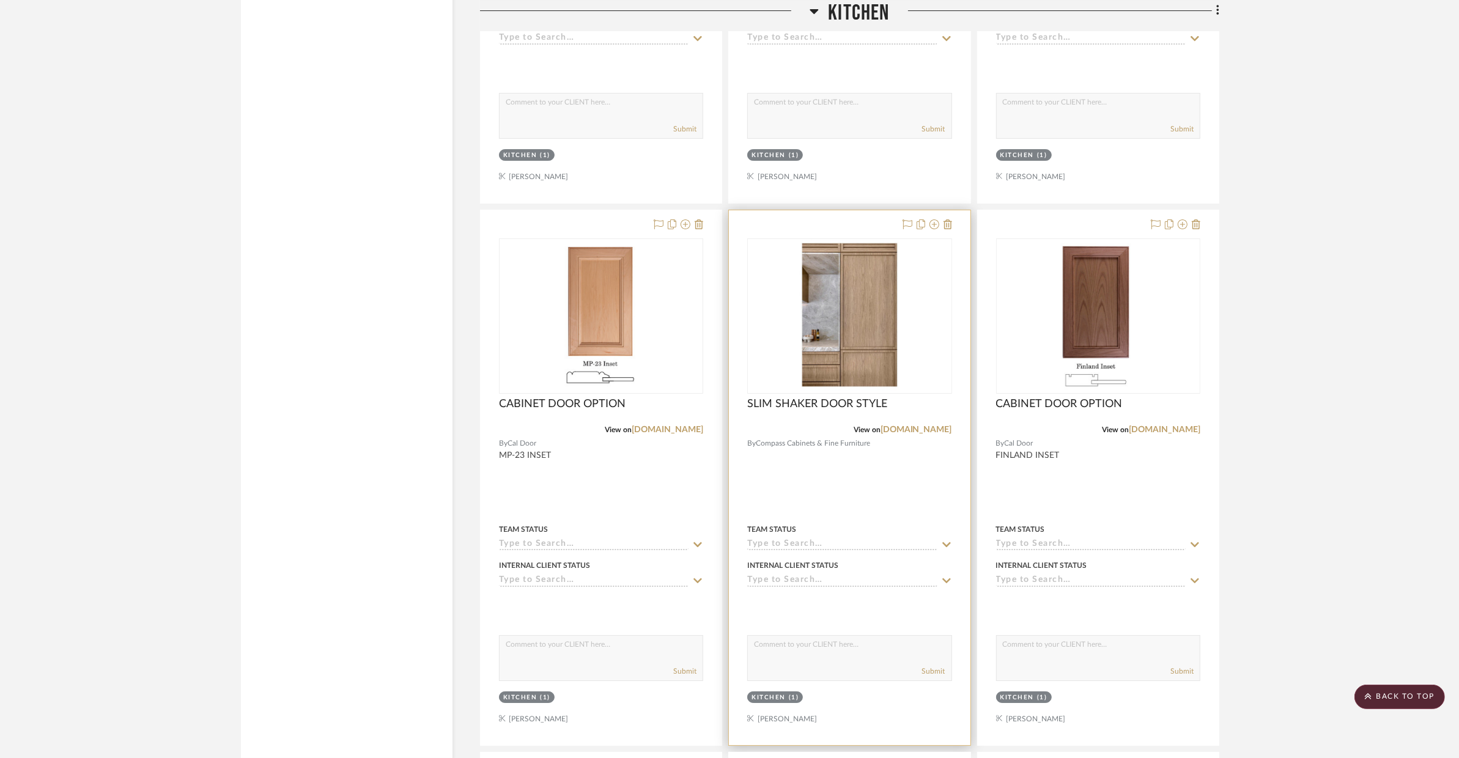
click at [822, 476] on div at bounding box center [849, 477] width 241 height 535
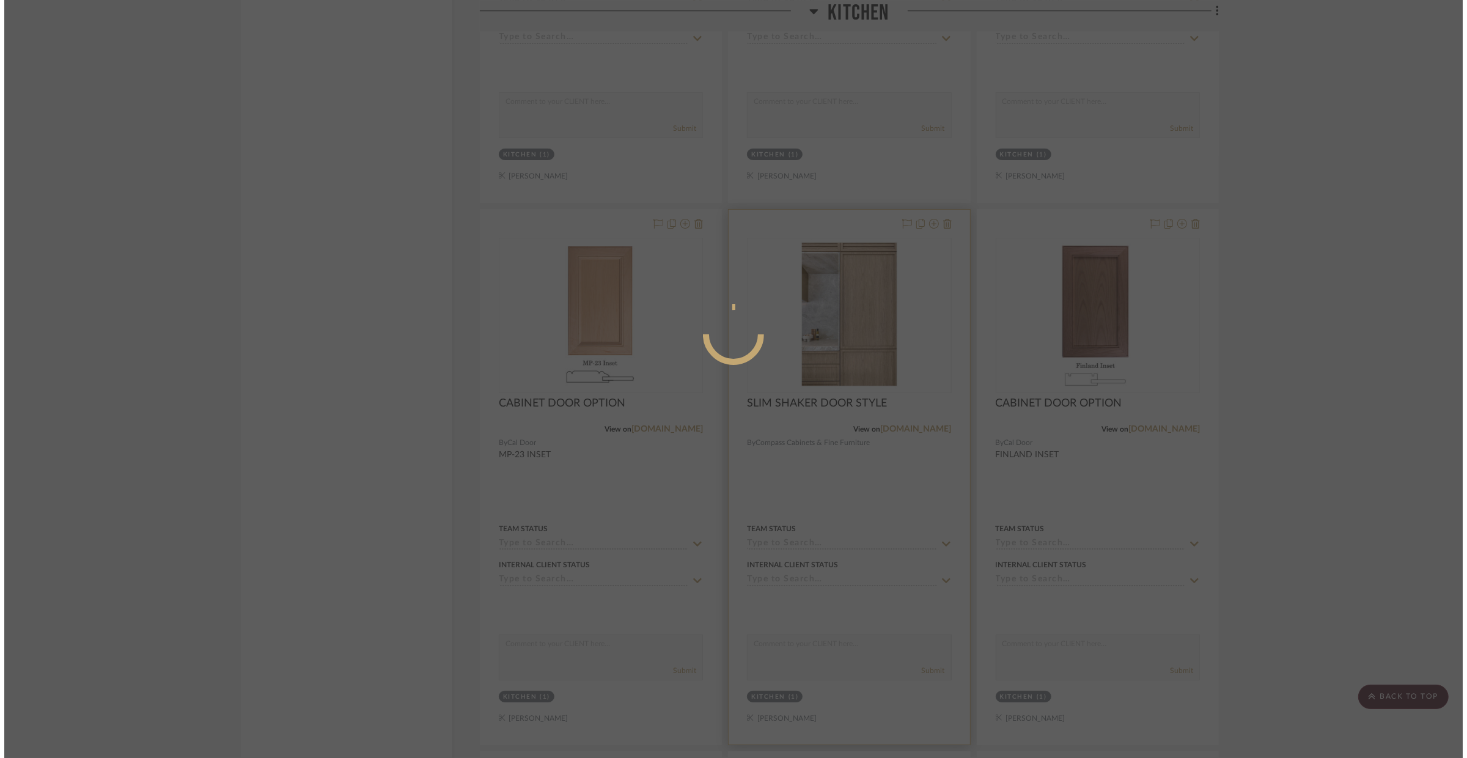
scroll to position [0, 0]
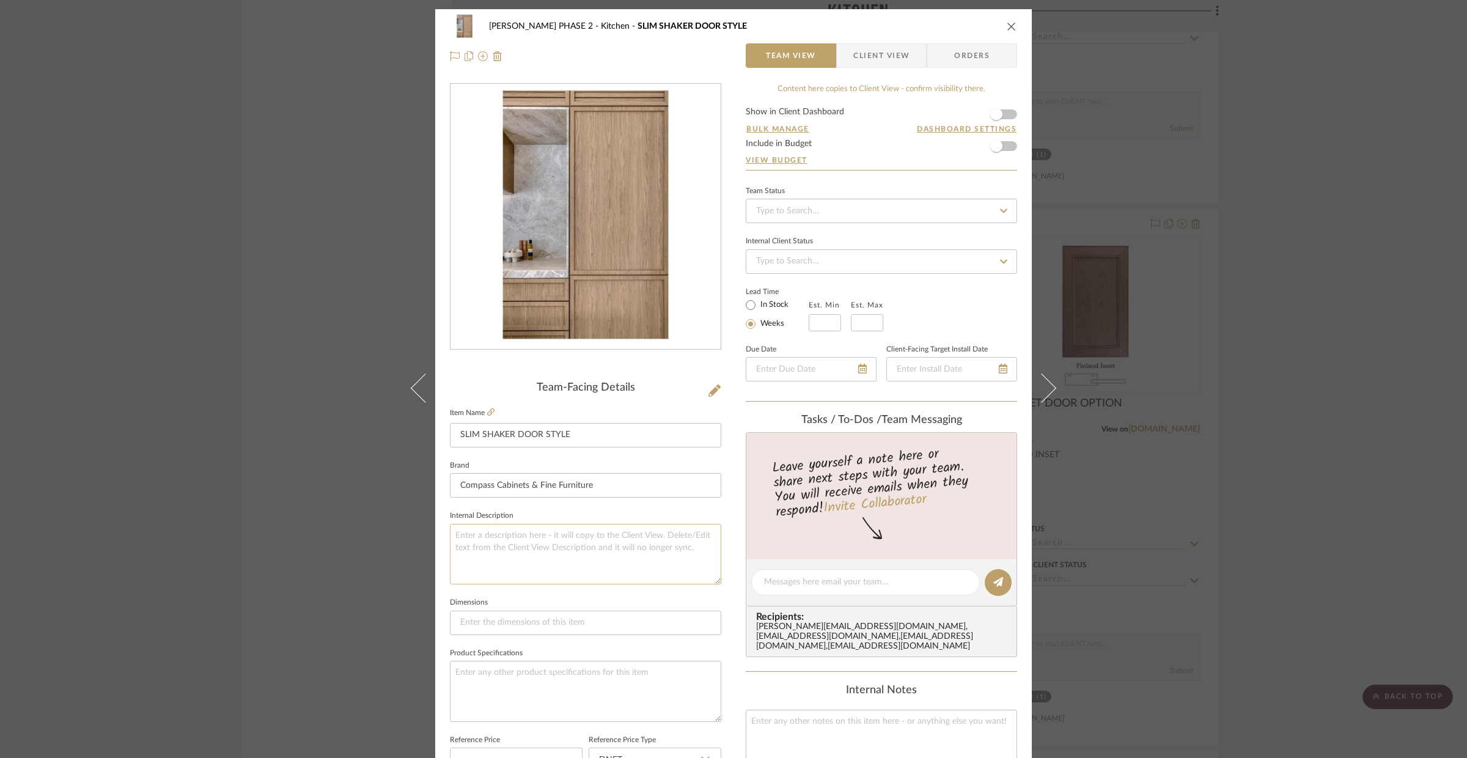
click at [563, 541] on textarea at bounding box center [585, 554] width 271 height 61
type textarea "SLIM SHAKER DOOR STYLE"
click at [570, 440] on input "SLIM SHAKER DOOR STYLE" at bounding box center [585, 435] width 271 height 24
click at [570, 439] on input "SLIM SHAKER DOOR STYLE" at bounding box center [585, 435] width 271 height 24
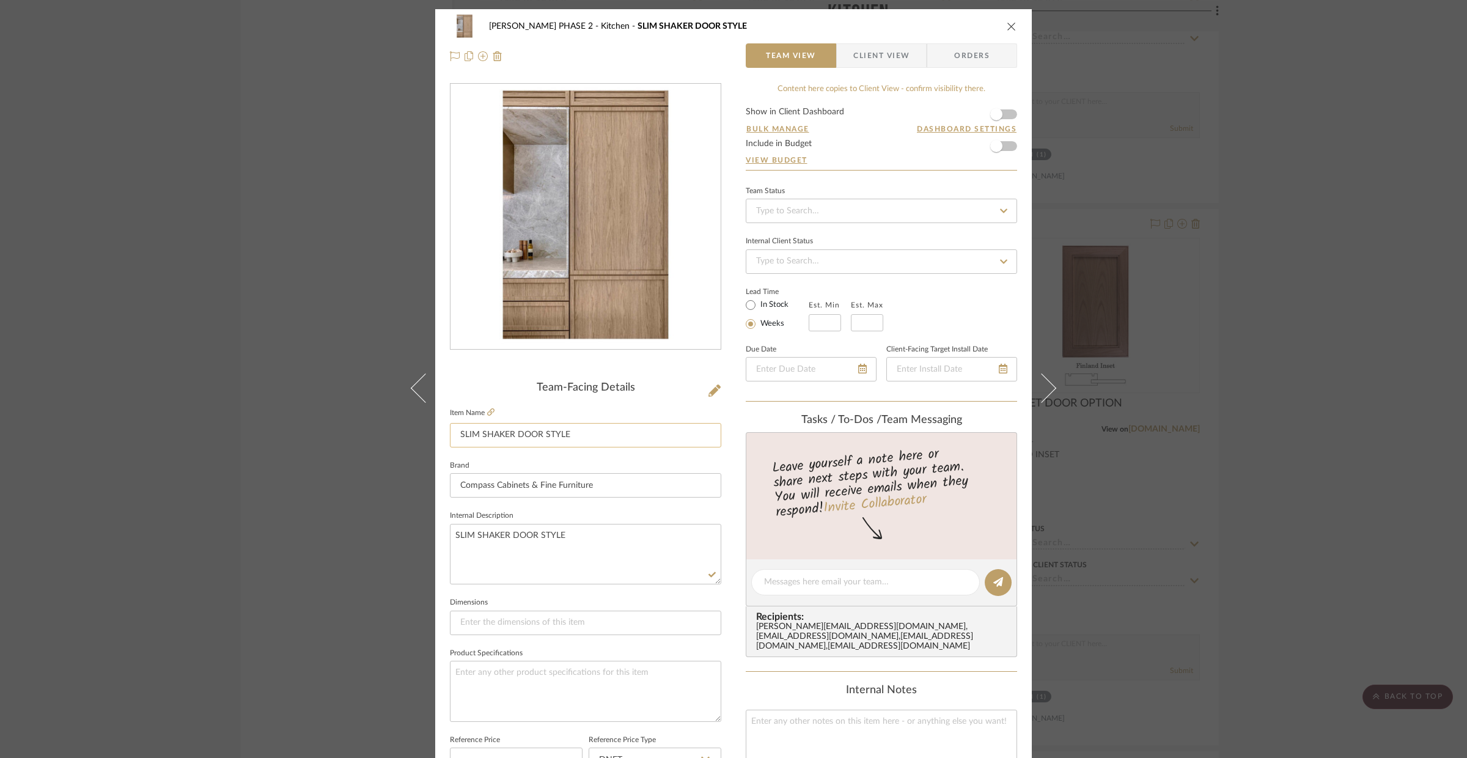
click at [570, 439] on input "SLIM SHAKER DOOR STYLE" at bounding box center [585, 435] width 271 height 24
type input "CABINET DOOR OPTION"
click at [691, 591] on sr-form-field "Internal Description SLIM SHAKER DOOR STYLE" at bounding box center [585, 550] width 271 height 87
click at [488, 413] on icon at bounding box center [490, 411] width 7 height 7
click at [710, 396] on icon at bounding box center [715, 391] width 12 height 12
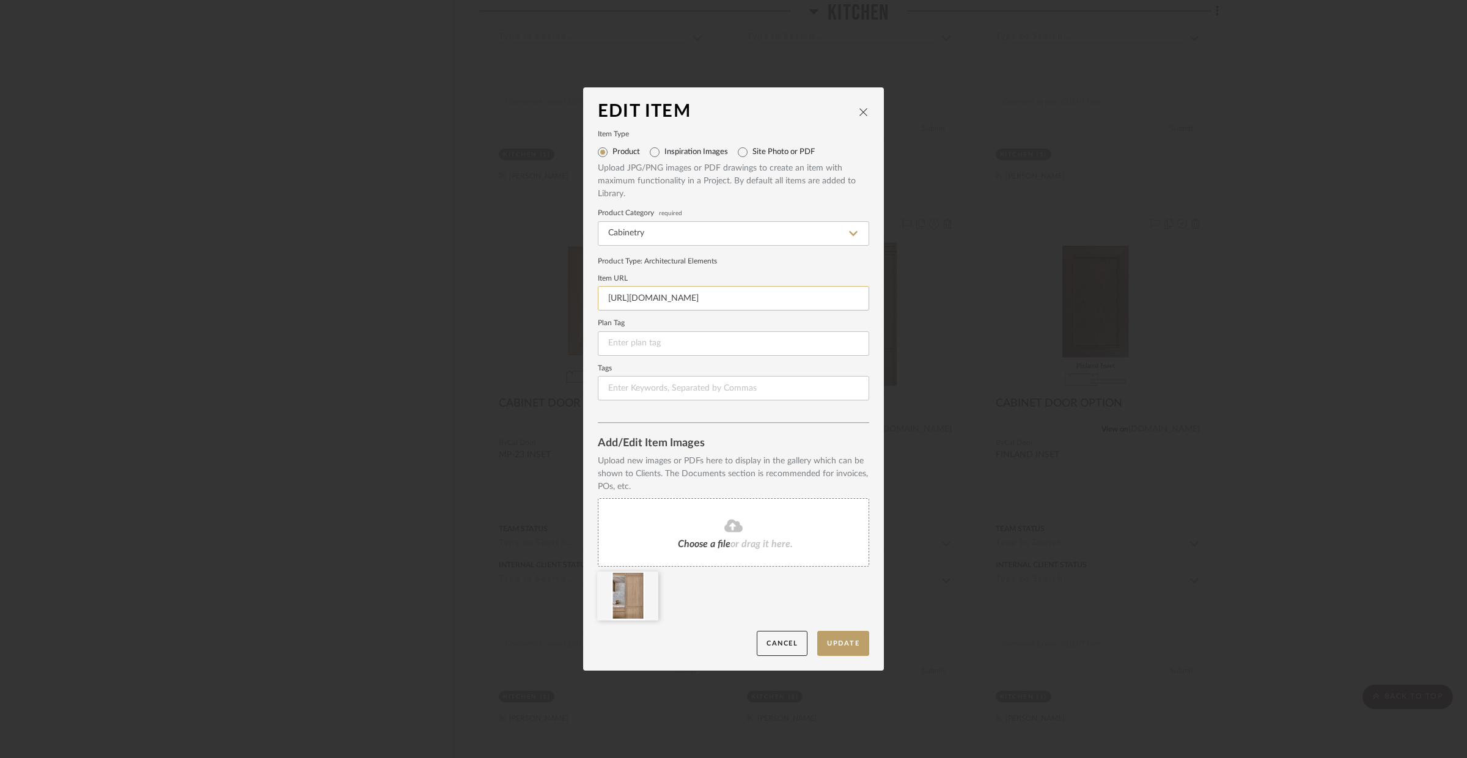
click at [687, 303] on input "[URL][DOMAIN_NAME]" at bounding box center [733, 298] width 271 height 24
click at [679, 343] on input at bounding box center [733, 343] width 271 height 24
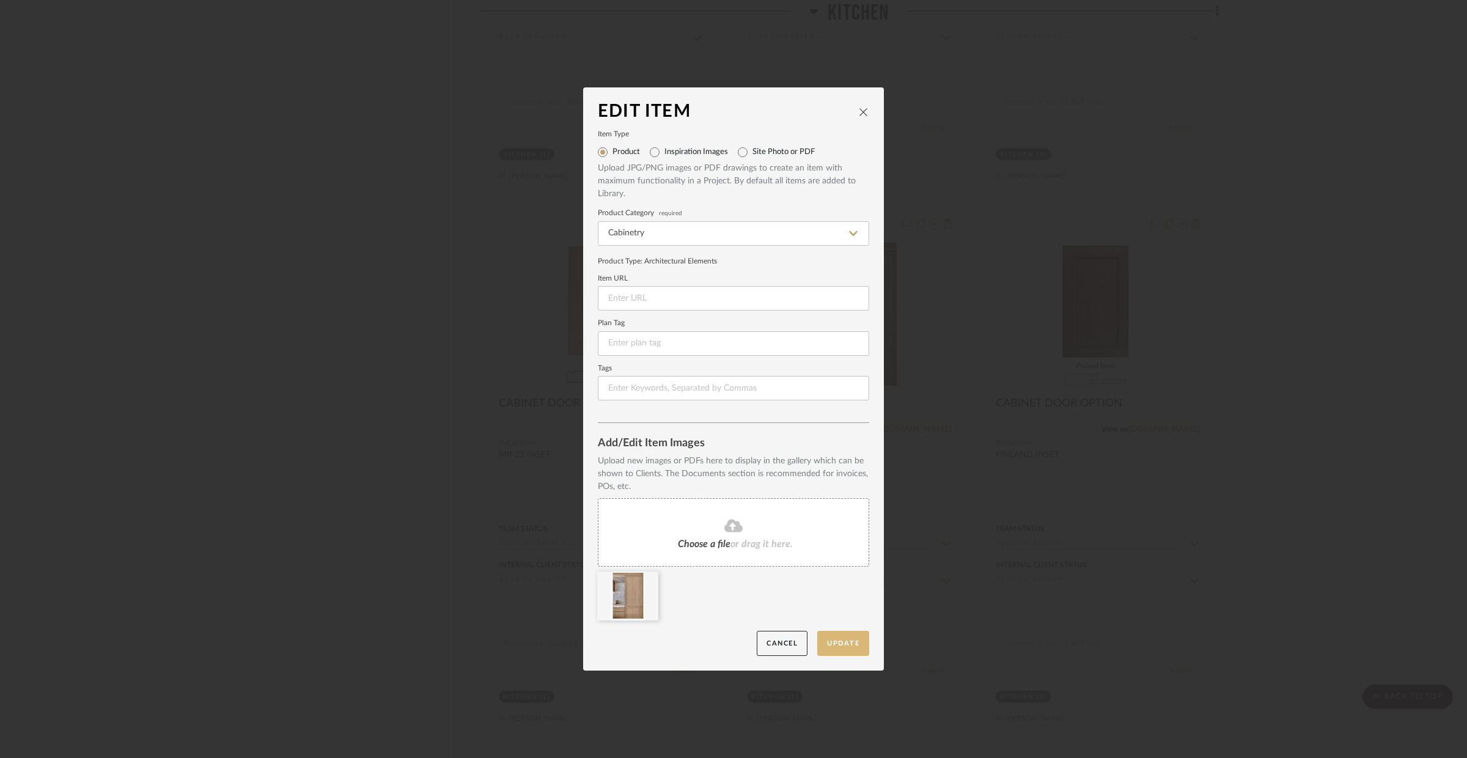
click at [844, 637] on button "Update" at bounding box center [843, 643] width 52 height 25
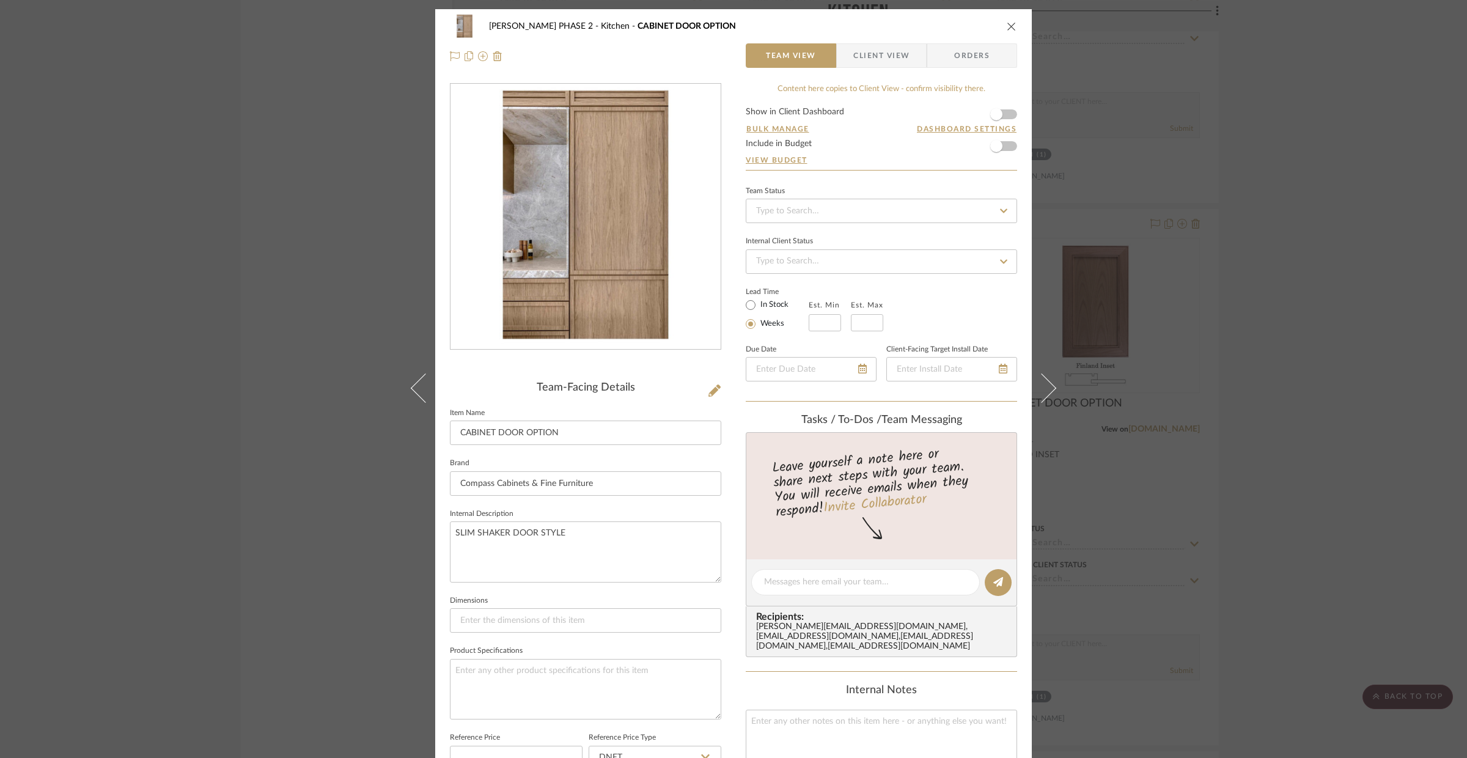
click at [1177, 390] on div "[PERSON_NAME] PHASE 2 Kitchen CABINET DOOR OPTION Team View Client View Orders …" at bounding box center [733, 379] width 1467 height 758
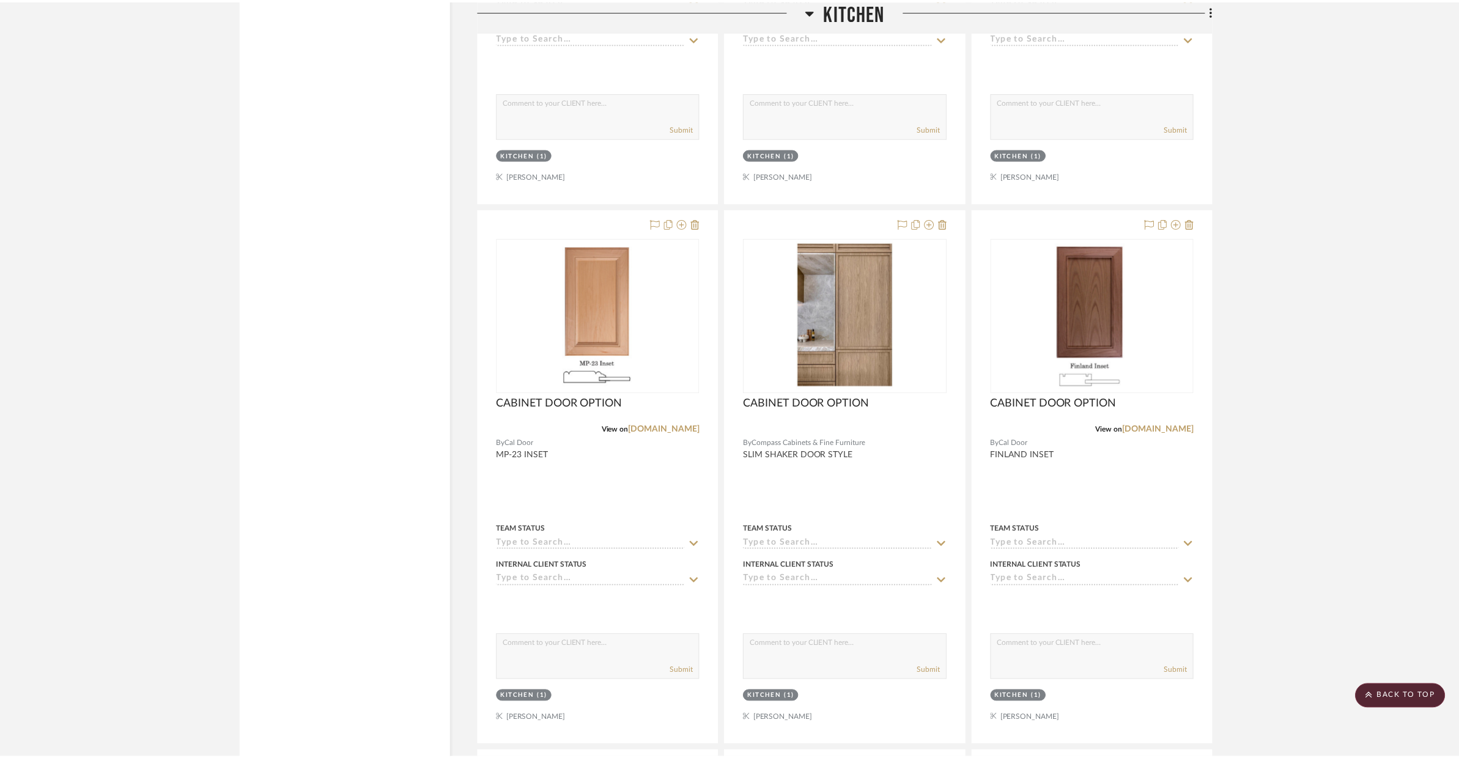
scroll to position [5547, 0]
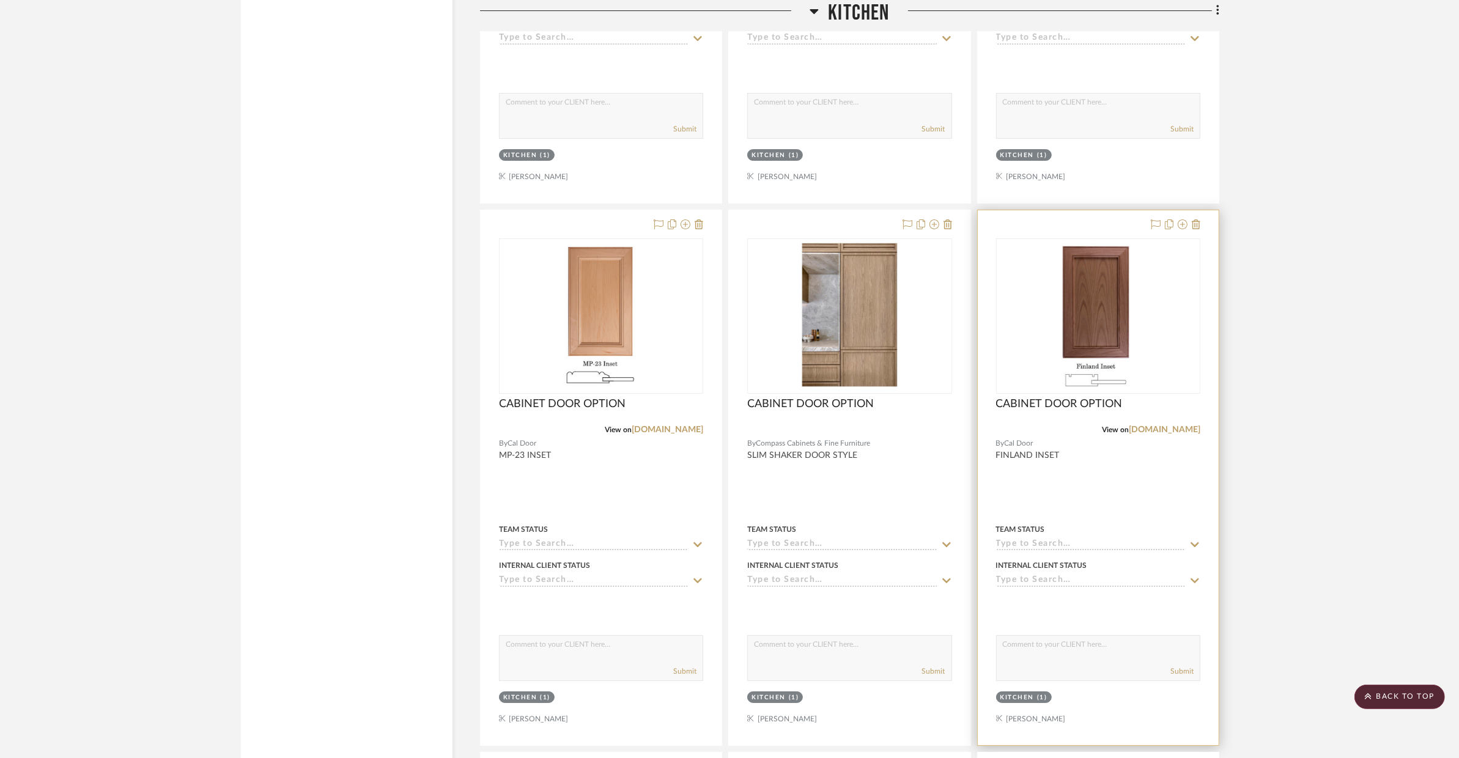
click at [1177, 471] on div at bounding box center [1098, 477] width 241 height 535
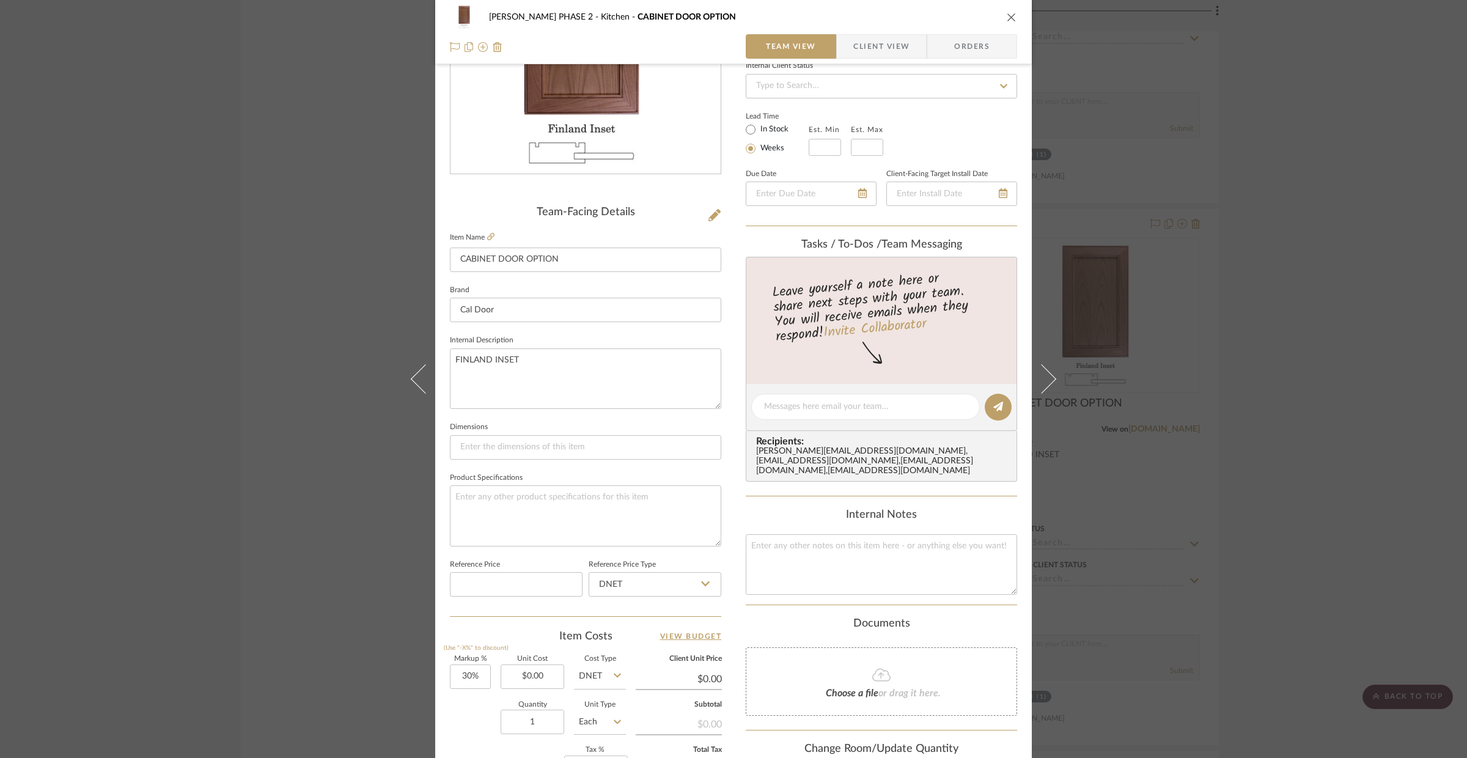
scroll to position [246, 0]
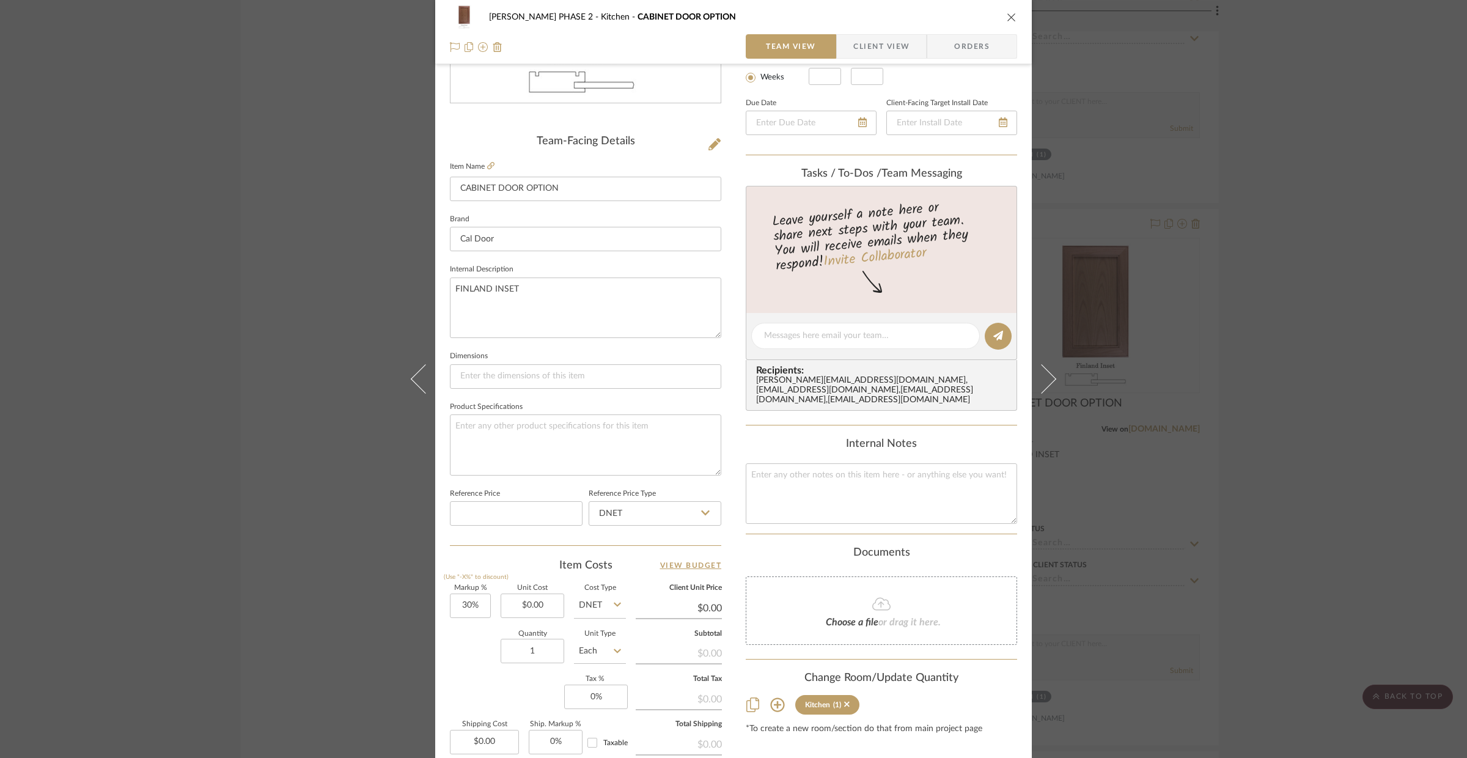
click at [1177, 495] on div "[PERSON_NAME] PHASE 2 Kitchen CABINET DOOR OPTION Team View Client View Orders …" at bounding box center [733, 379] width 1467 height 758
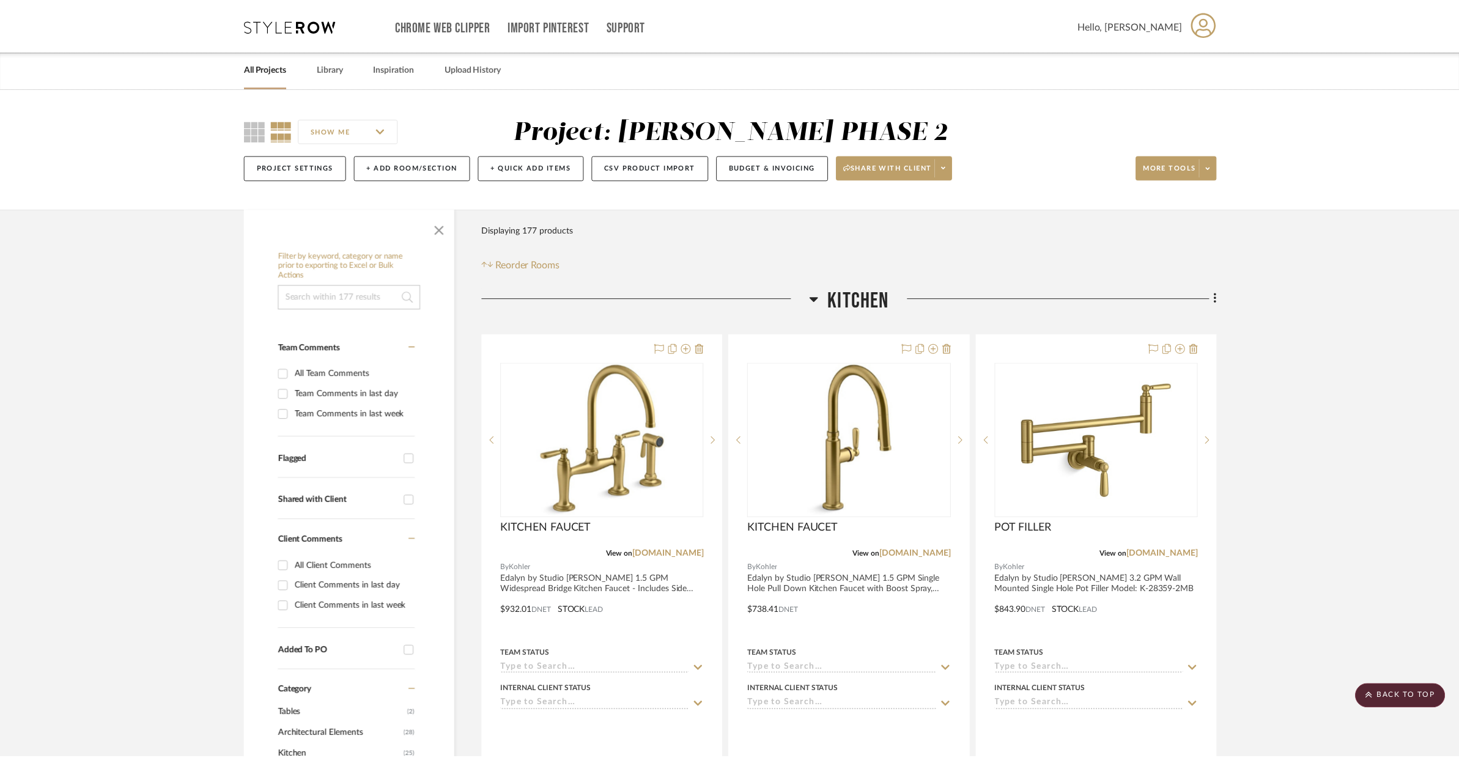
scroll to position [5547, 0]
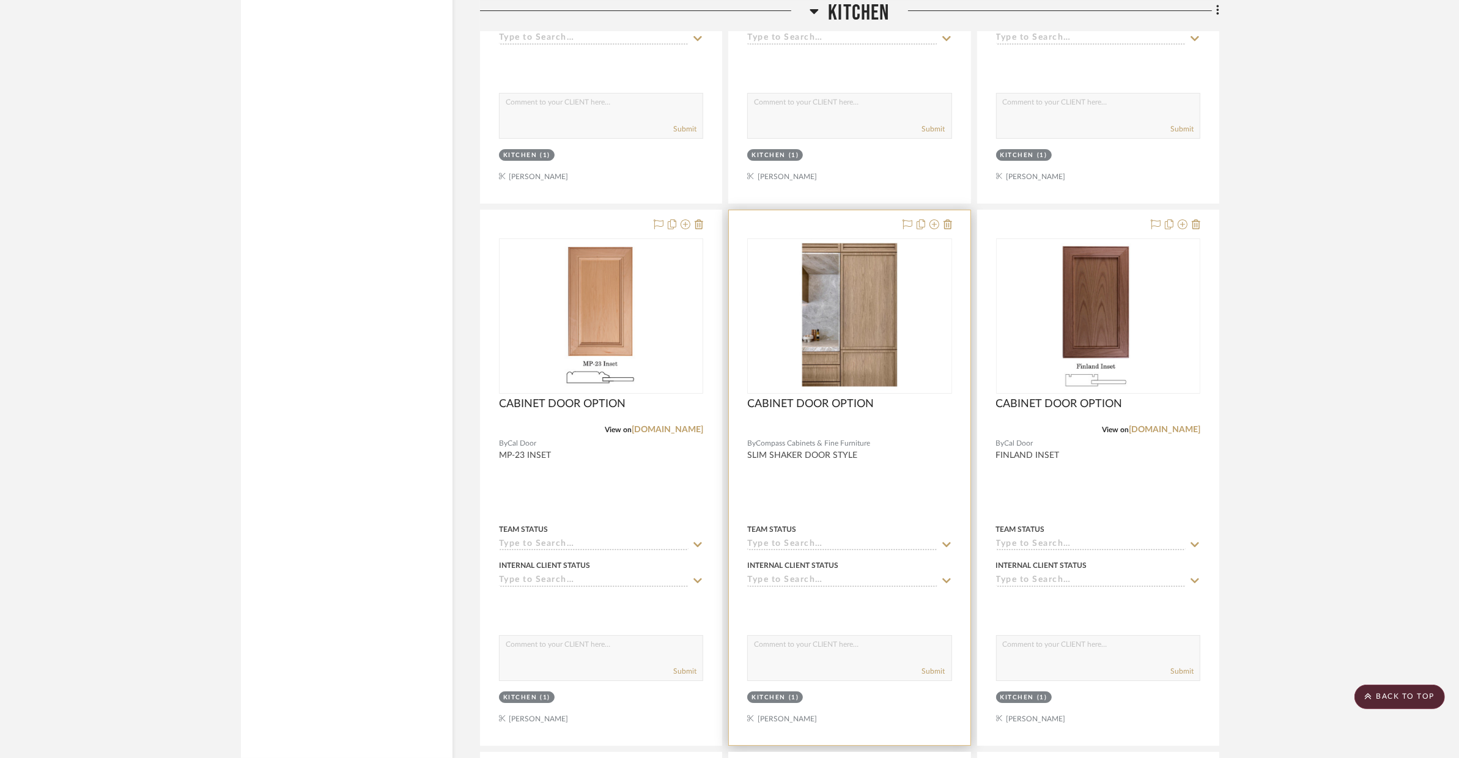
click at [888, 476] on div at bounding box center [849, 477] width 241 height 535
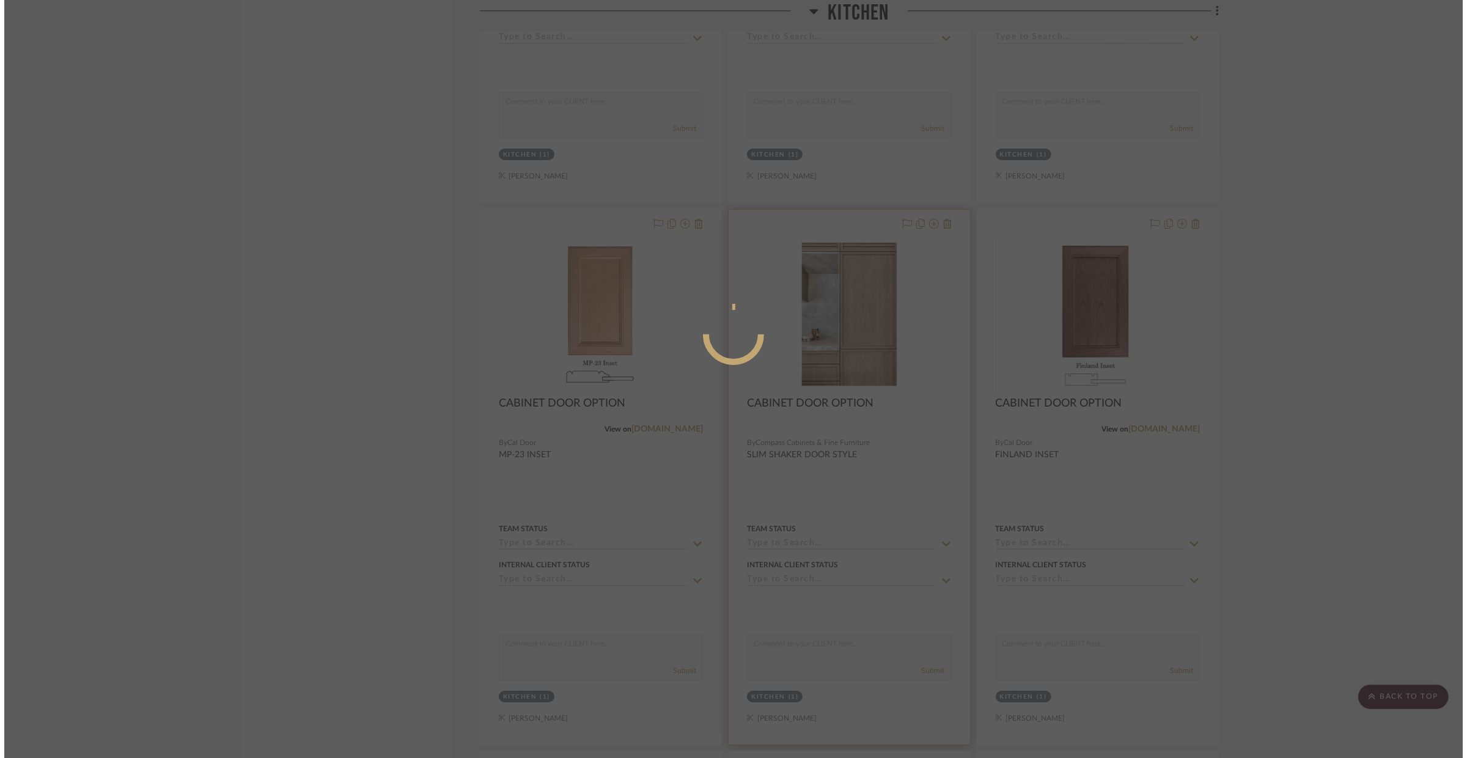
scroll to position [0, 0]
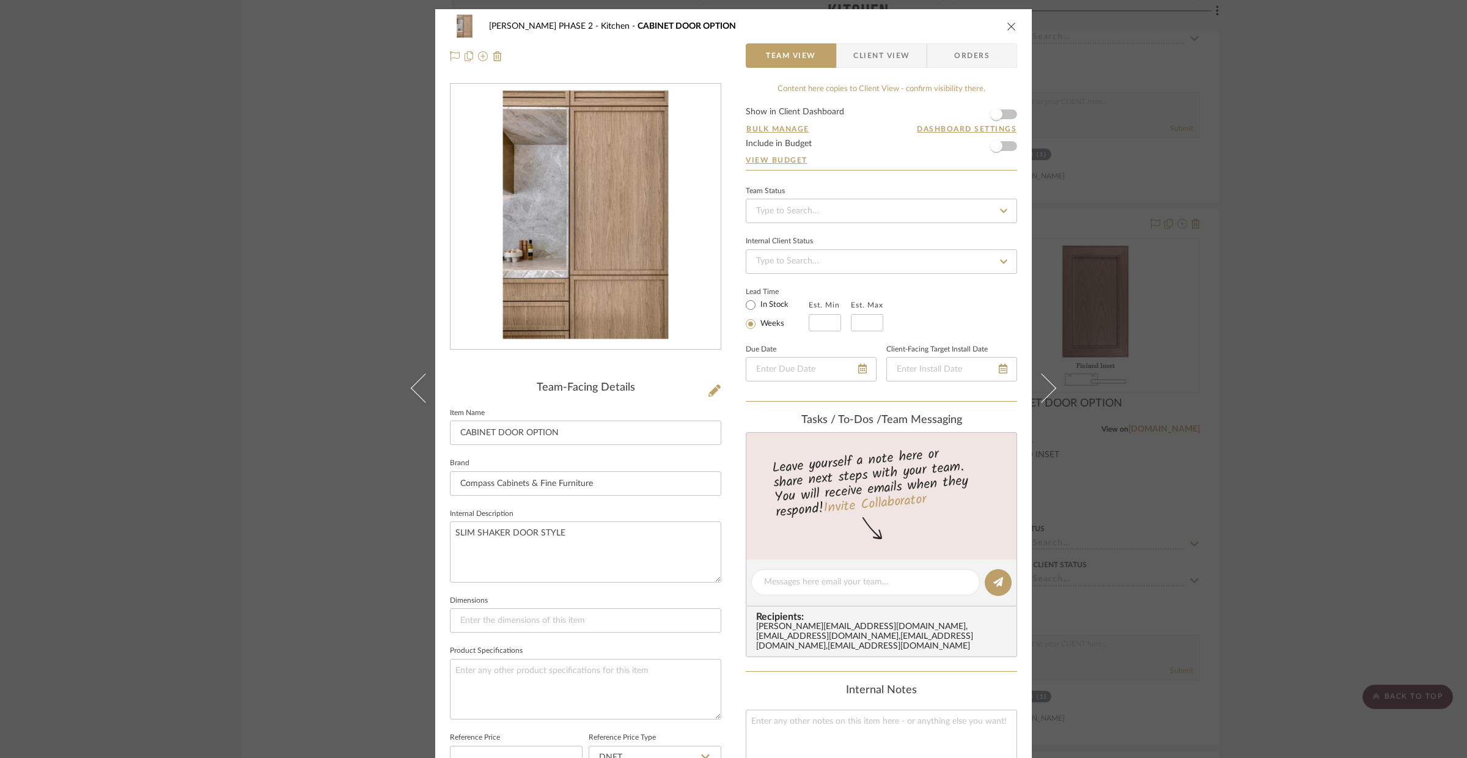
click at [1177, 474] on div "[PERSON_NAME] PHASE 2 Kitchen CABINET DOOR OPTION Team View Client View Orders …" at bounding box center [733, 379] width 1467 height 758
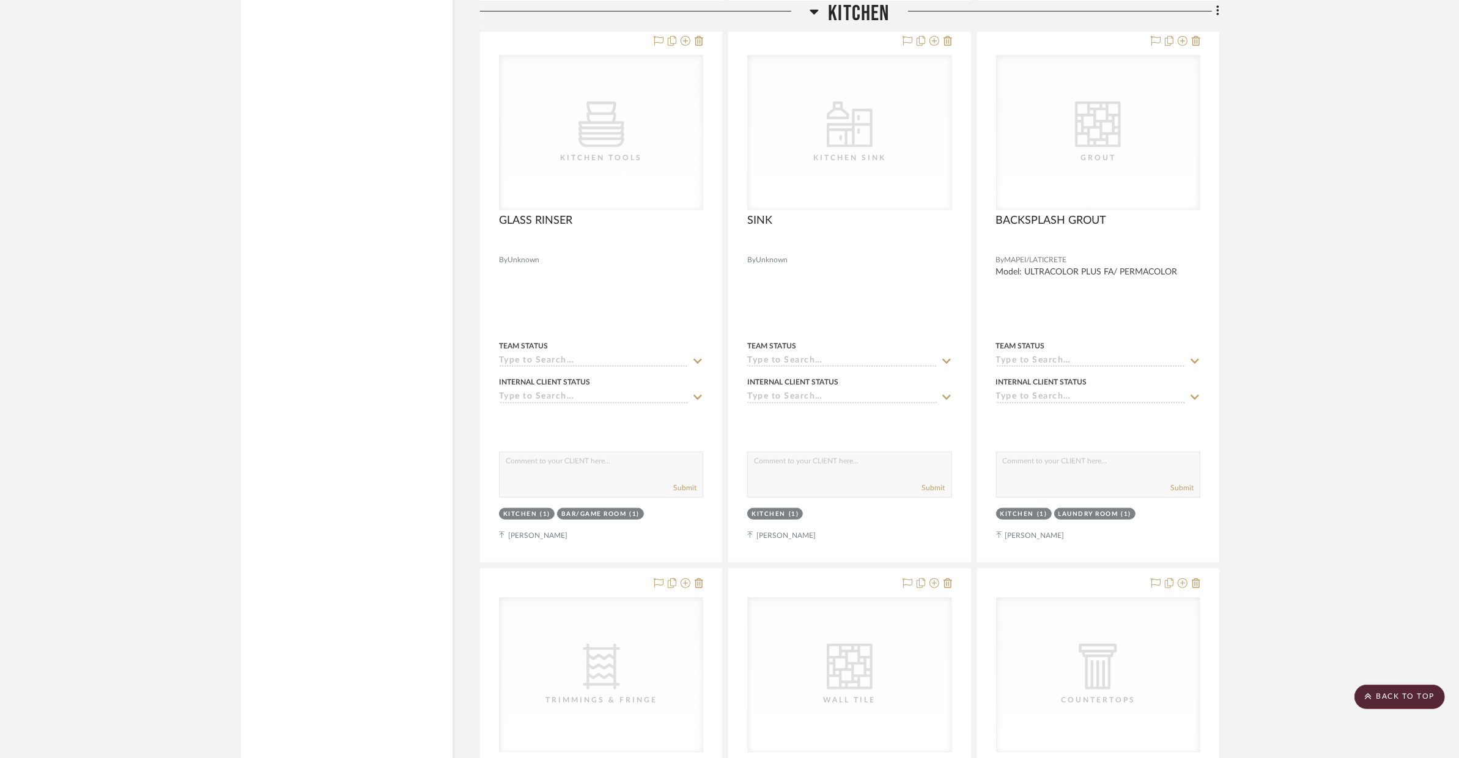
scroll to position [6801, 0]
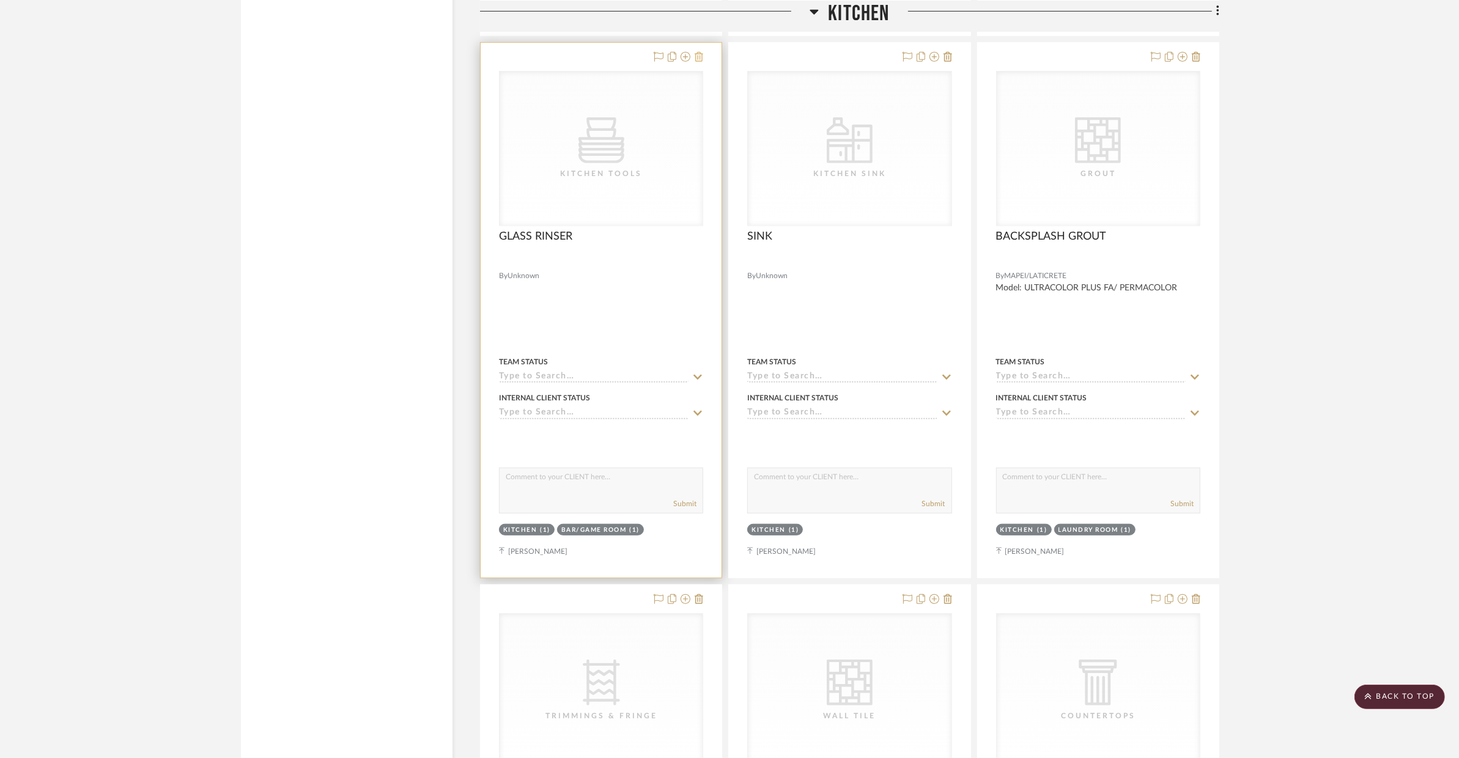
click at [702, 62] on icon at bounding box center [698, 57] width 9 height 10
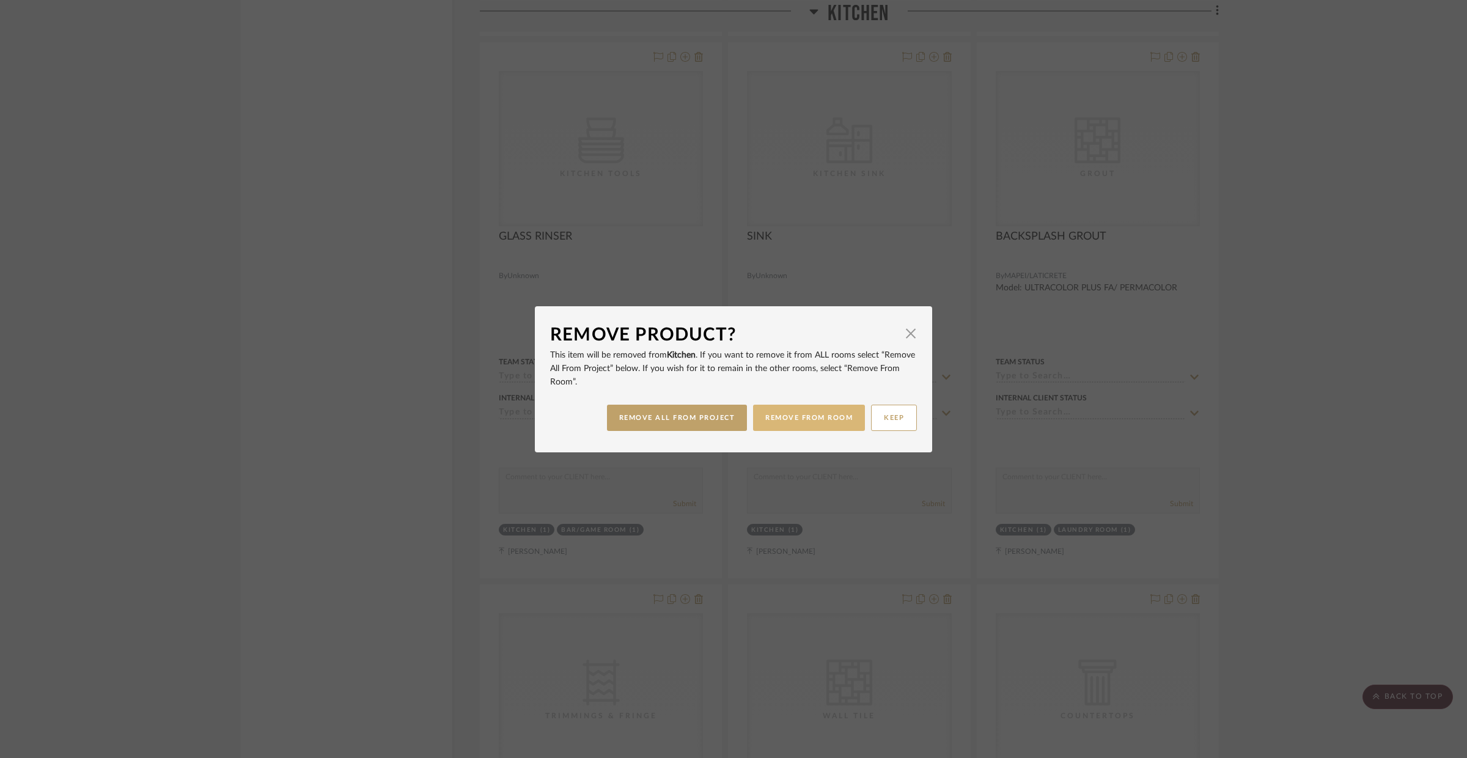
click at [779, 408] on button "REMOVE FROM ROOM" at bounding box center [809, 418] width 112 height 26
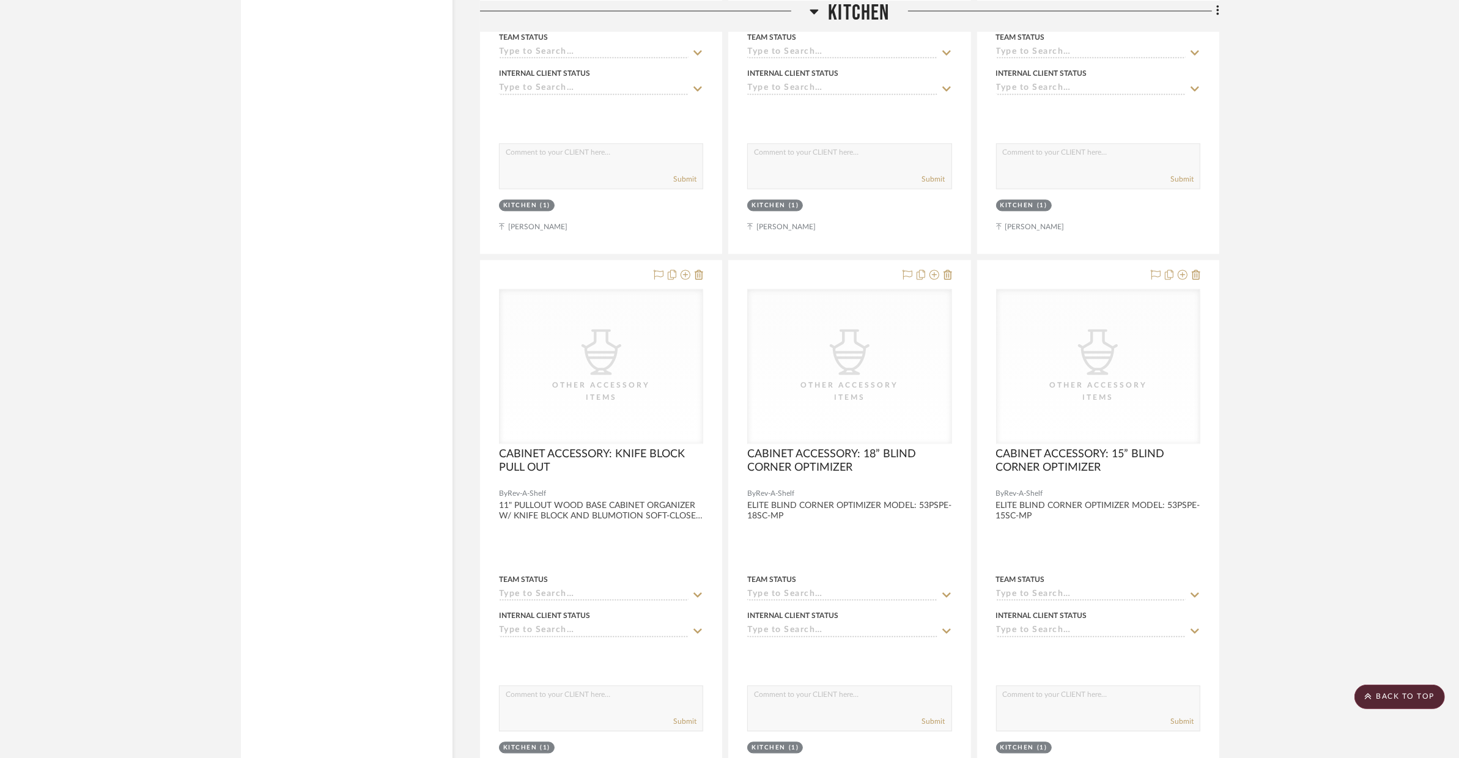
scroll to position [8776, 0]
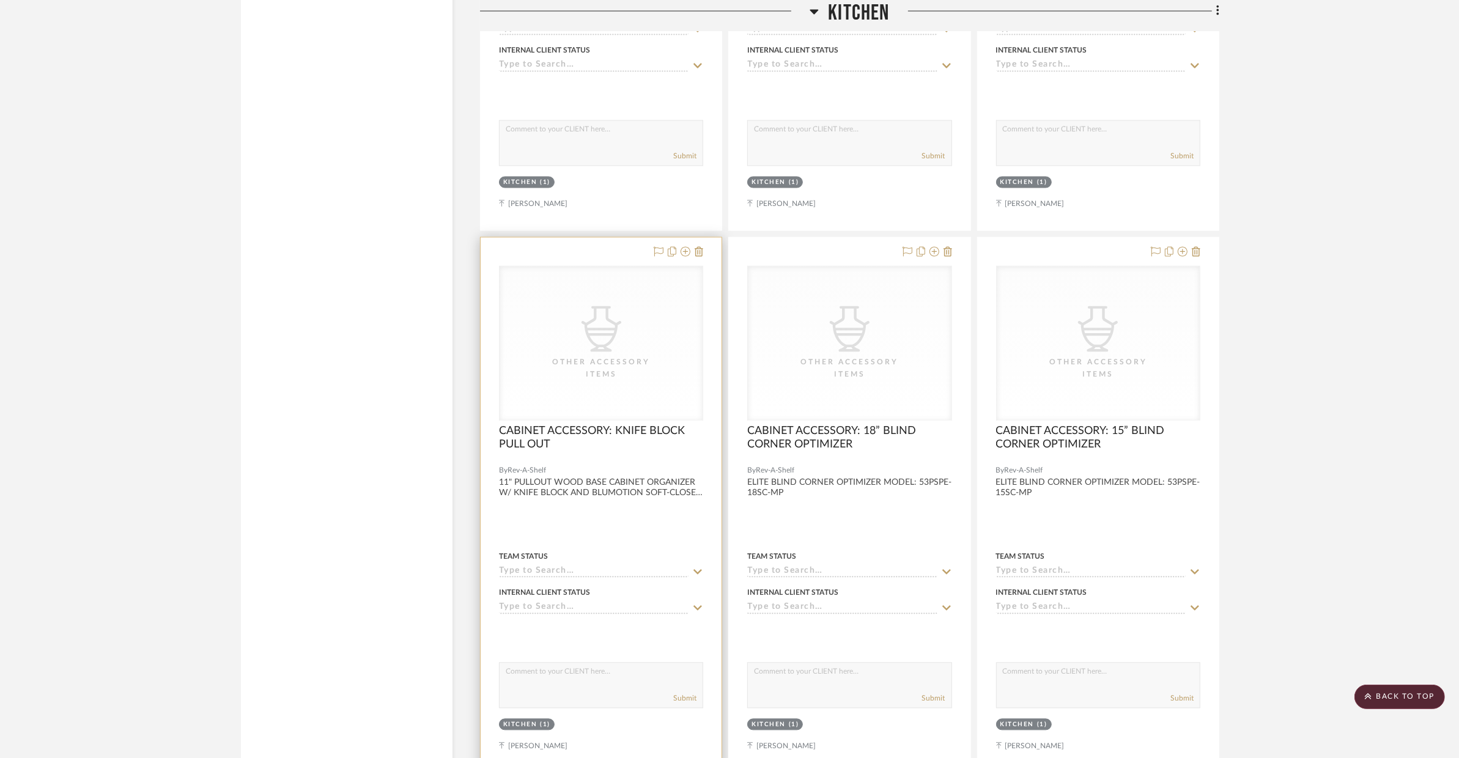
click at [625, 521] on div at bounding box center [601, 504] width 241 height 535
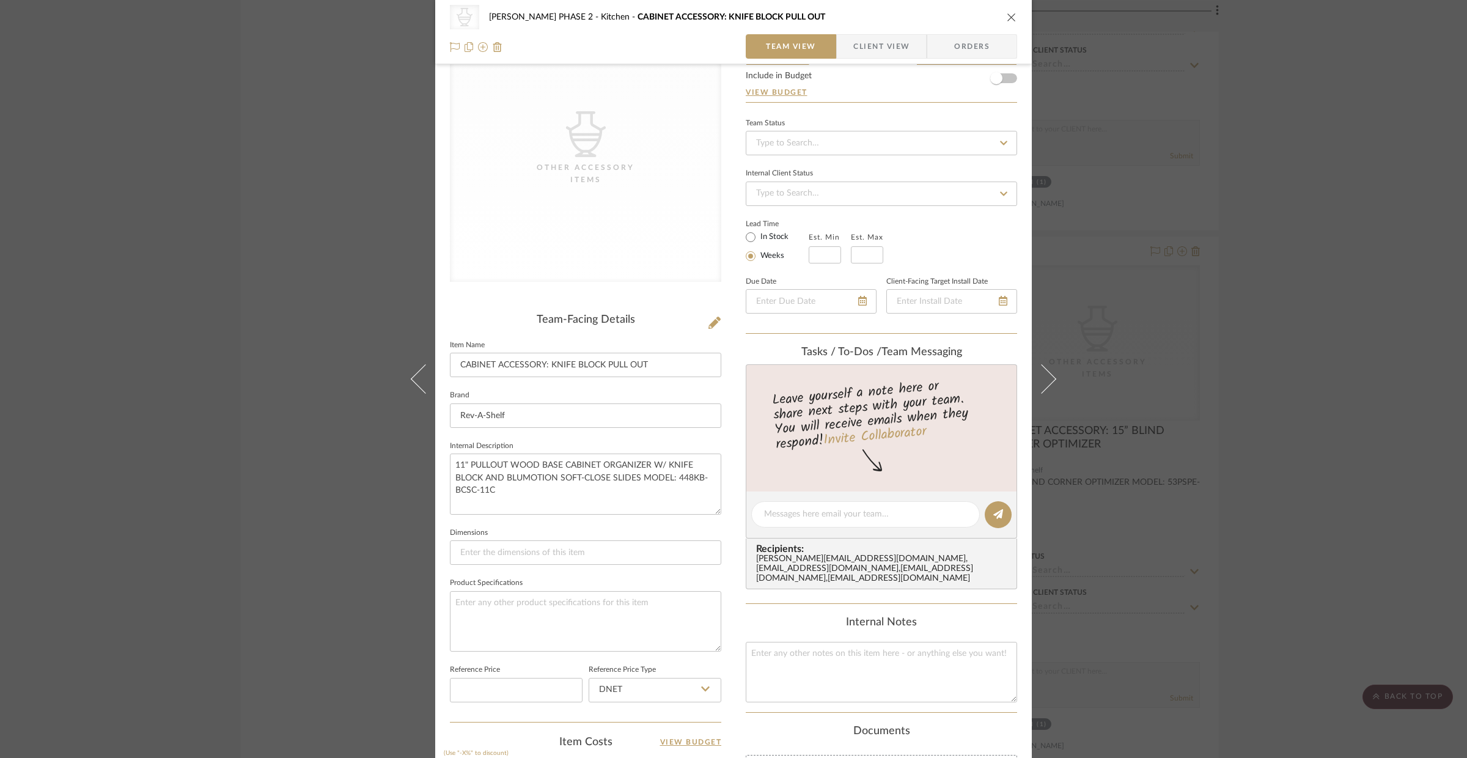
scroll to position [69, 0]
click at [366, 479] on div "CategoryIconAccessories Created with Sketch. Other Accessory Items [PERSON_NAME…" at bounding box center [733, 379] width 1467 height 758
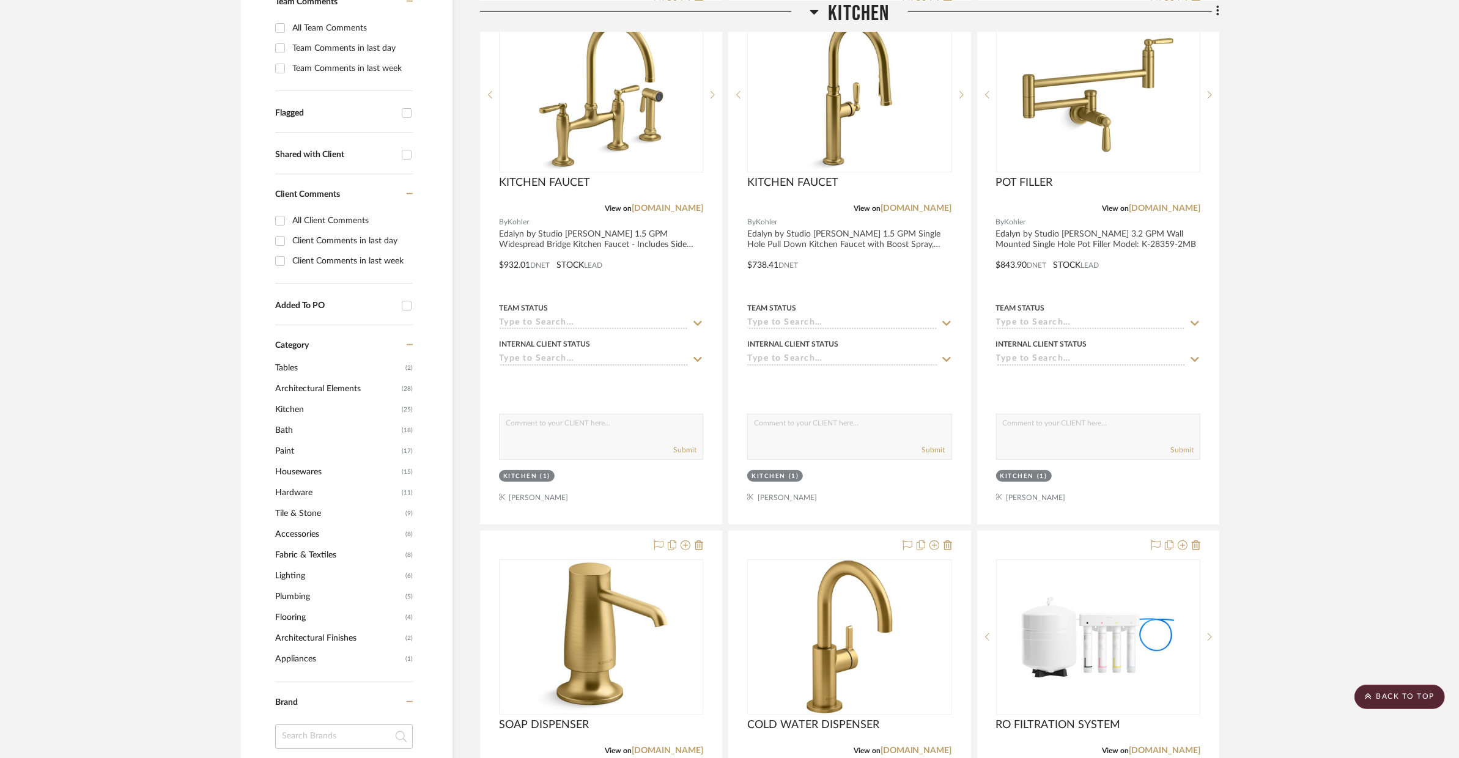
scroll to position [0, 0]
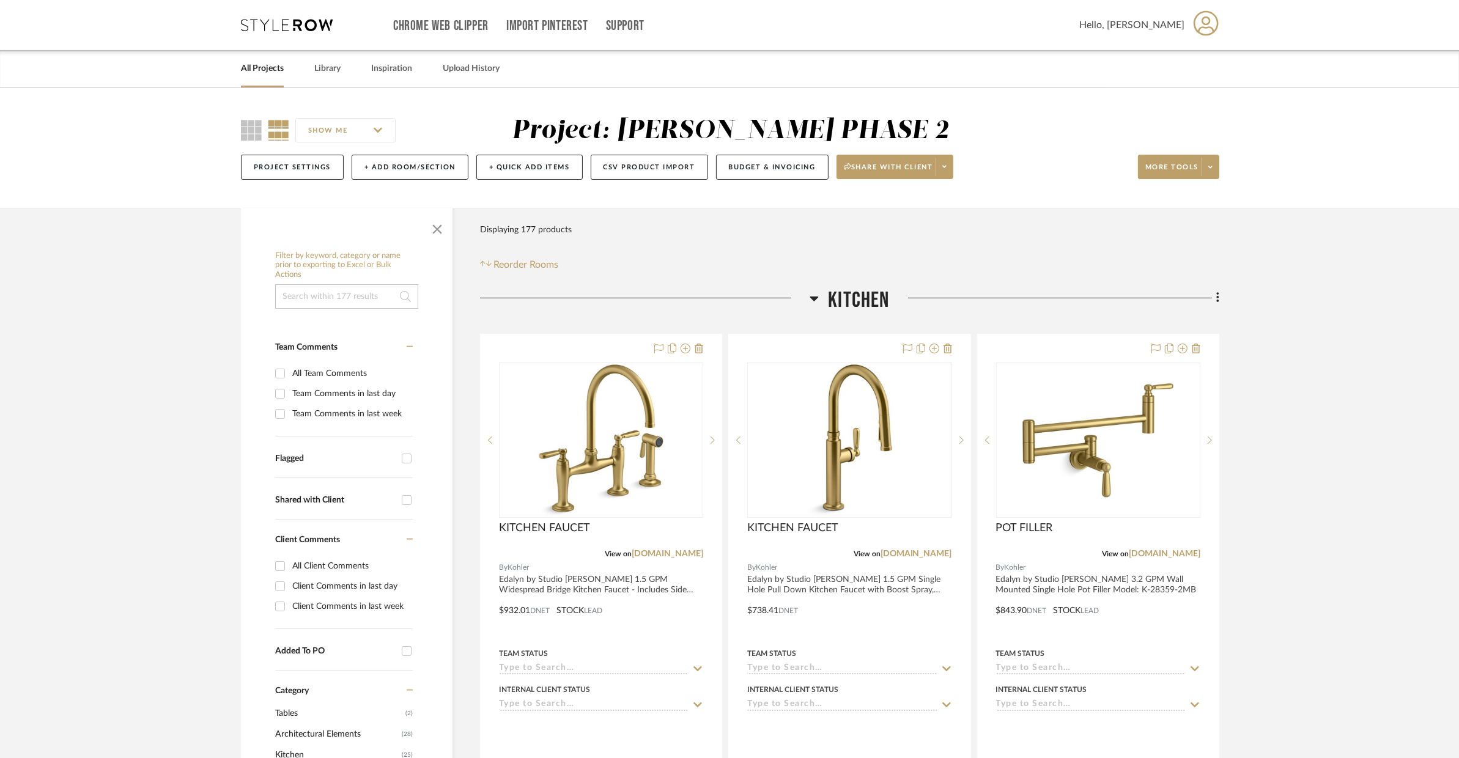
click at [828, 293] on span "Kitchen" at bounding box center [858, 300] width 61 height 26
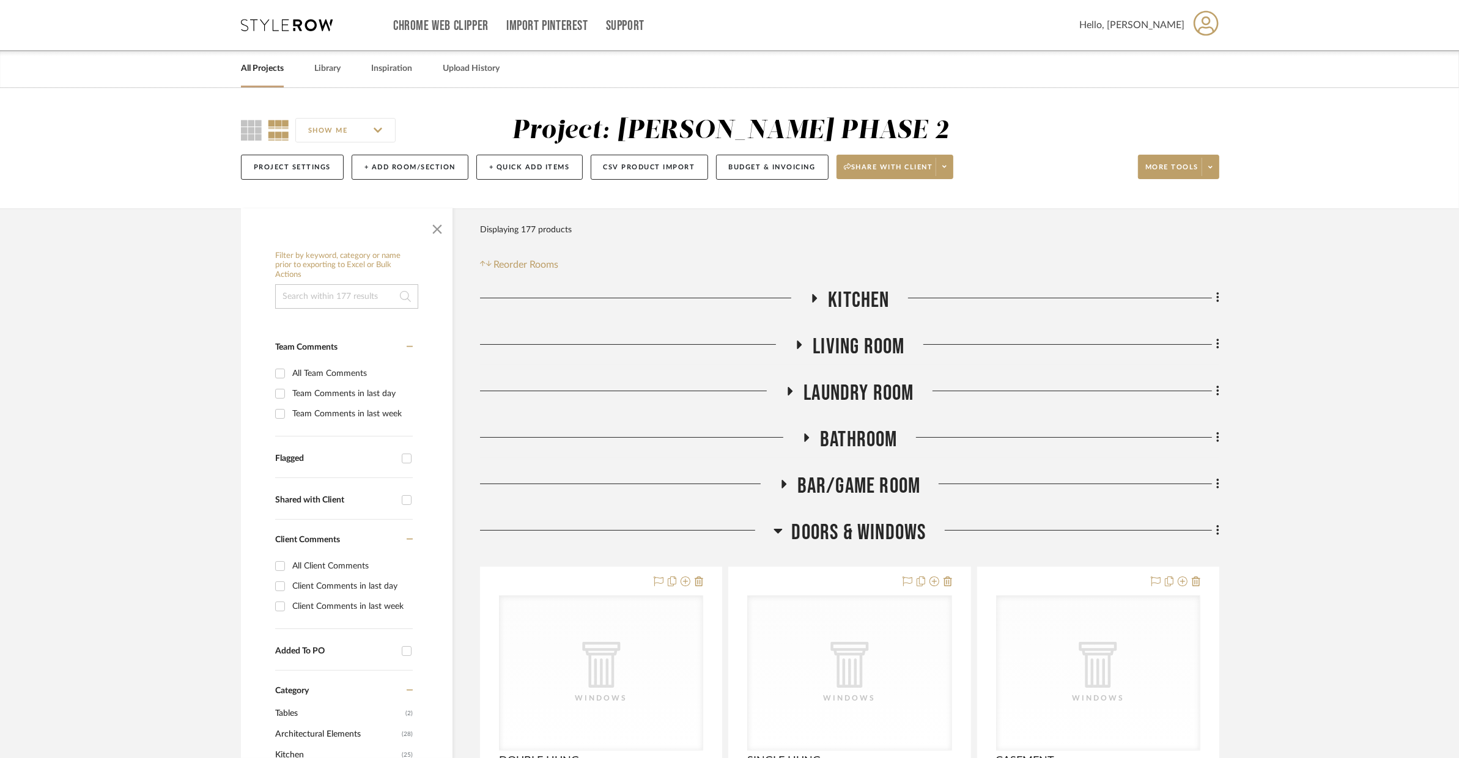
click at [861, 488] on span "BAR/GAME ROOM" at bounding box center [858, 486] width 123 height 26
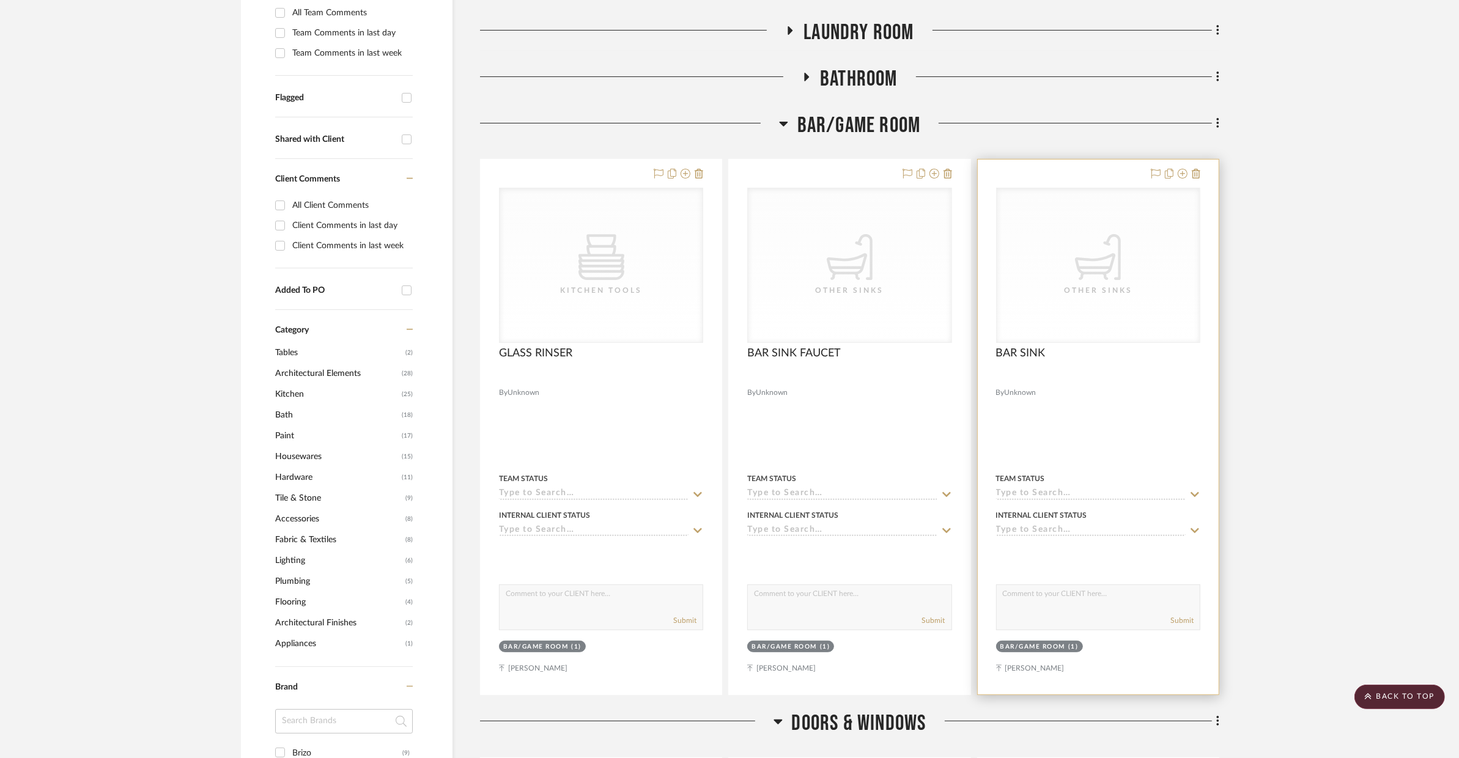
scroll to position [227, 0]
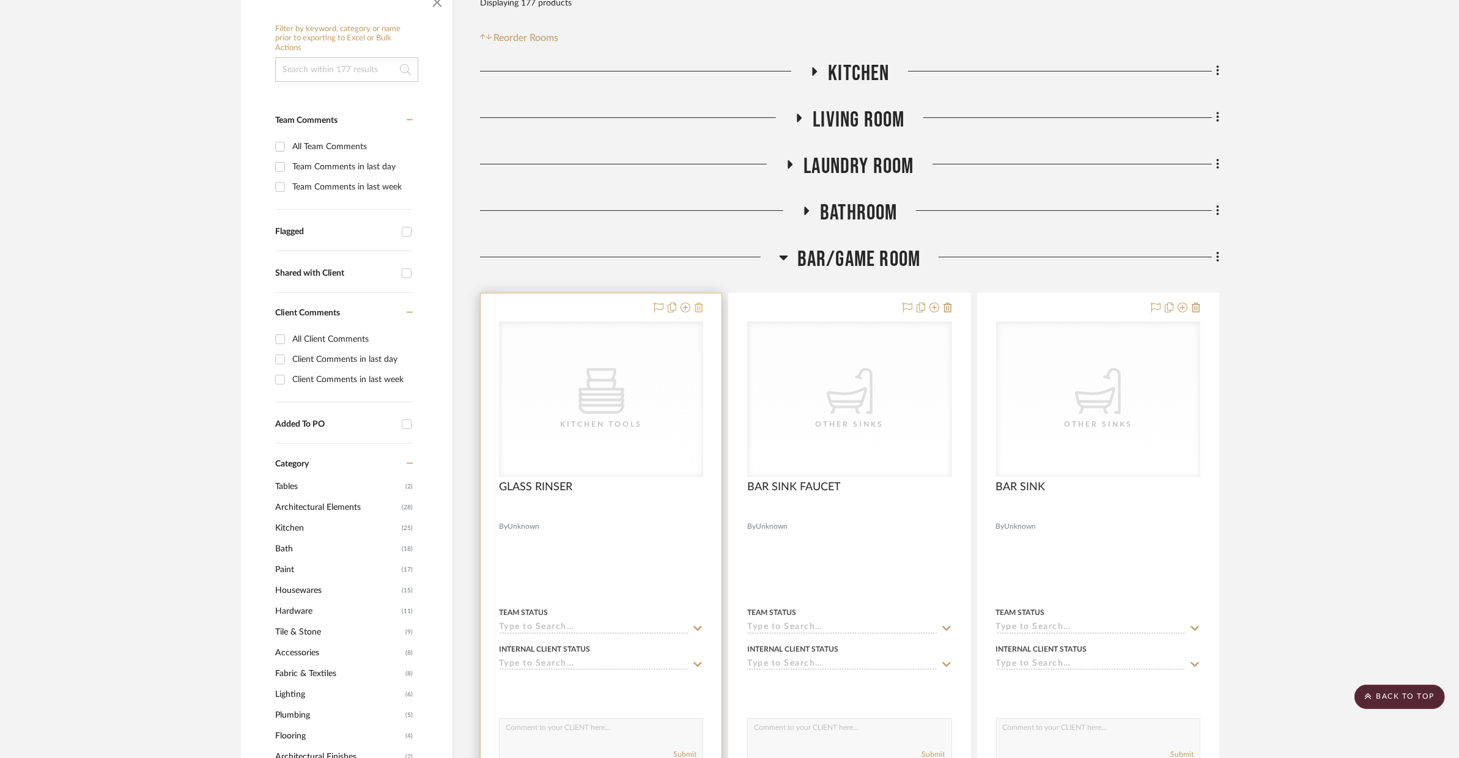
click at [702, 309] on icon at bounding box center [698, 308] width 9 height 10
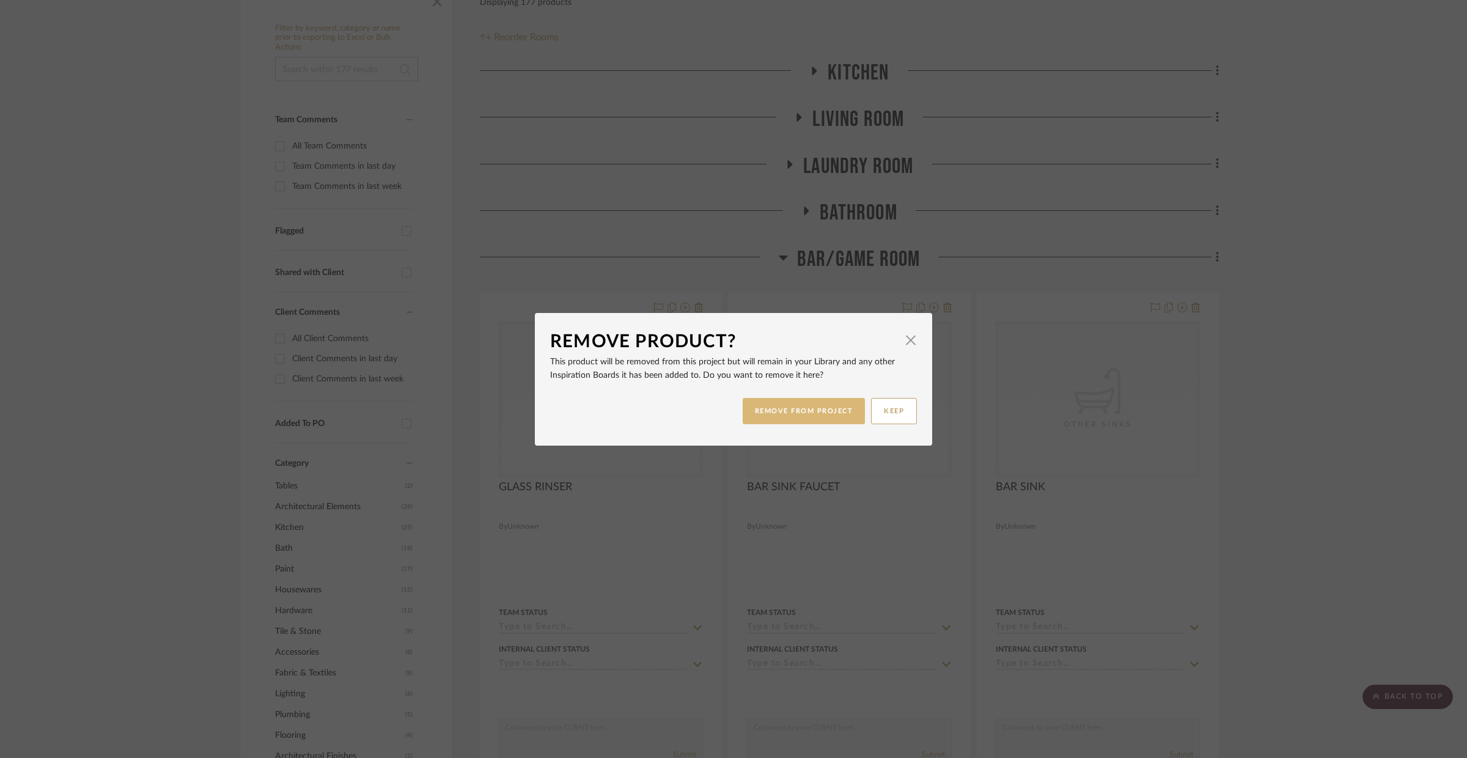
click at [754, 405] on button "REMOVE FROM PROJECT" at bounding box center [804, 411] width 123 height 26
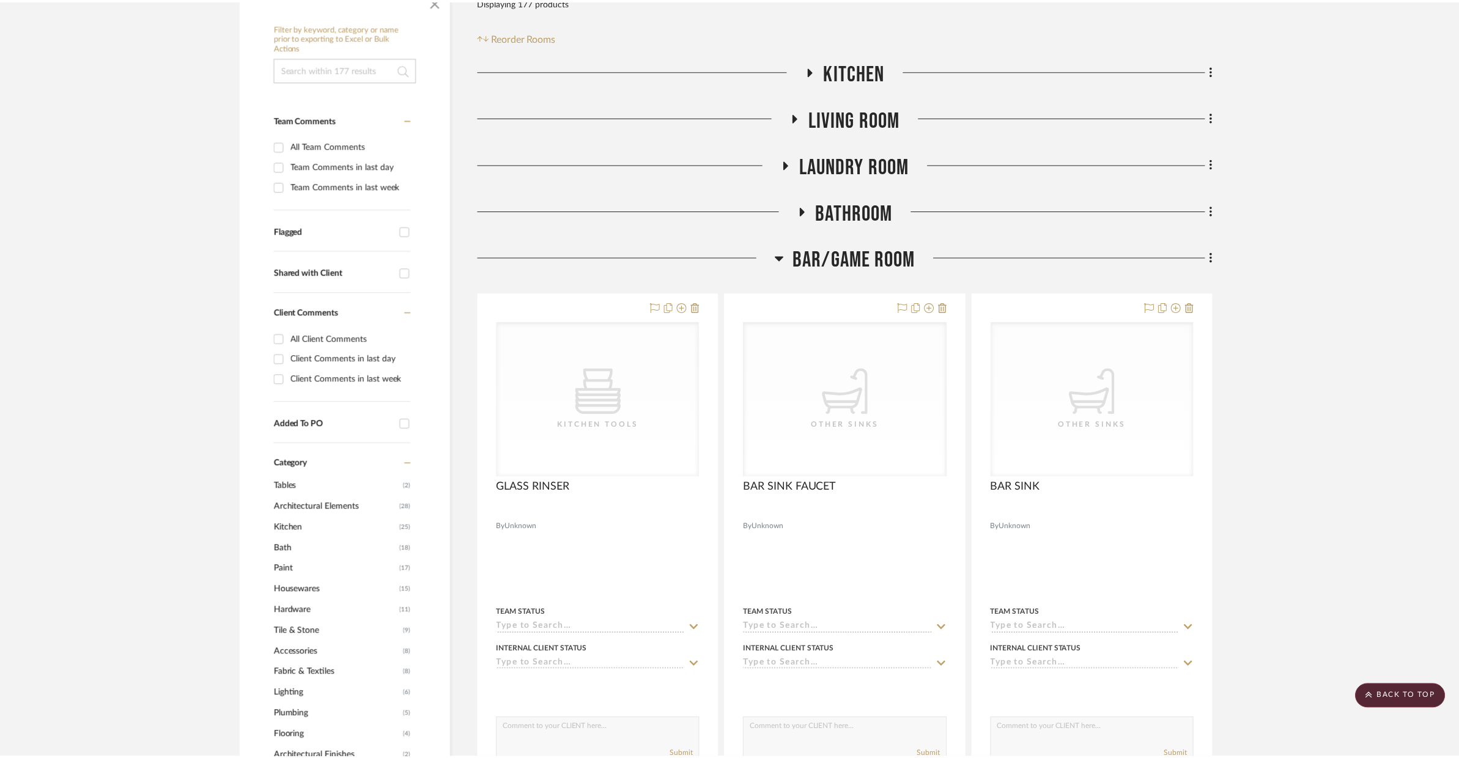
scroll to position [227, 0]
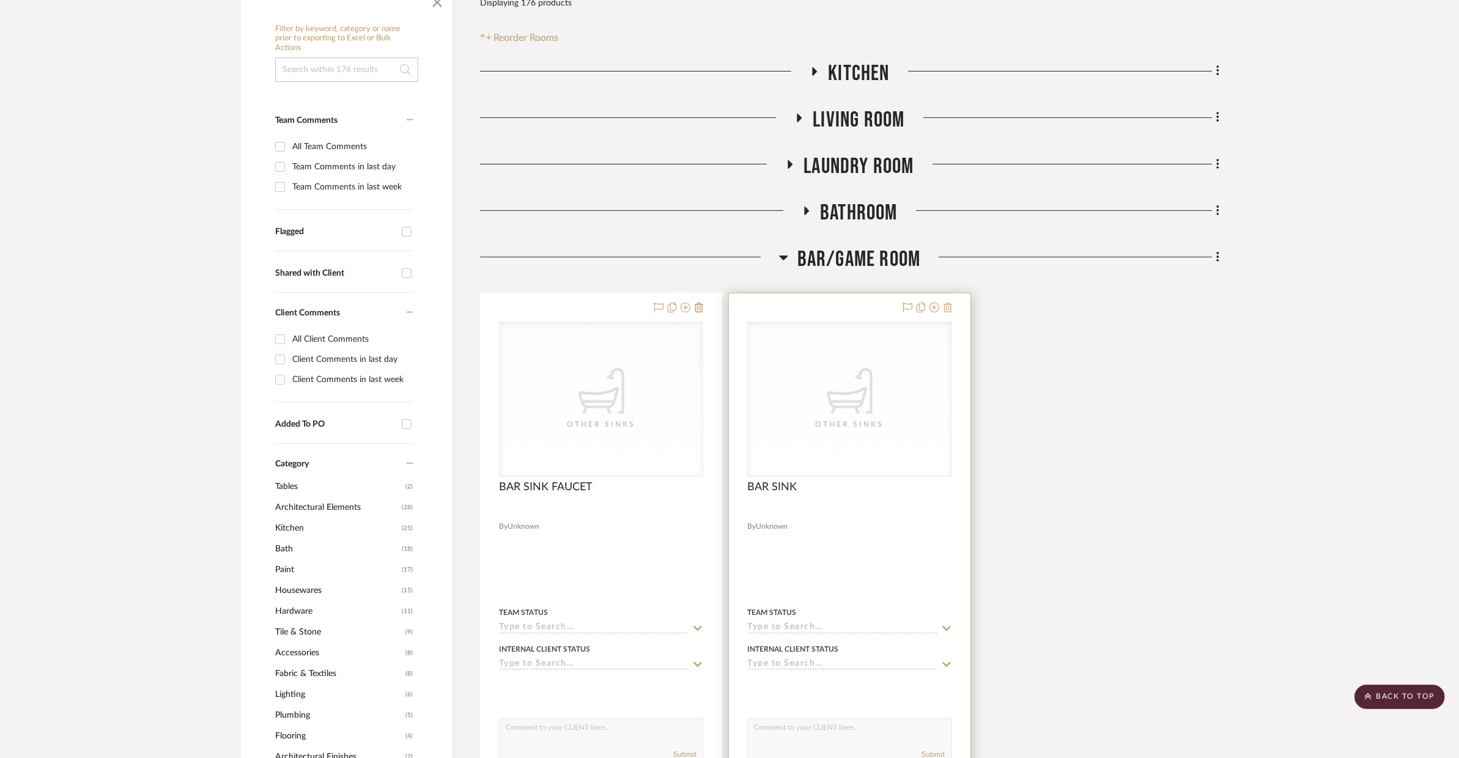
click at [950, 307] on icon at bounding box center [947, 308] width 9 height 10
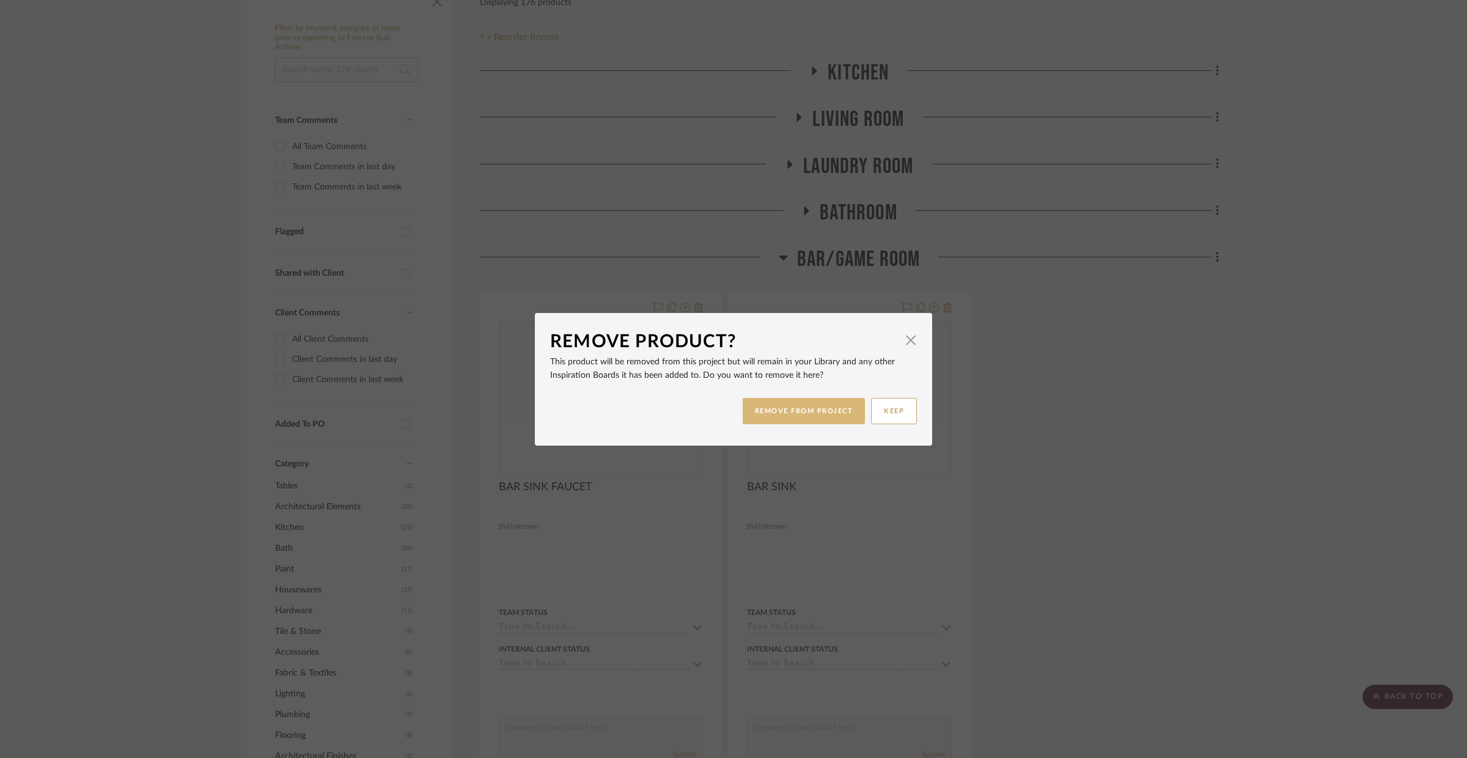
click at [785, 419] on button "REMOVE FROM PROJECT" at bounding box center [804, 411] width 123 height 26
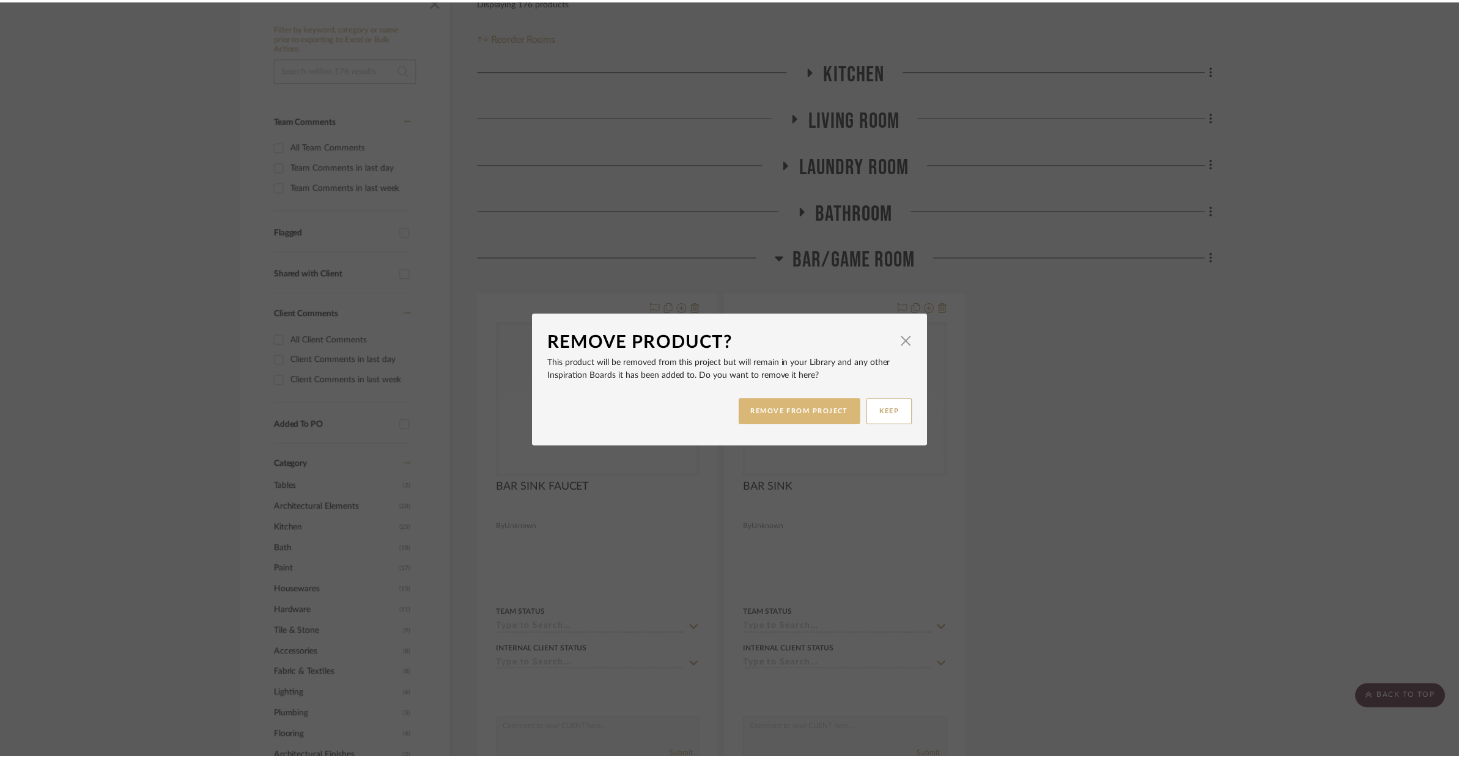
scroll to position [227, 0]
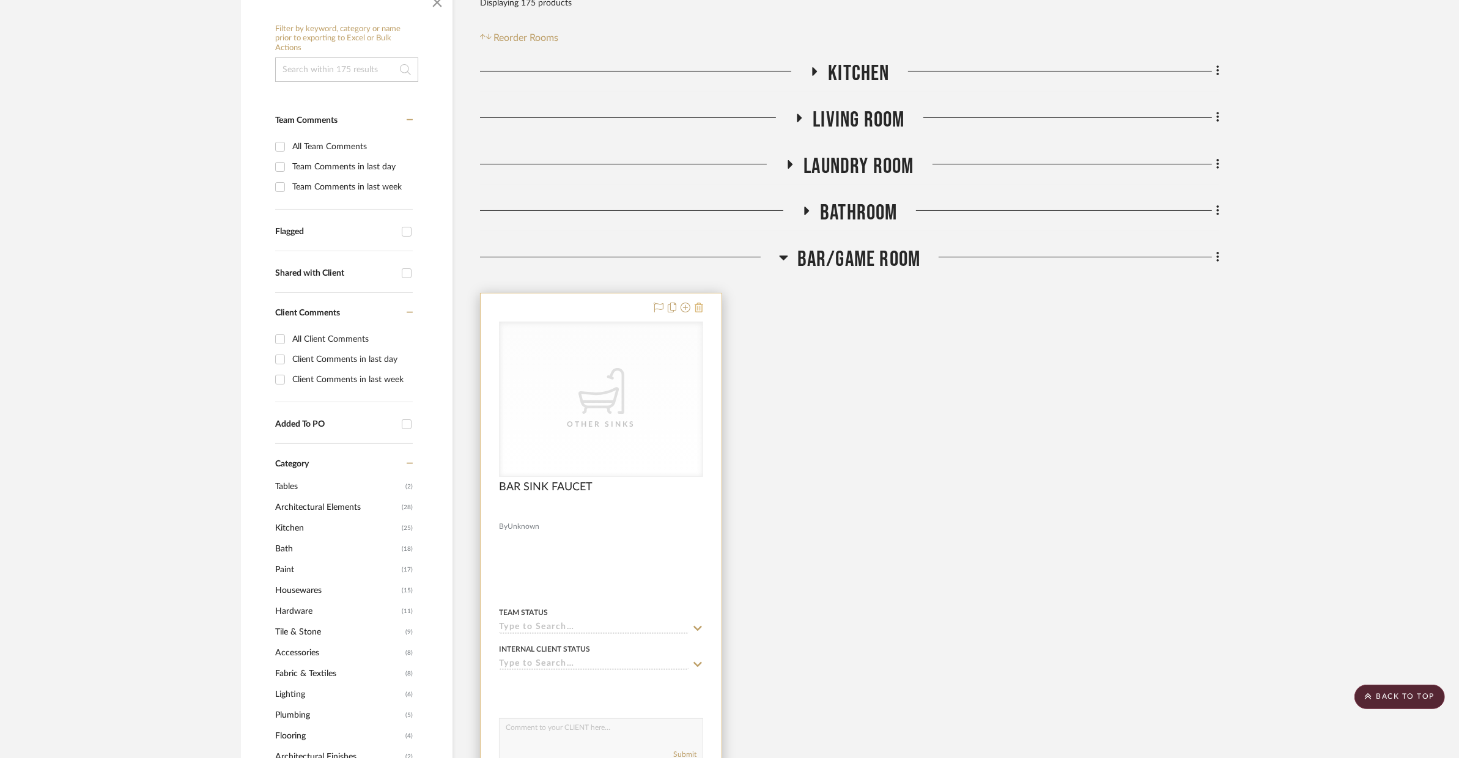
click at [699, 309] on icon at bounding box center [698, 308] width 9 height 10
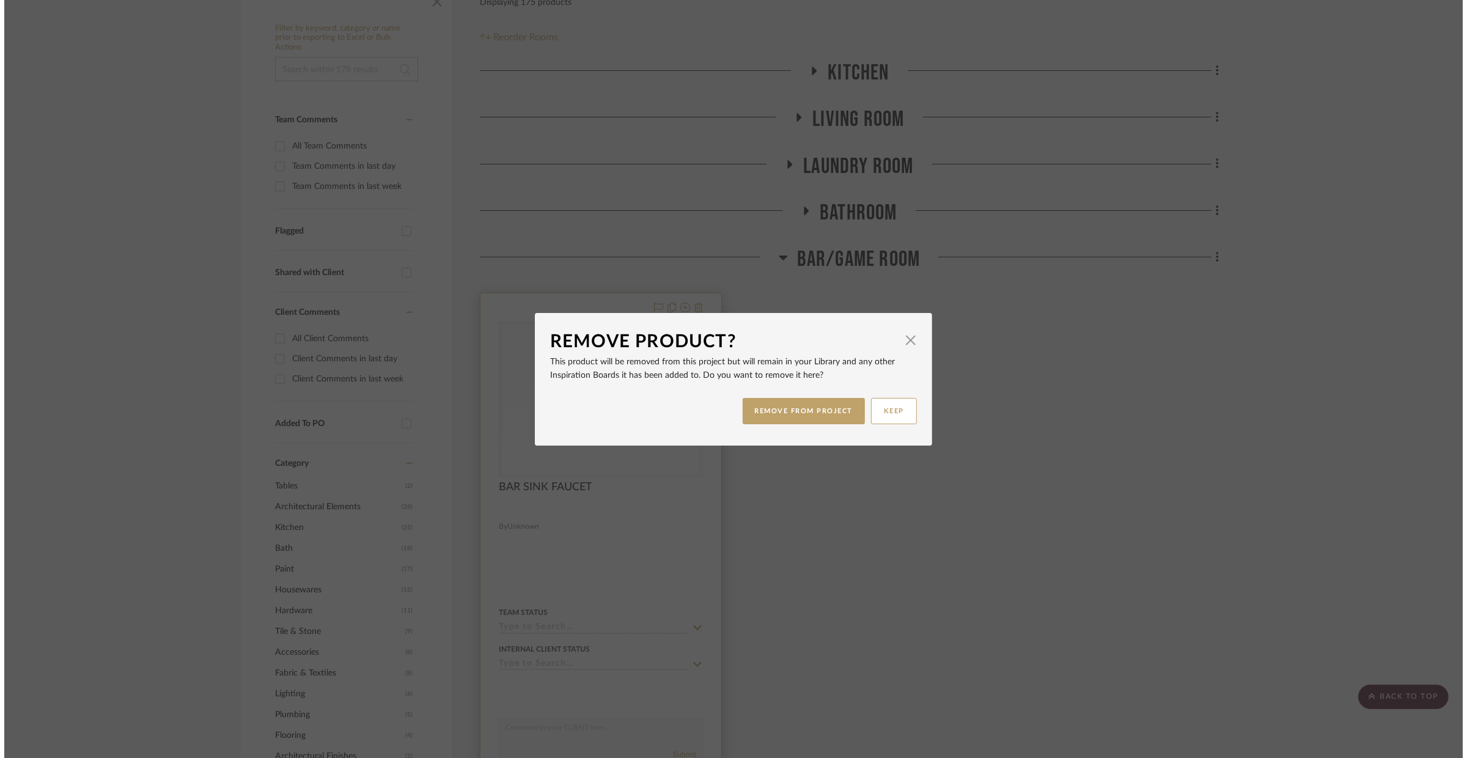
scroll to position [0, 0]
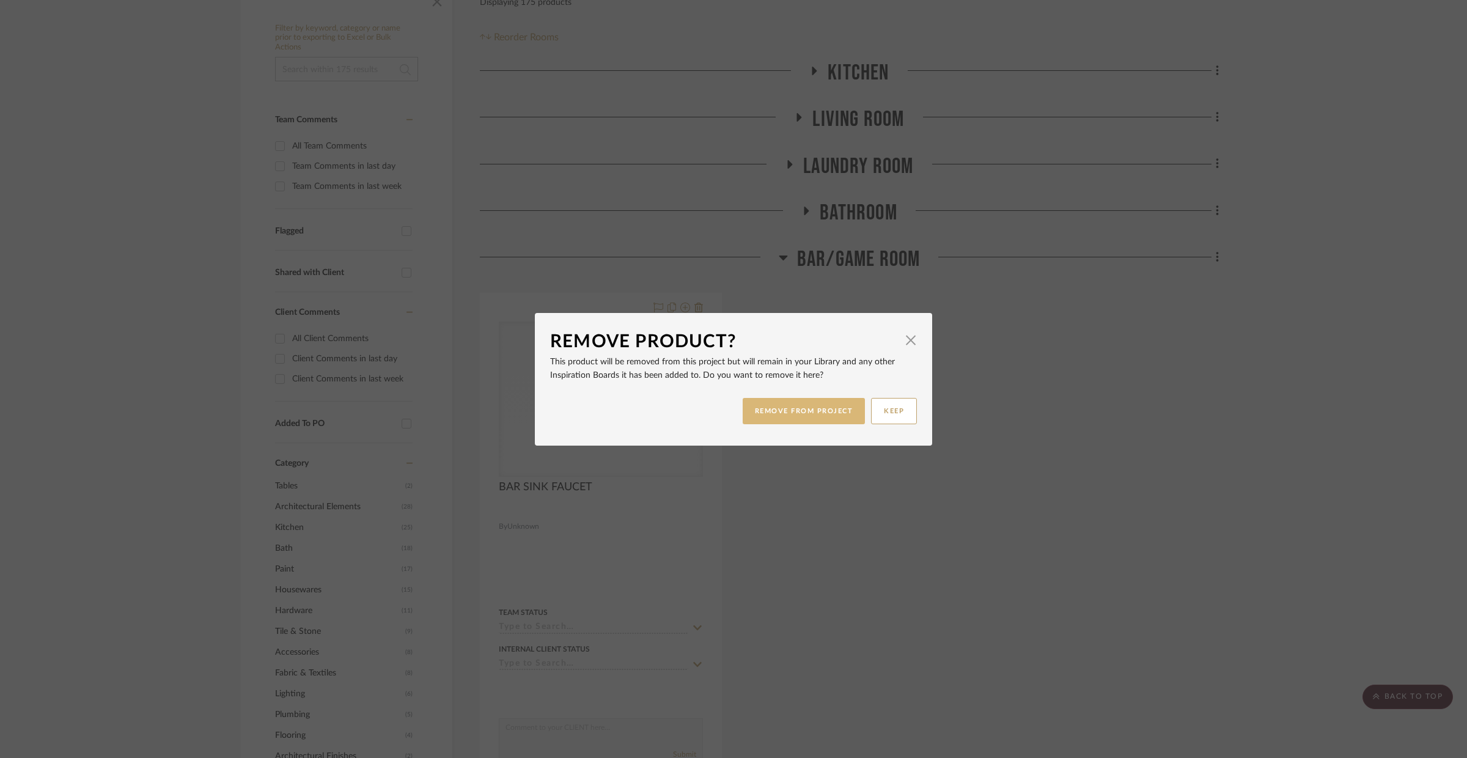
click at [783, 404] on button "REMOVE FROM PROJECT" at bounding box center [804, 411] width 123 height 26
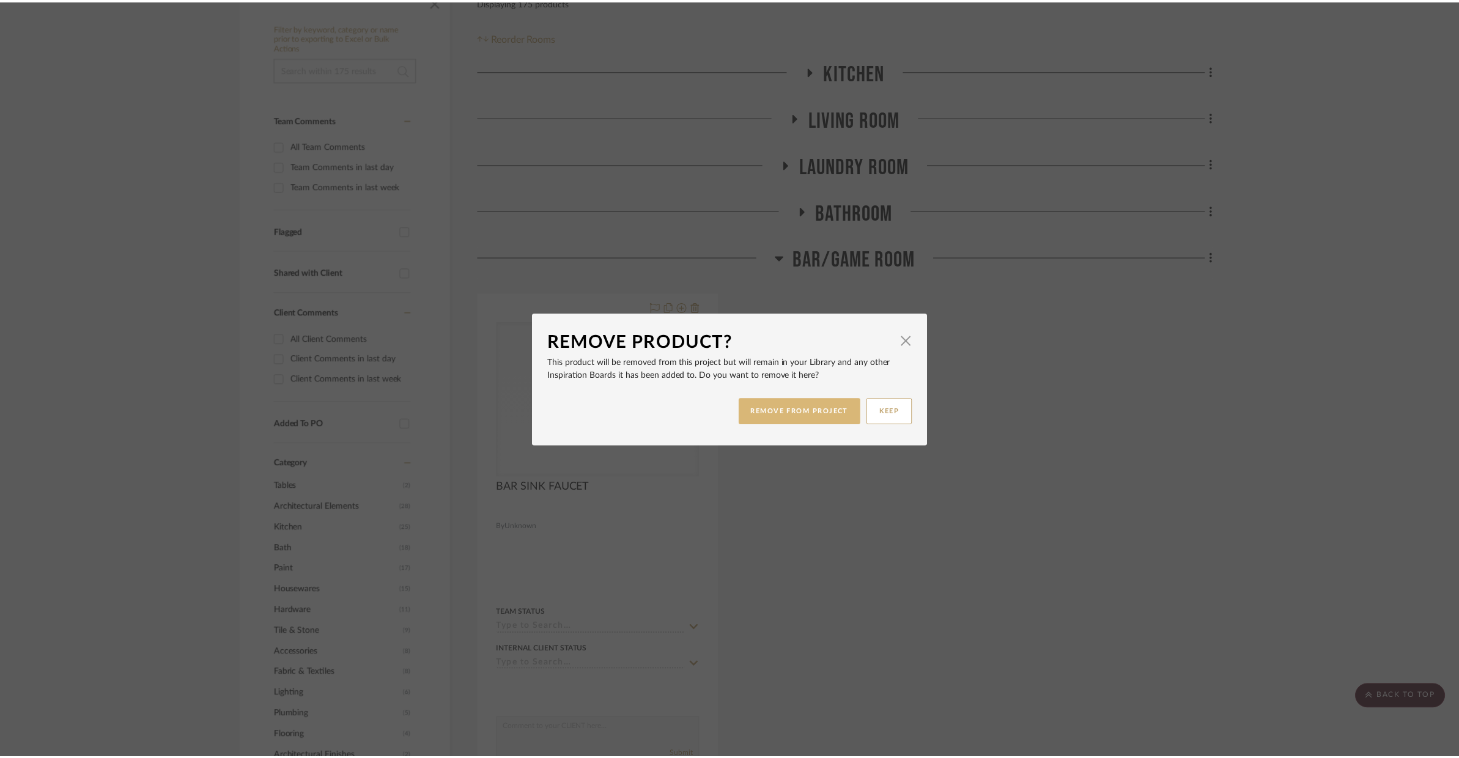
scroll to position [227, 0]
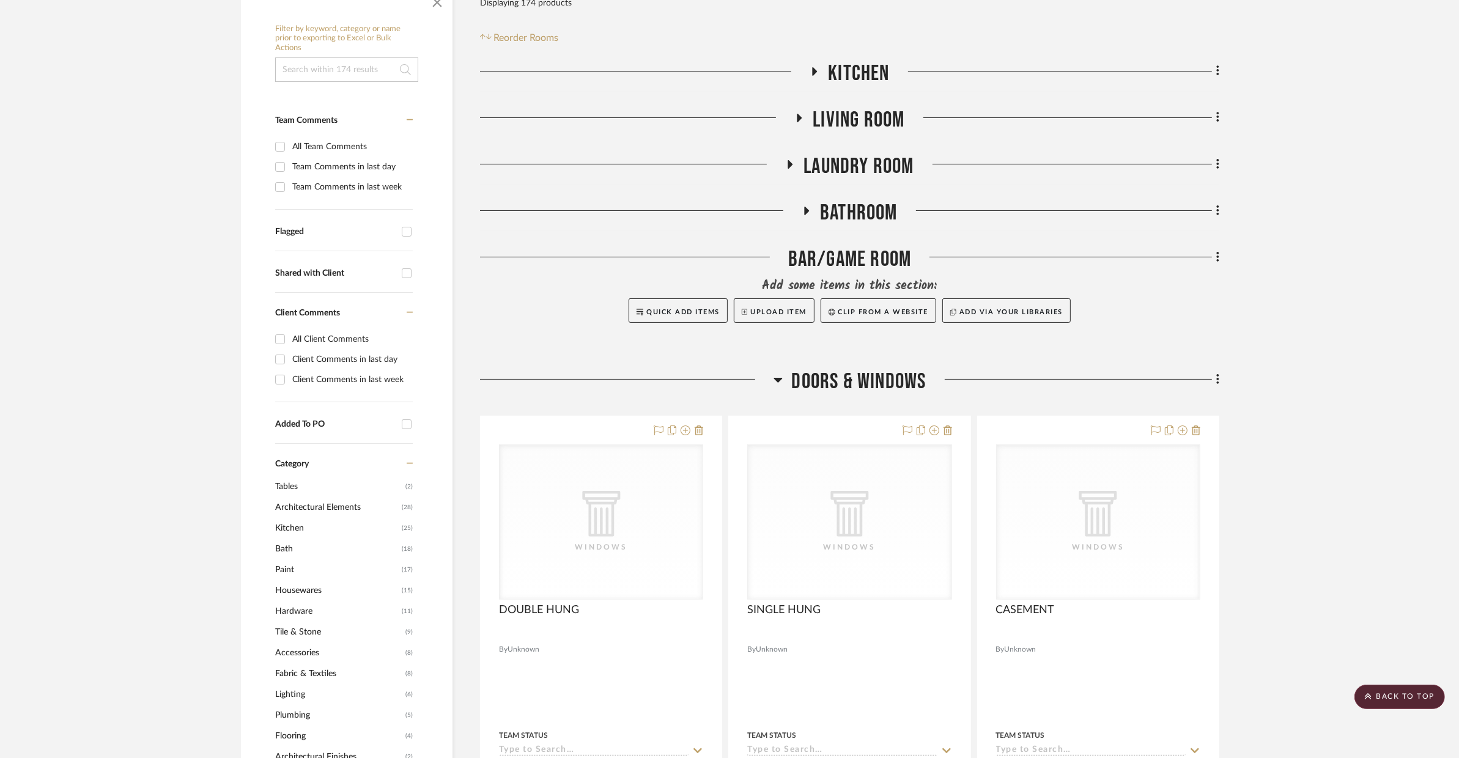
click at [833, 215] on span "Bathroom" at bounding box center [859, 213] width 78 height 26
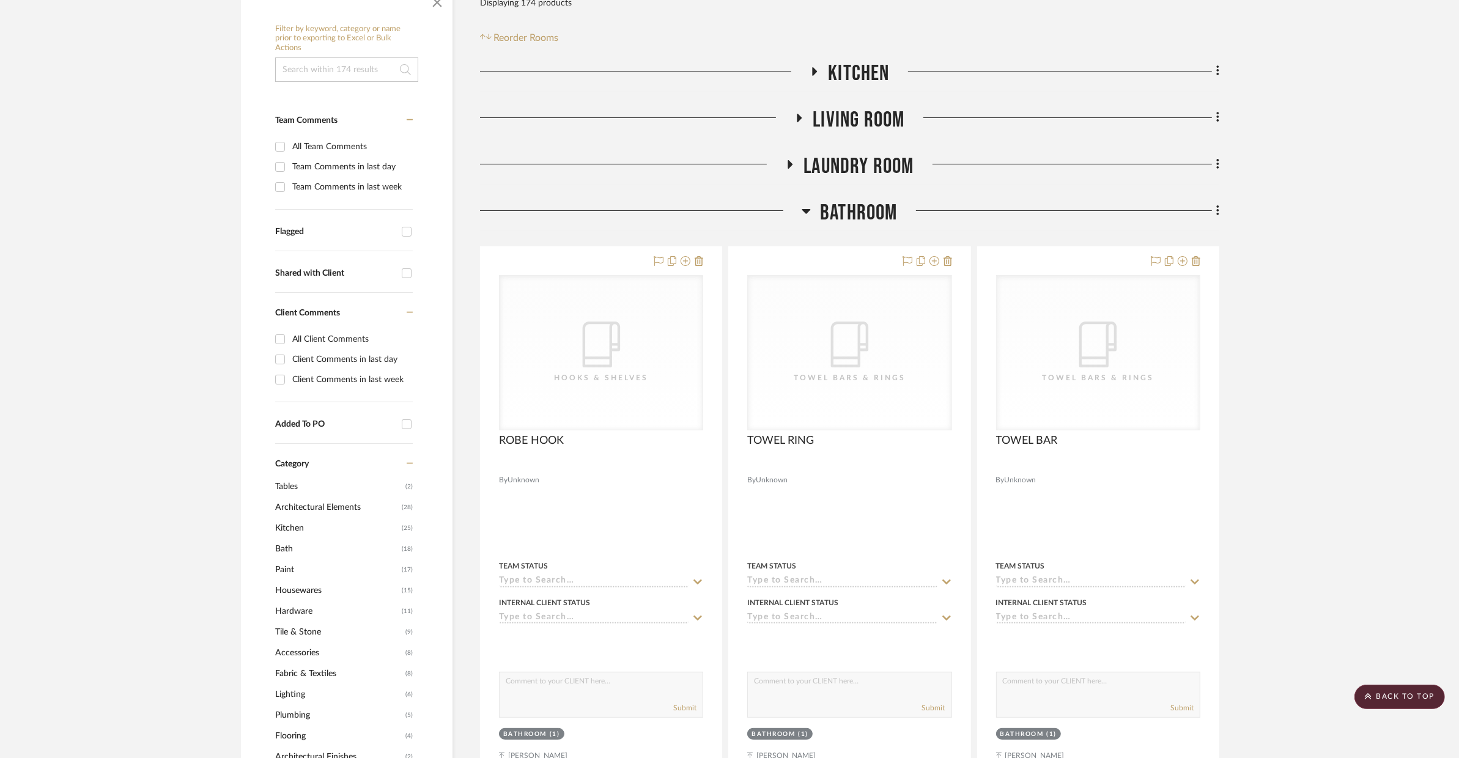
click at [838, 210] on span "Bathroom" at bounding box center [859, 213] width 78 height 26
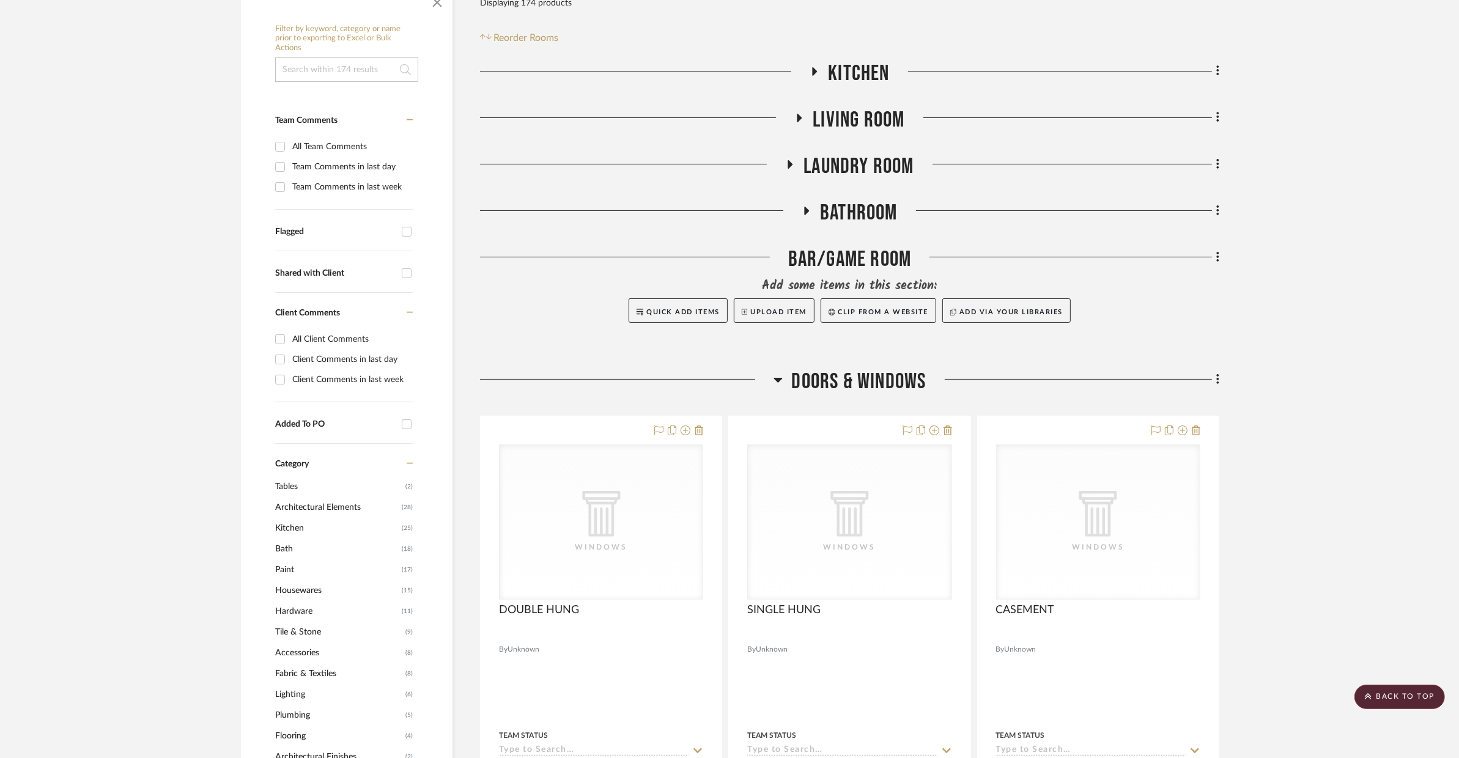
click at [833, 375] on span "DOORS & WINDOWS" at bounding box center [859, 382] width 134 height 26
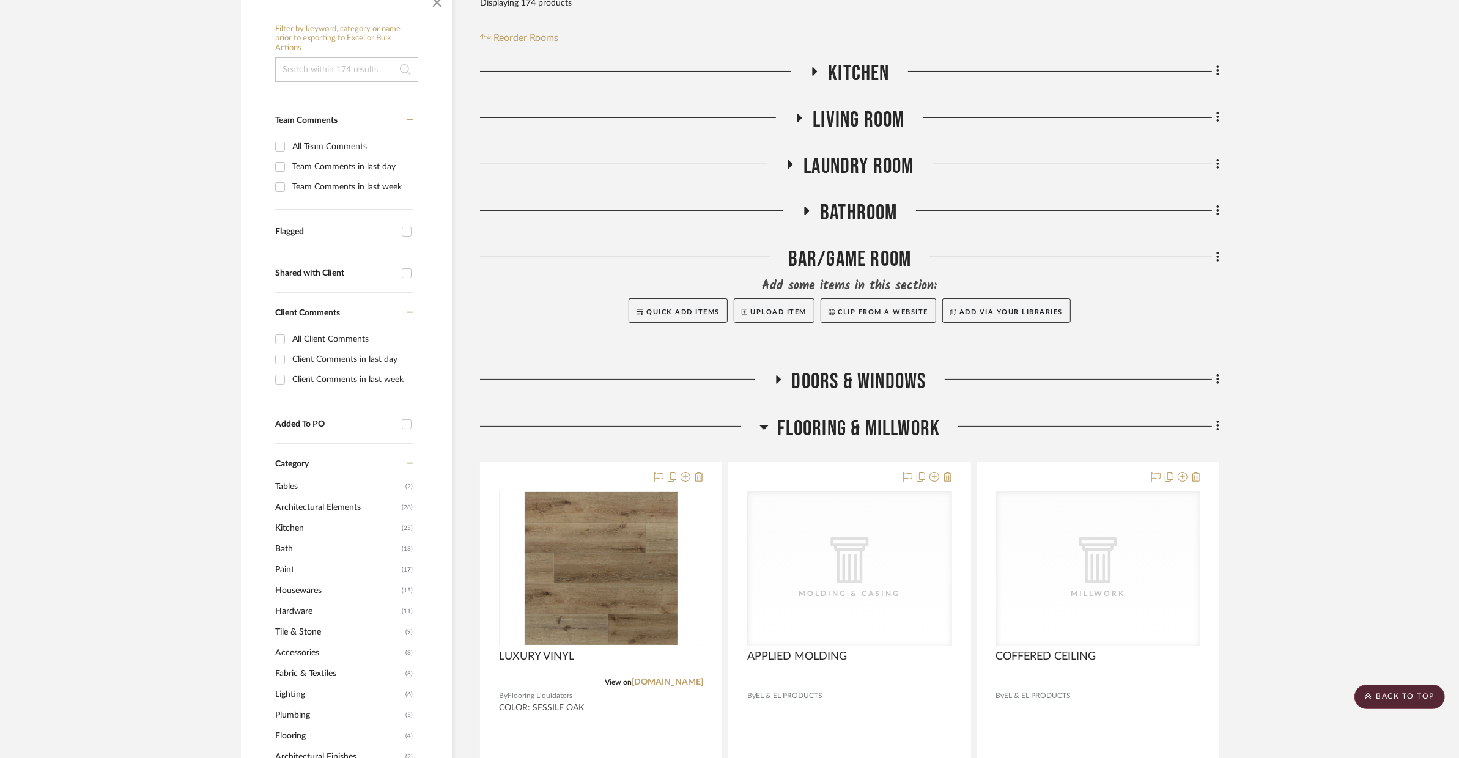
click at [841, 212] on span "Bathroom" at bounding box center [859, 213] width 78 height 26
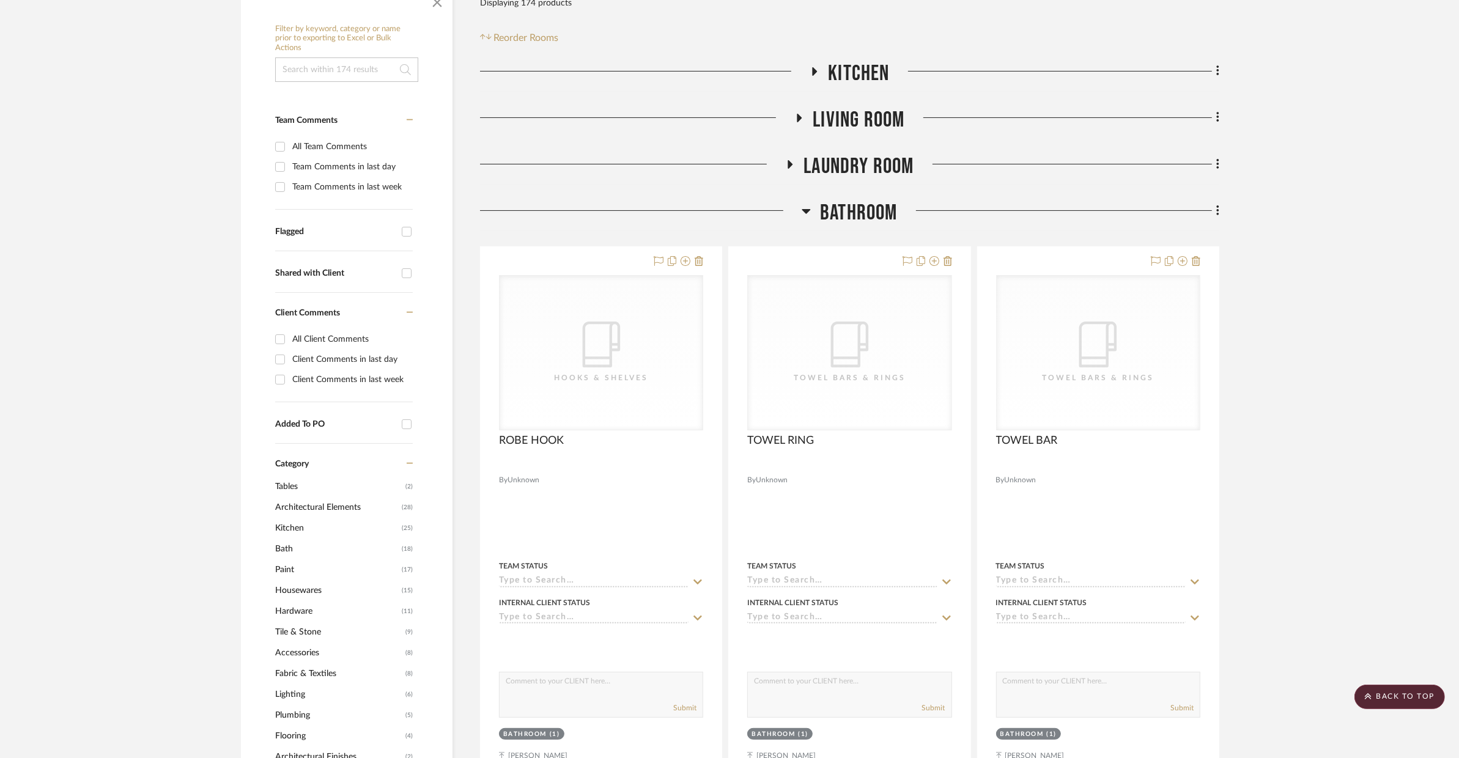
click at [841, 212] on span "Bathroom" at bounding box center [859, 213] width 78 height 26
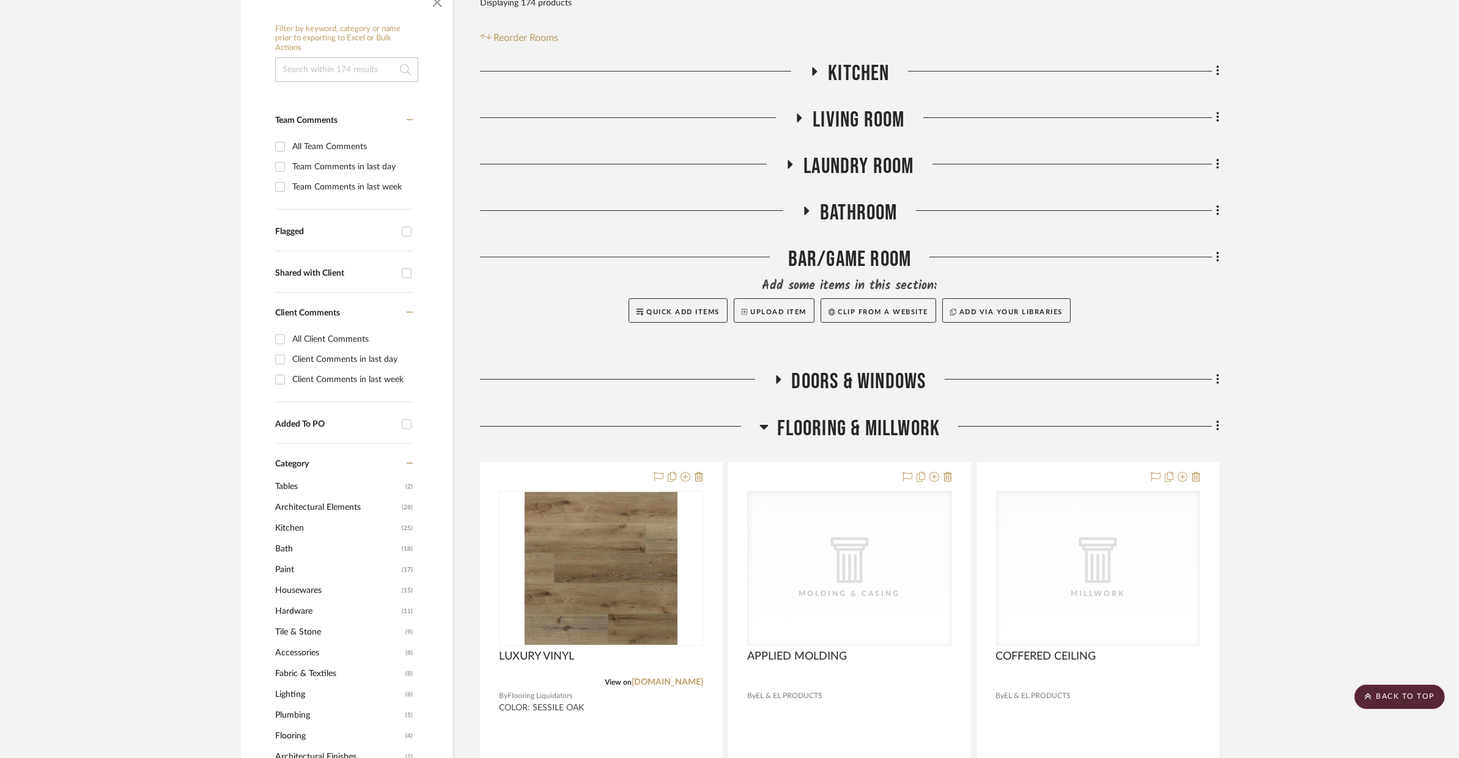
click at [834, 421] on span "FLOORING & MILLWORK" at bounding box center [859, 429] width 163 height 26
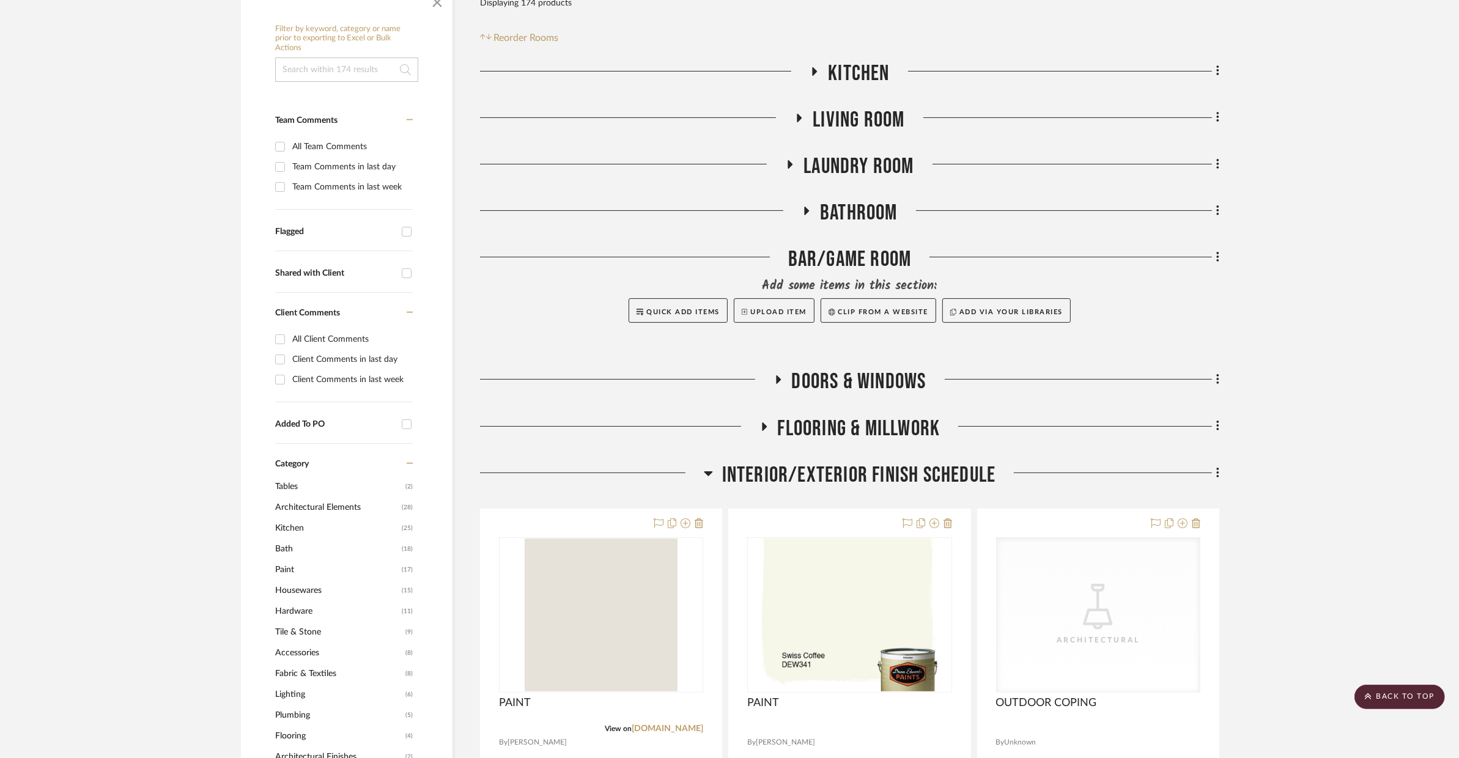
click at [816, 462] on span "INTERIOR/EXTERIOR FINISH SCHEDULE" at bounding box center [859, 475] width 274 height 26
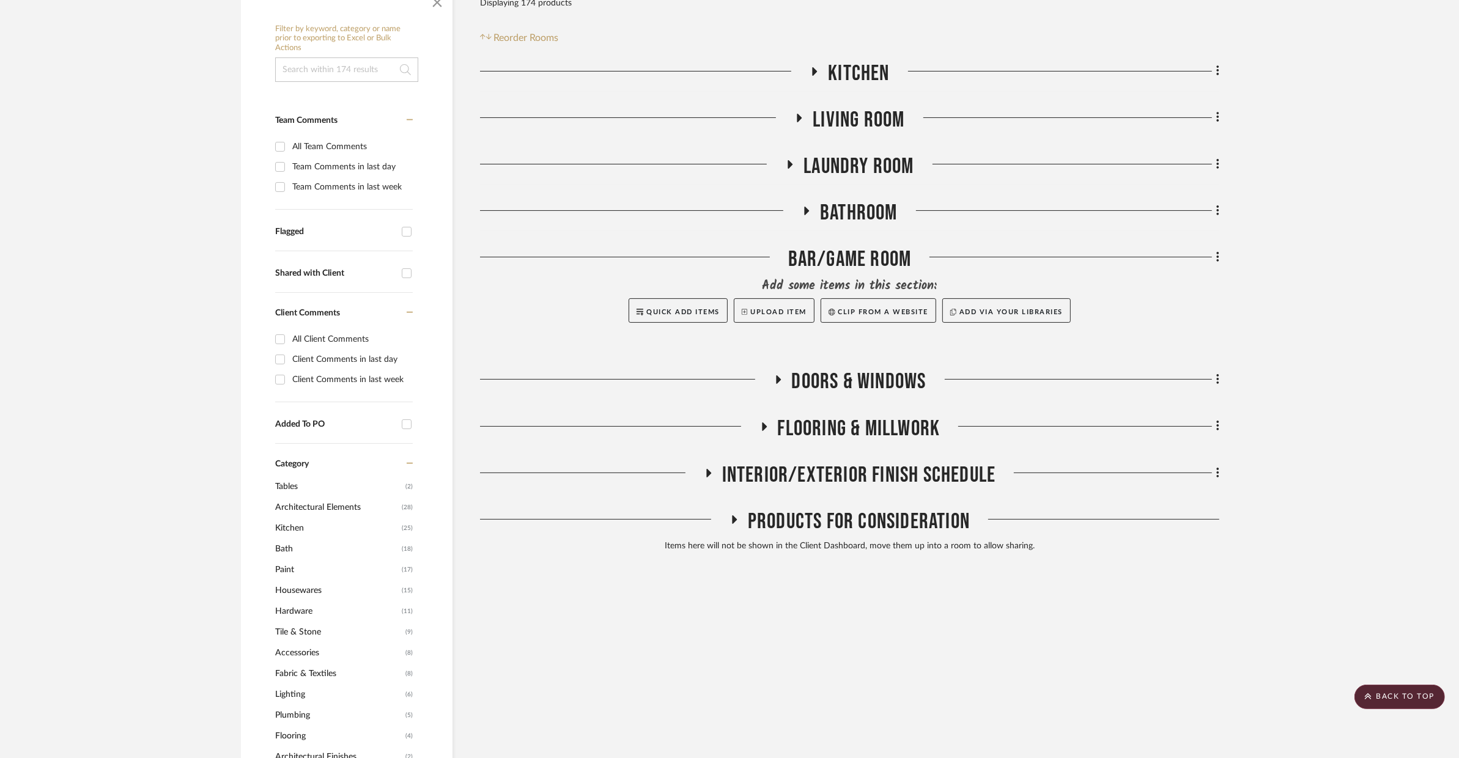
scroll to position [182, 0]
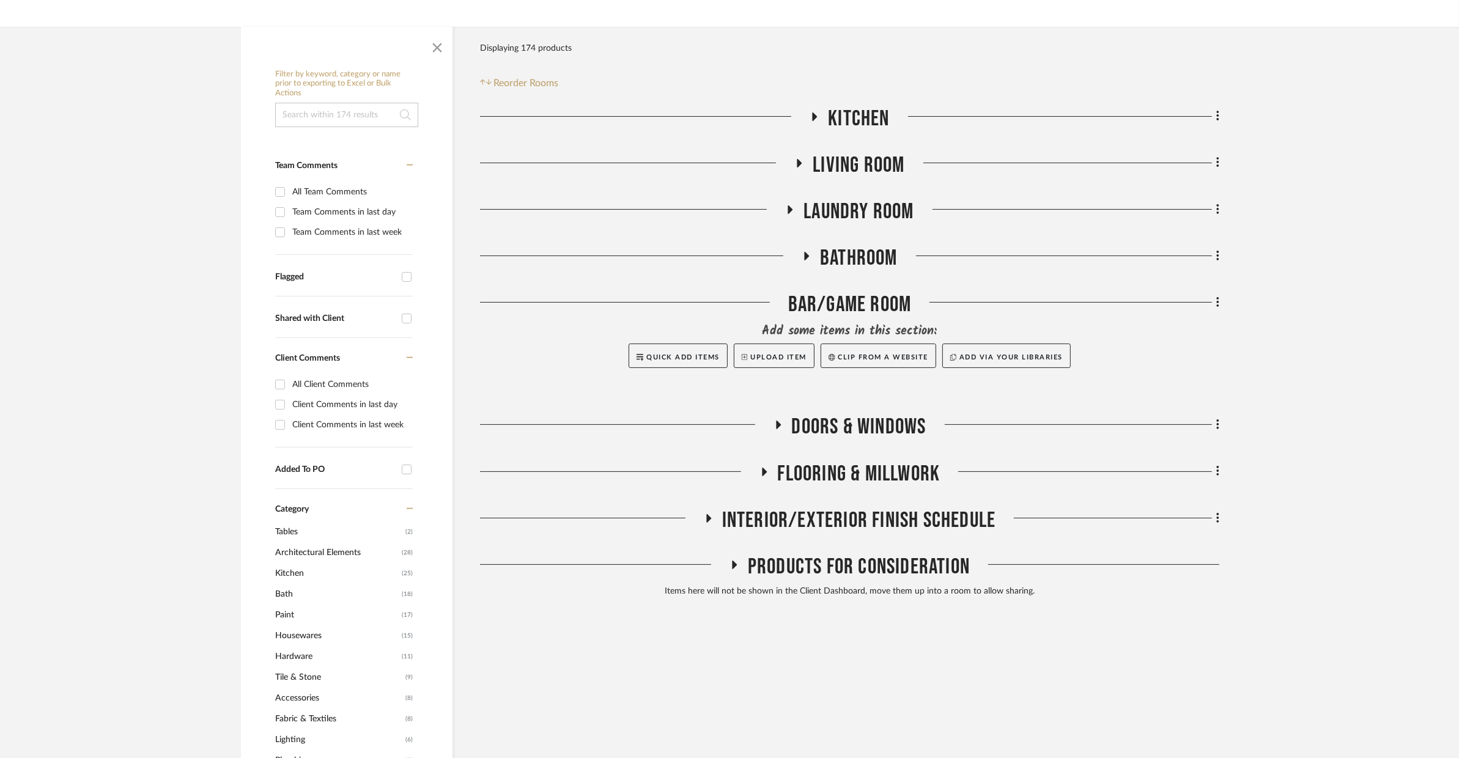
click at [817, 531] on span "INTERIOR/EXTERIOR FINISH SCHEDULE" at bounding box center [859, 520] width 274 height 26
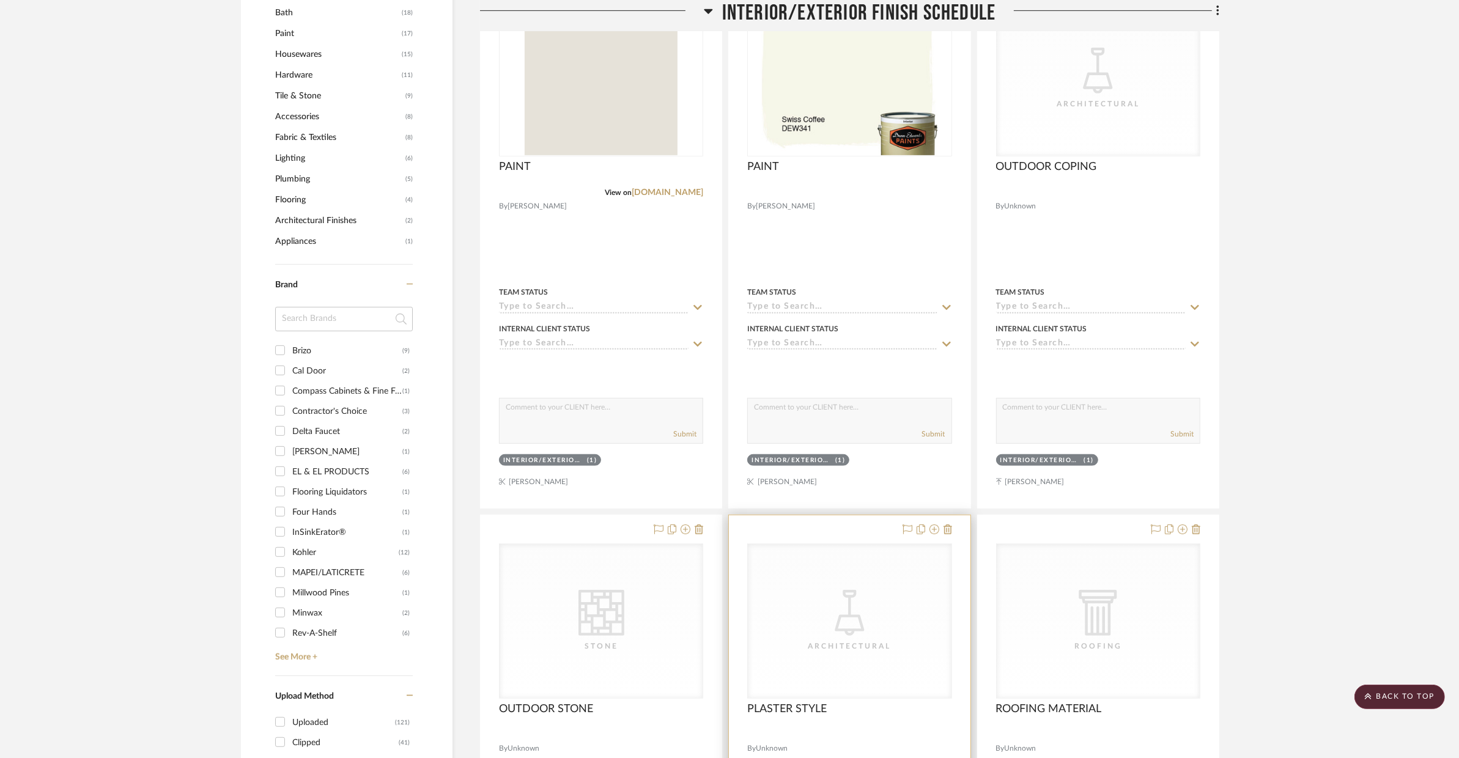
scroll to position [525, 0]
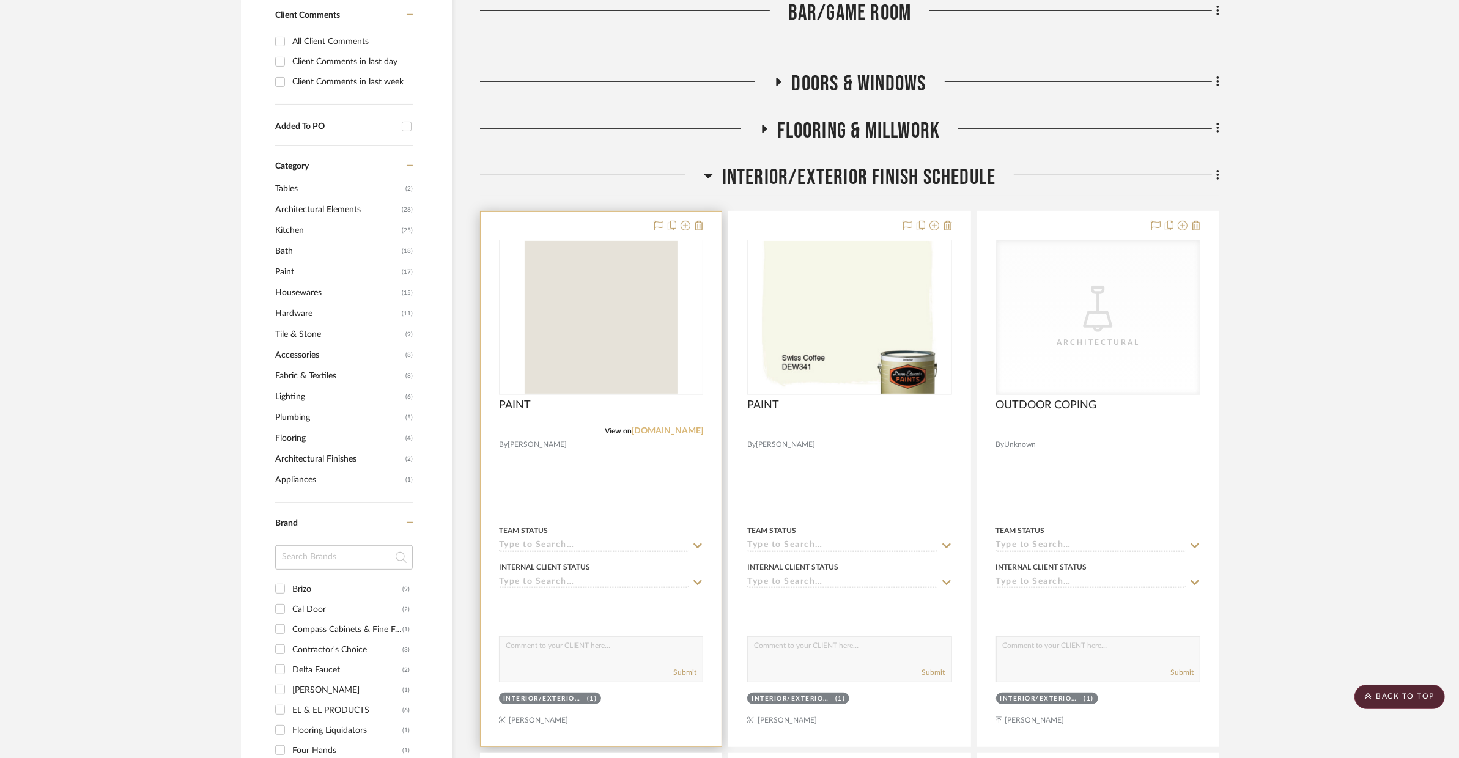
click at [681, 427] on link "[DOMAIN_NAME]" at bounding box center [667, 431] width 72 height 9
click at [640, 466] on div at bounding box center [601, 479] width 241 height 535
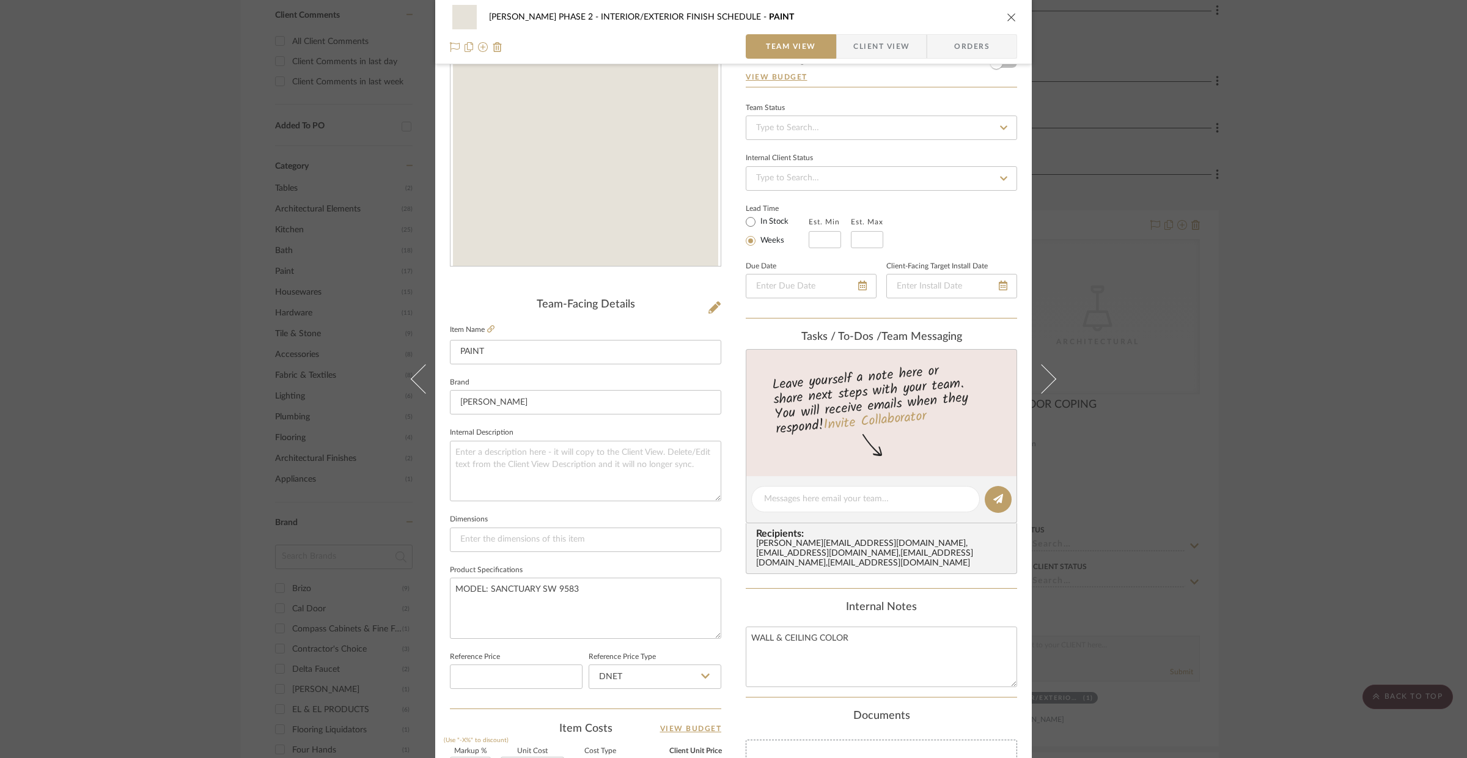
scroll to position [96, 0]
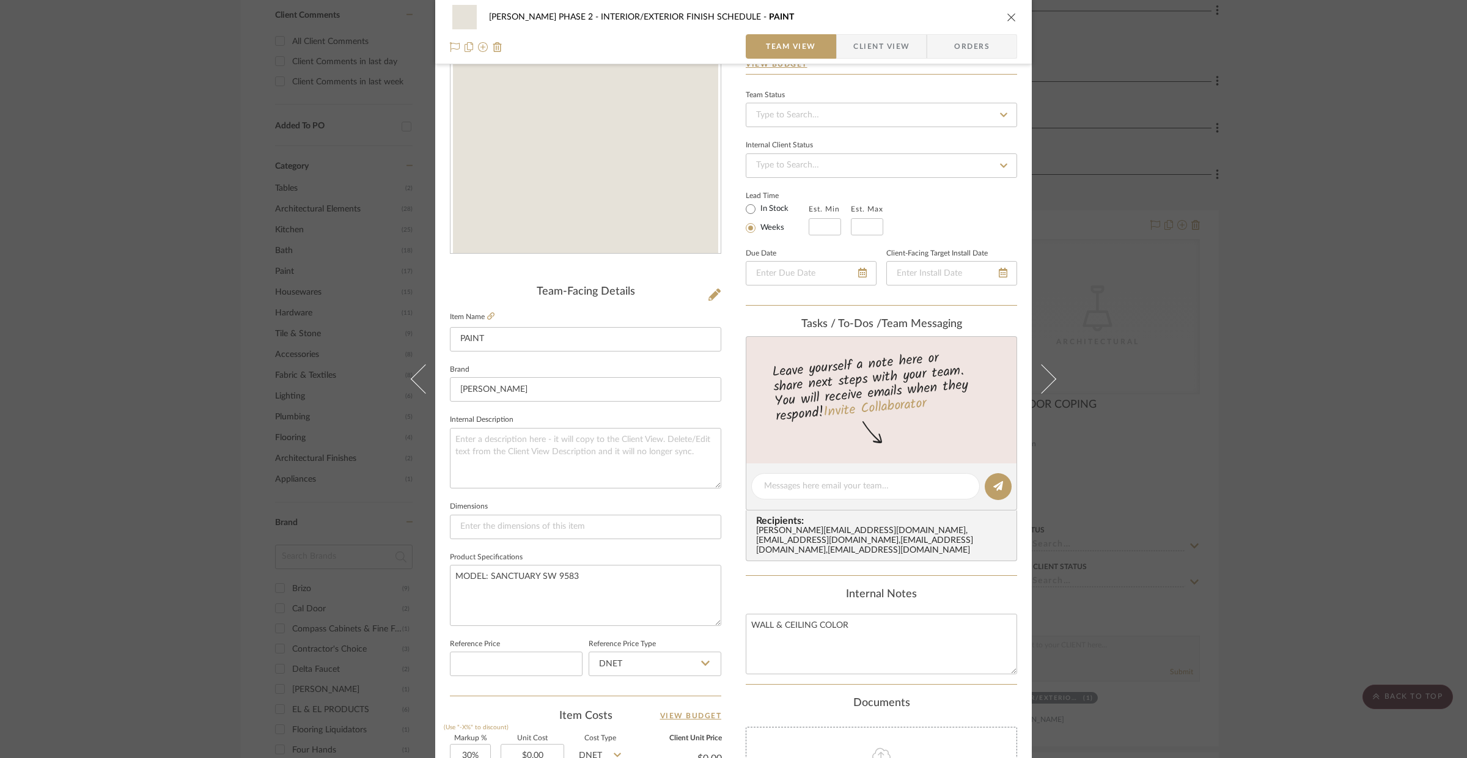
click at [1177, 395] on div "[PERSON_NAME] PHASE 2 INTERIOR/EXTERIOR FINISH SCHEDULE PAINT Team View Client …" at bounding box center [733, 379] width 1467 height 758
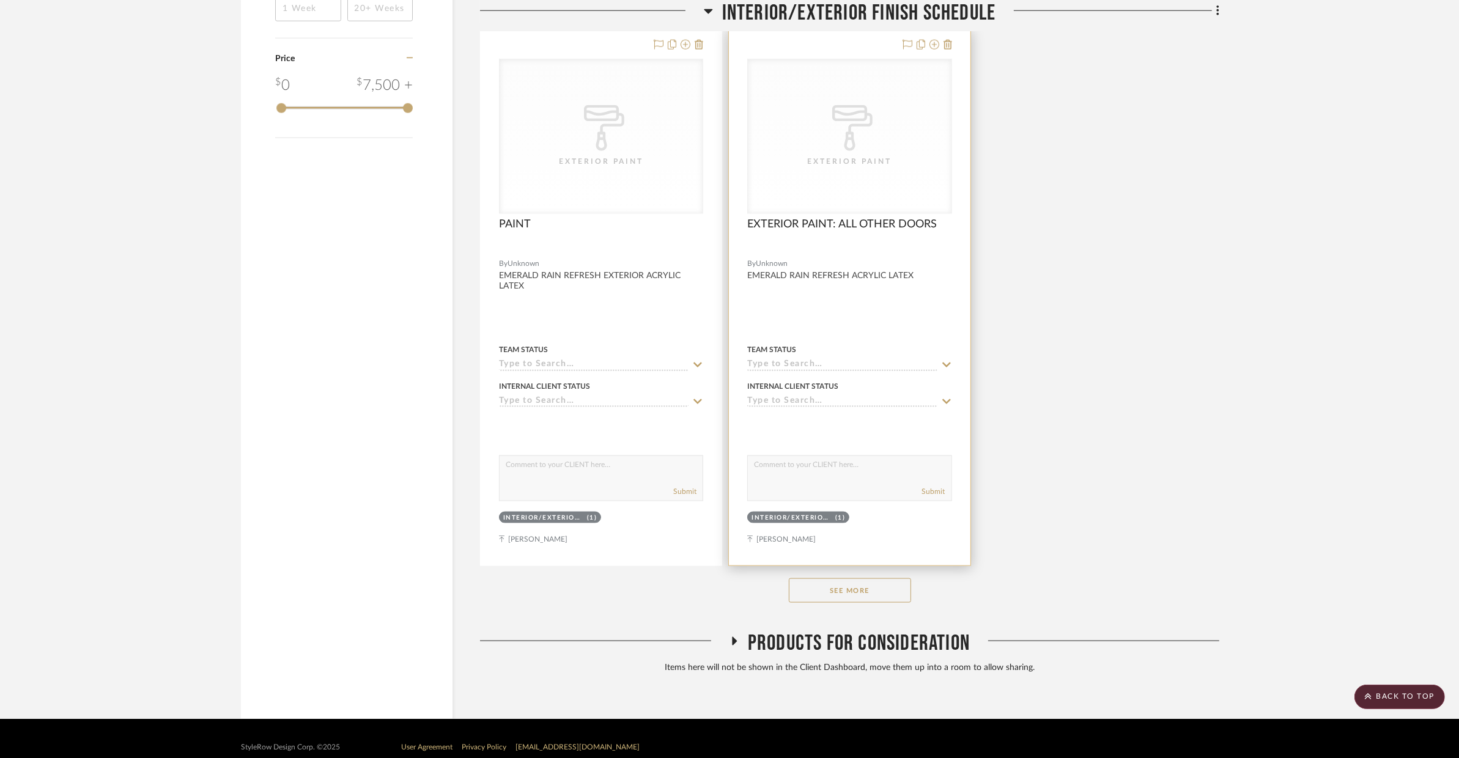
scroll to position [1789, 0]
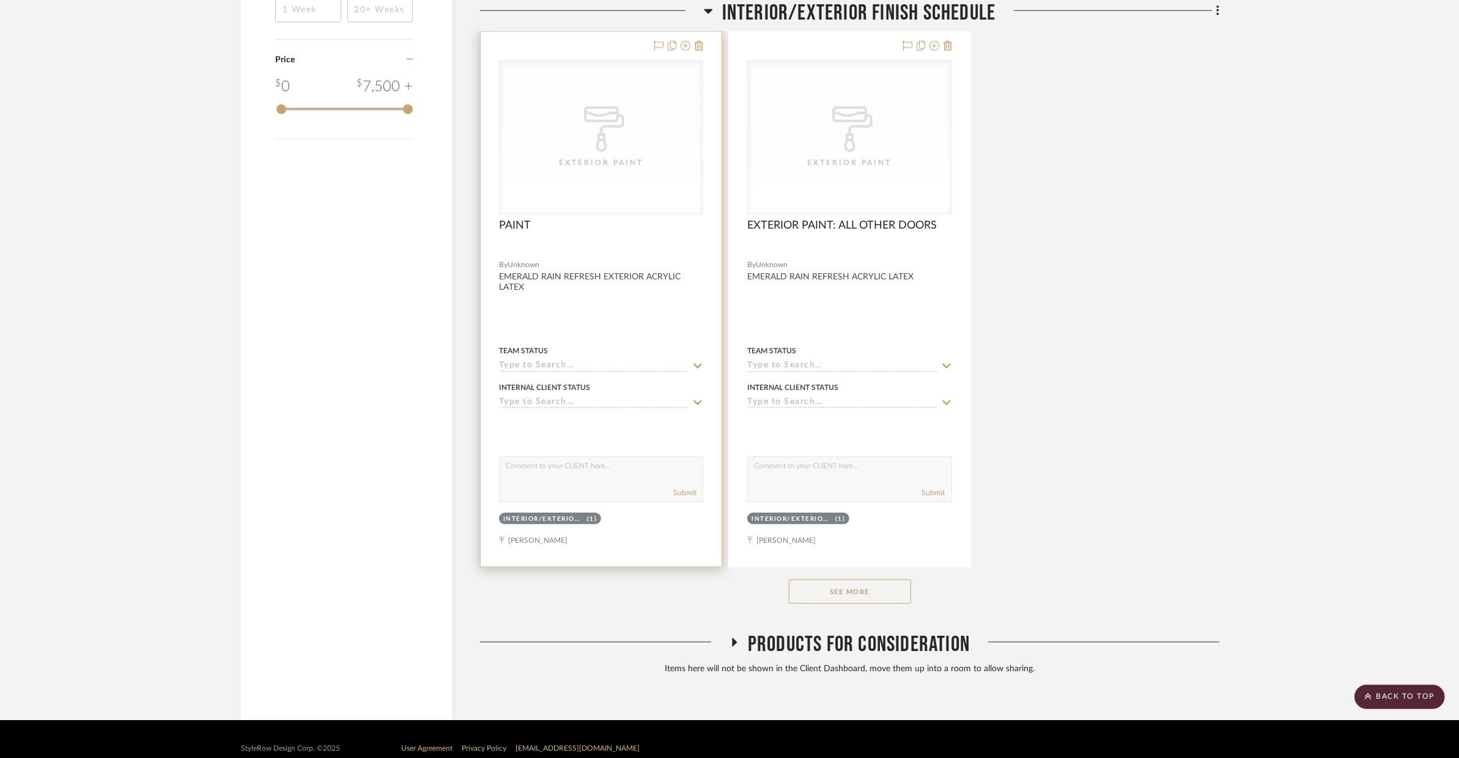
click at [557, 331] on div at bounding box center [601, 299] width 241 height 535
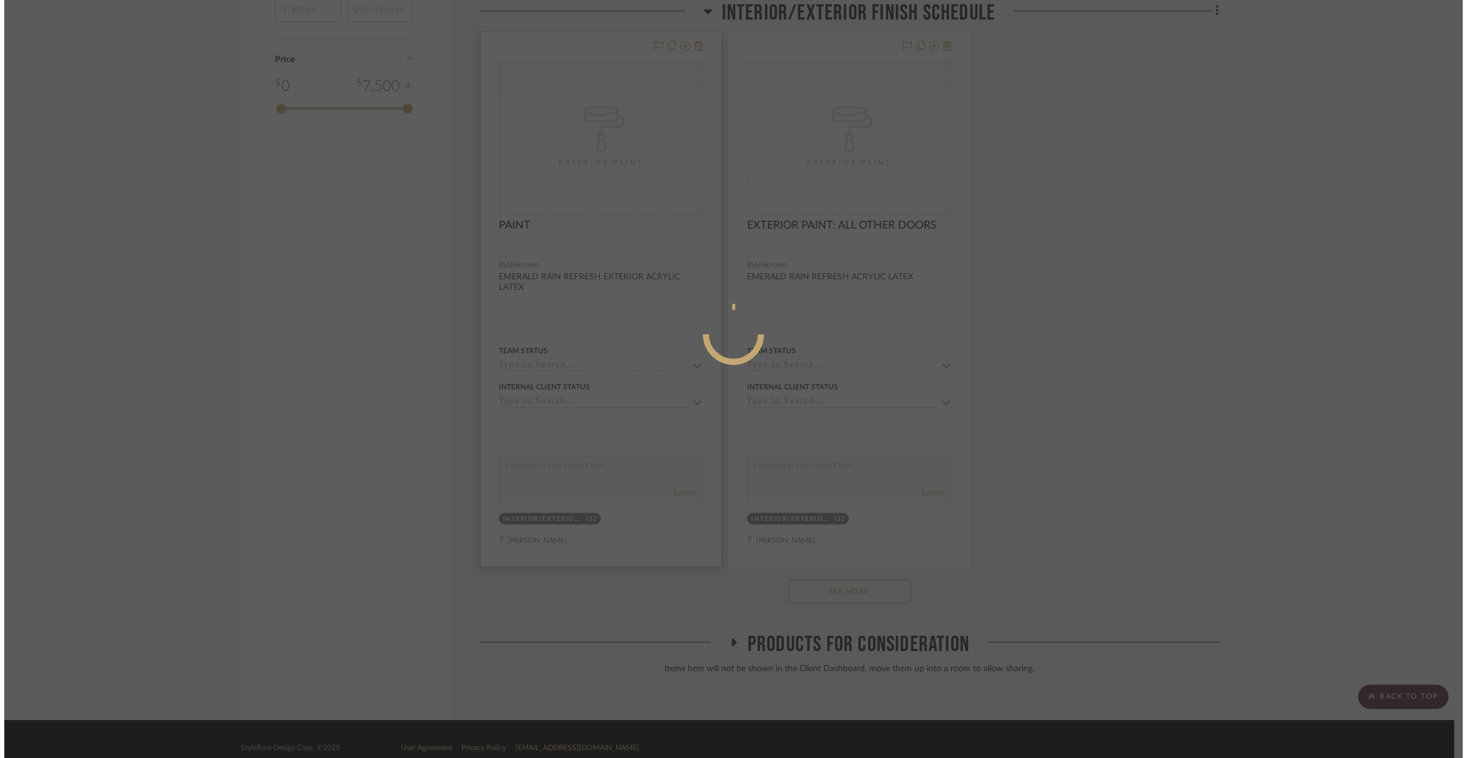
scroll to position [0, 0]
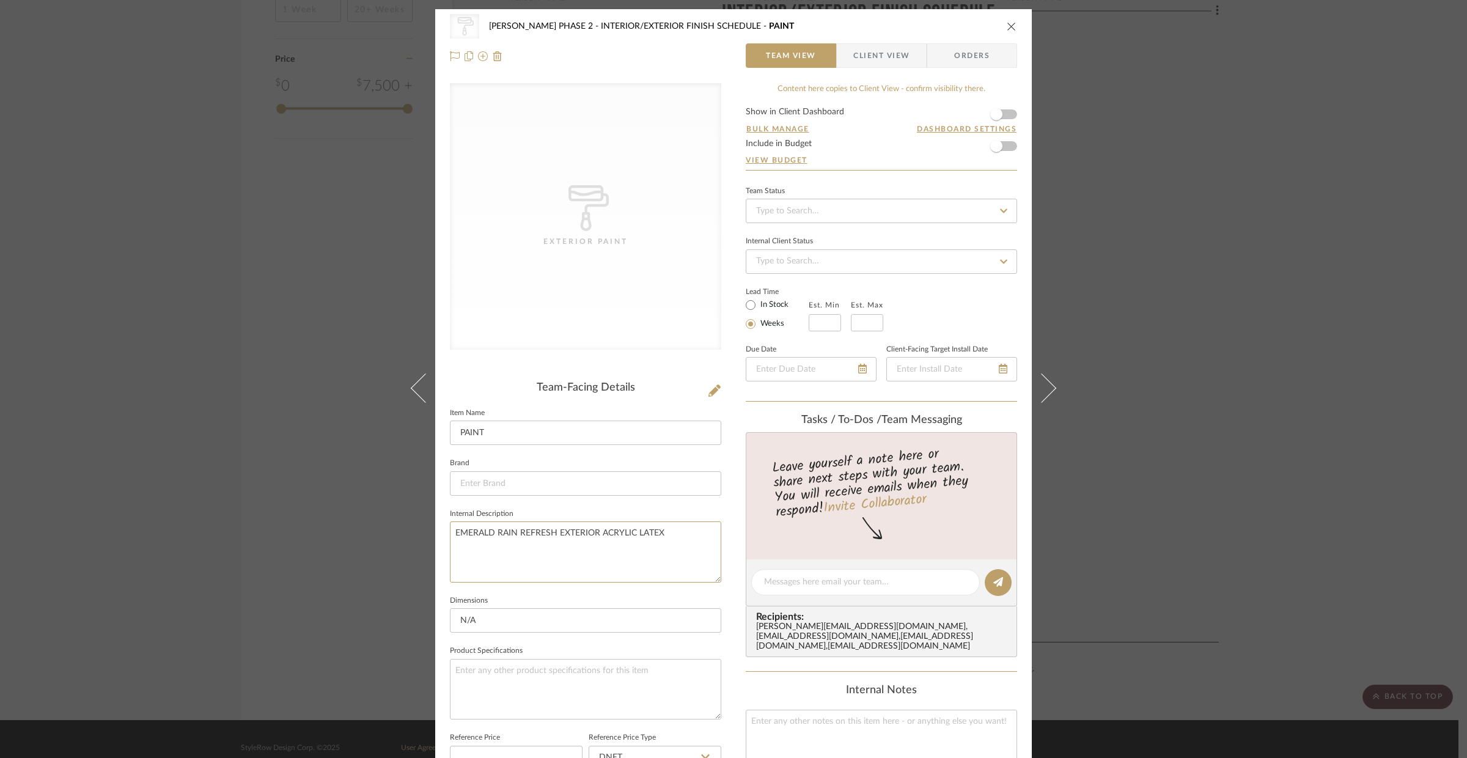
drag, startPoint x: 672, startPoint y: 534, endPoint x: 443, endPoint y: 535, distance: 229.2
click at [443, 535] on div "CategoryIconPaint Created with Sketch. Exterior Paint [PERSON_NAME] PHASE 2 INT…" at bounding box center [733, 572] width 597 height 1127
click at [1163, 443] on div "CategoryIconPaint Created with Sketch. Exterior Paint [PERSON_NAME] PHASE 2 INT…" at bounding box center [733, 379] width 1467 height 758
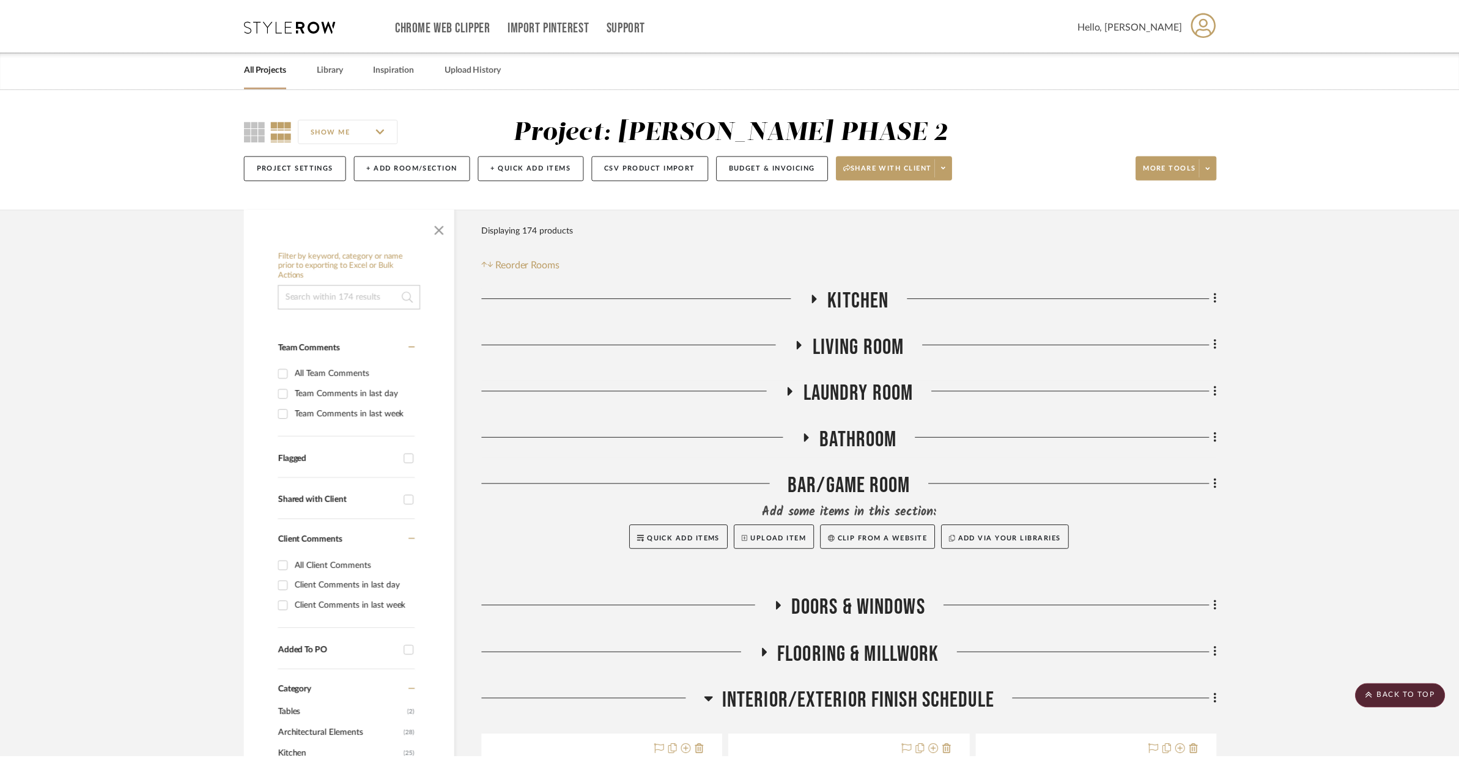
scroll to position [1789, 0]
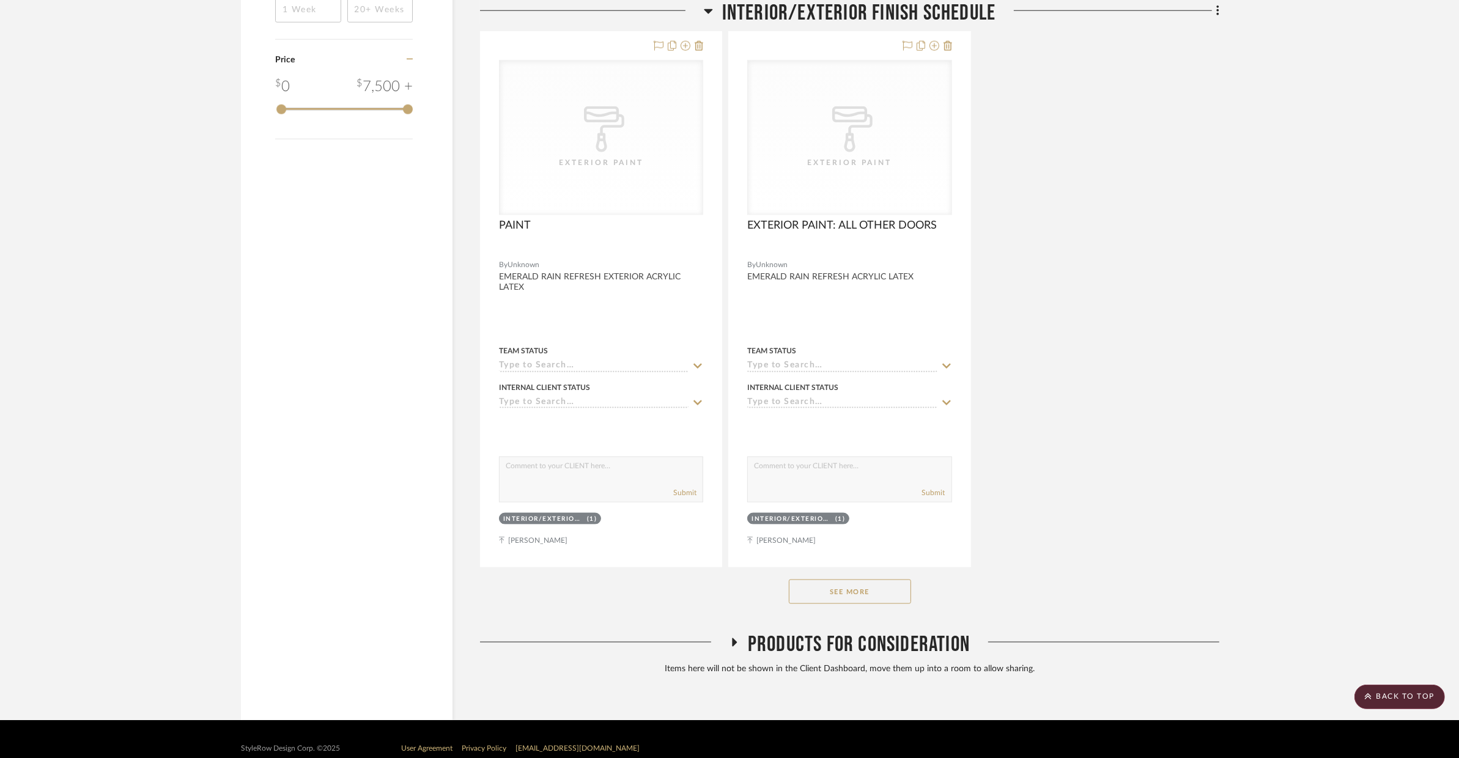
click at [855, 582] on button "See More" at bounding box center [850, 592] width 122 height 24
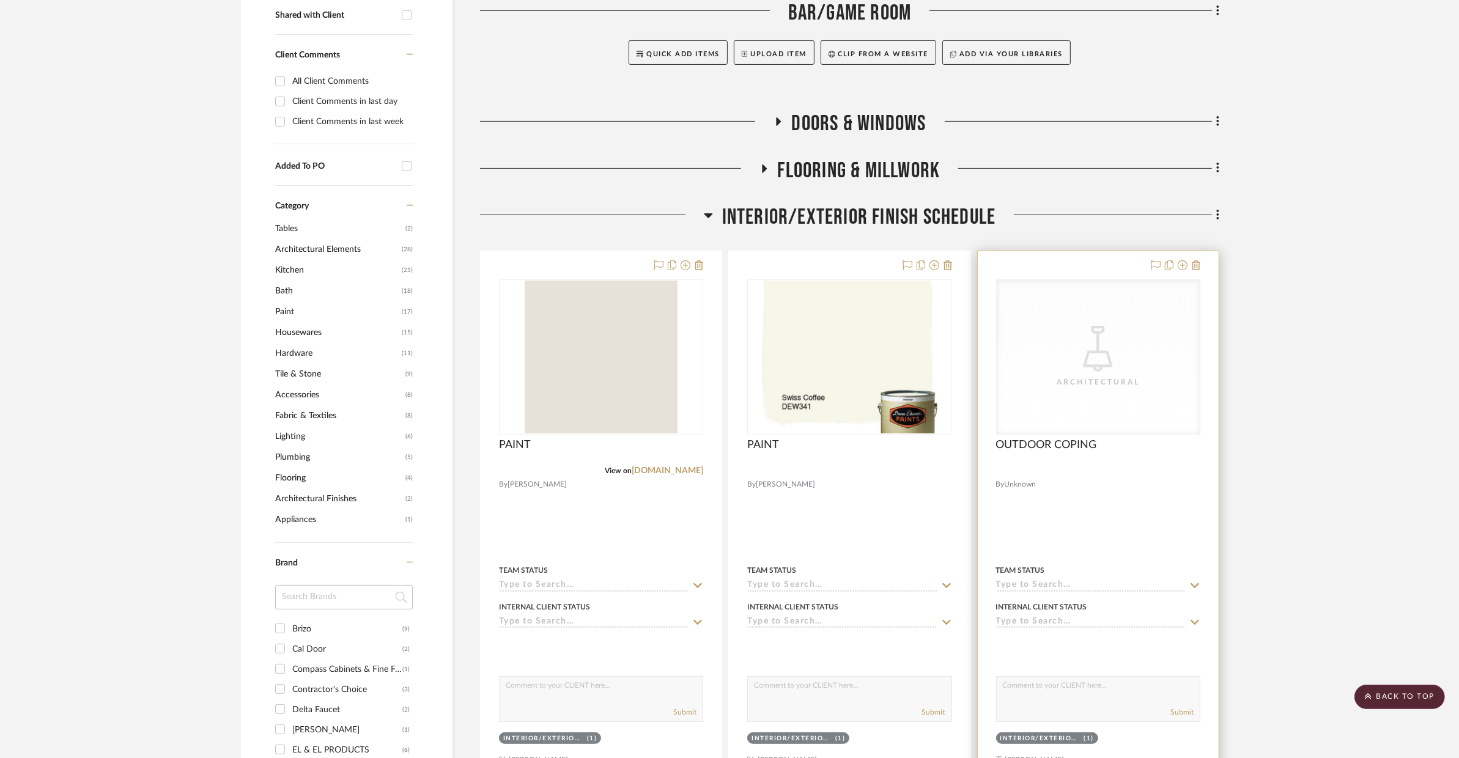
scroll to position [478, 0]
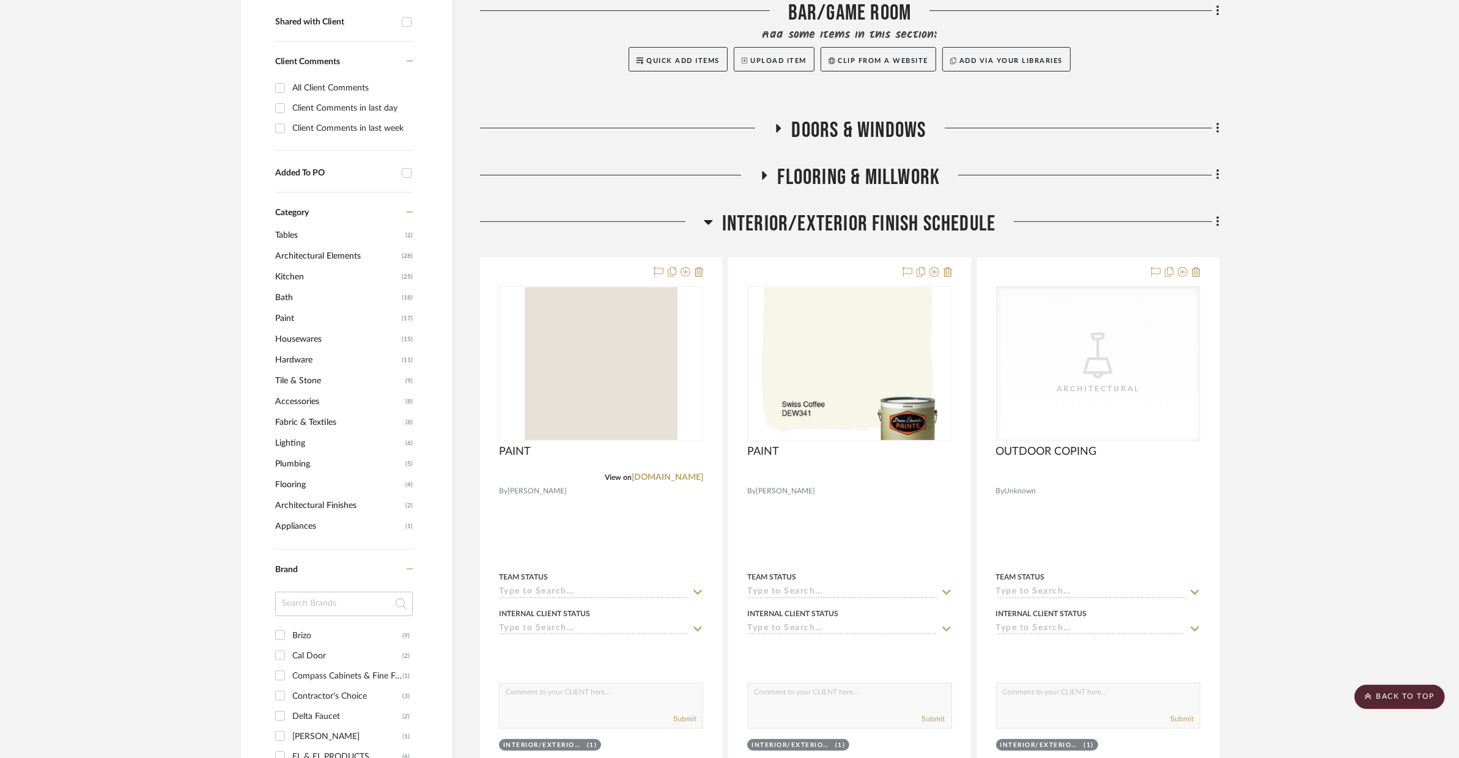
click at [915, 211] on span "INTERIOR/EXTERIOR FINISH SCHEDULE" at bounding box center [859, 224] width 274 height 26
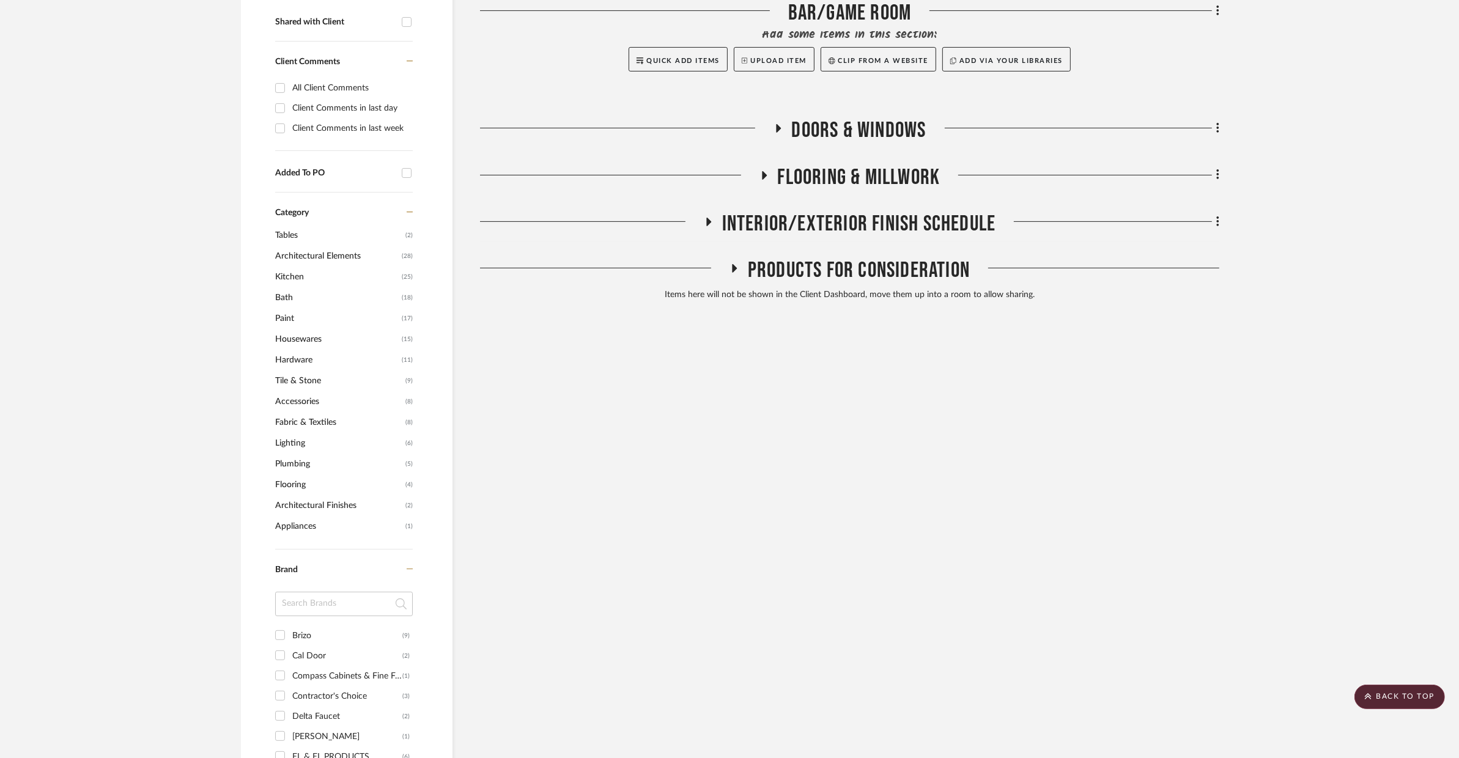
click at [912, 177] on span "FLOORING & MILLWORK" at bounding box center [859, 177] width 163 height 26
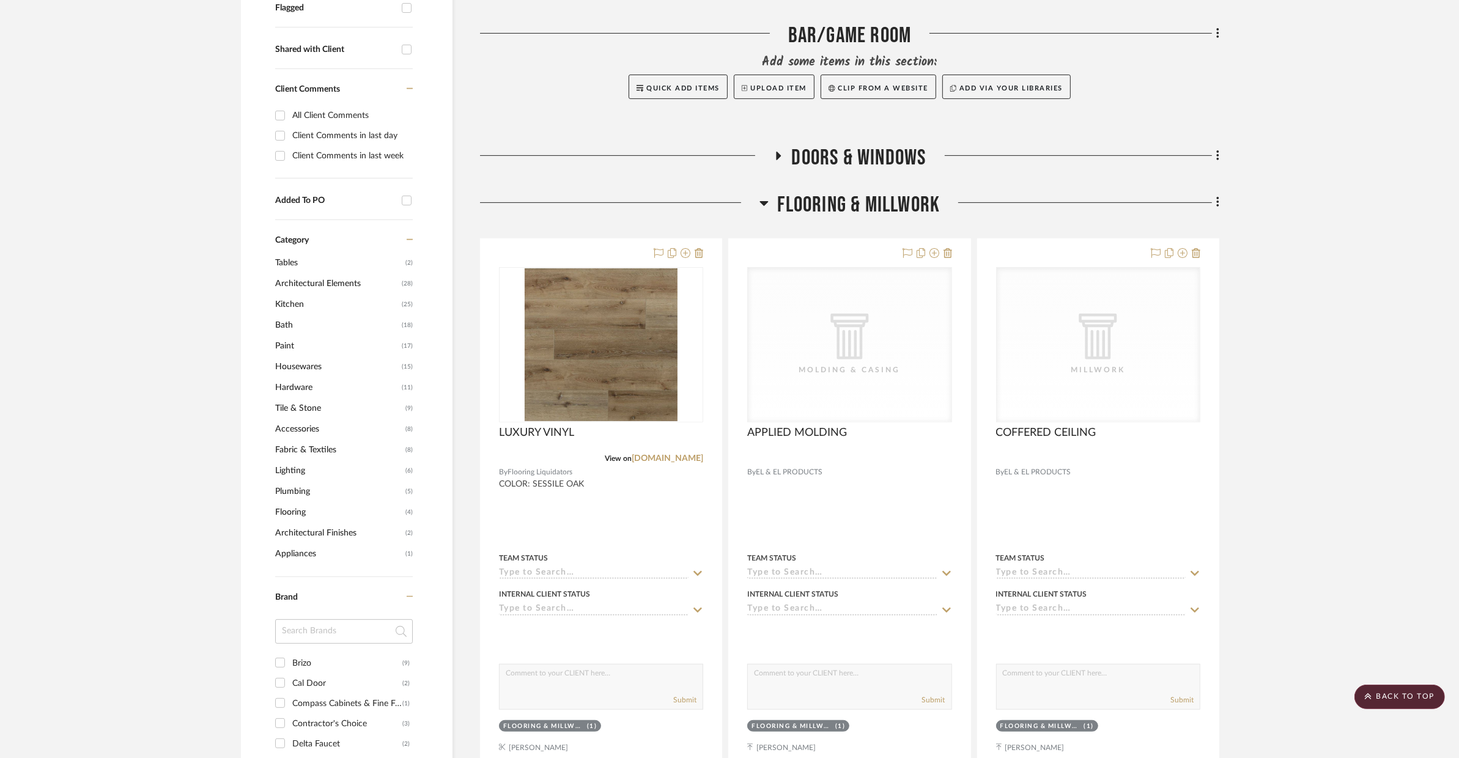
scroll to position [319, 0]
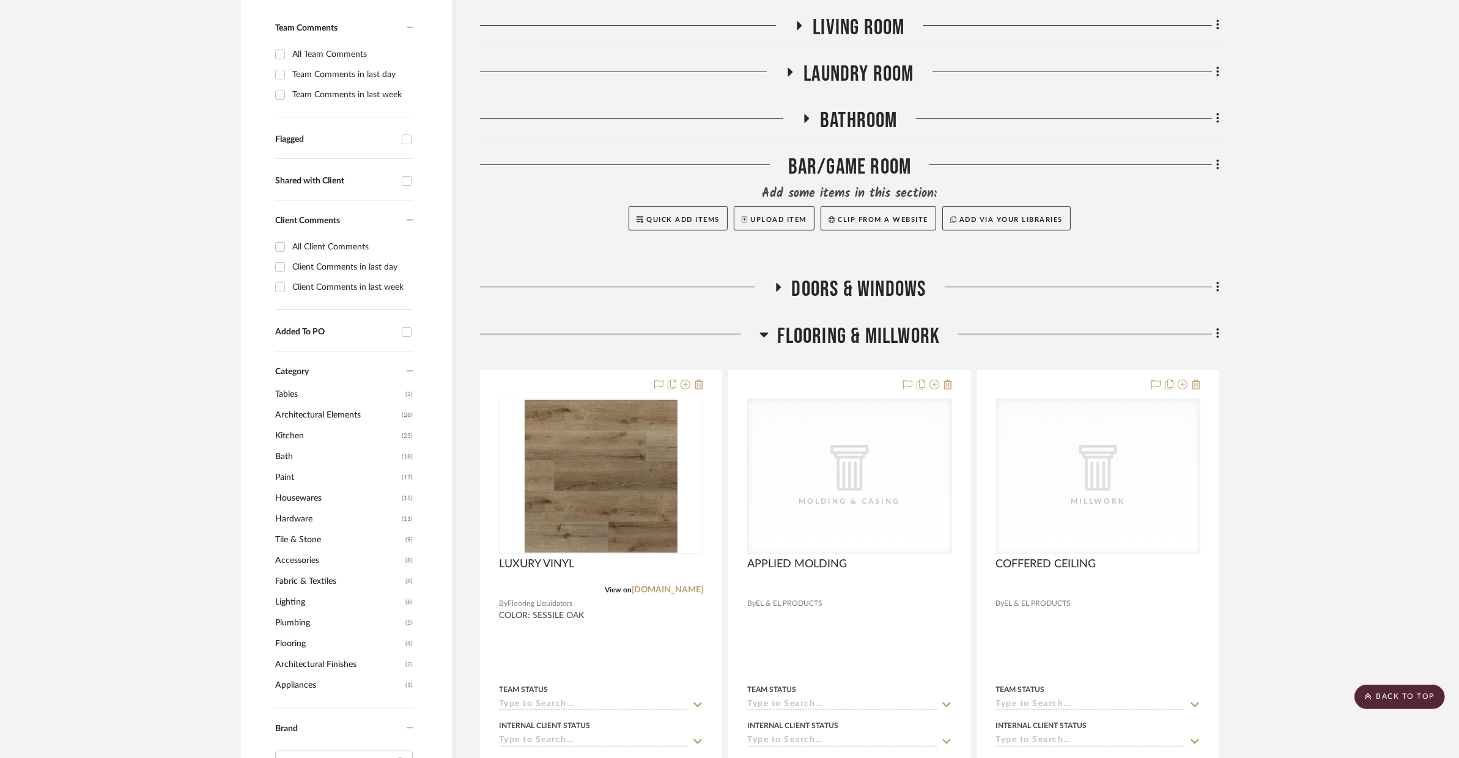
click at [907, 332] on span "FLOORING & MILLWORK" at bounding box center [859, 336] width 163 height 26
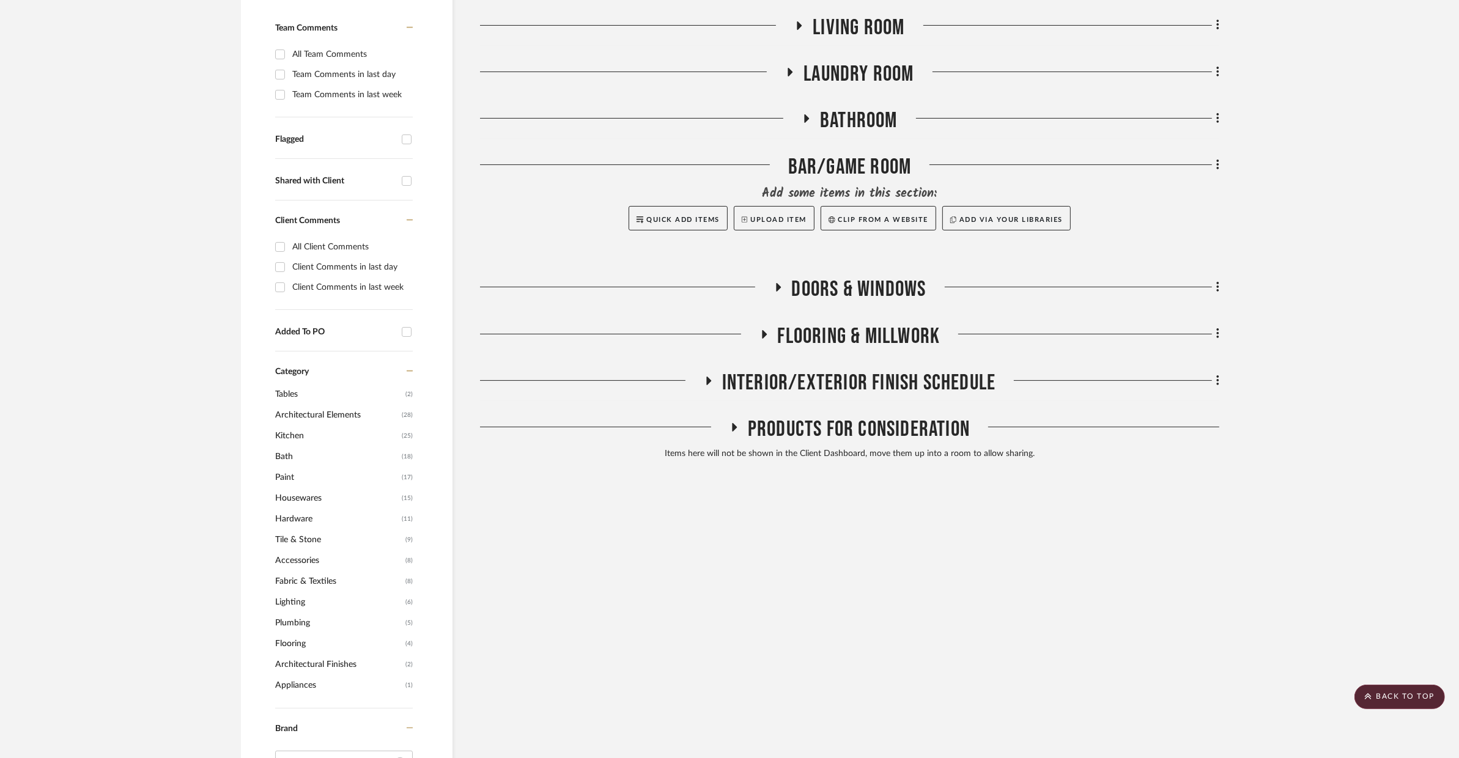
click at [866, 285] on span "DOORS & WINDOWS" at bounding box center [859, 289] width 134 height 26
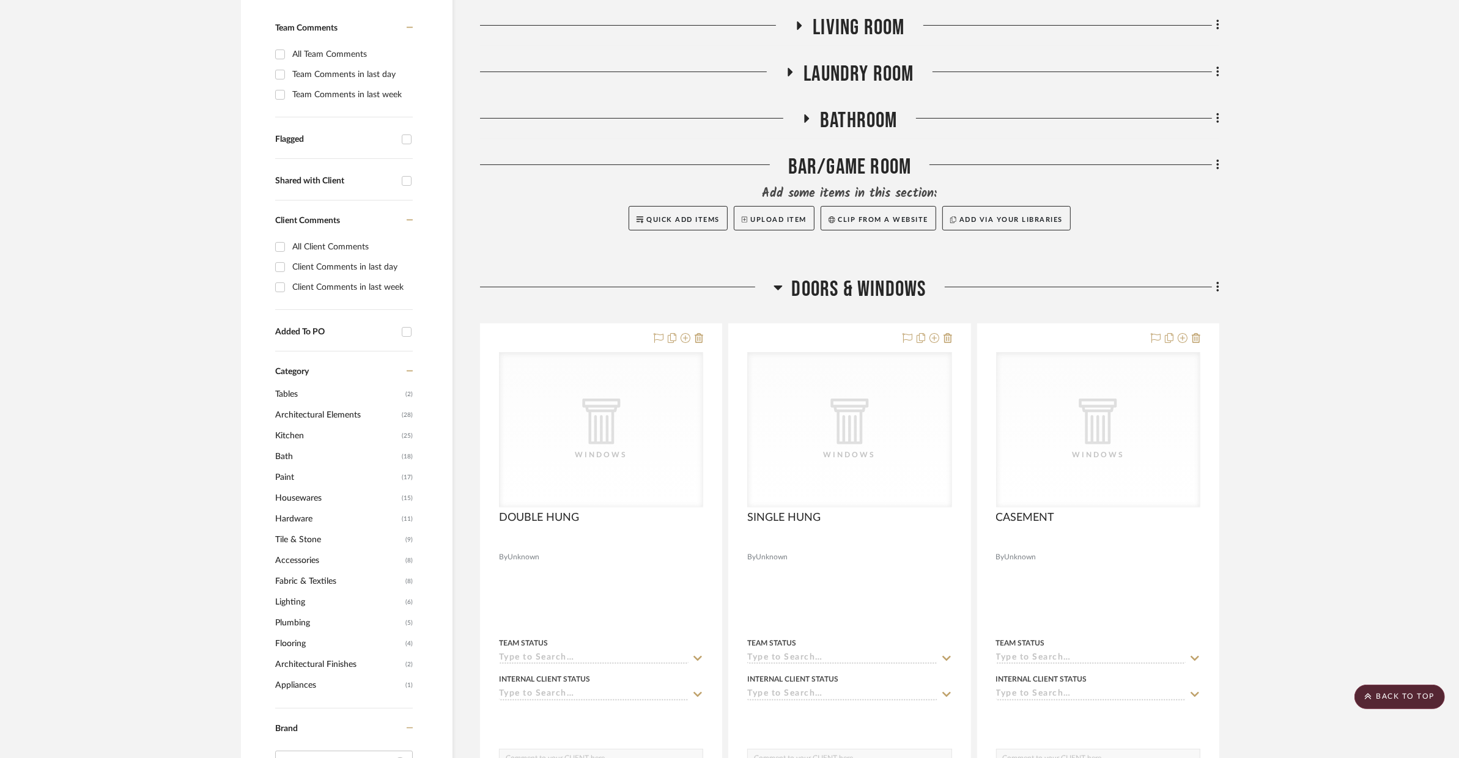
click at [866, 285] on span "DOORS & WINDOWS" at bounding box center [859, 289] width 134 height 26
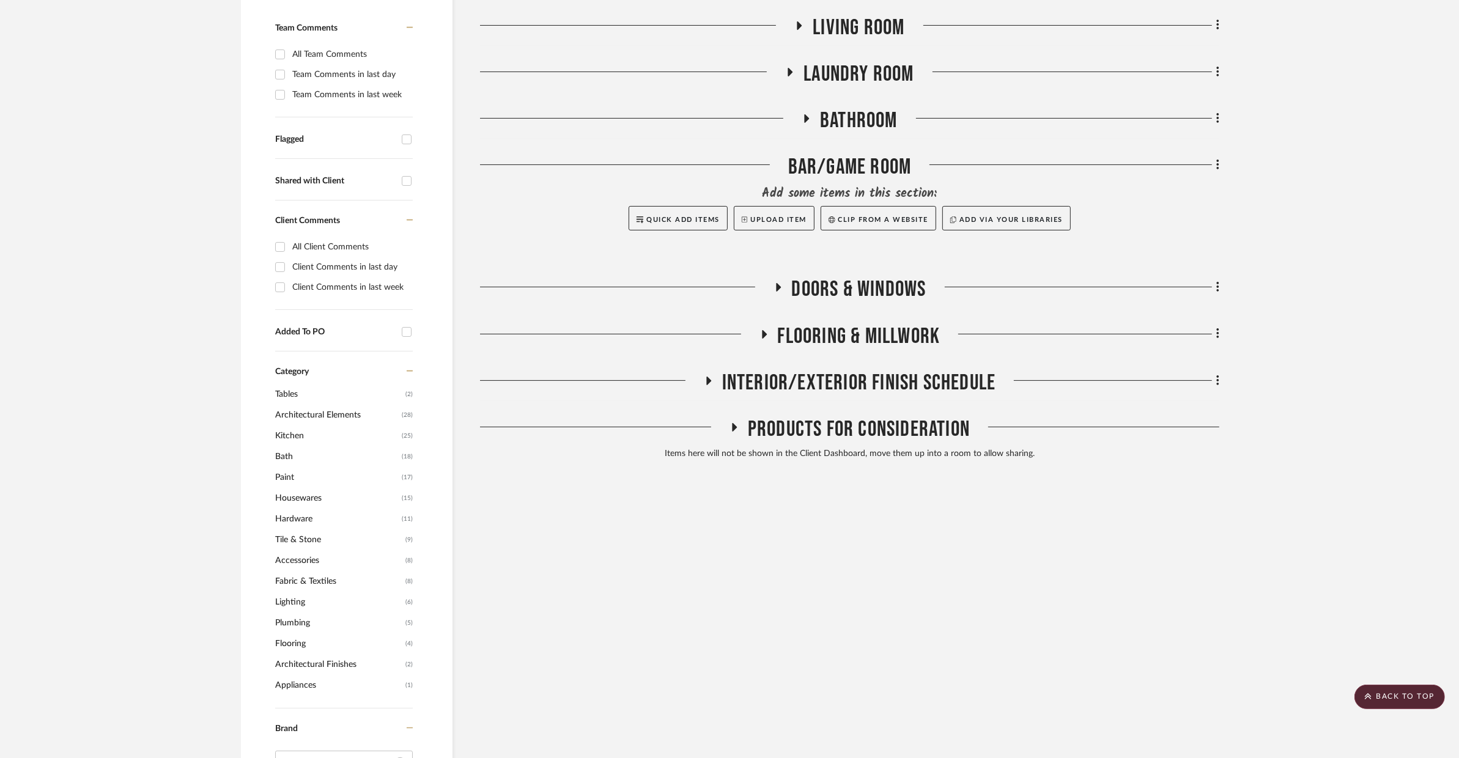
click at [888, 160] on div "BAR/GAME ROOM" at bounding box center [849, 169] width 739 height 31
click at [880, 123] on span "Bathroom" at bounding box center [859, 121] width 78 height 26
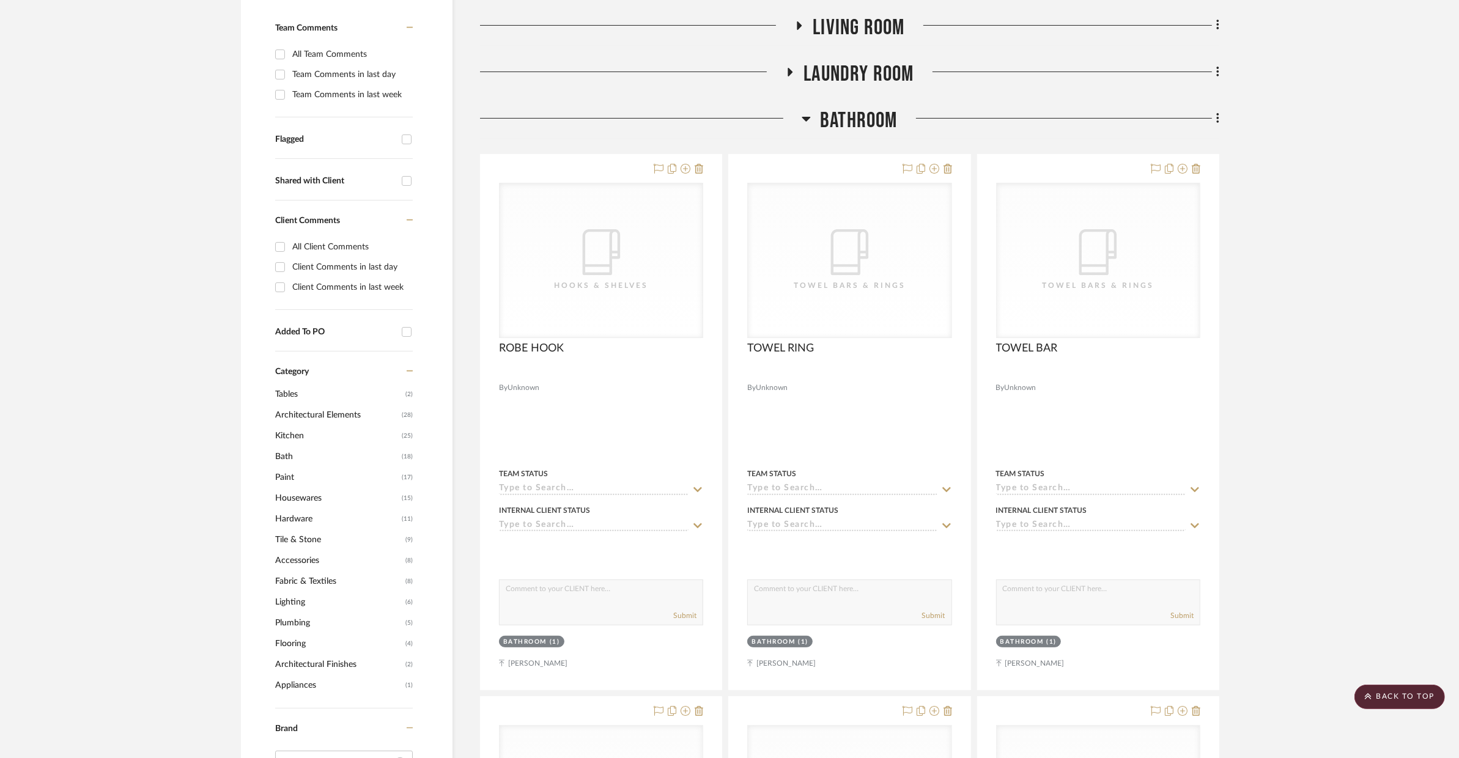
click at [880, 123] on span "Bathroom" at bounding box center [859, 121] width 78 height 26
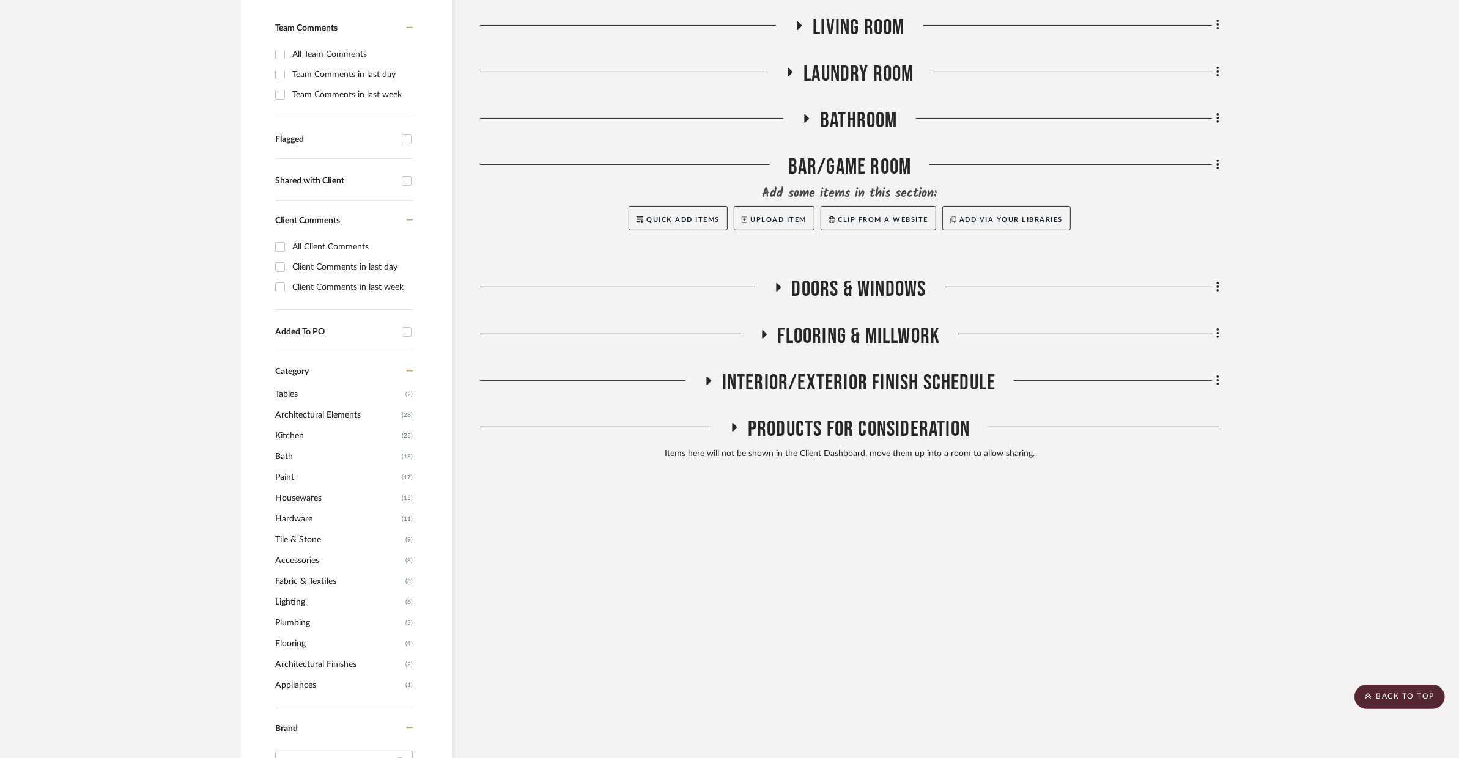
click at [880, 123] on span "Bathroom" at bounding box center [859, 121] width 78 height 26
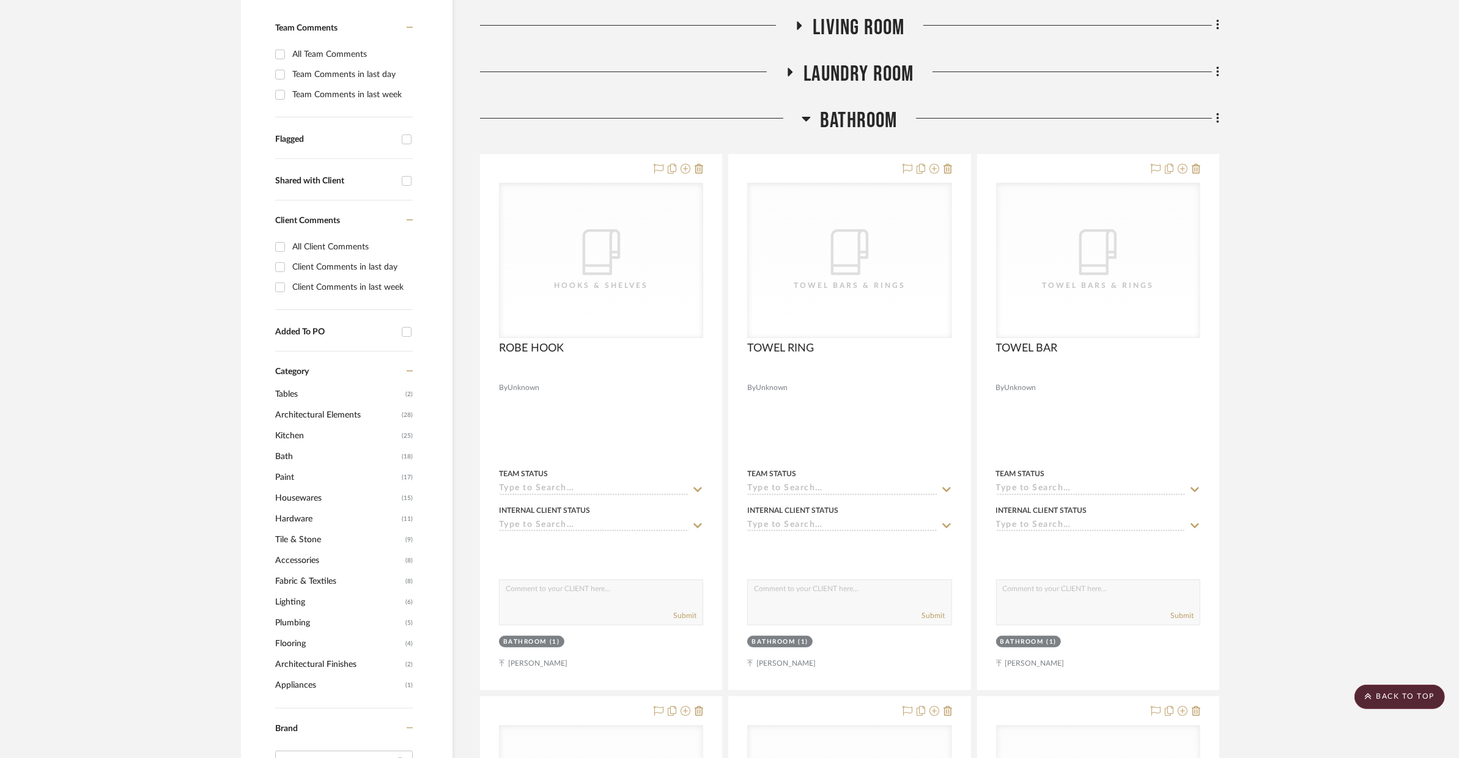
click at [880, 123] on span "Bathroom" at bounding box center [859, 121] width 78 height 26
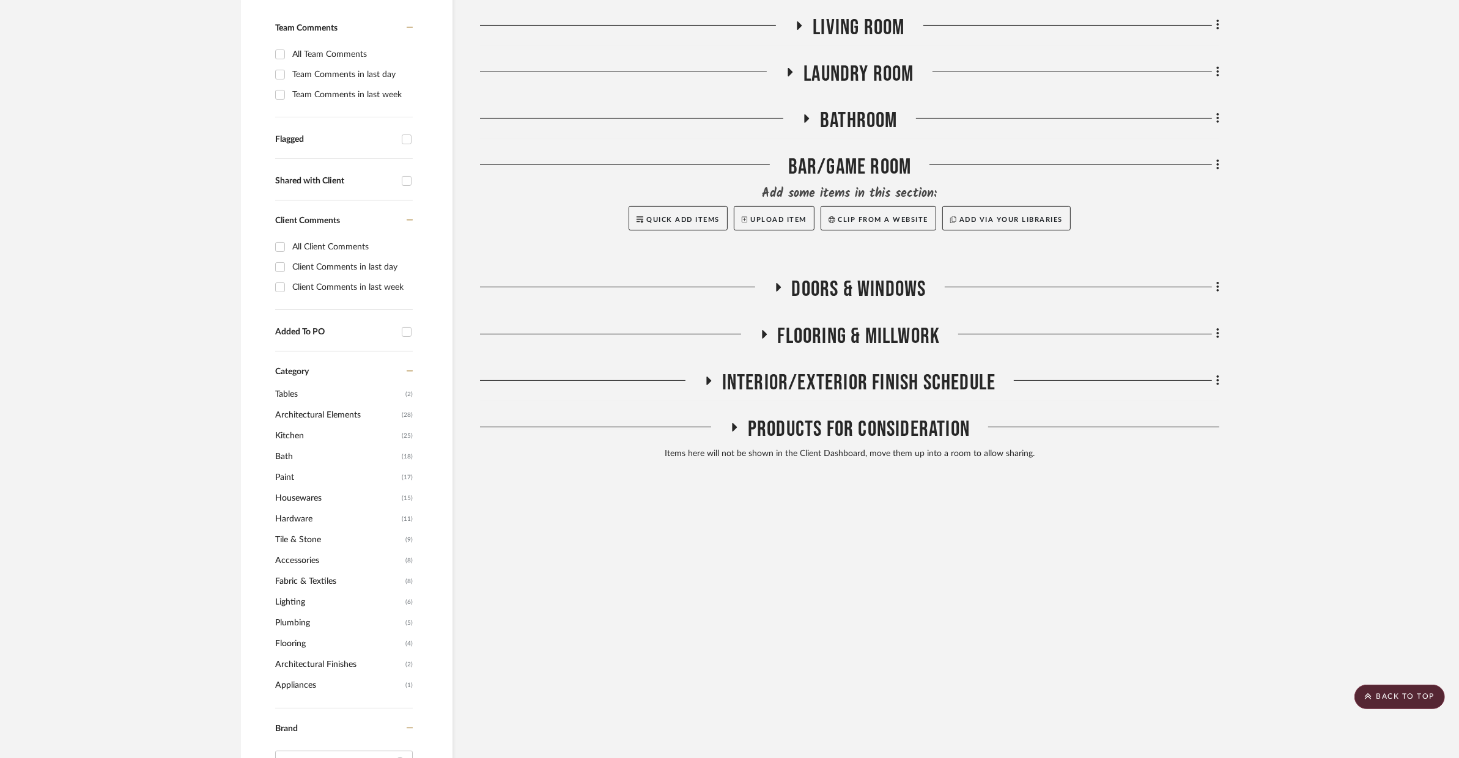
click at [886, 72] on span "Laundry Room" at bounding box center [858, 74] width 110 height 26
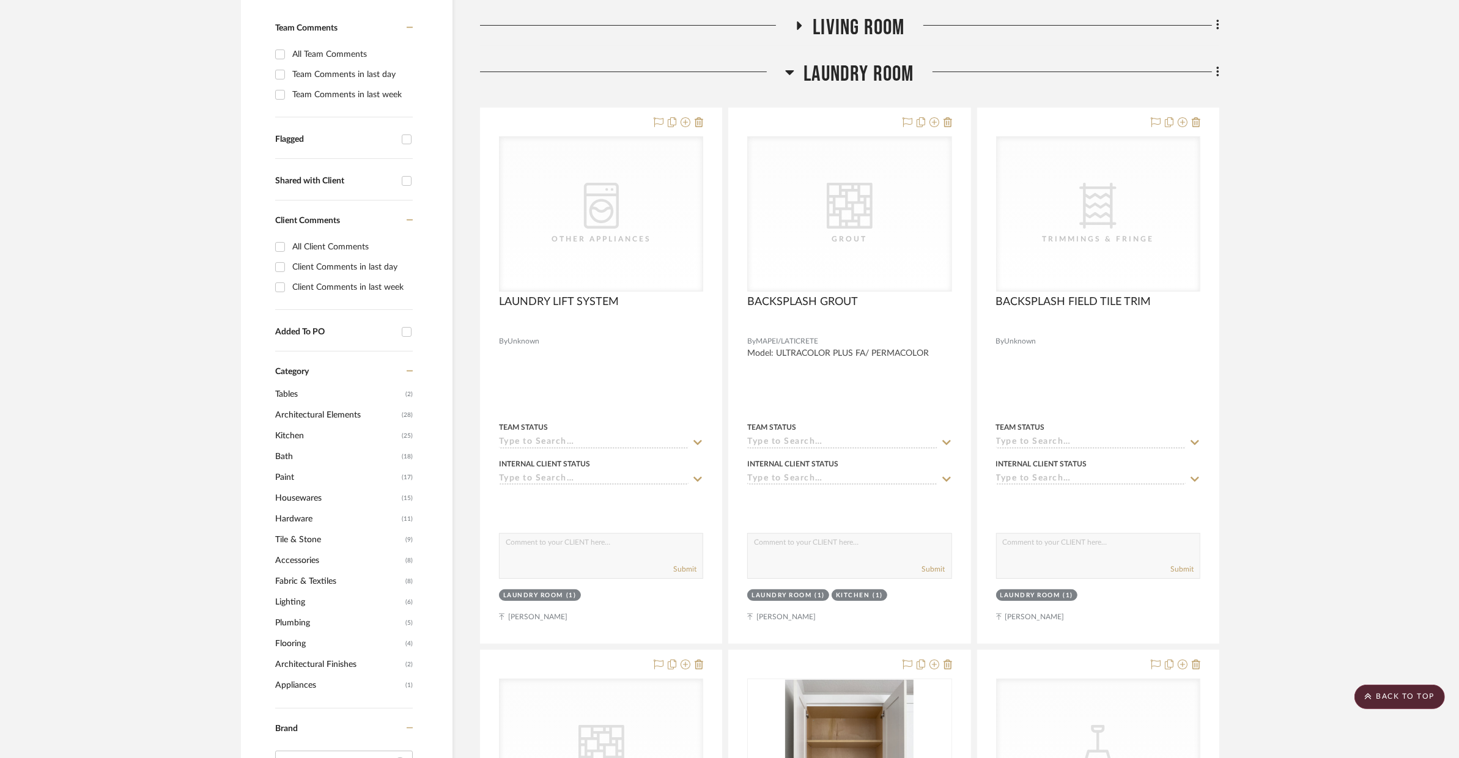
click at [886, 72] on span "Laundry Room" at bounding box center [858, 74] width 110 height 26
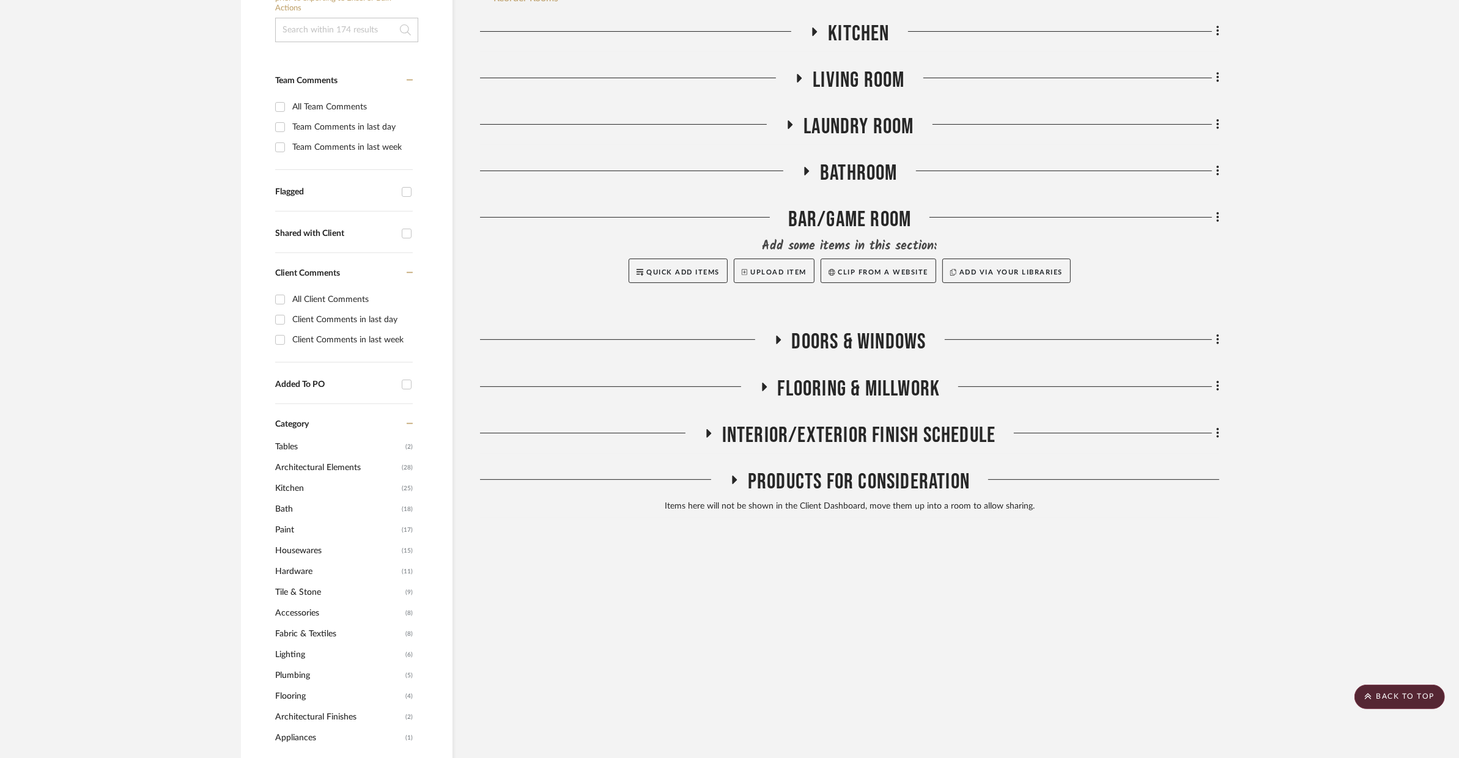
scroll to position [222, 0]
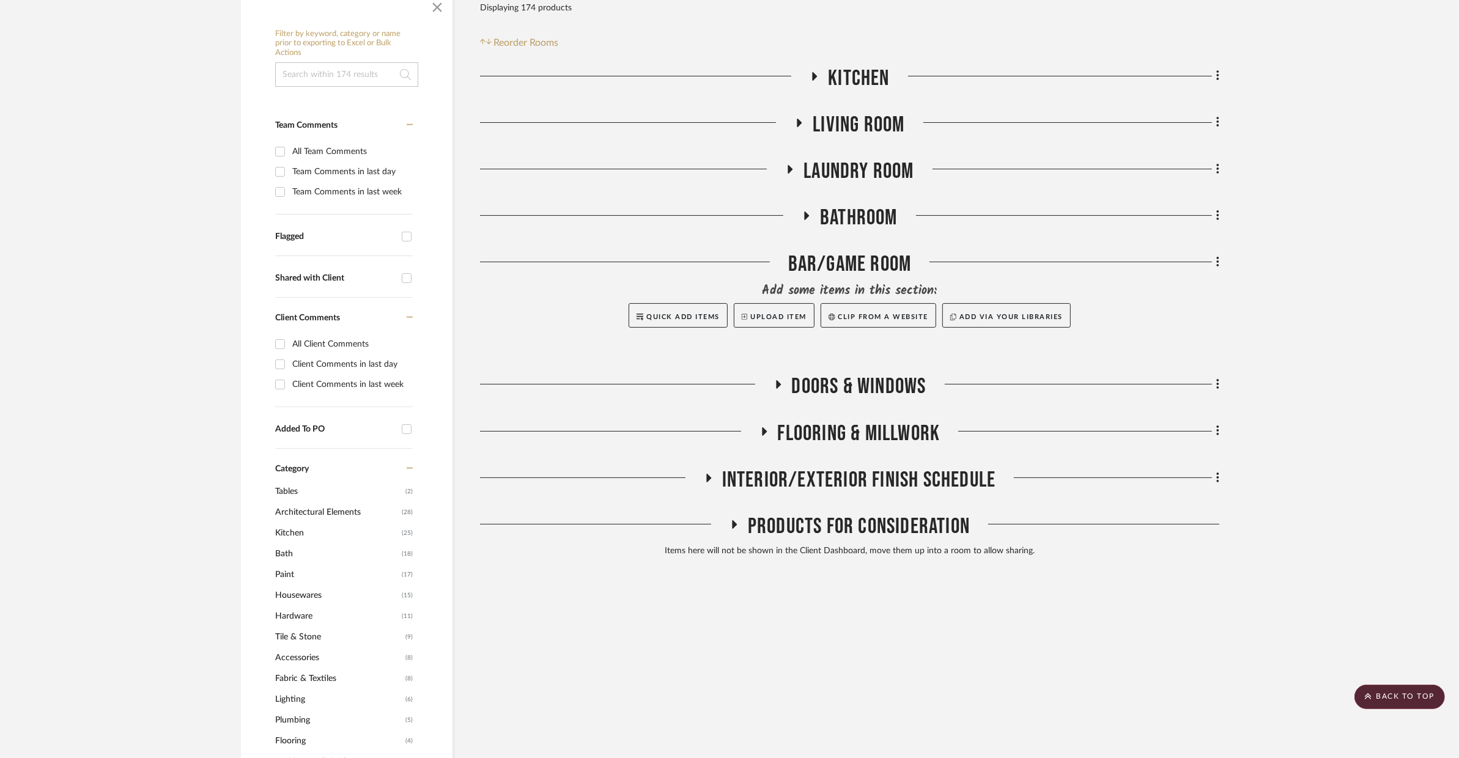
click at [856, 112] on span "Living Room" at bounding box center [858, 125] width 92 height 26
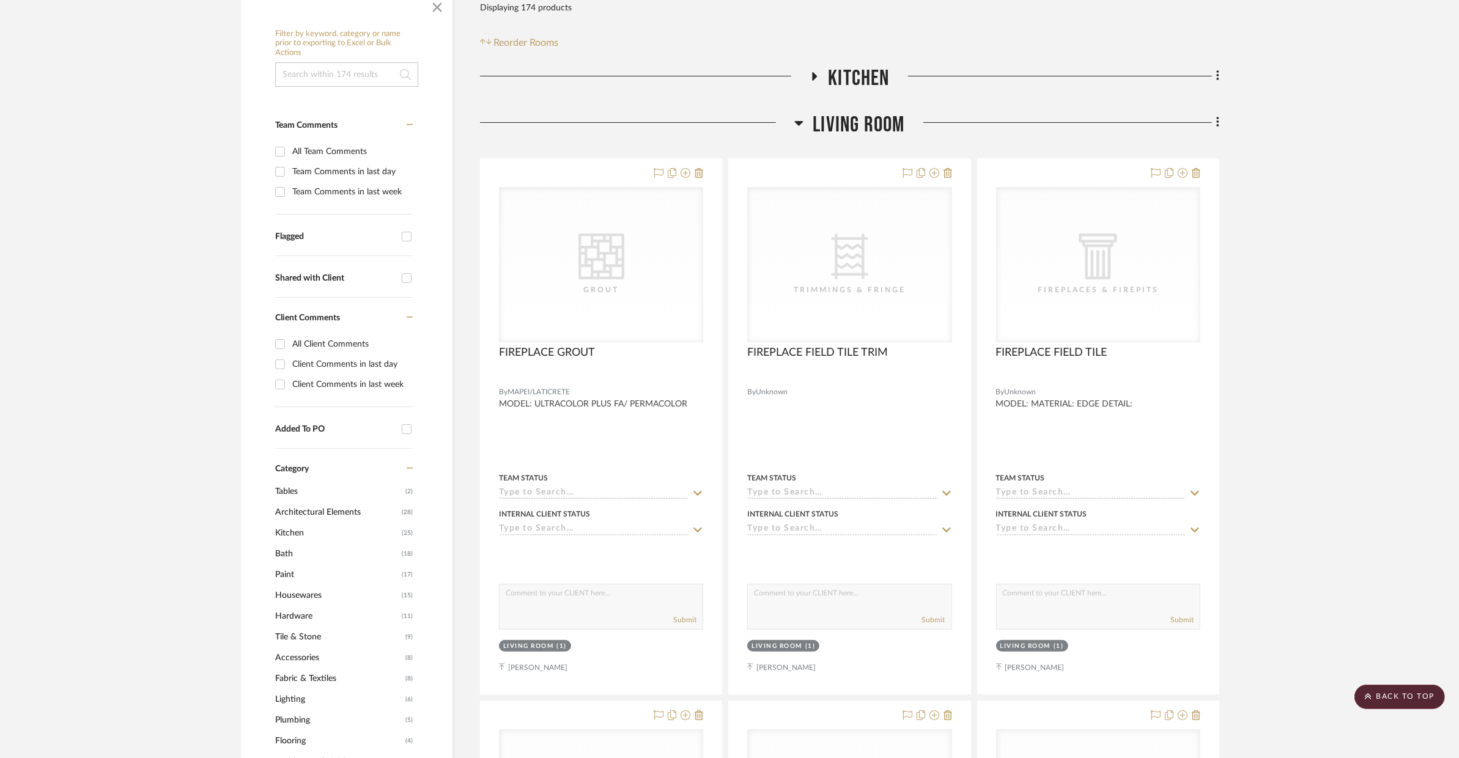
click at [856, 112] on span "Living Room" at bounding box center [858, 125] width 92 height 26
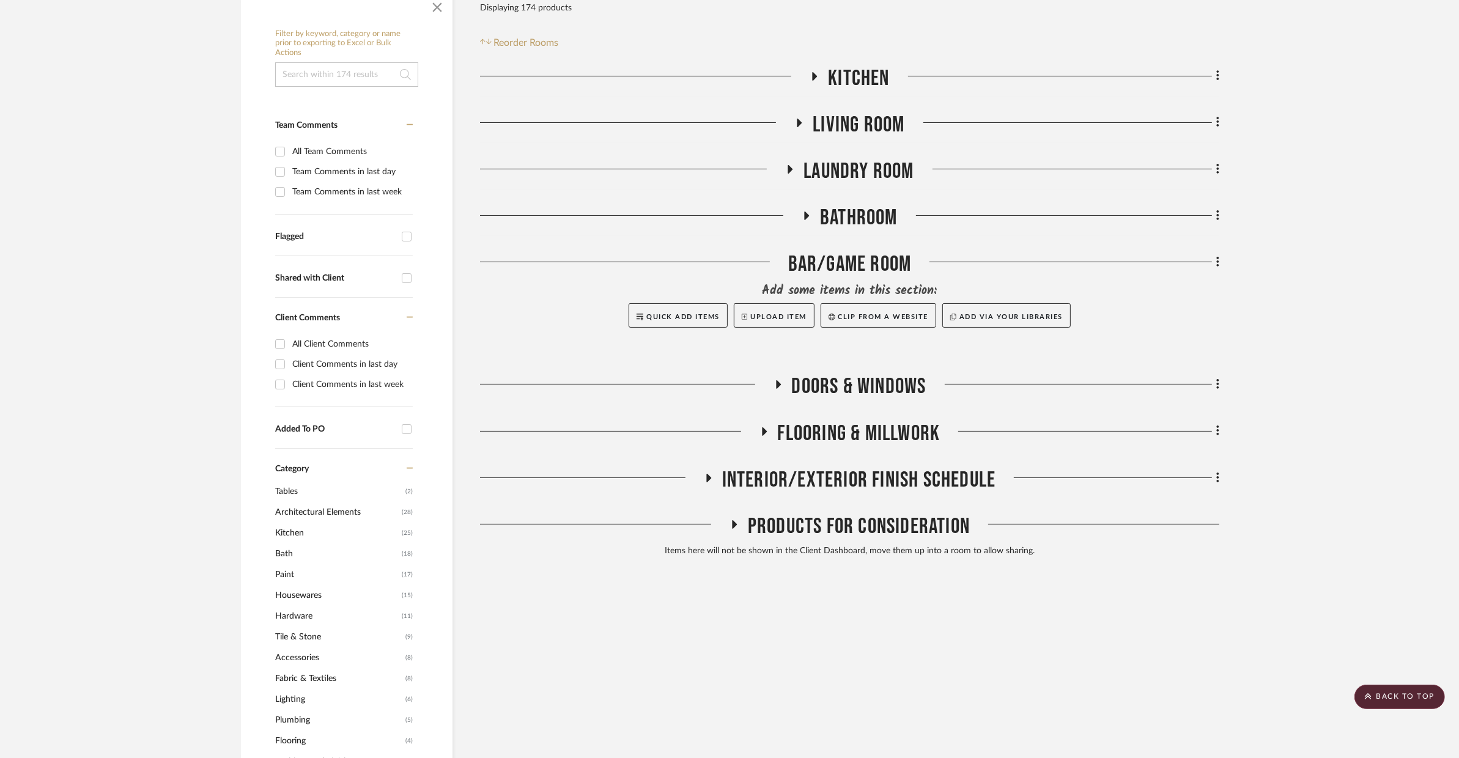
click at [870, 82] on span "Kitchen" at bounding box center [858, 78] width 61 height 26
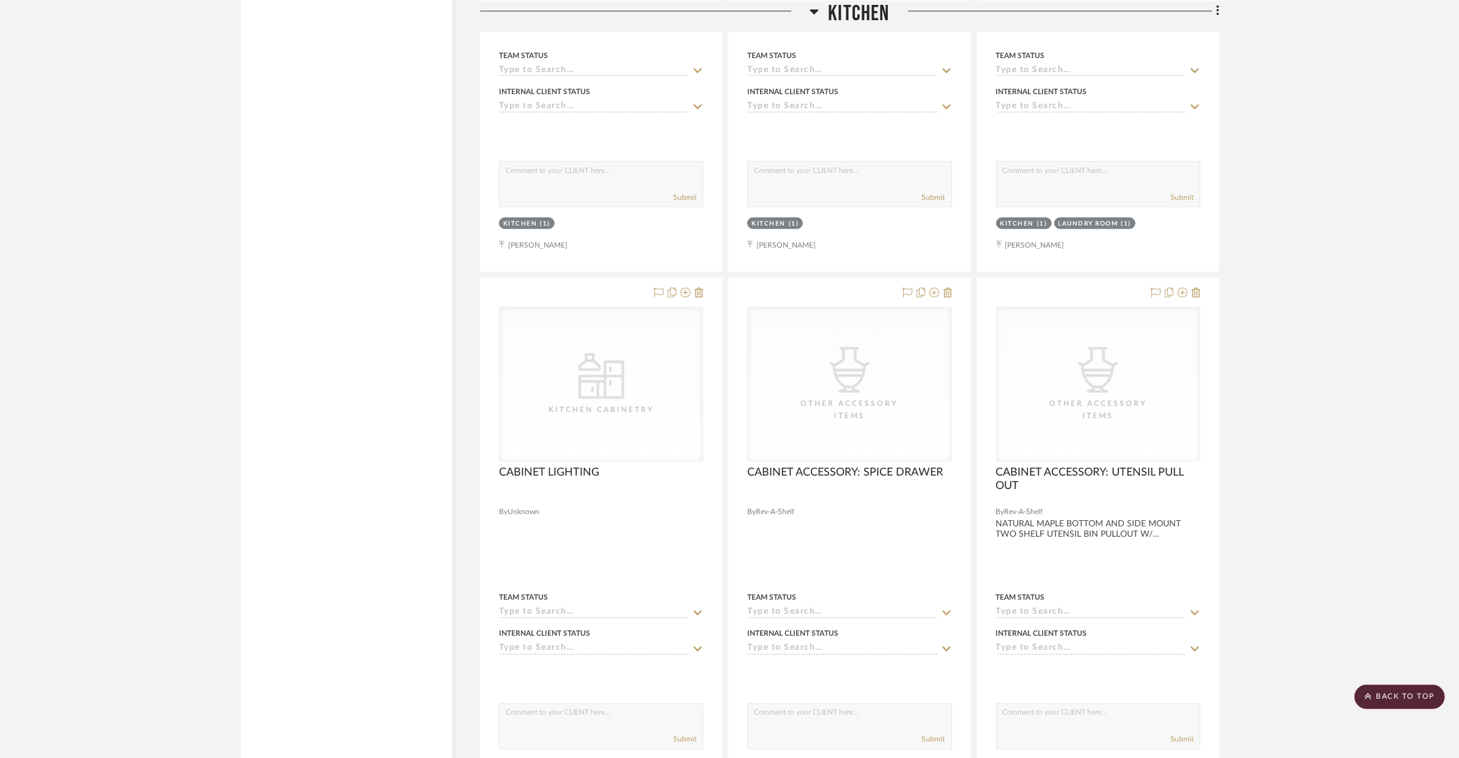
scroll to position [8196, 0]
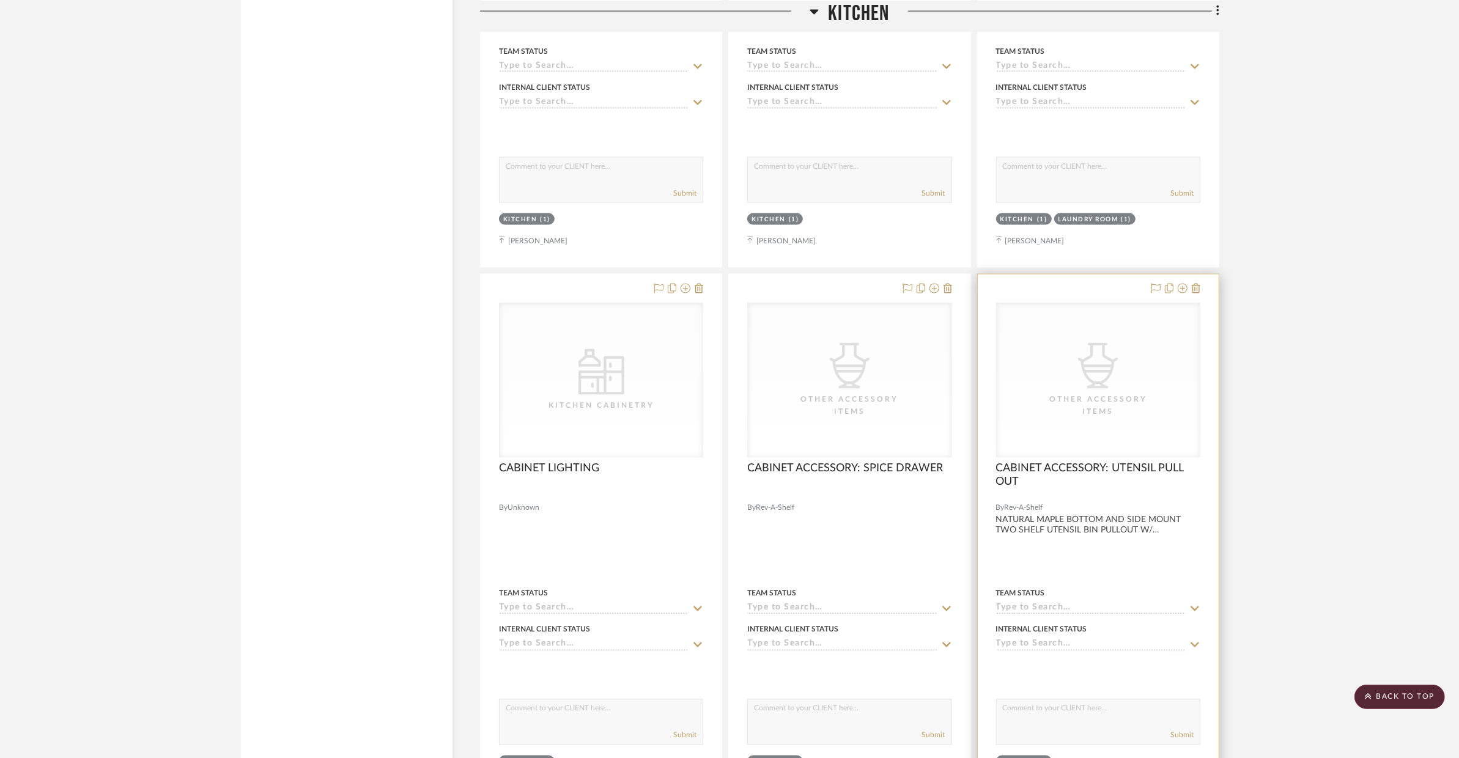
click at [0, 0] on div "CategoryIconAccessories Created with Sketch. Other Accessory Items" at bounding box center [0, 0] width 0 height 0
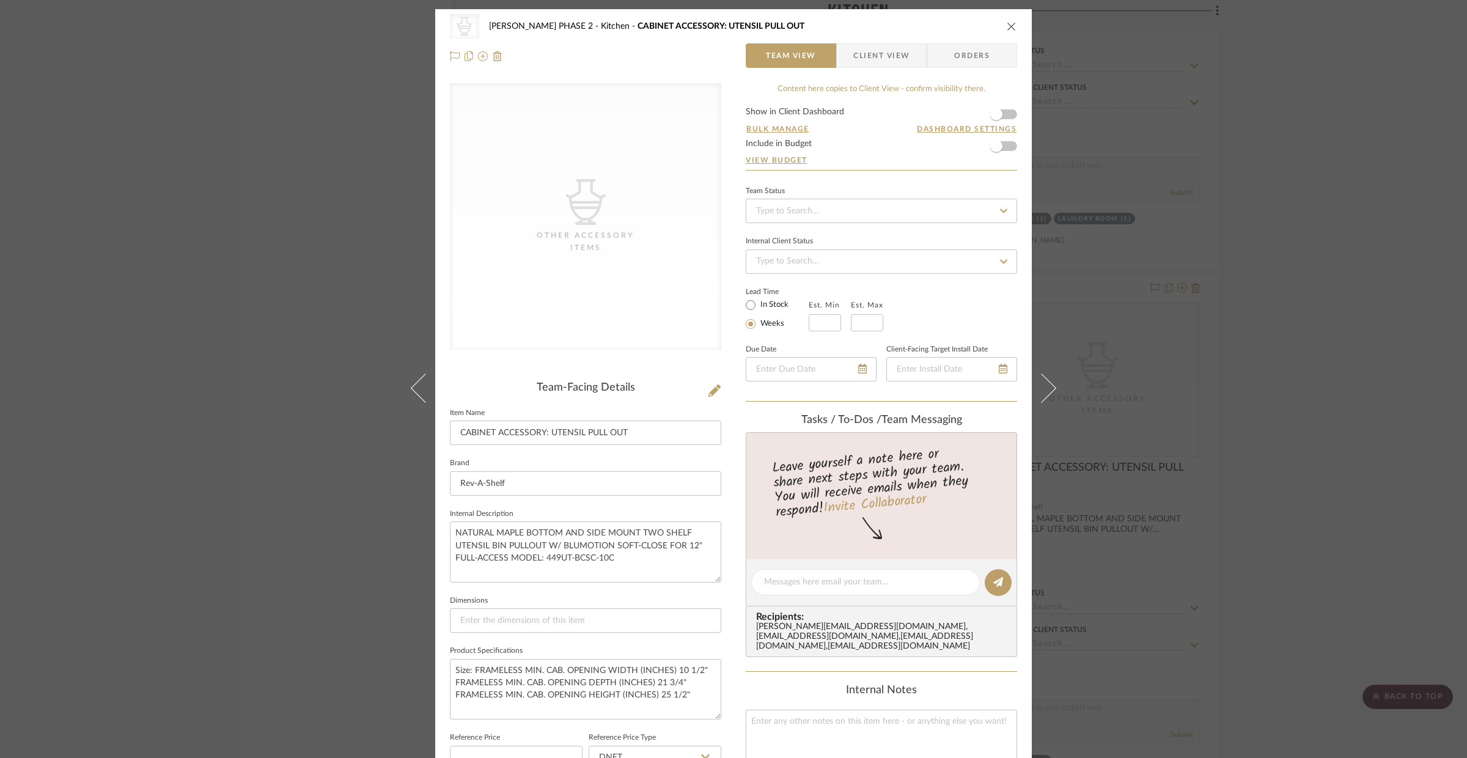
click at [1007, 32] on div "CategoryIconAccessories Created with Sketch. Other Accessory Items [PERSON_NAME…" at bounding box center [733, 26] width 567 height 24
click at [1008, 26] on icon "close" at bounding box center [1012, 26] width 10 height 10
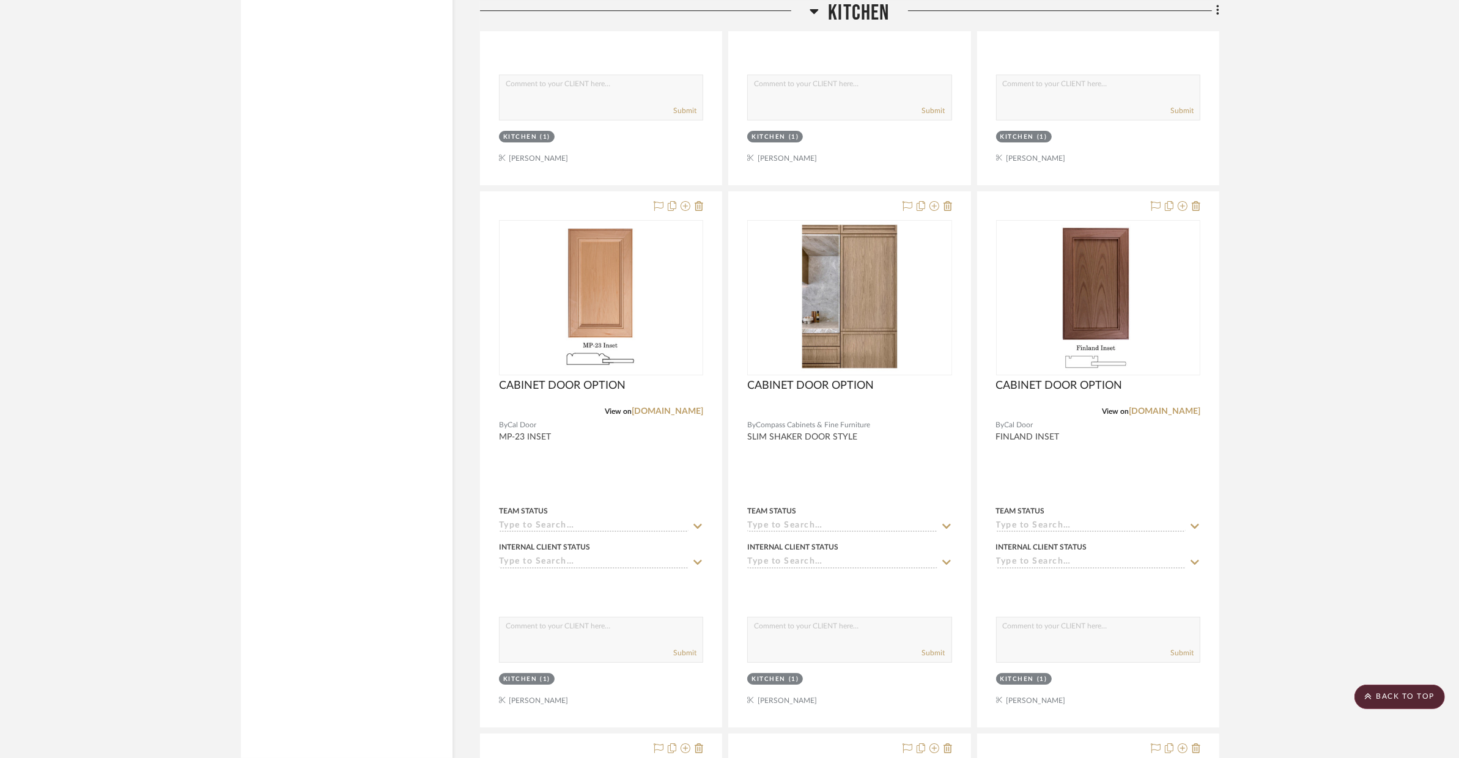
scroll to position [5568, 0]
